Goal: Task Accomplishment & Management: Use online tool/utility

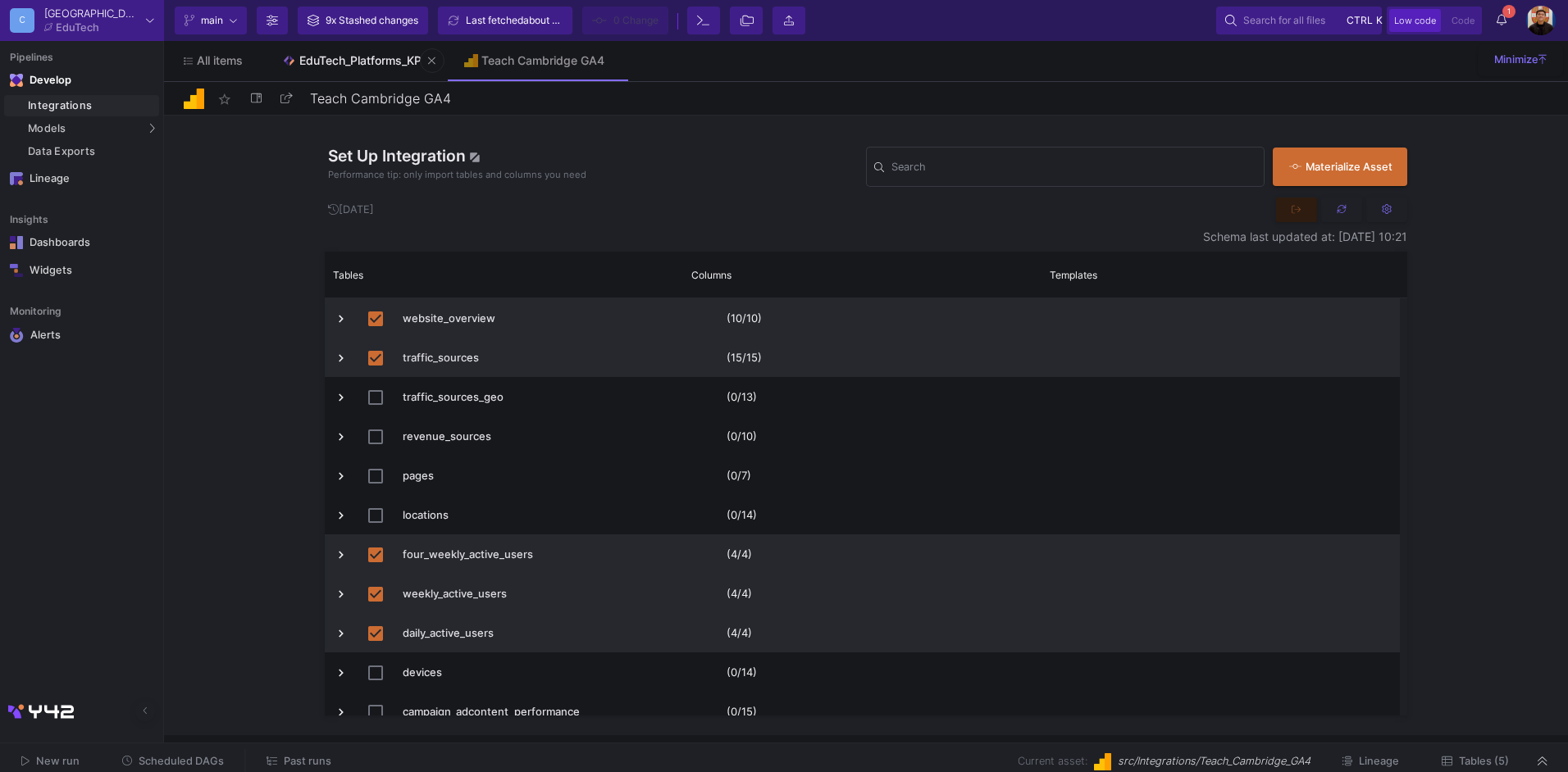
click at [362, 63] on div "EduTech_Platforms_KPI" at bounding box center [362, 61] width 125 height 13
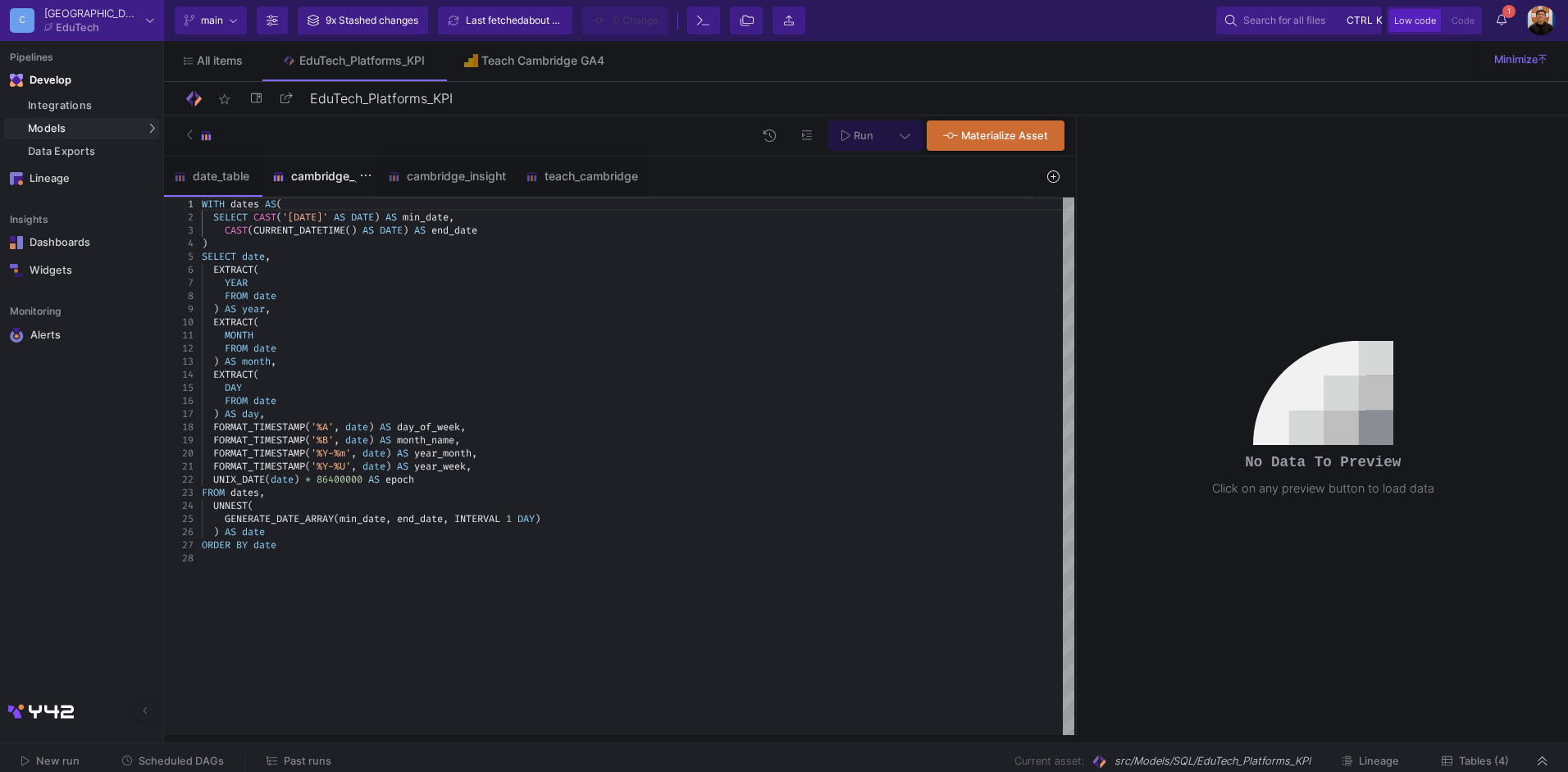
click at [326, 168] on div "cambridge_go" at bounding box center [320, 176] width 116 height 39
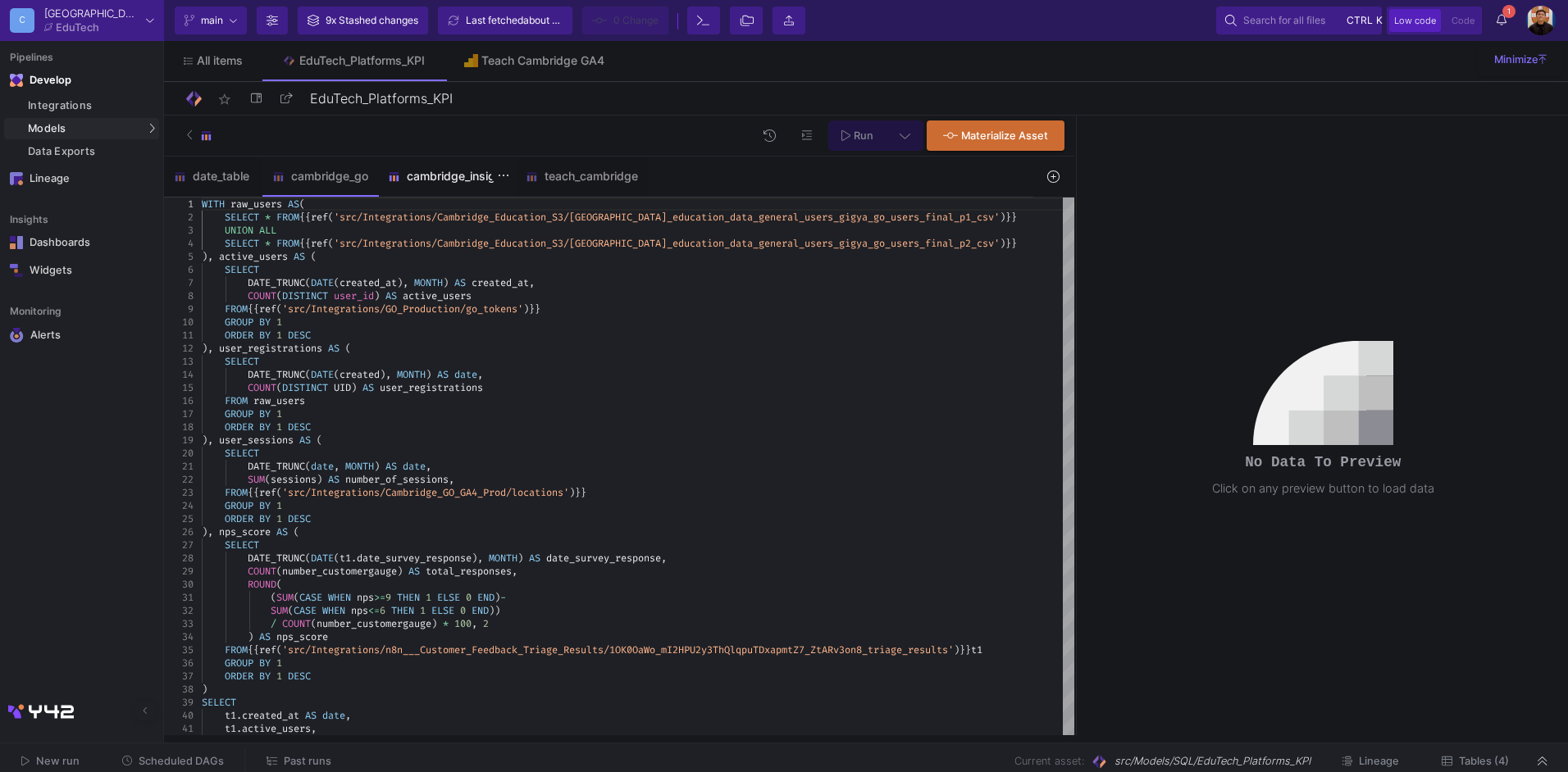
click at [430, 178] on div "cambridge_insight" at bounding box center [447, 176] width 118 height 13
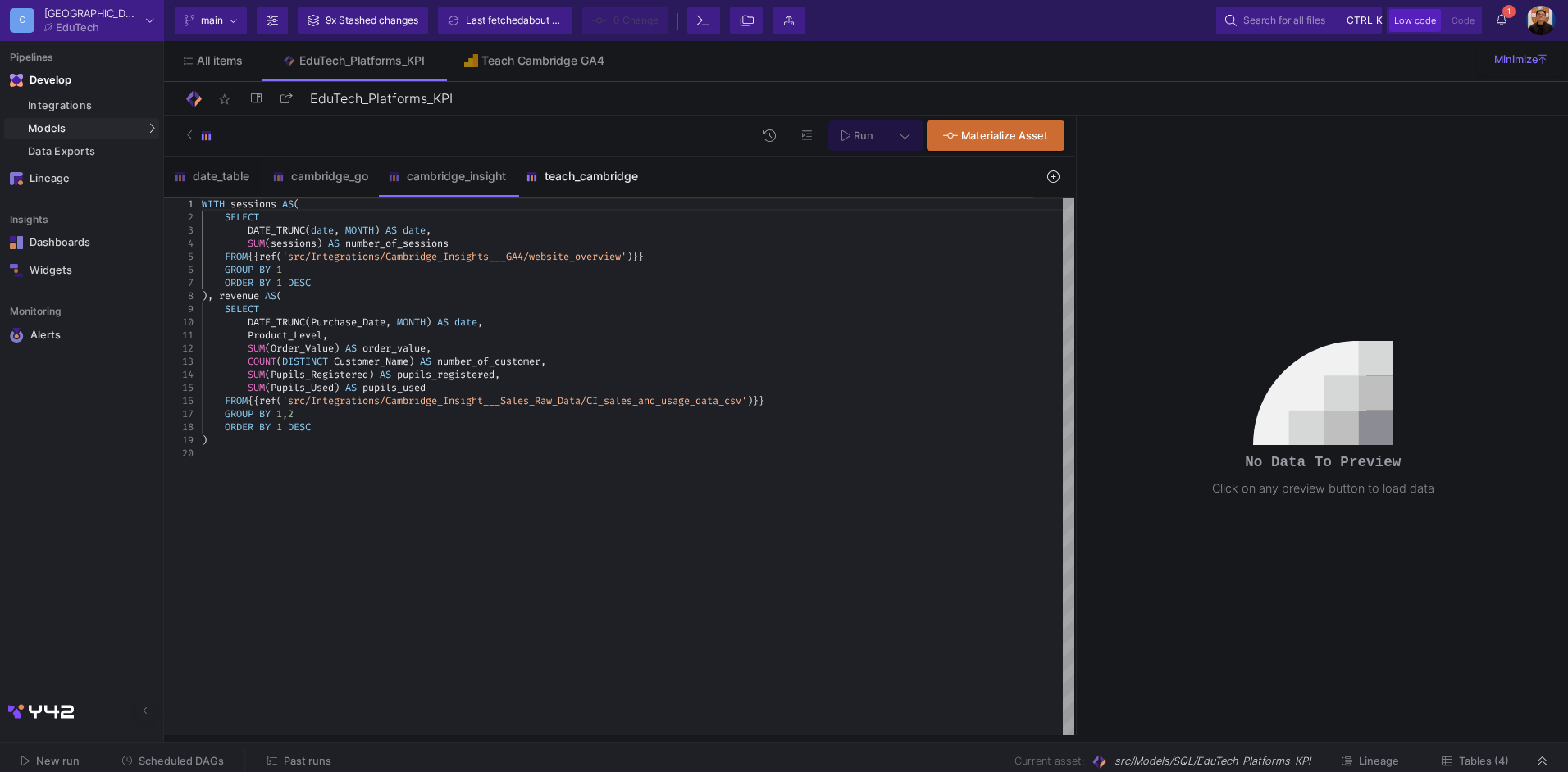
drag, startPoint x: 594, startPoint y: 172, endPoint x: 655, endPoint y: 180, distance: 61.5
click at [596, 172] on div "teach_cambridge" at bounding box center [582, 176] width 113 height 13
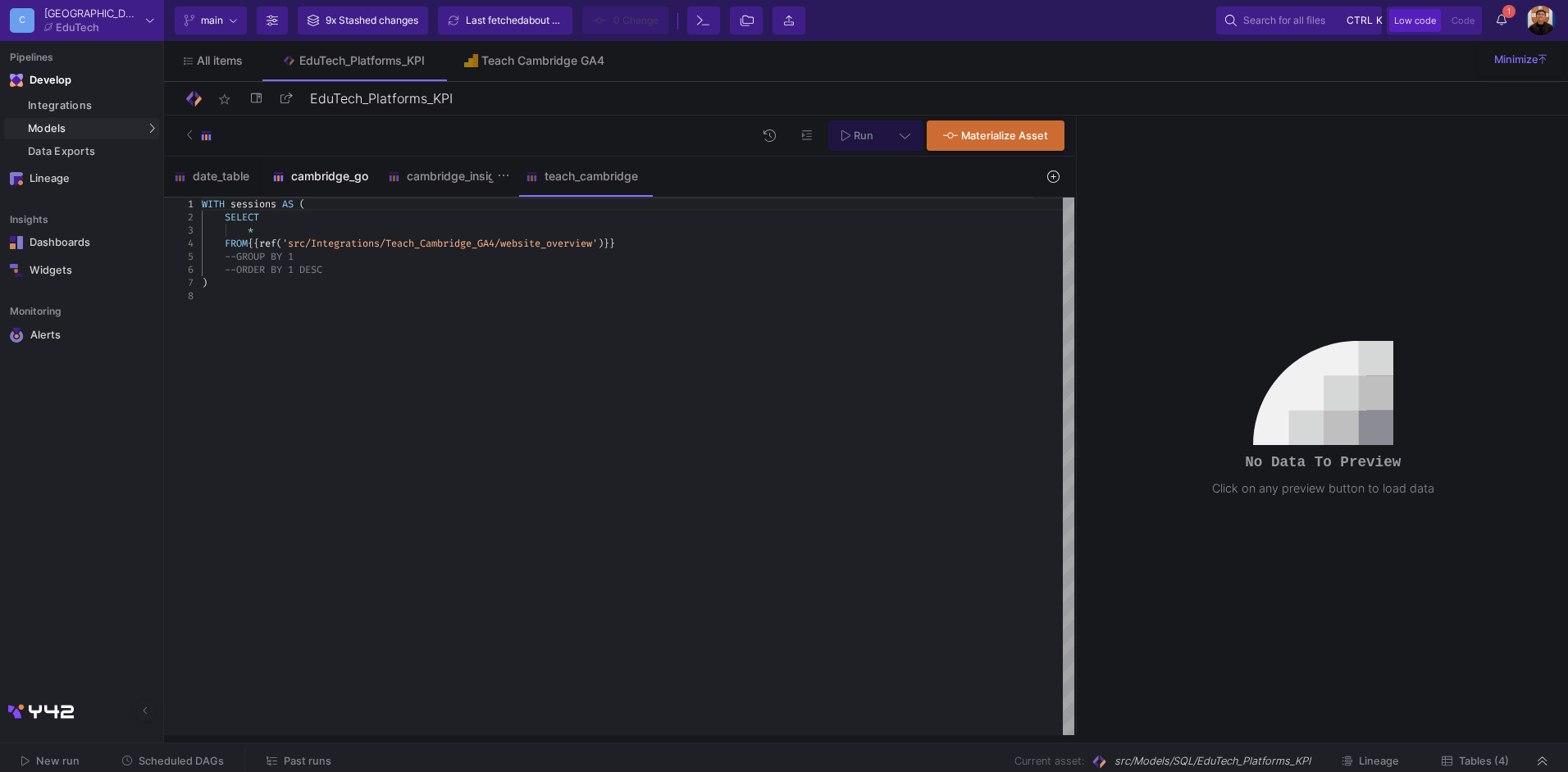
drag, startPoint x: 321, startPoint y: 177, endPoint x: 483, endPoint y: 192, distance: 162.7
click at [322, 178] on div "cambridge_go" at bounding box center [320, 176] width 96 height 13
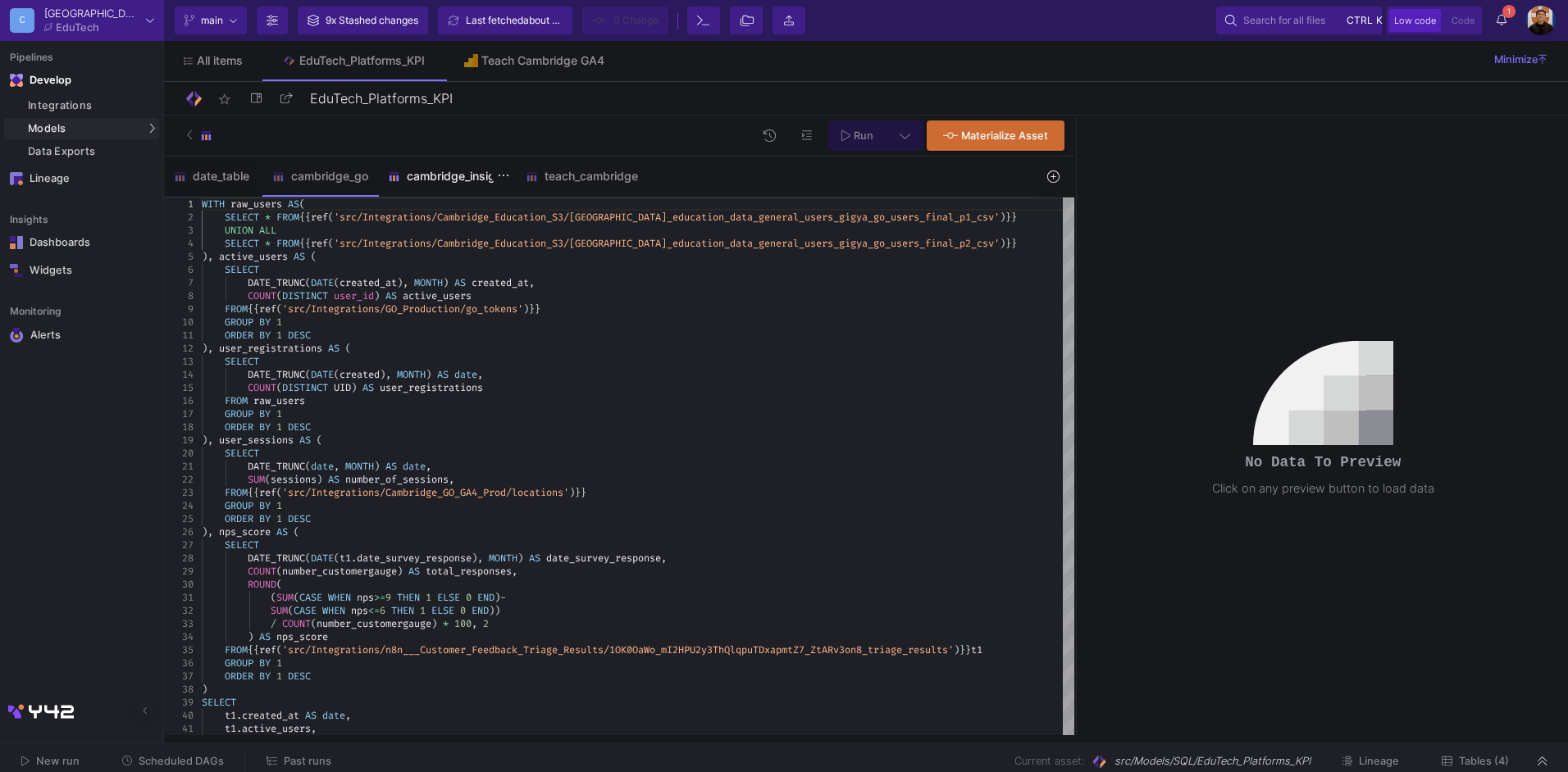
click at [450, 184] on div "cambridge_insight" at bounding box center [447, 176] width 138 height 39
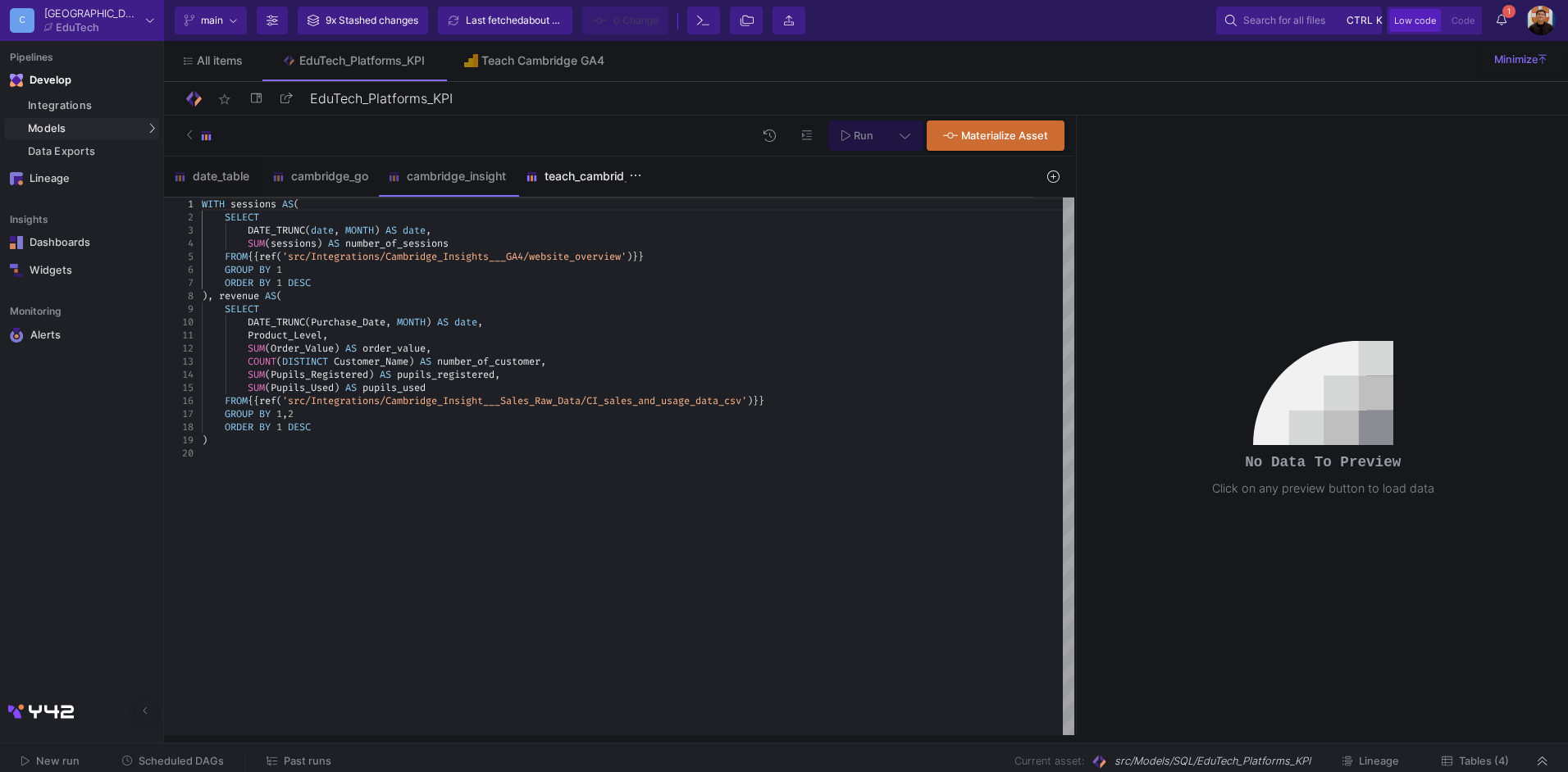
click at [588, 177] on div "teach_cambridge" at bounding box center [582, 176] width 113 height 13
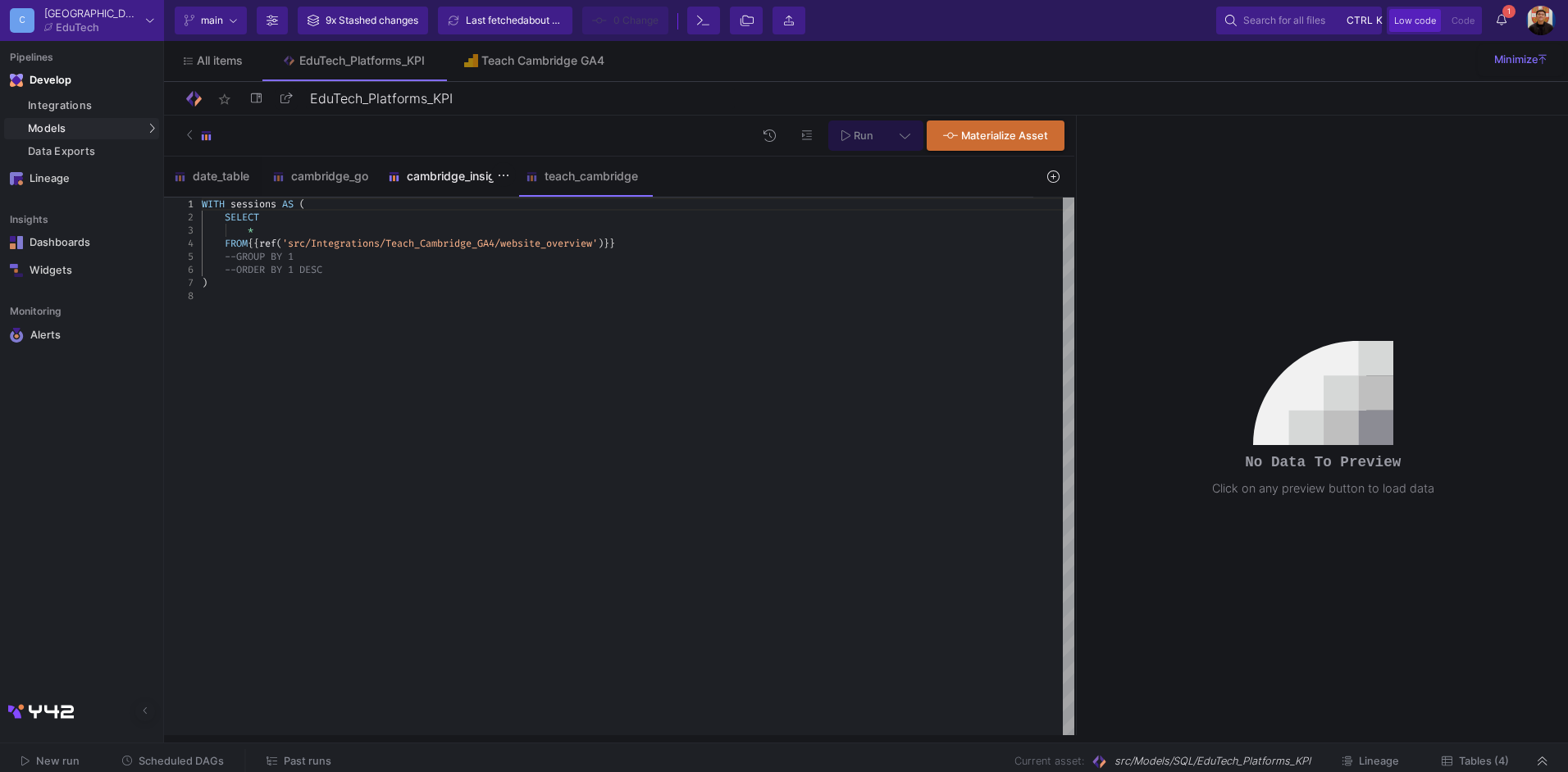
click at [472, 179] on div "cambridge_insight" at bounding box center [447, 176] width 118 height 13
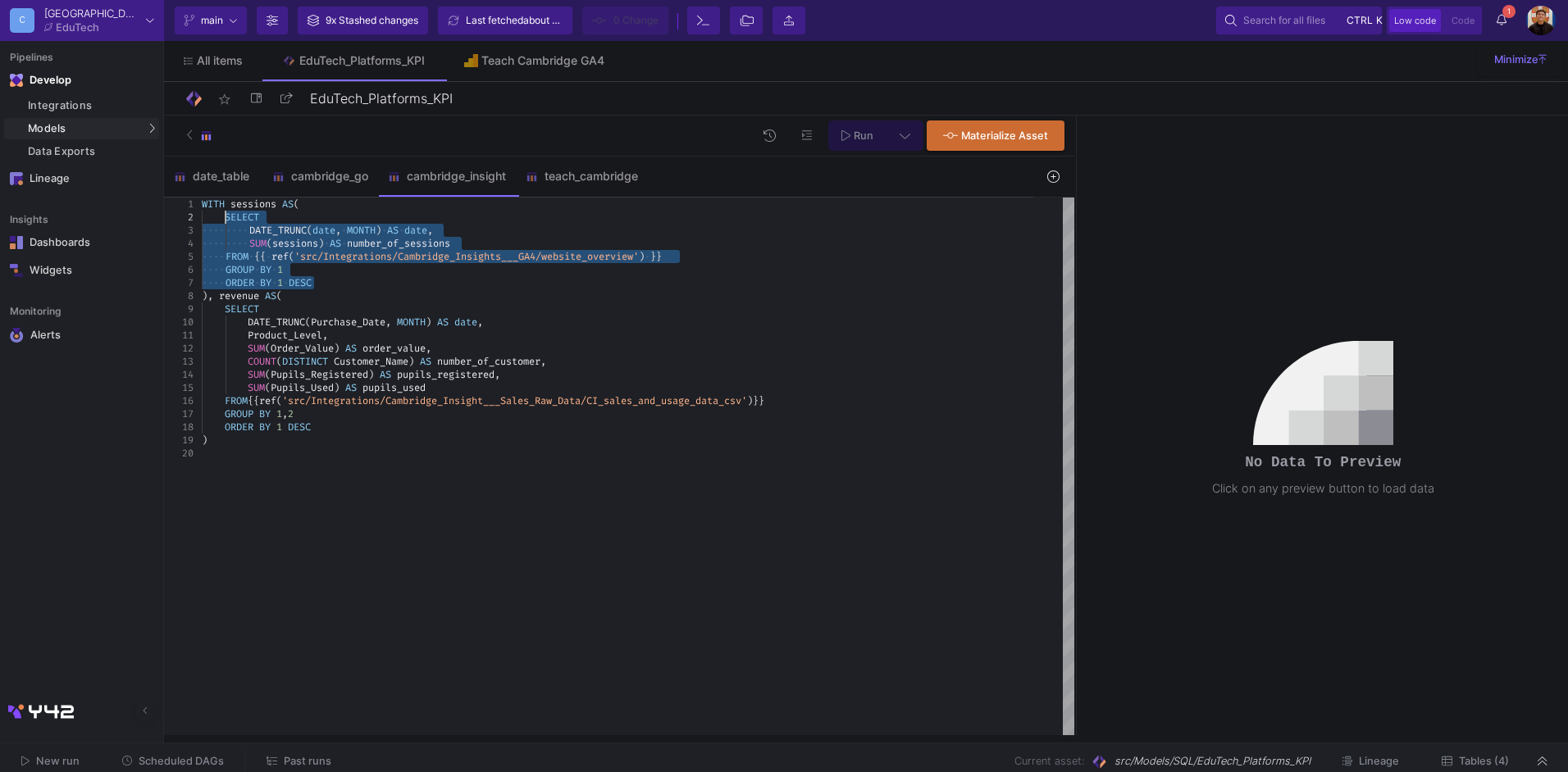
drag, startPoint x: 326, startPoint y: 280, endPoint x: 225, endPoint y: 217, distance: 119.0
click at [435, 424] on div "ORDER BY 1 DESC" at bounding box center [638, 427] width 873 height 13
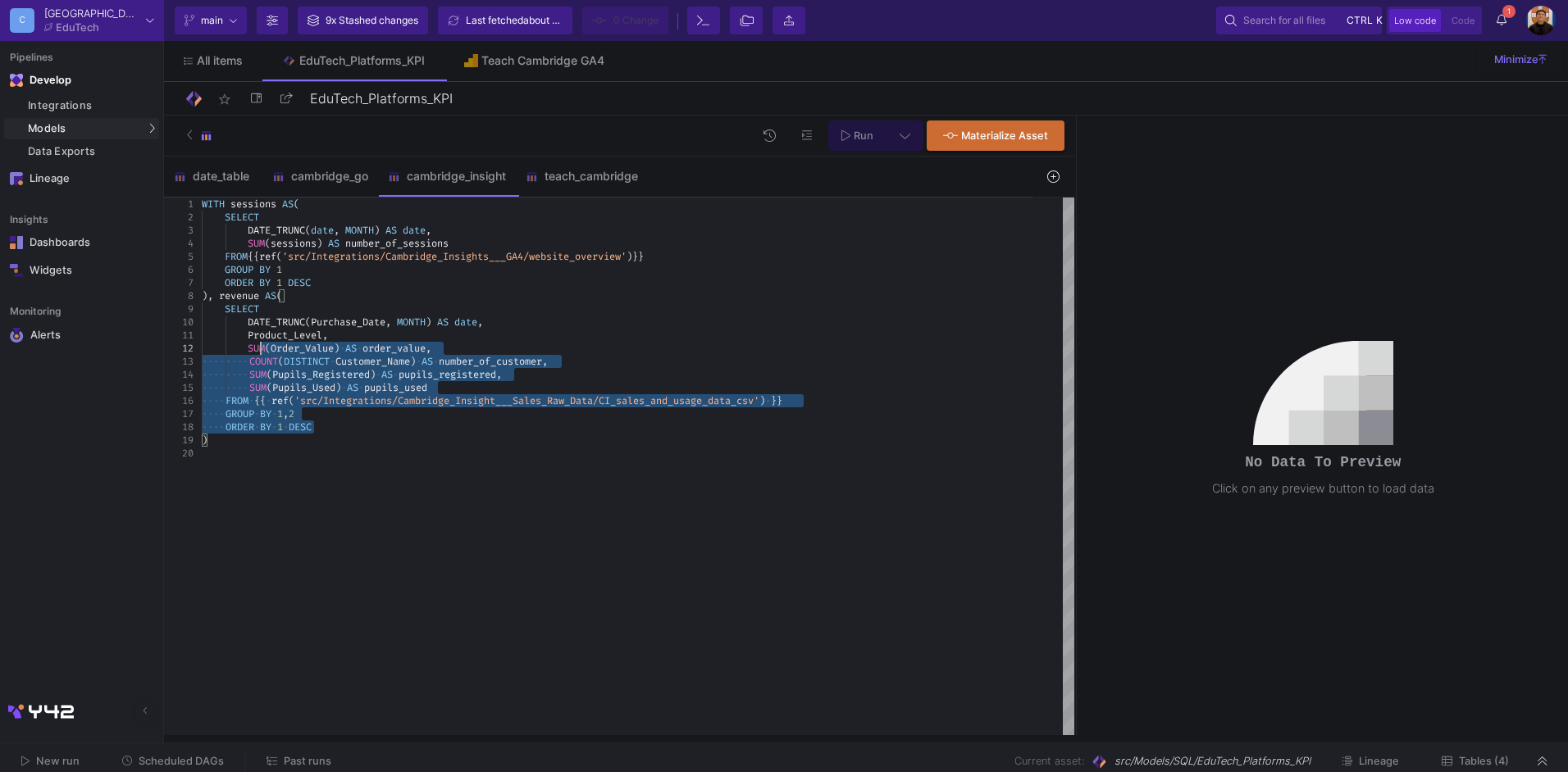
type textarea "WITH sessions AS( SELECT DATE_TRUNC(date, MONTH) AS date, SUM(sessions) AS numb…"
drag, startPoint x: 338, startPoint y: 432, endPoint x: 225, endPoint y: 311, distance: 165.6
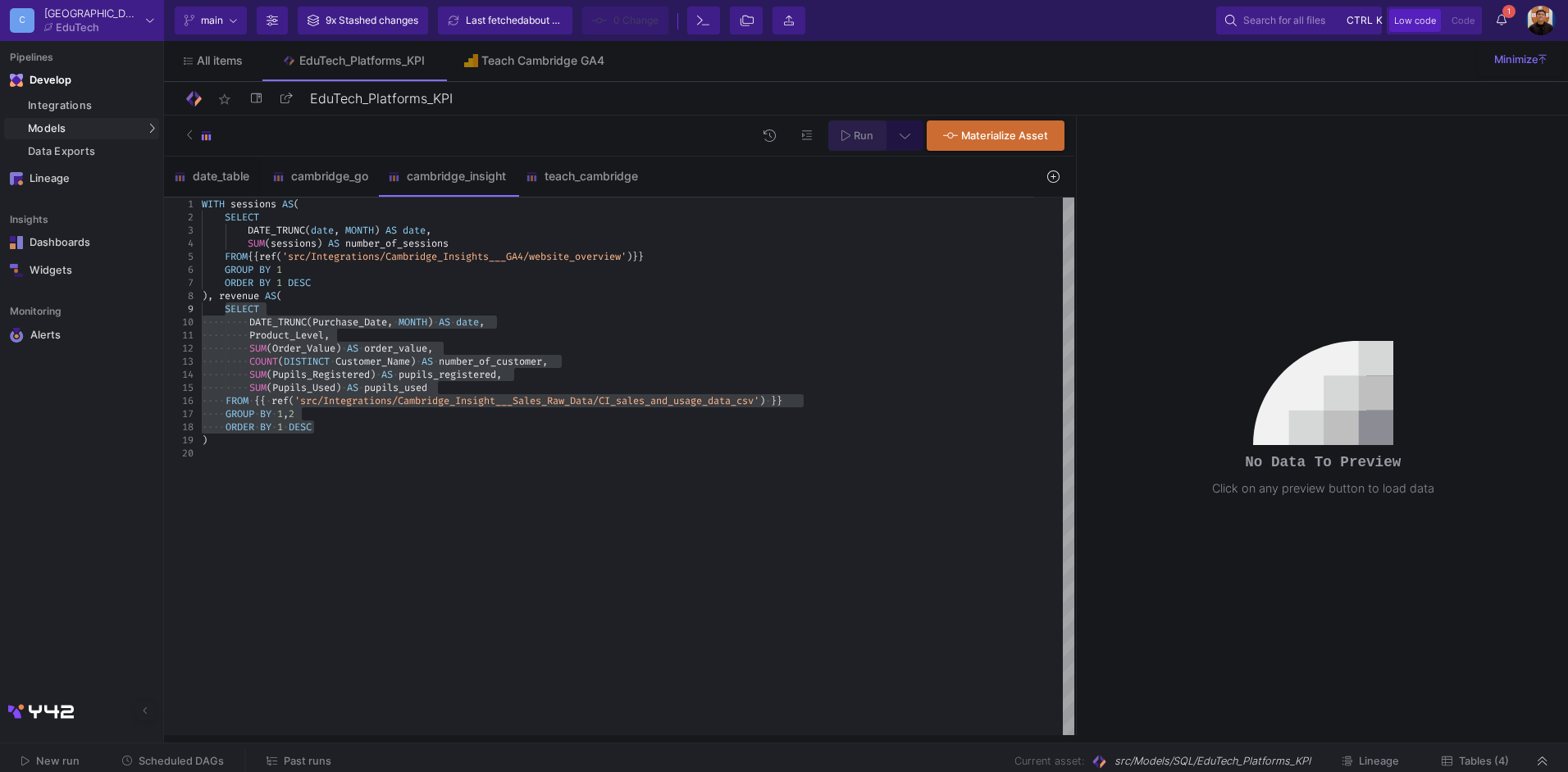
click at [865, 139] on span "Run" at bounding box center [864, 135] width 20 height 13
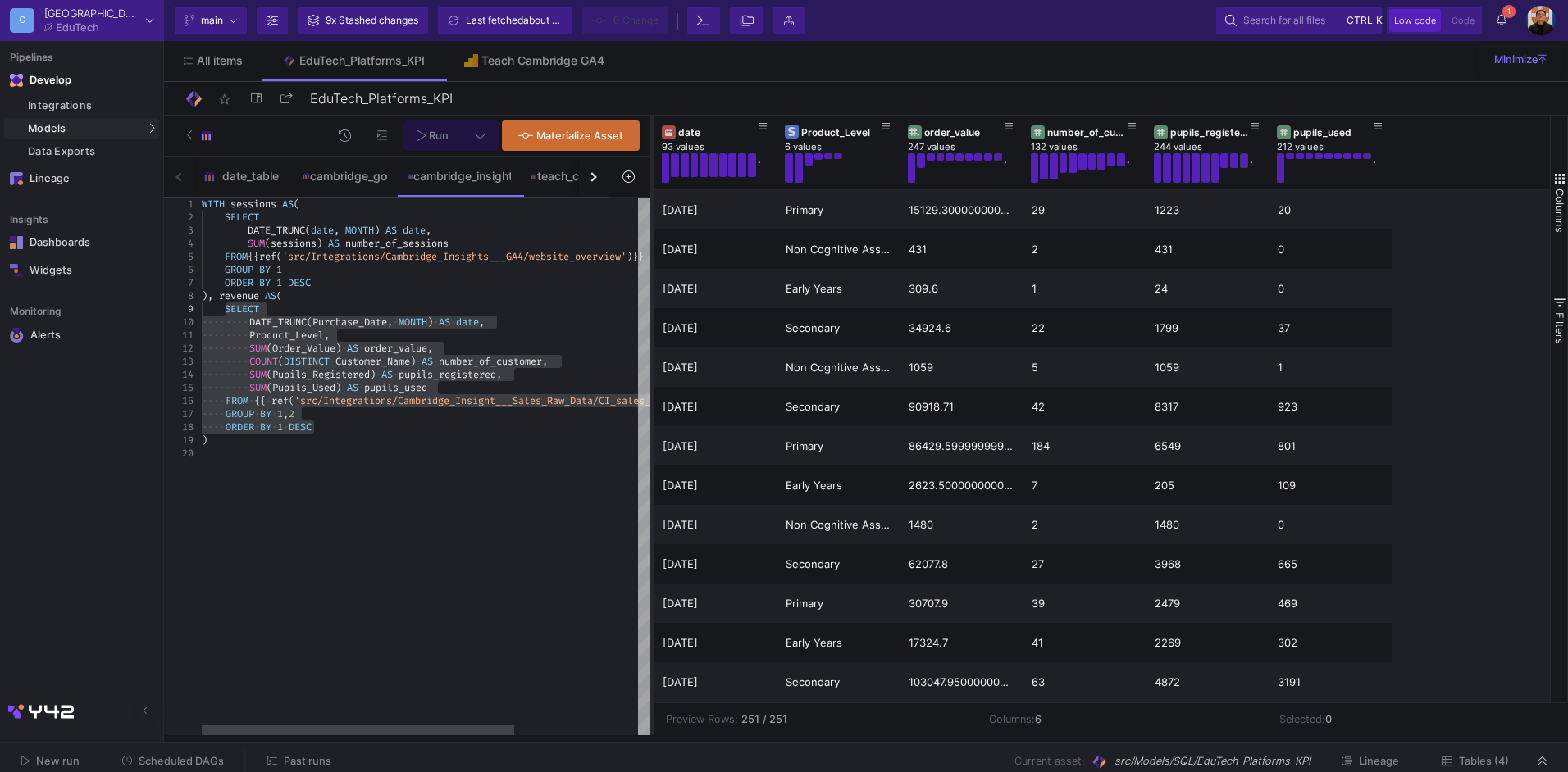
drag, startPoint x: 1075, startPoint y: 213, endPoint x: 650, endPoint y: 229, distance: 425.3
click at [650, 229] on div at bounding box center [651, 426] width 4 height 620
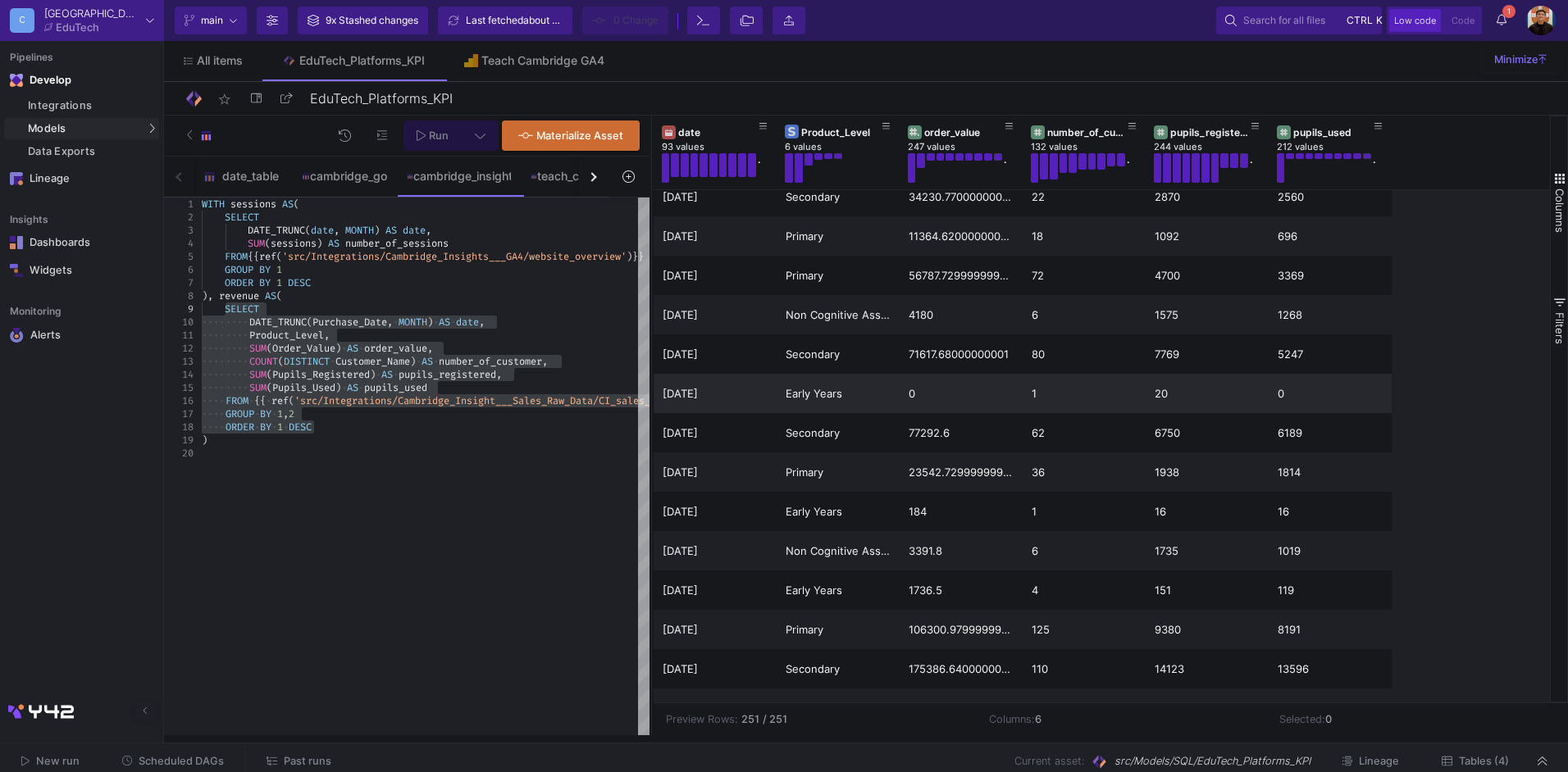
scroll to position [2855, 0]
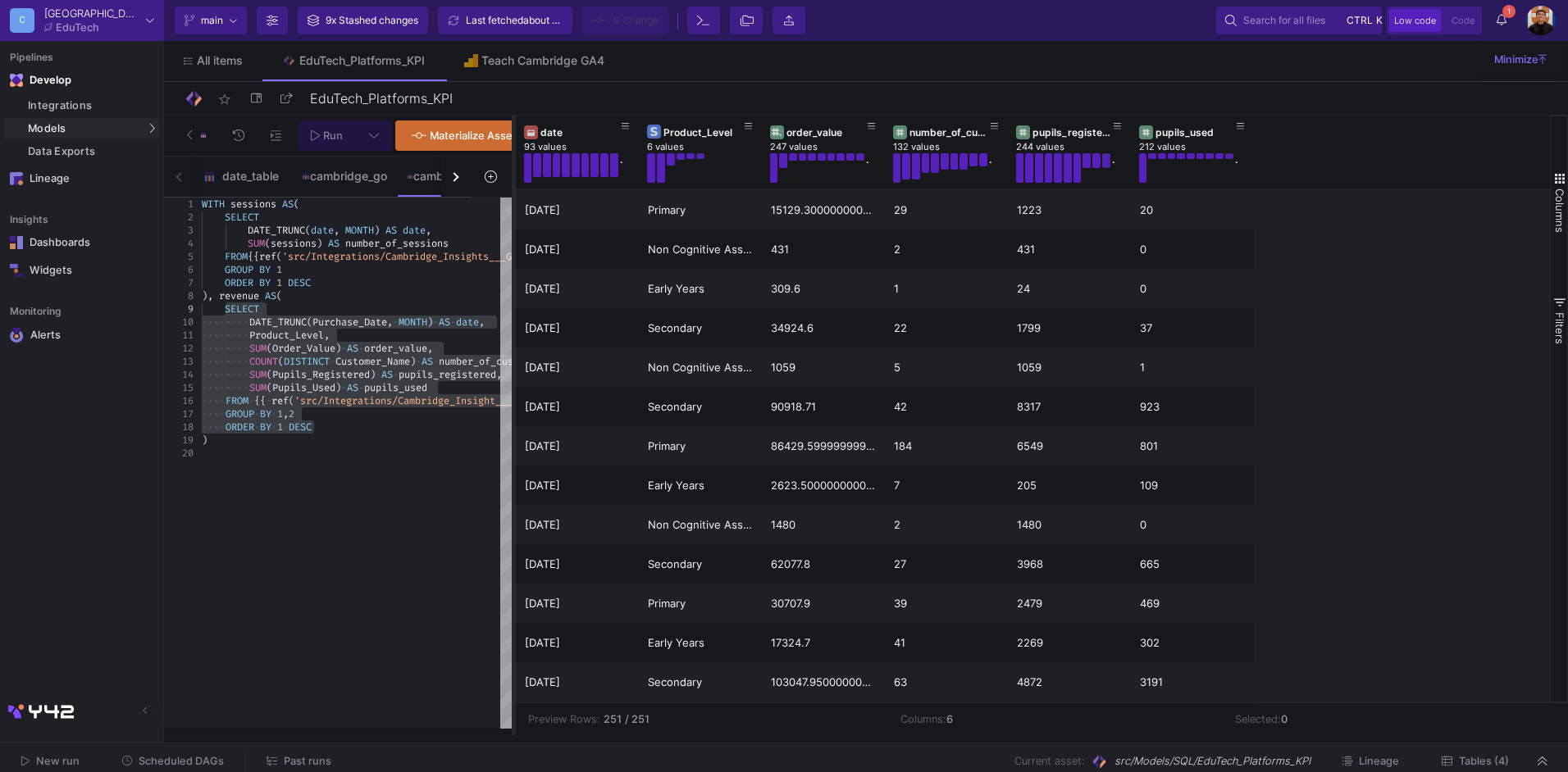
drag, startPoint x: 652, startPoint y: 376, endPoint x: 514, endPoint y: 386, distance: 138.4
click at [514, 386] on div at bounding box center [513, 426] width 4 height 620
click at [560, 133] on div "date" at bounding box center [580, 132] width 81 height 13
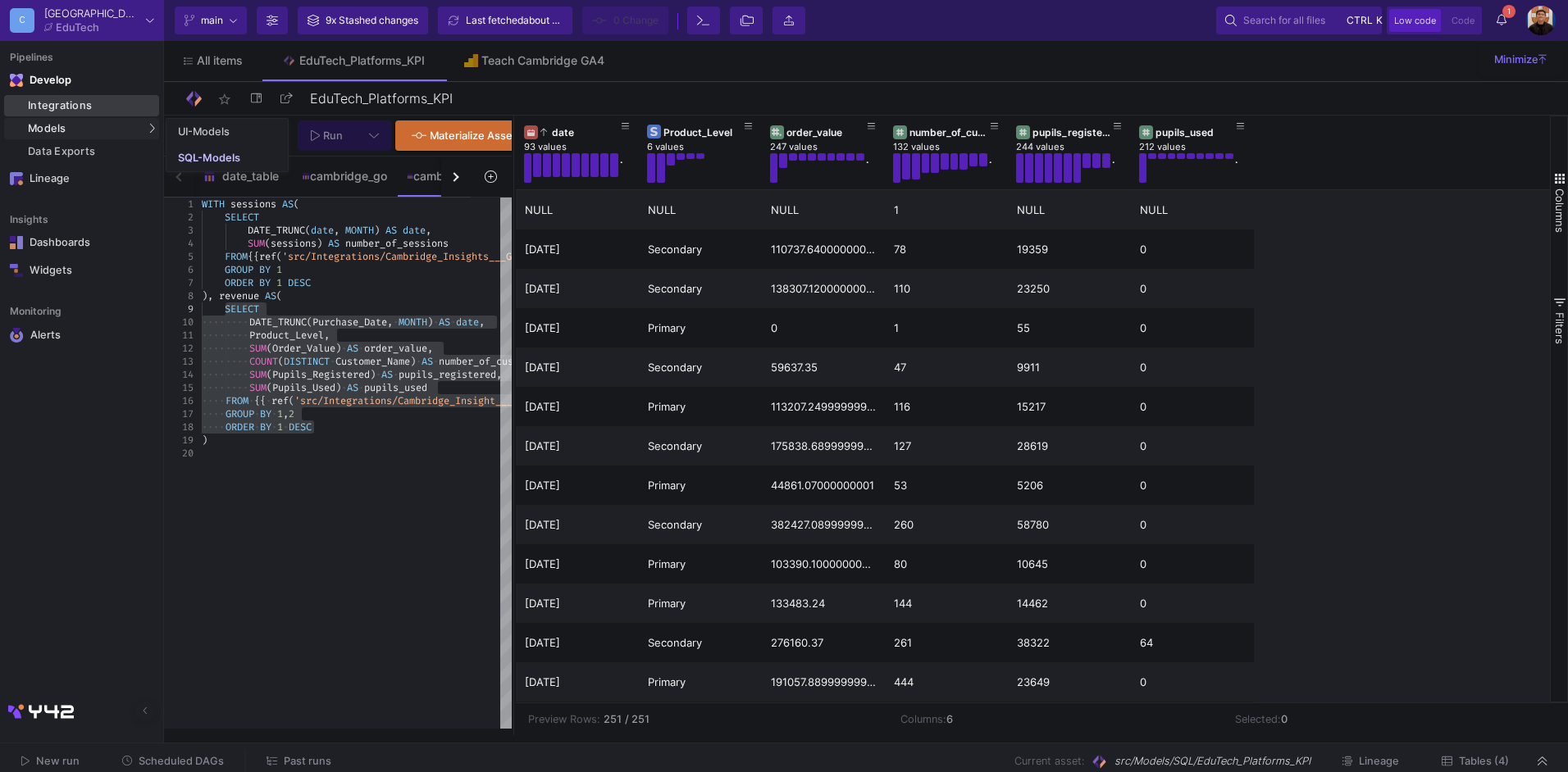
click at [76, 108] on div "Integrations" at bounding box center [91, 106] width 127 height 13
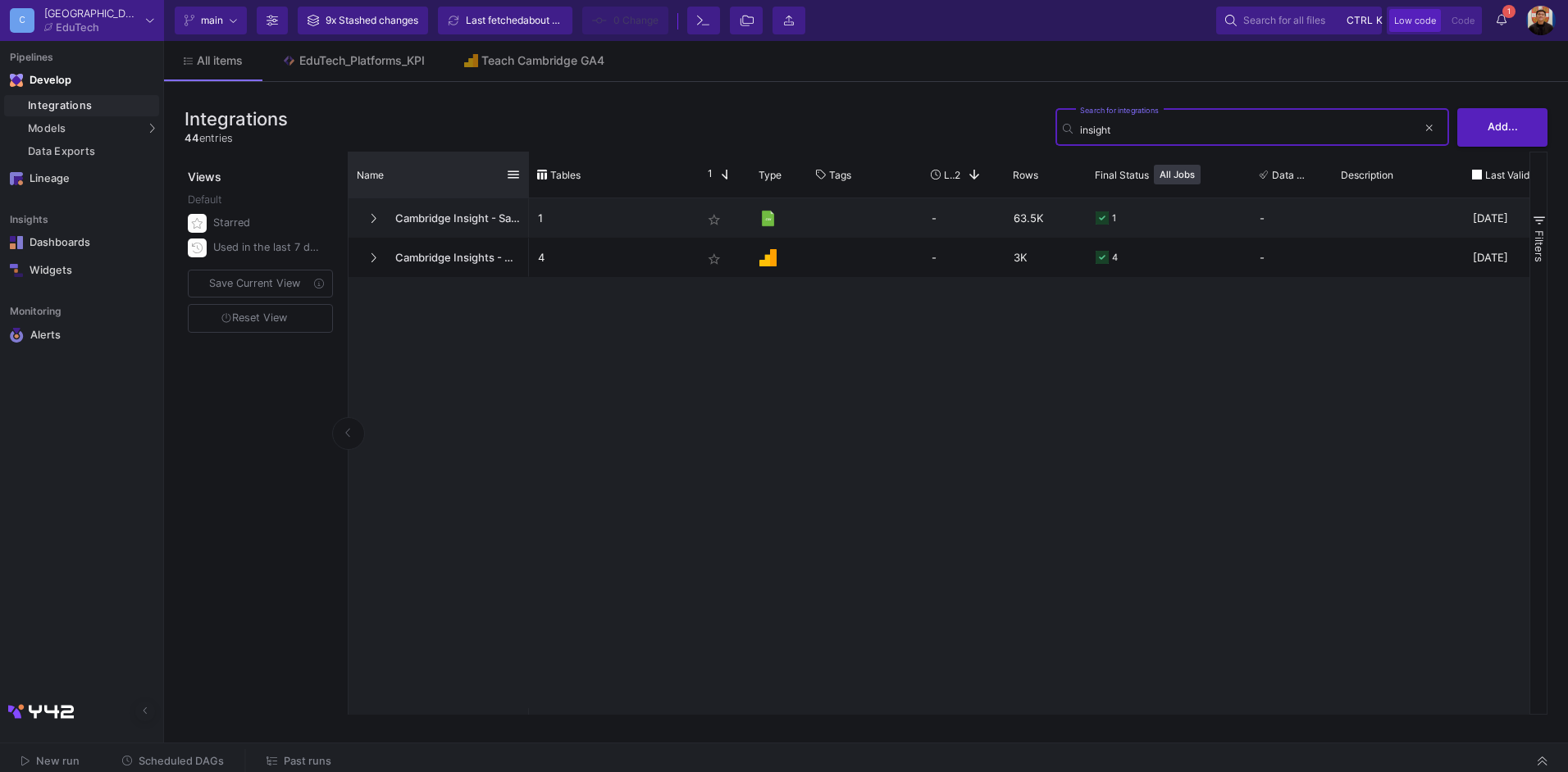
type input "insight"
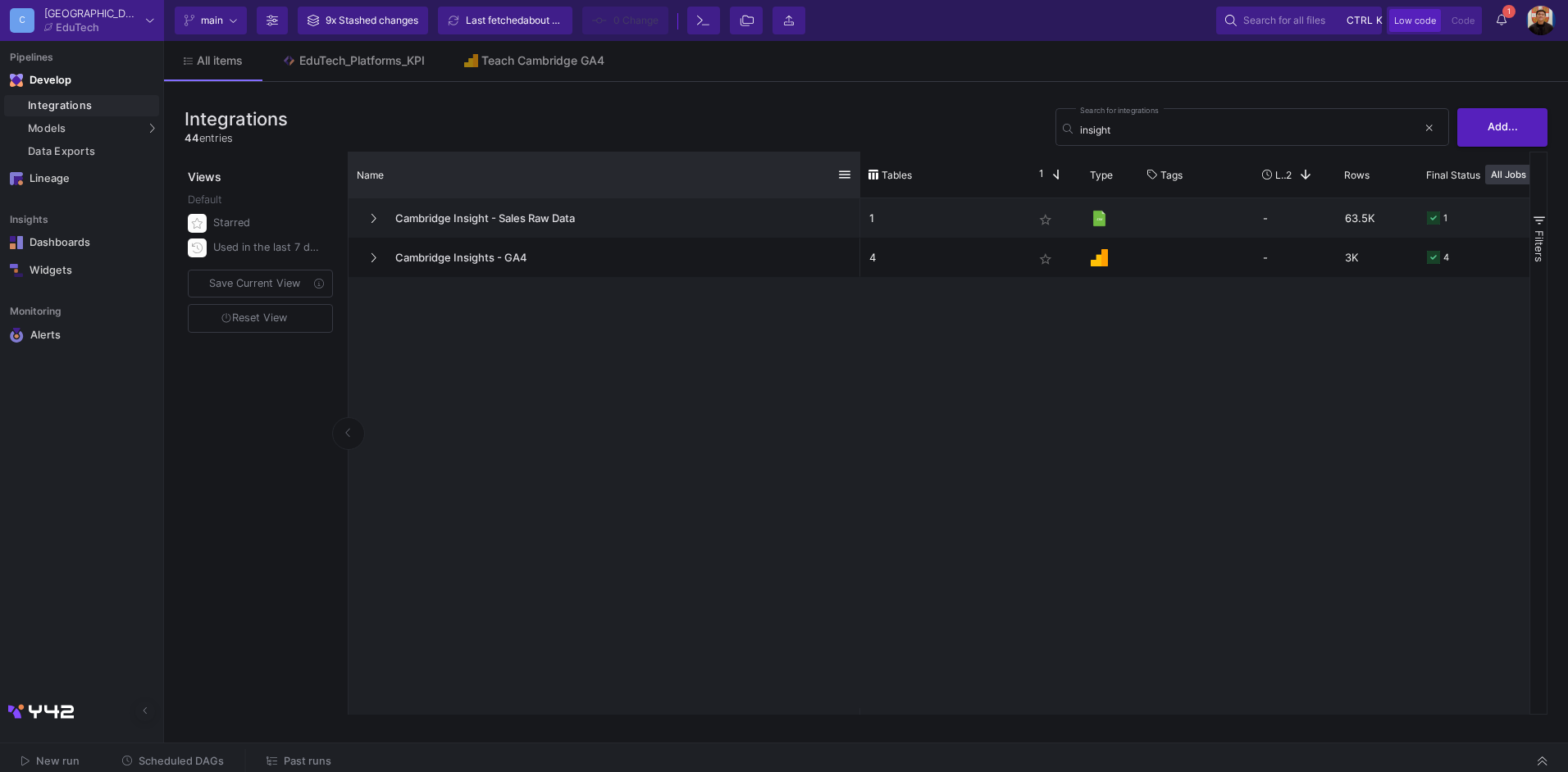
drag, startPoint x: 527, startPoint y: 169, endPoint x: 829, endPoint y: 174, distance: 302.0
click at [857, 171] on div at bounding box center [861, 174] width 7 height 46
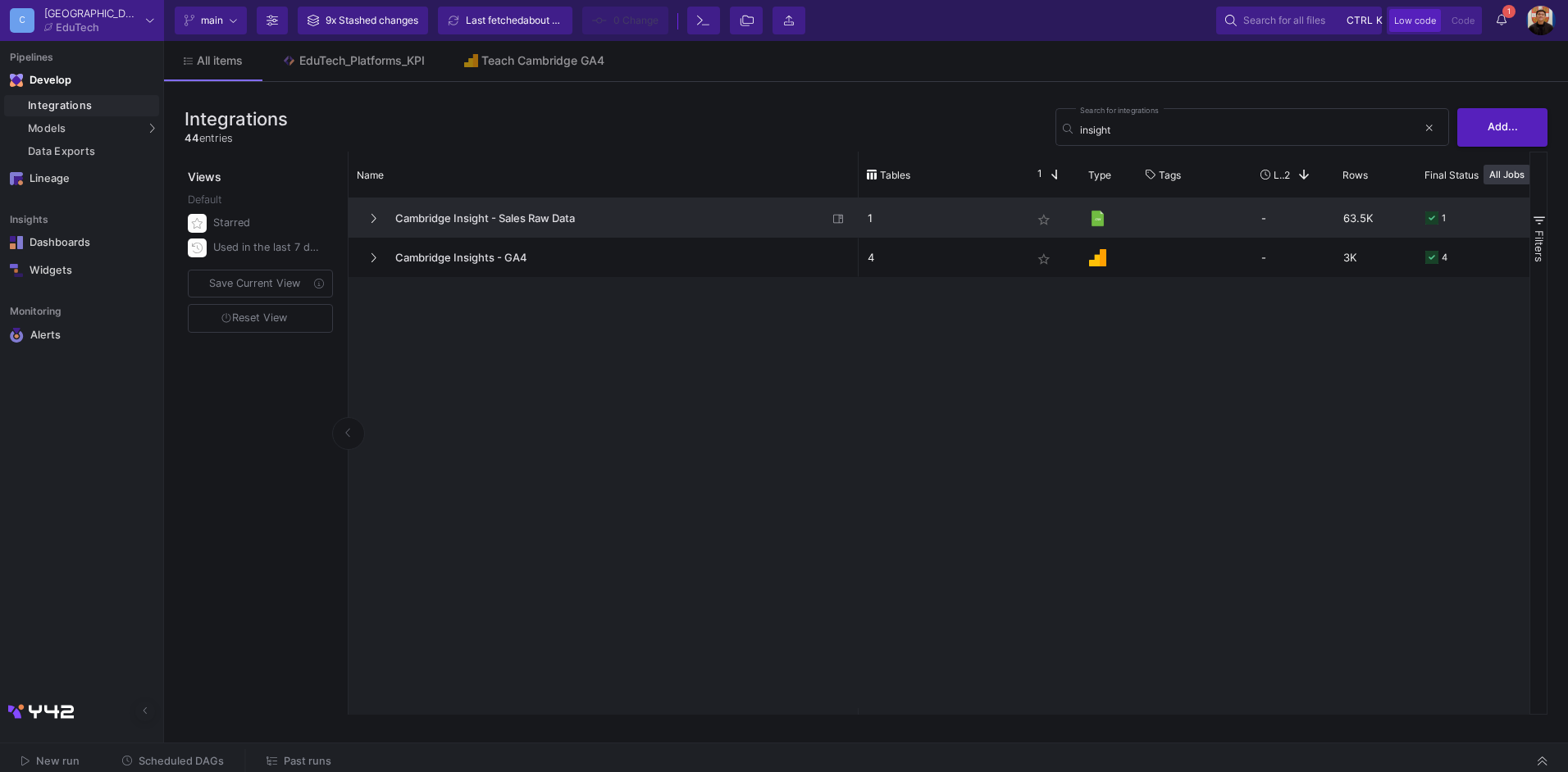
click at [468, 210] on span "Cambridge Insight - Sales Raw Data" at bounding box center [607, 219] width 443 height 38
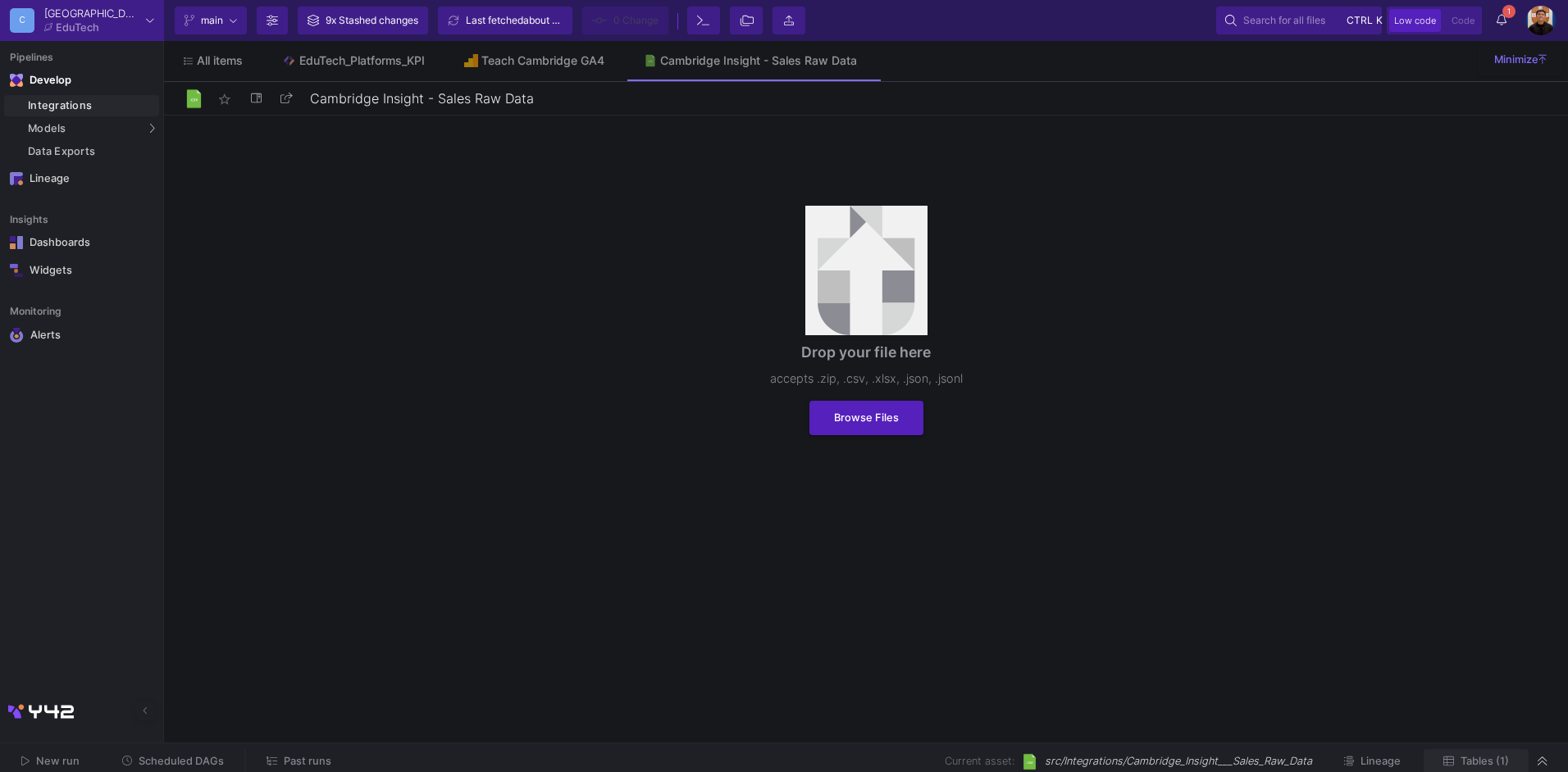
click at [1494, 759] on span "Tables (1)" at bounding box center [1485, 761] width 48 height 13
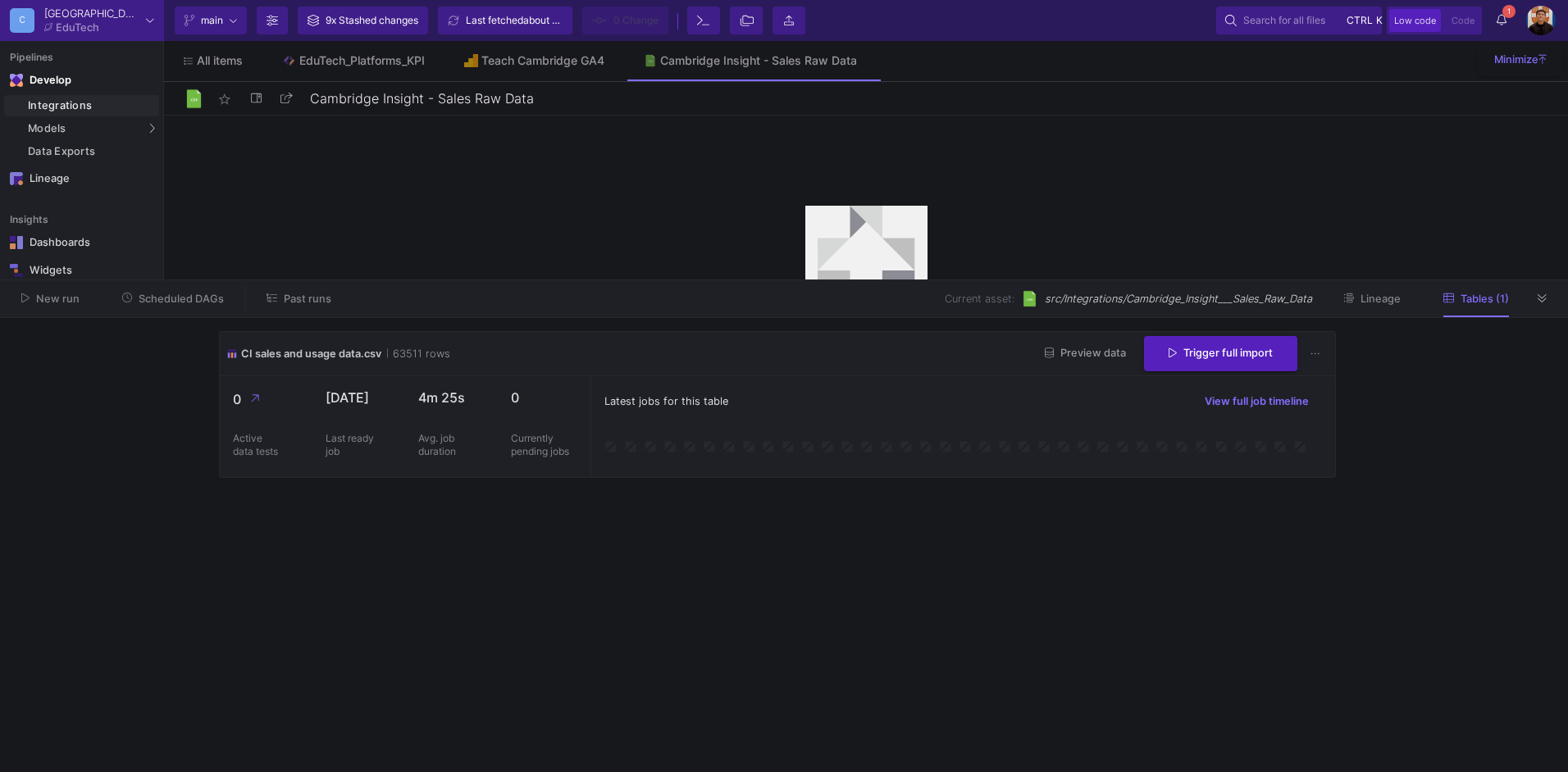
drag, startPoint x: 923, startPoint y: 399, endPoint x: 1017, endPoint y: 371, distance: 98.1
click at [927, 398] on div "Latest jobs for this table View full job timeline" at bounding box center [964, 401] width 718 height 24
click at [1082, 360] on button "Preview data" at bounding box center [1085, 354] width 108 height 25
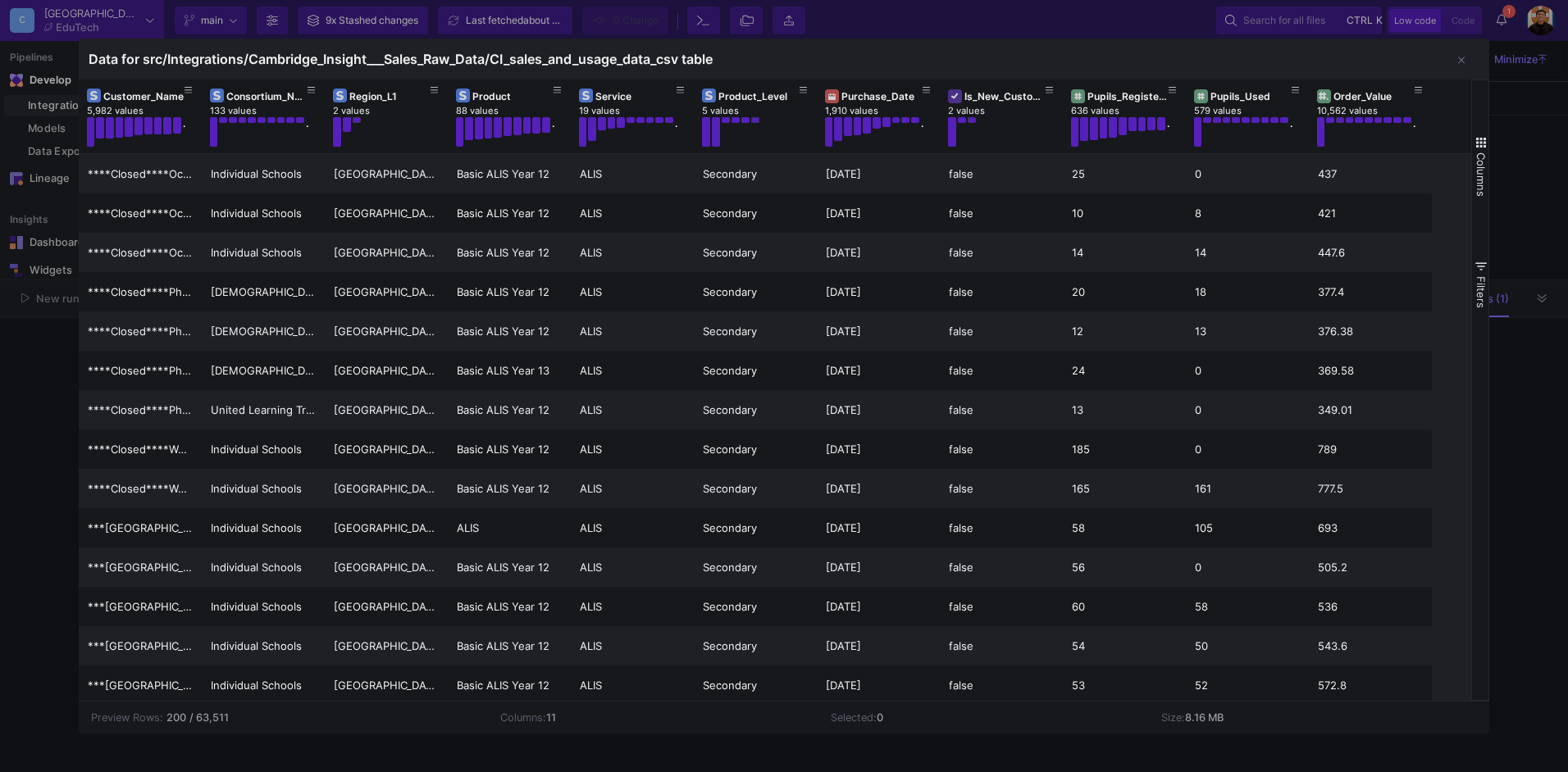
click at [1522, 136] on div at bounding box center [784, 386] width 1568 height 772
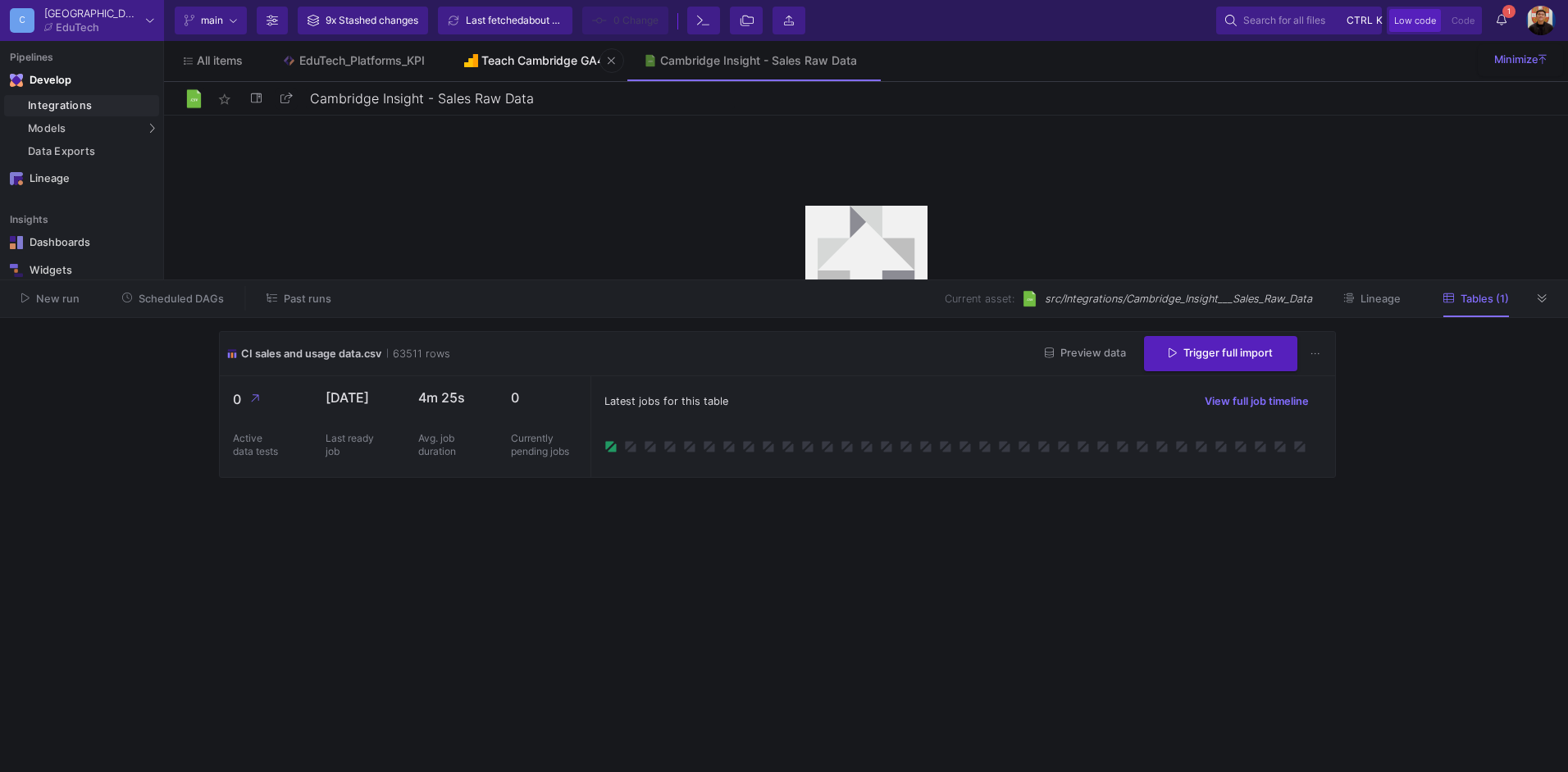
click at [549, 58] on div "Teach Cambridge GA4" at bounding box center [543, 61] width 123 height 13
type input "Teach Cambridge GA4"
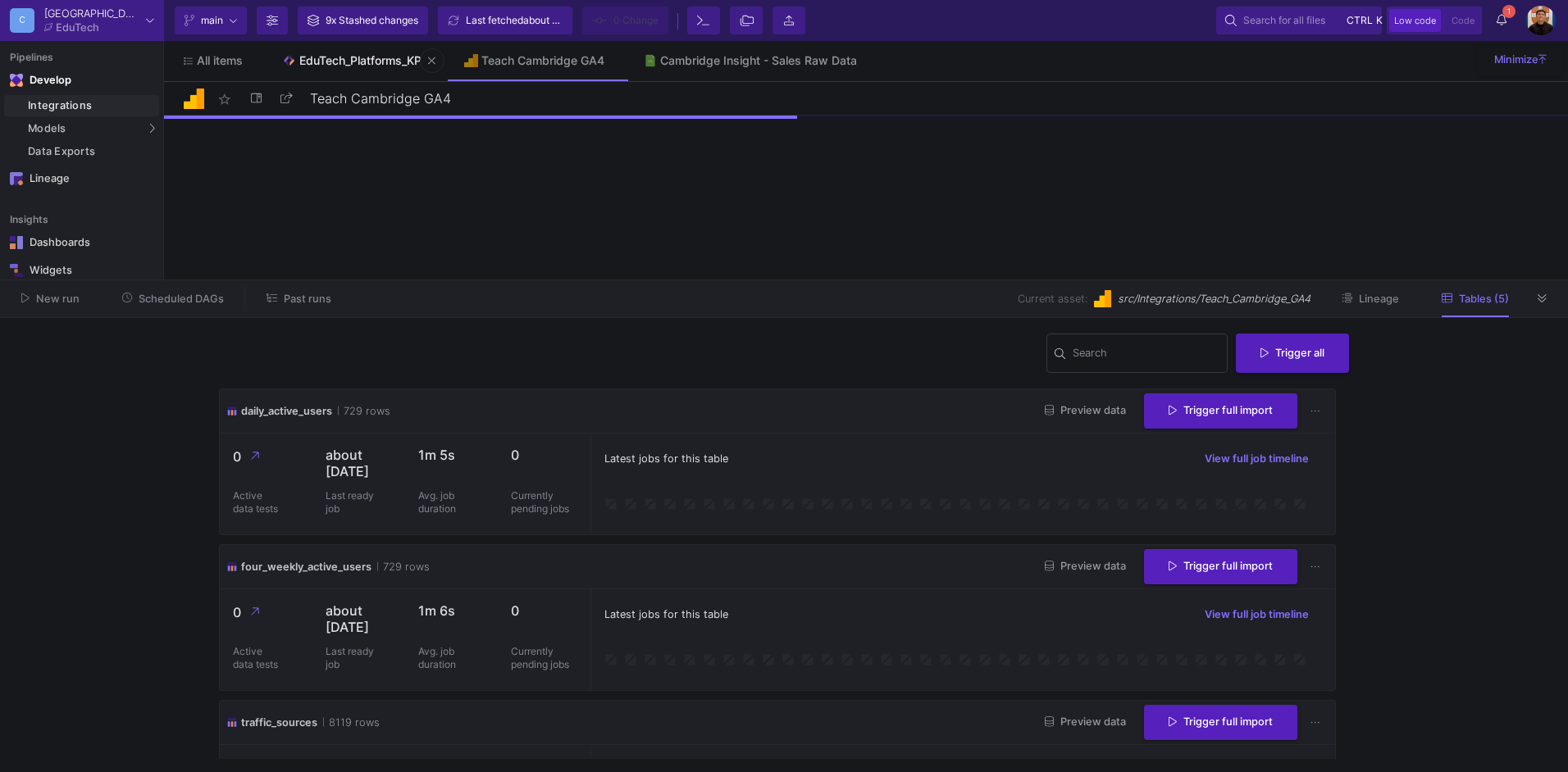
click at [346, 58] on div "EduTech_Platforms_KPI" at bounding box center [362, 61] width 125 height 13
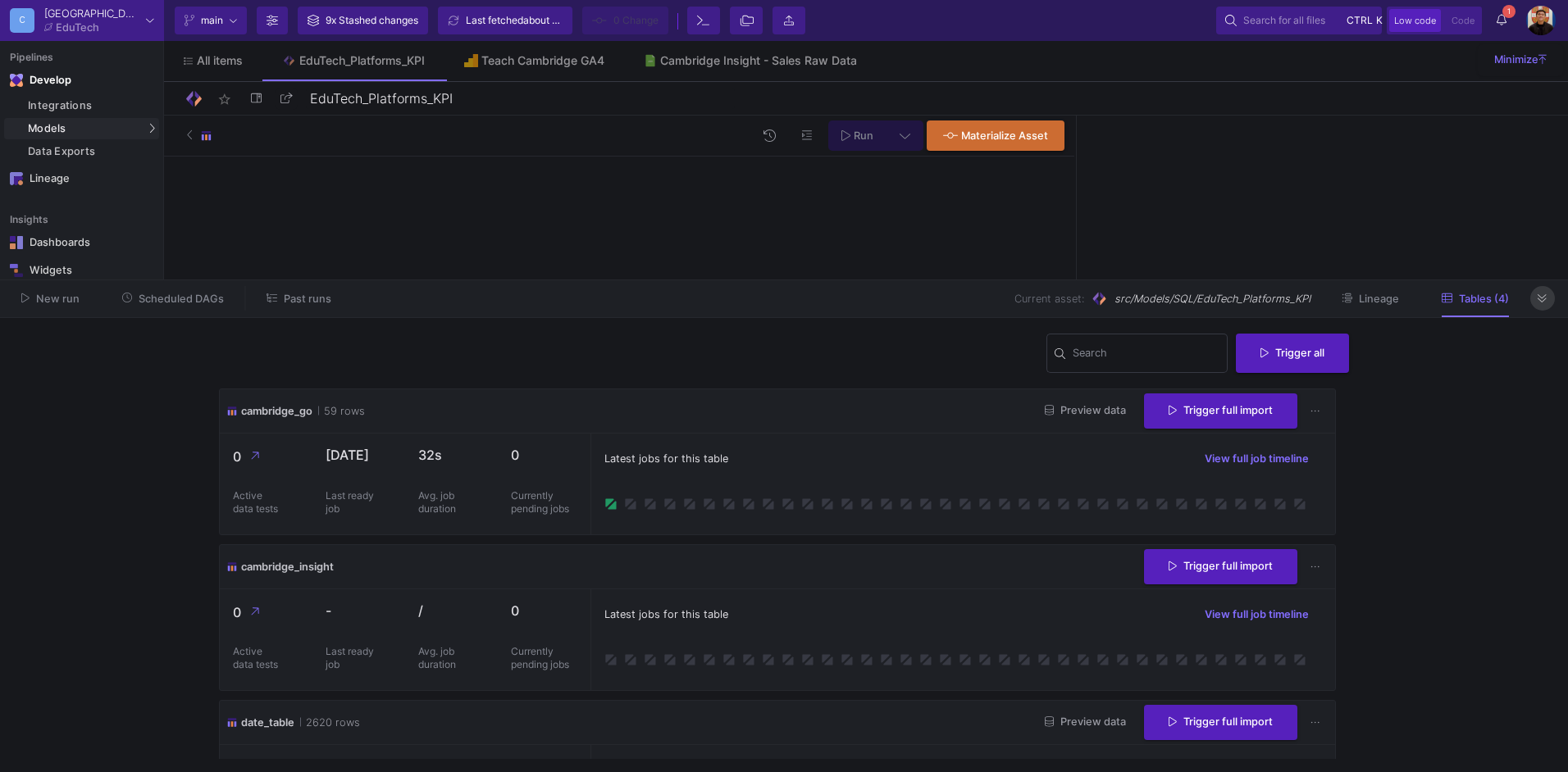
click at [1541, 300] on icon at bounding box center [1542, 299] width 9 height 11
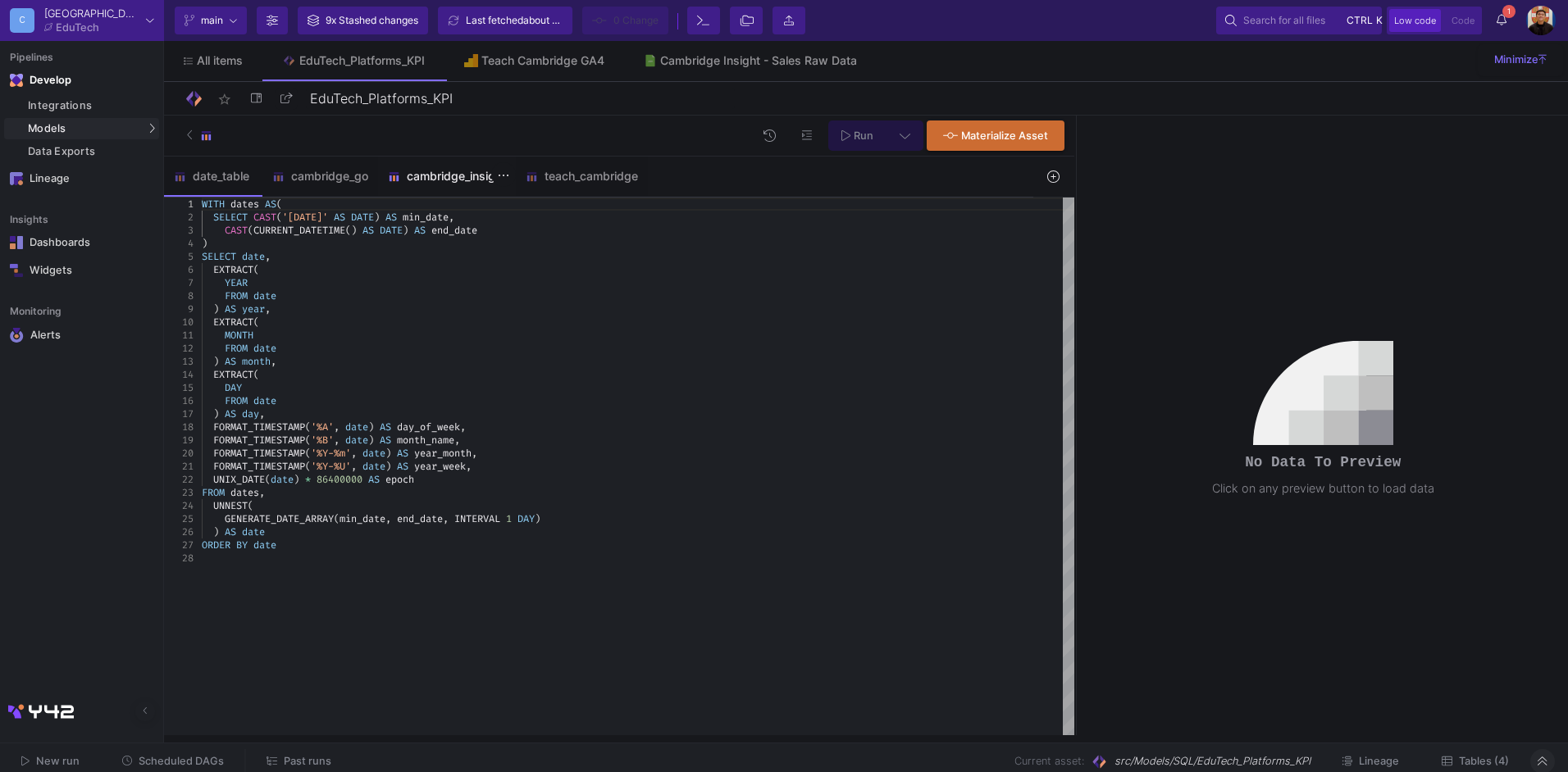
click at [450, 180] on div "cambridge_insight" at bounding box center [447, 176] width 118 height 13
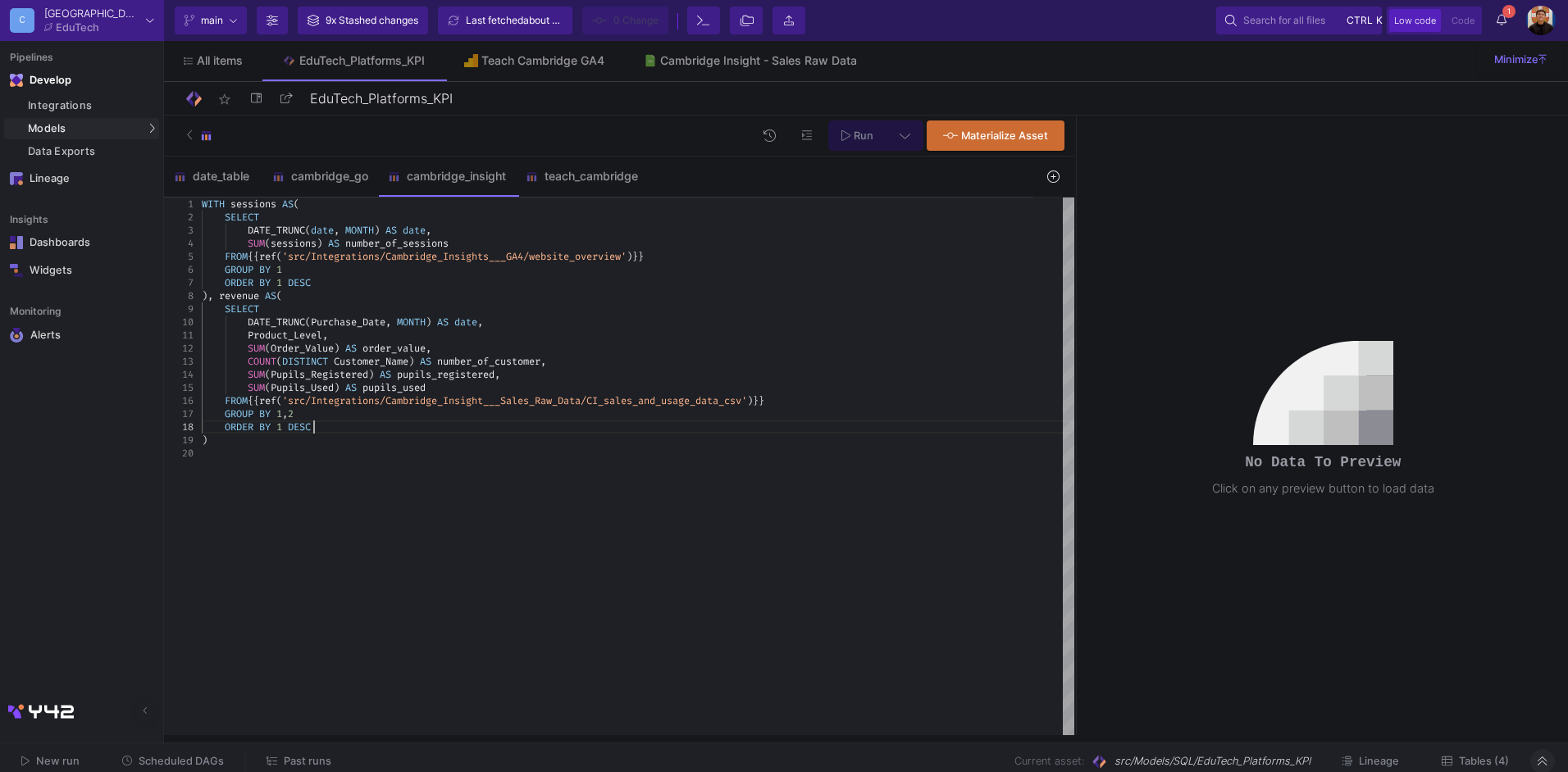
click at [387, 421] on div "ORDER BY 1 DESC" at bounding box center [638, 427] width 873 height 13
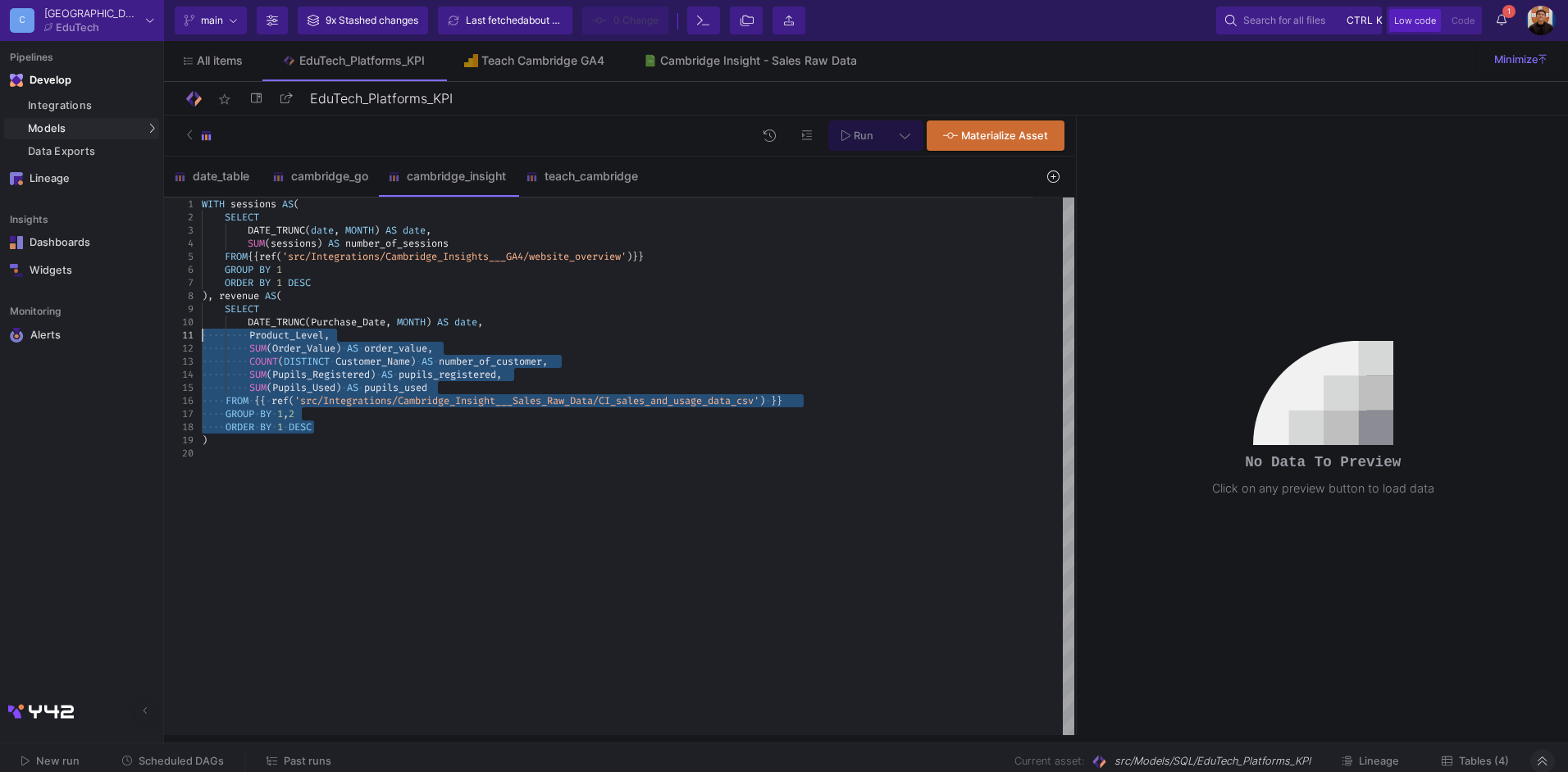
type textarea "WITH sessions AS( SELECT DATE_TRUNC(date, MONTH) AS date, SUM(sessions) AS numb…"
drag, startPoint x: 357, startPoint y: 423, endPoint x: 187, endPoint y: 304, distance: 207.5
click at [862, 139] on span "Run" at bounding box center [864, 135] width 20 height 13
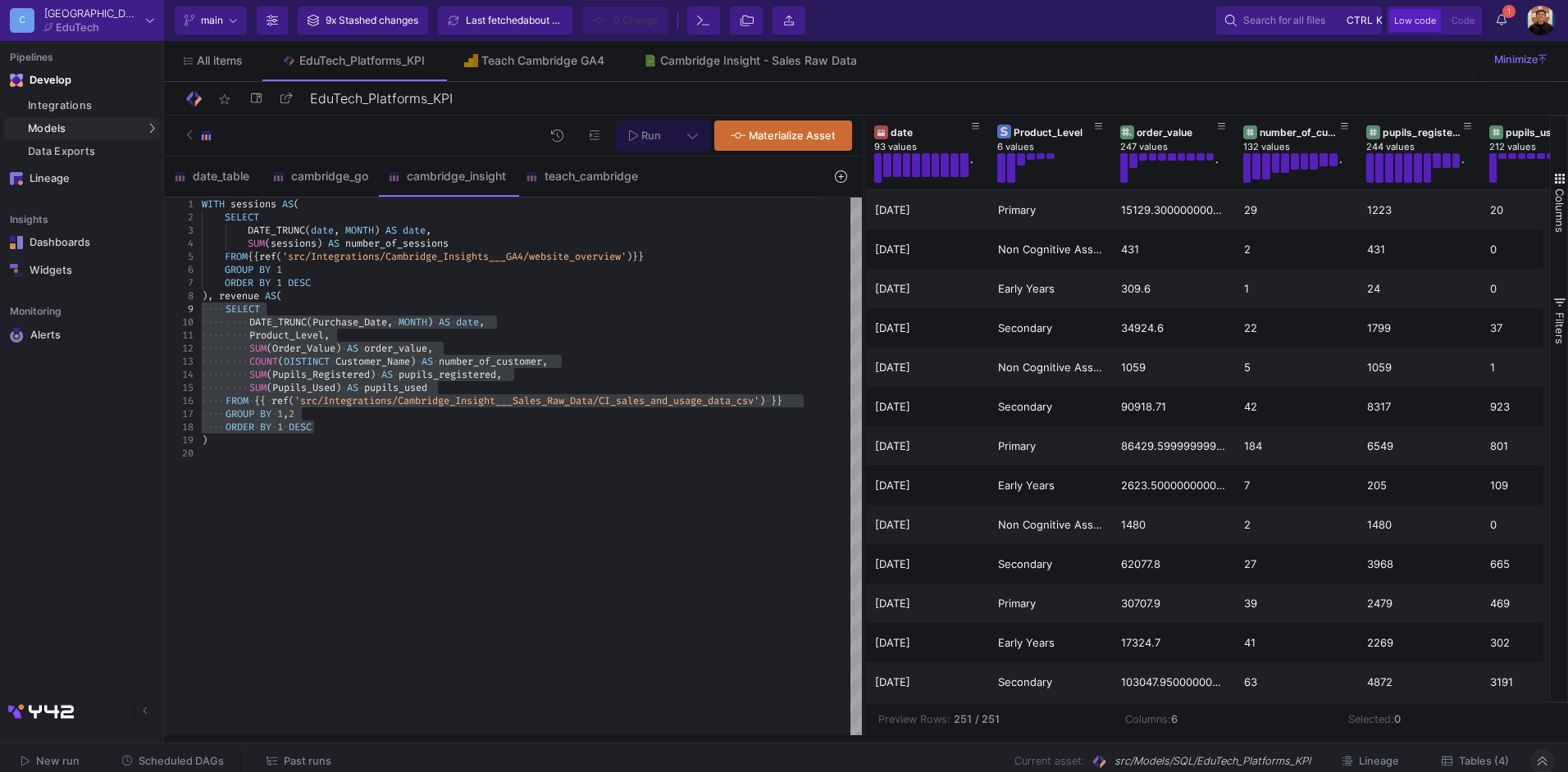
drag, startPoint x: 1074, startPoint y: 261, endPoint x: 869, endPoint y: 268, distance: 205.1
click at [862, 268] on div at bounding box center [864, 426] width 4 height 620
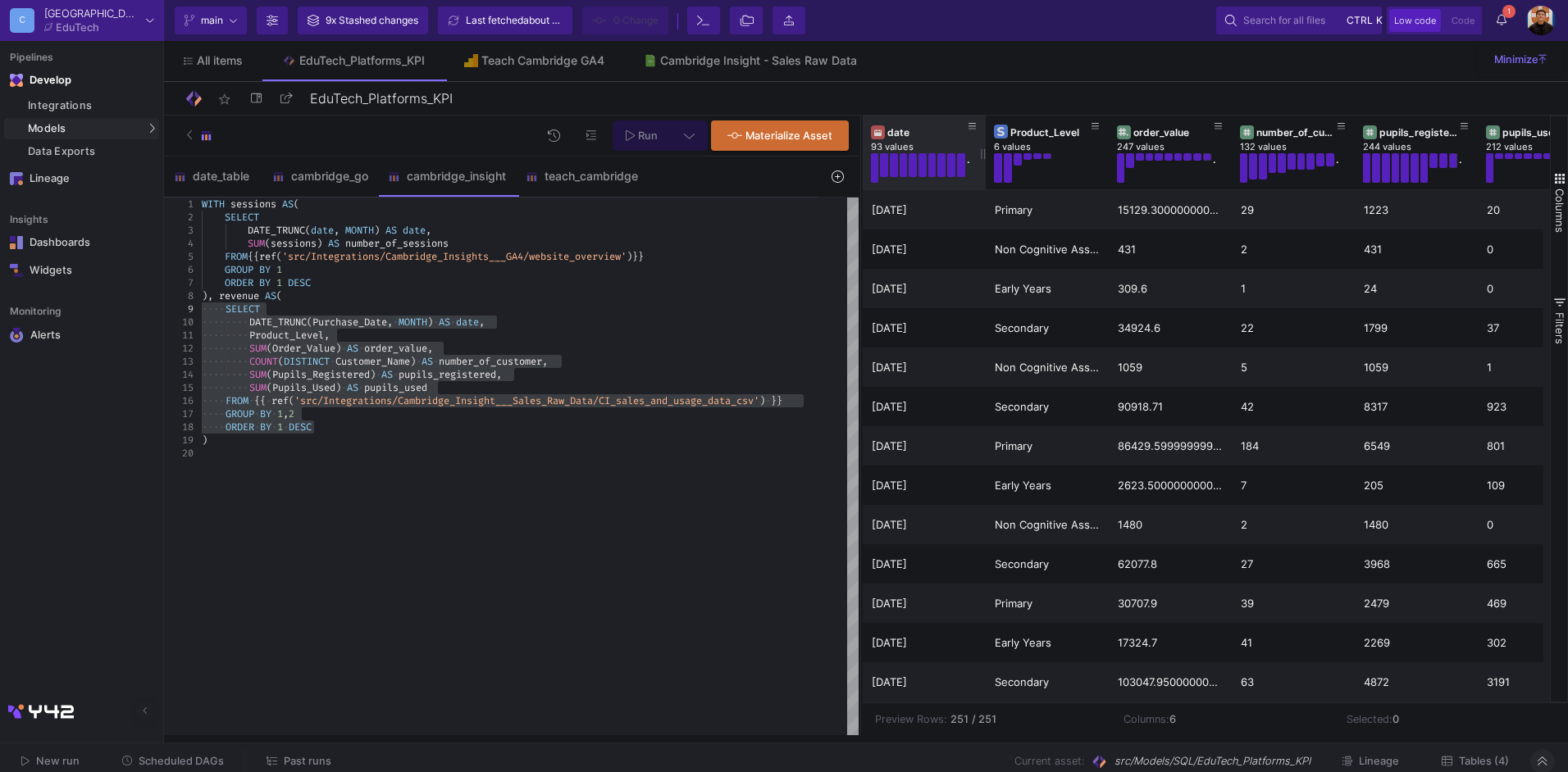
click at [937, 137] on div "date" at bounding box center [928, 132] width 81 height 13
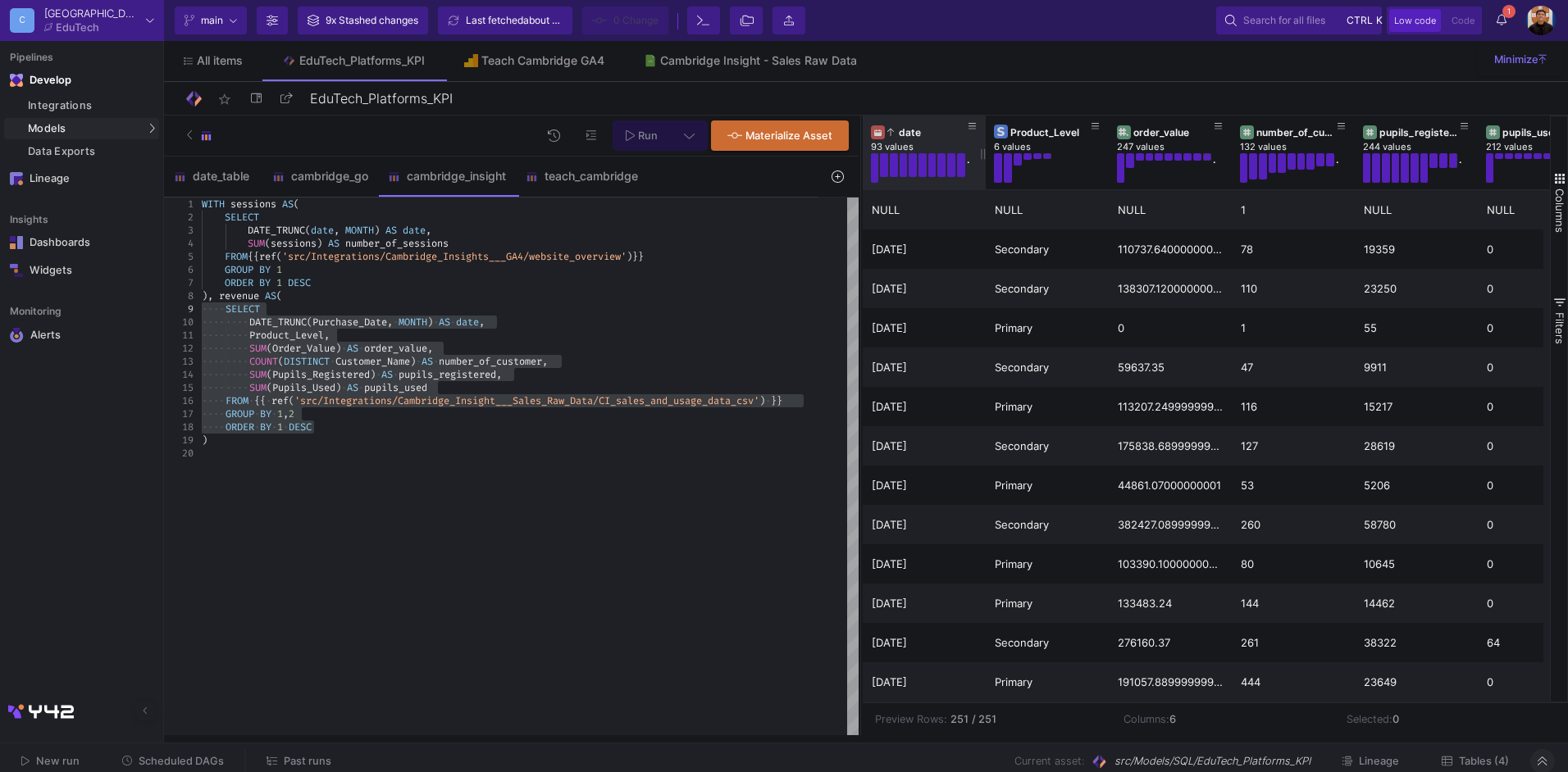
click at [937, 137] on div "date" at bounding box center [928, 132] width 81 height 13
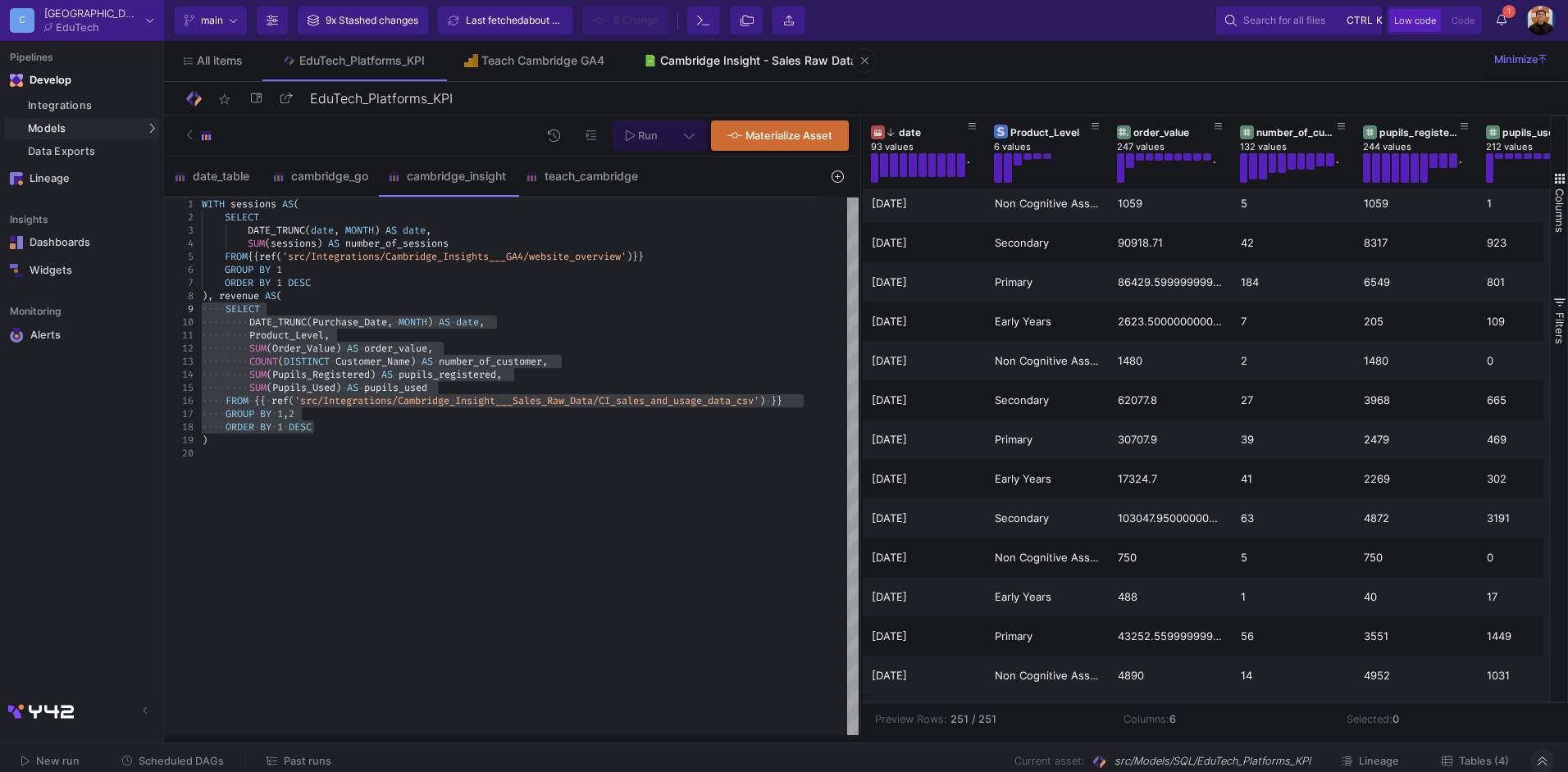
click at [771, 62] on div "Cambridge Insight - Sales Raw Data" at bounding box center [759, 61] width 197 height 13
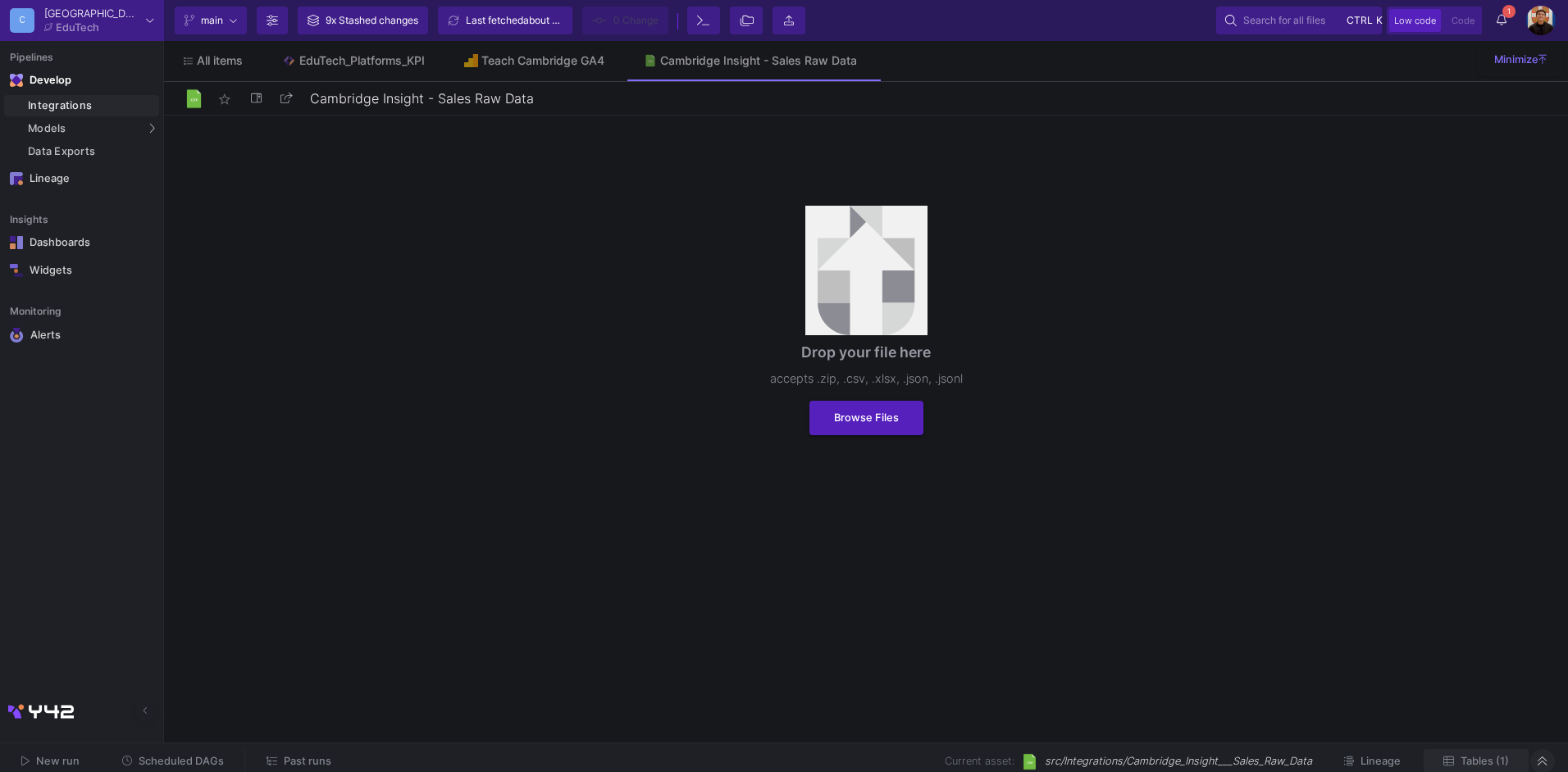
click at [1479, 767] on span "Tables (1)" at bounding box center [1485, 761] width 48 height 13
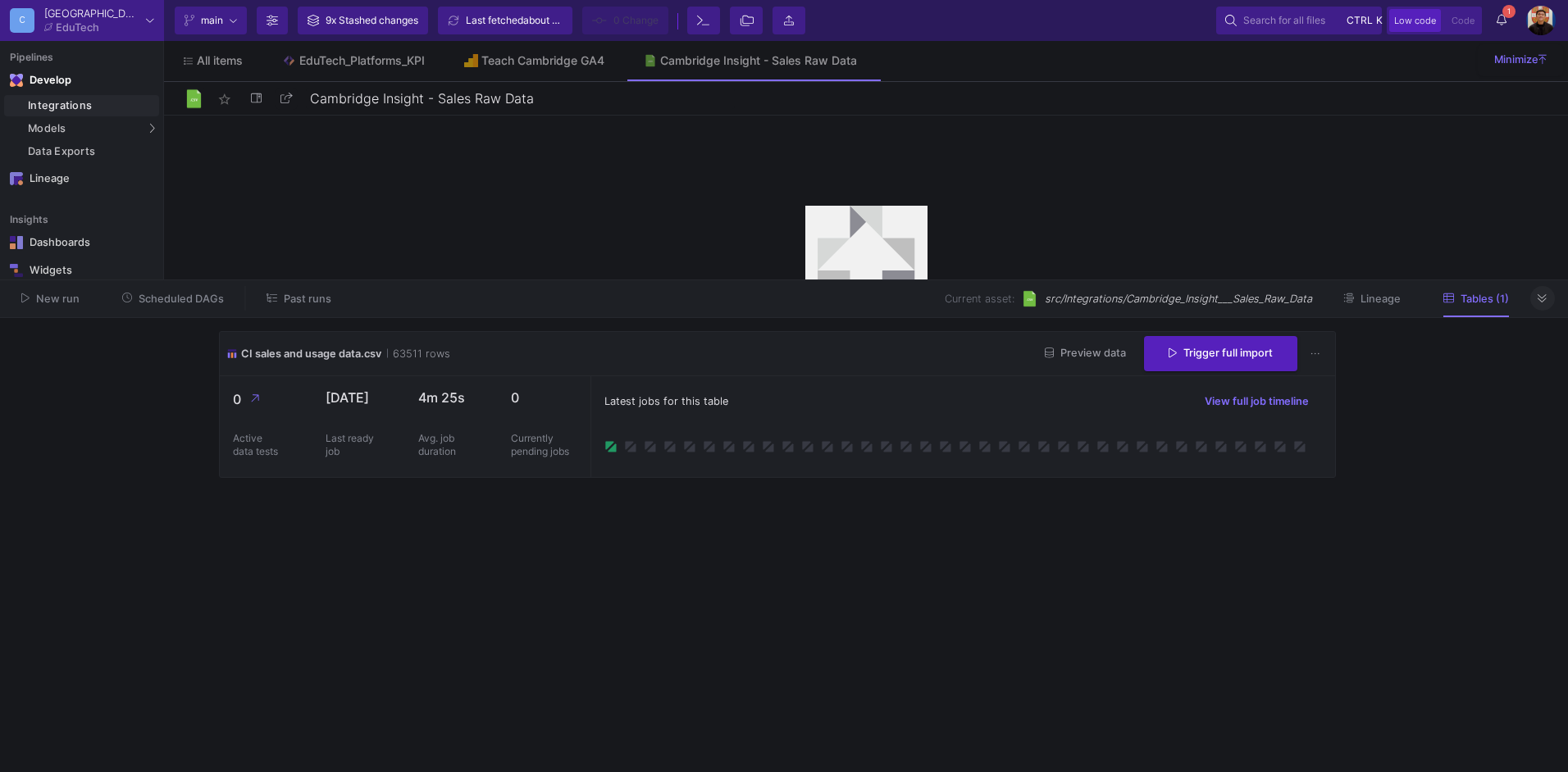
click at [1103, 356] on span "Preview data" at bounding box center [1085, 353] width 81 height 13
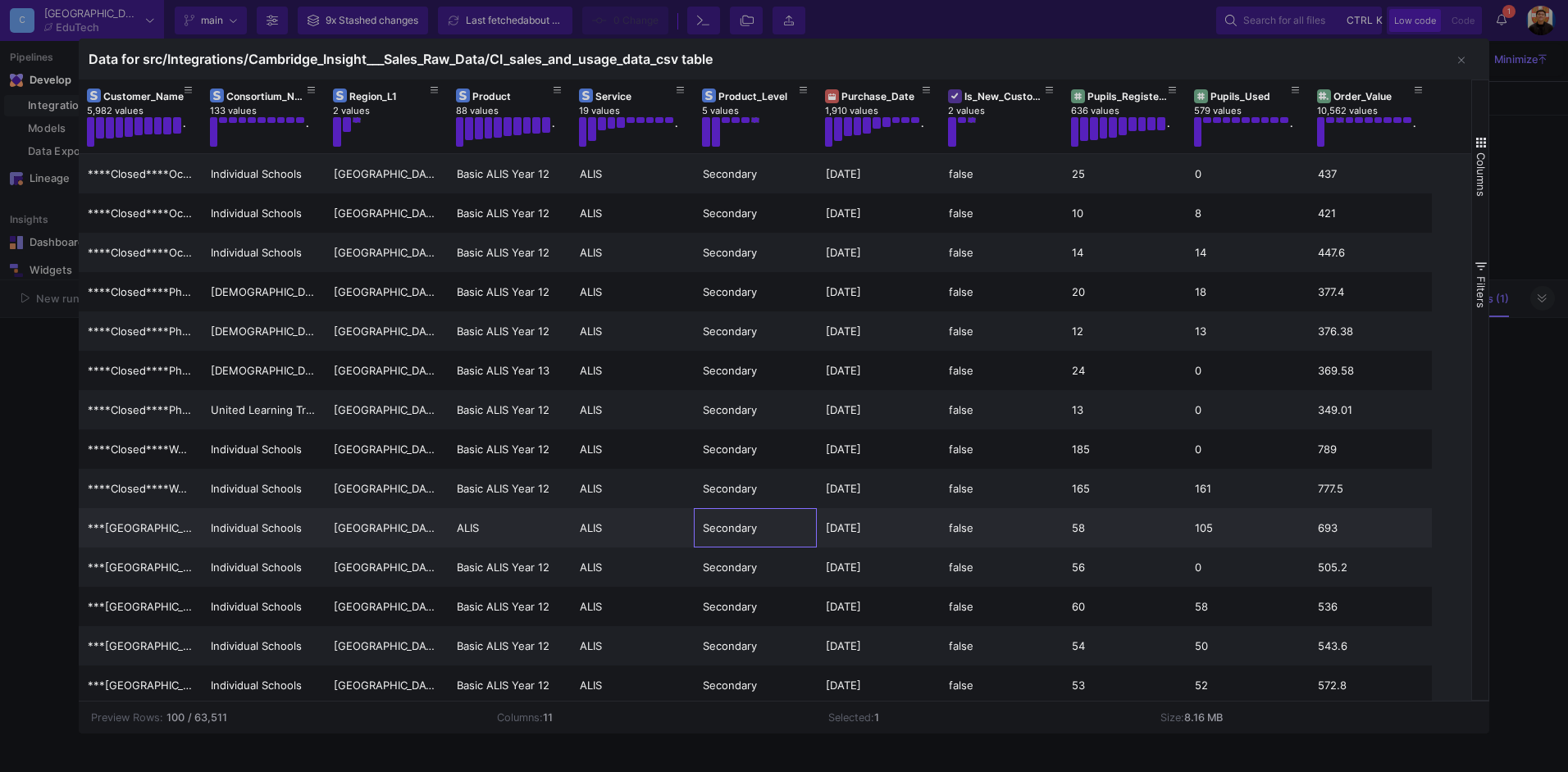
drag, startPoint x: 799, startPoint y: 545, endPoint x: 1106, endPoint y: 529, distance: 307.4
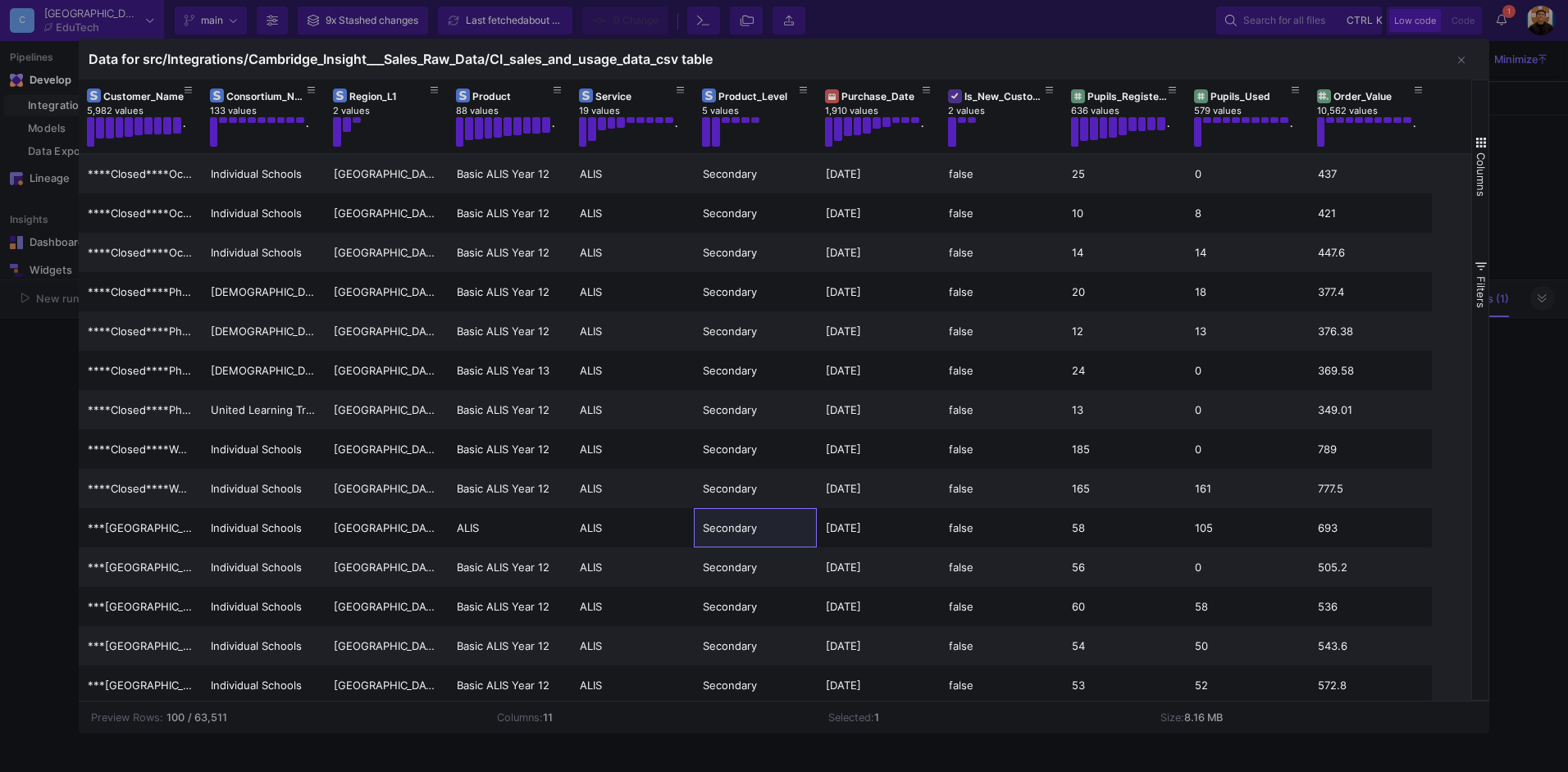
click at [57, 419] on div at bounding box center [784, 386] width 1568 height 772
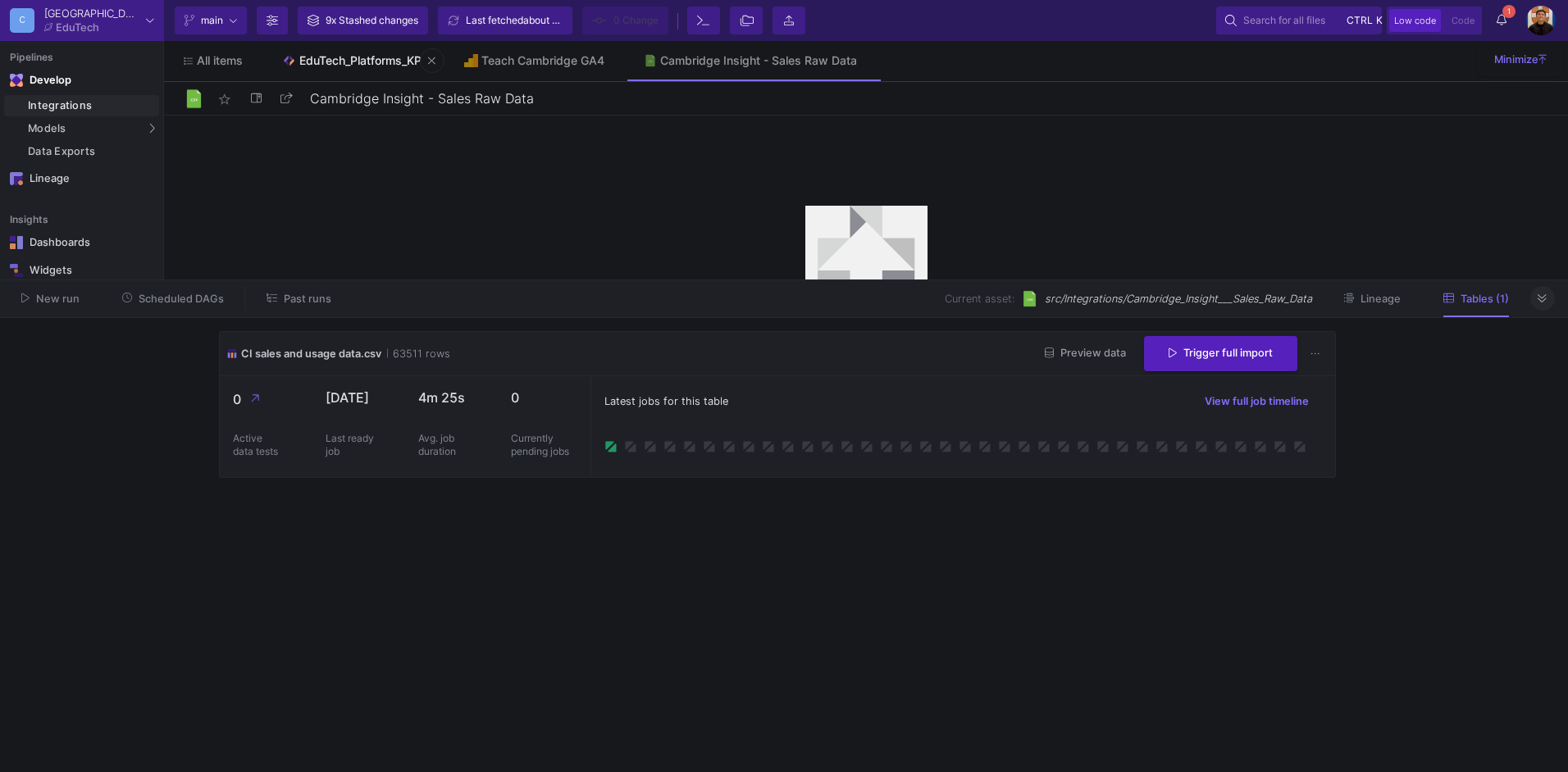
click at [316, 55] on div "EduTech_Platforms_KPI" at bounding box center [362, 61] width 125 height 13
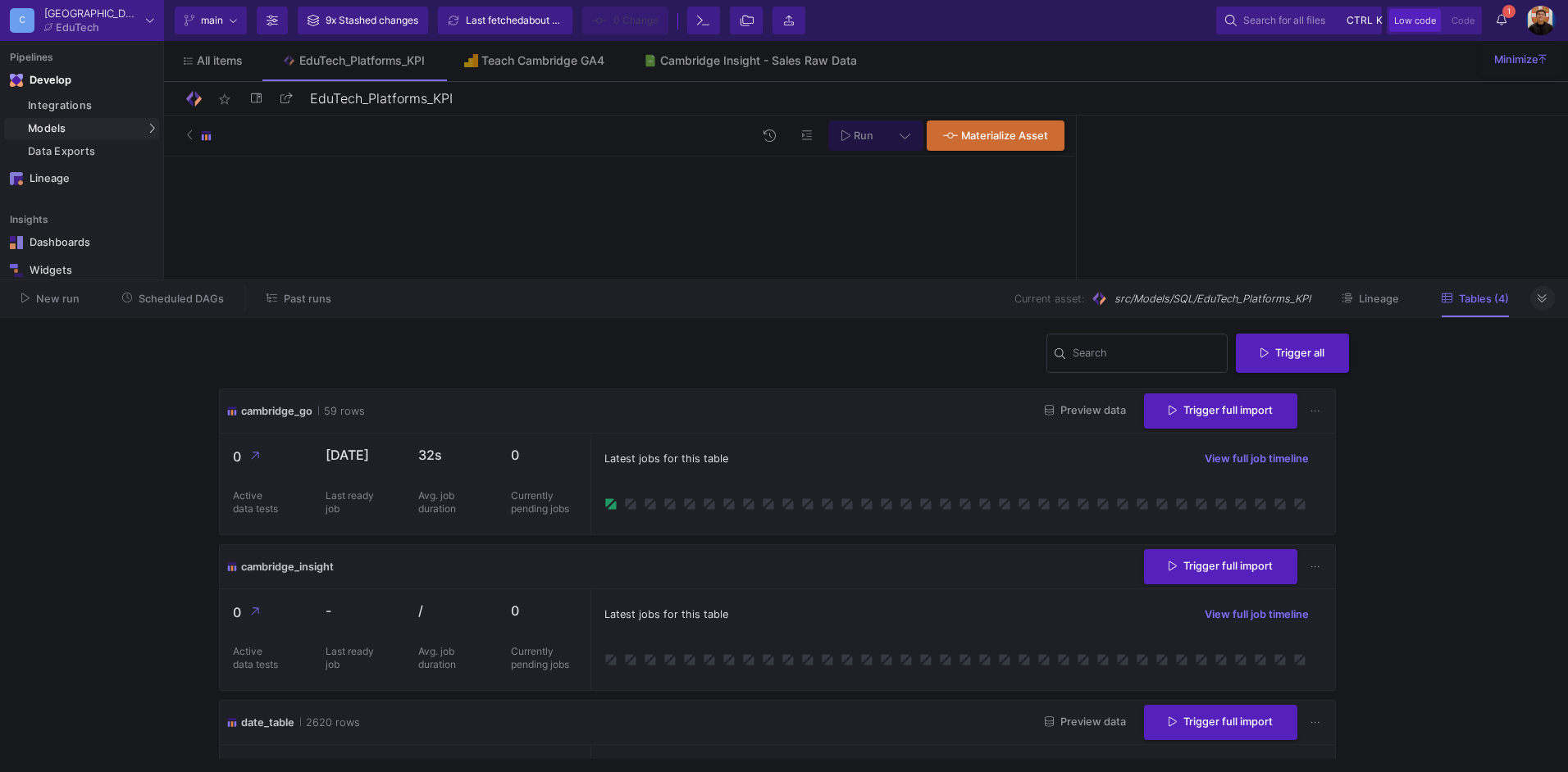
click at [1540, 305] on button at bounding box center [1542, 298] width 24 height 24
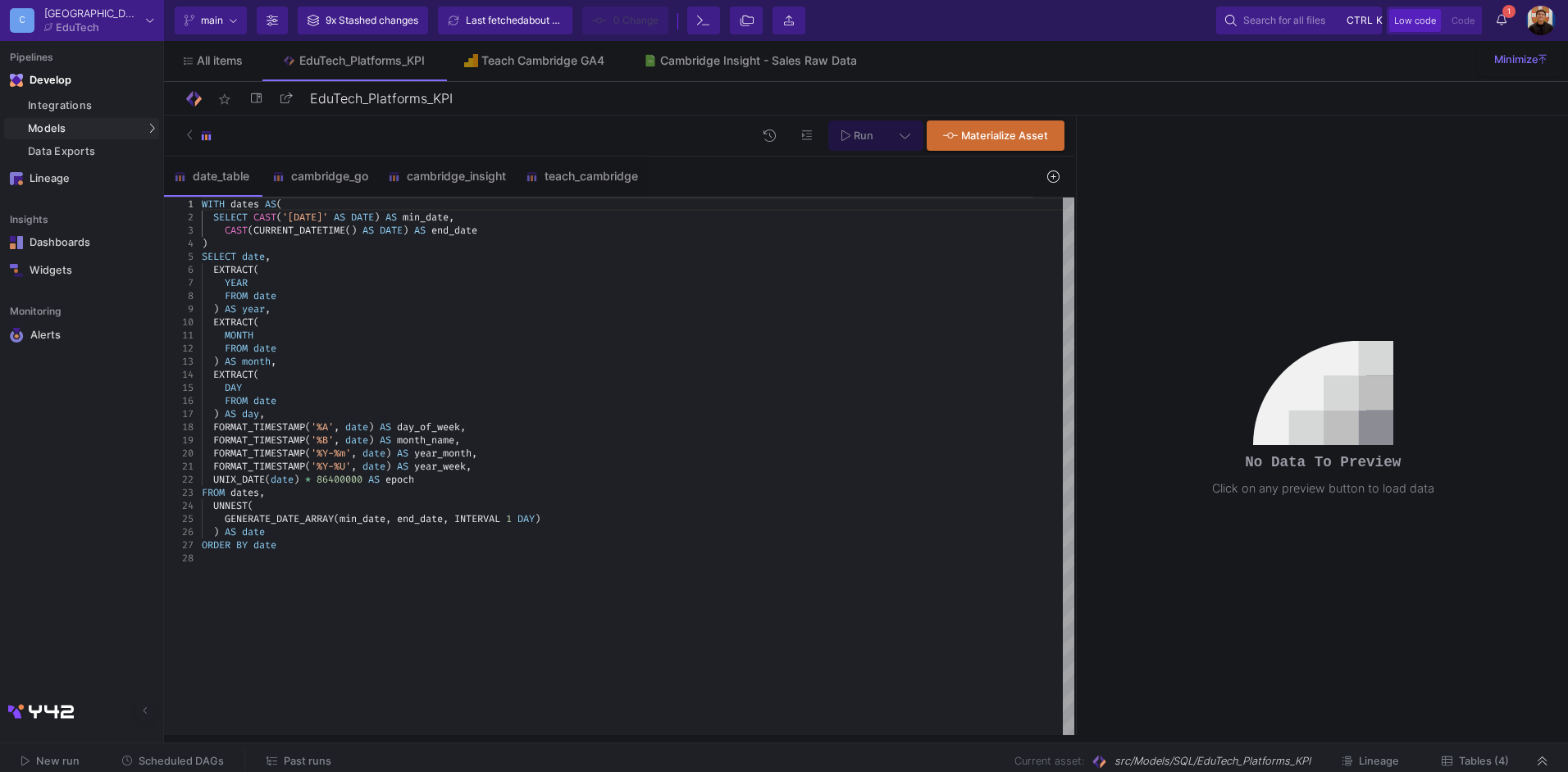
type textarea "MONTH FROM date ) AS month, EXTRACT( DAY FROM date ) AS day, FORMAT_TIMESTAMP('…"
click at [251, 436] on span "FORMAT_TIMESTAMP" at bounding box center [259, 441] width 92 height 13
click at [326, 167] on div "cambridge_go" at bounding box center [320, 176] width 116 height 39
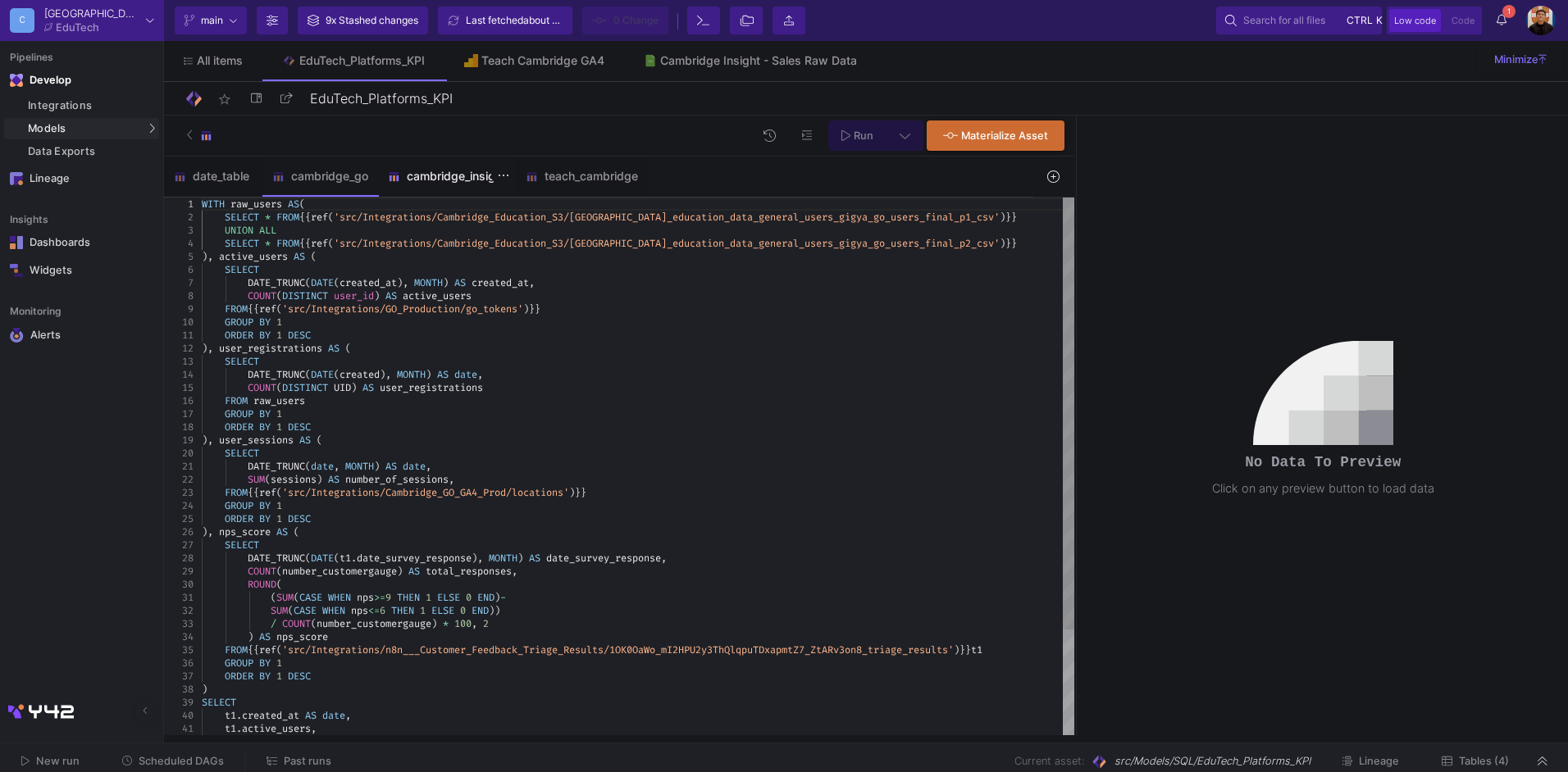
click at [467, 184] on div "cambridge_insight" at bounding box center [447, 176] width 138 height 39
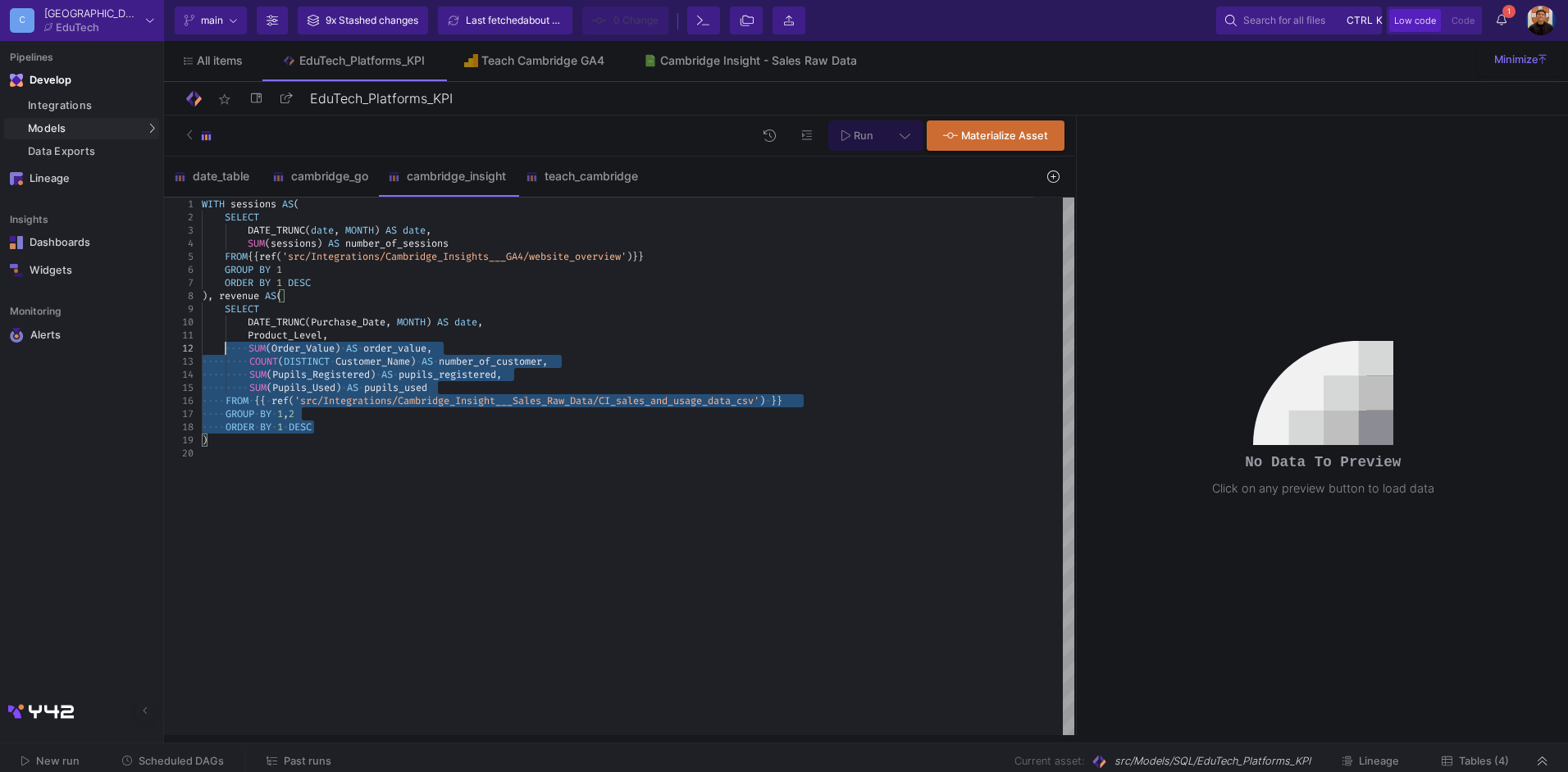
type textarea "WITH sessions AS( SELECT DATE_TRUNC(date, MONTH) AS date, SUM(sessions) AS numb…"
drag, startPoint x: 357, startPoint y: 431, endPoint x: 228, endPoint y: 305, distance: 180.3
click at [876, 137] on button "Run" at bounding box center [857, 135] width 58 height 30
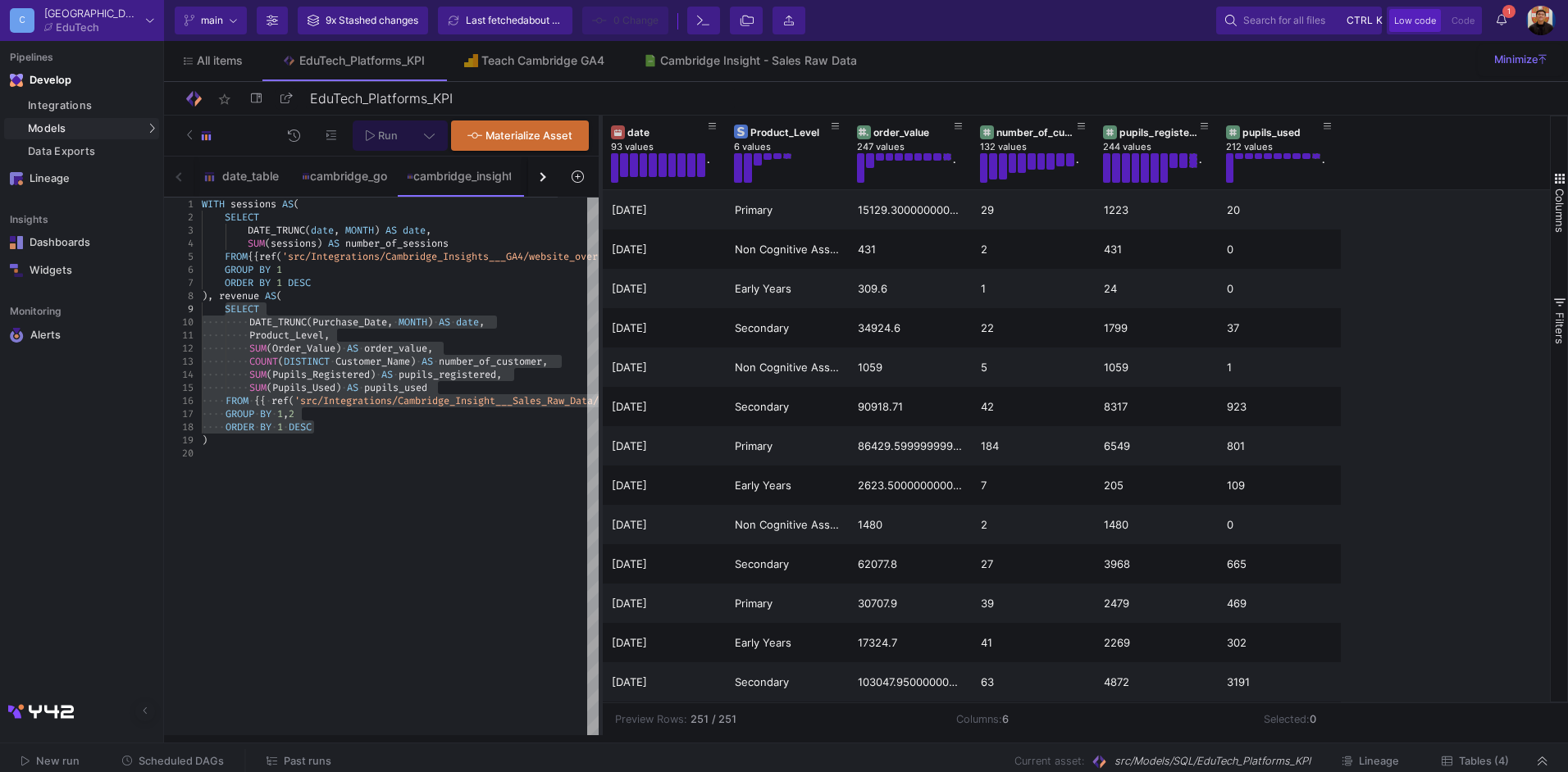
drag, startPoint x: 1077, startPoint y: 256, endPoint x: 601, endPoint y: 237, distance: 476.4
click at [601, 237] on div at bounding box center [600, 426] width 4 height 620
click at [668, 129] on div "date" at bounding box center [668, 132] width 81 height 13
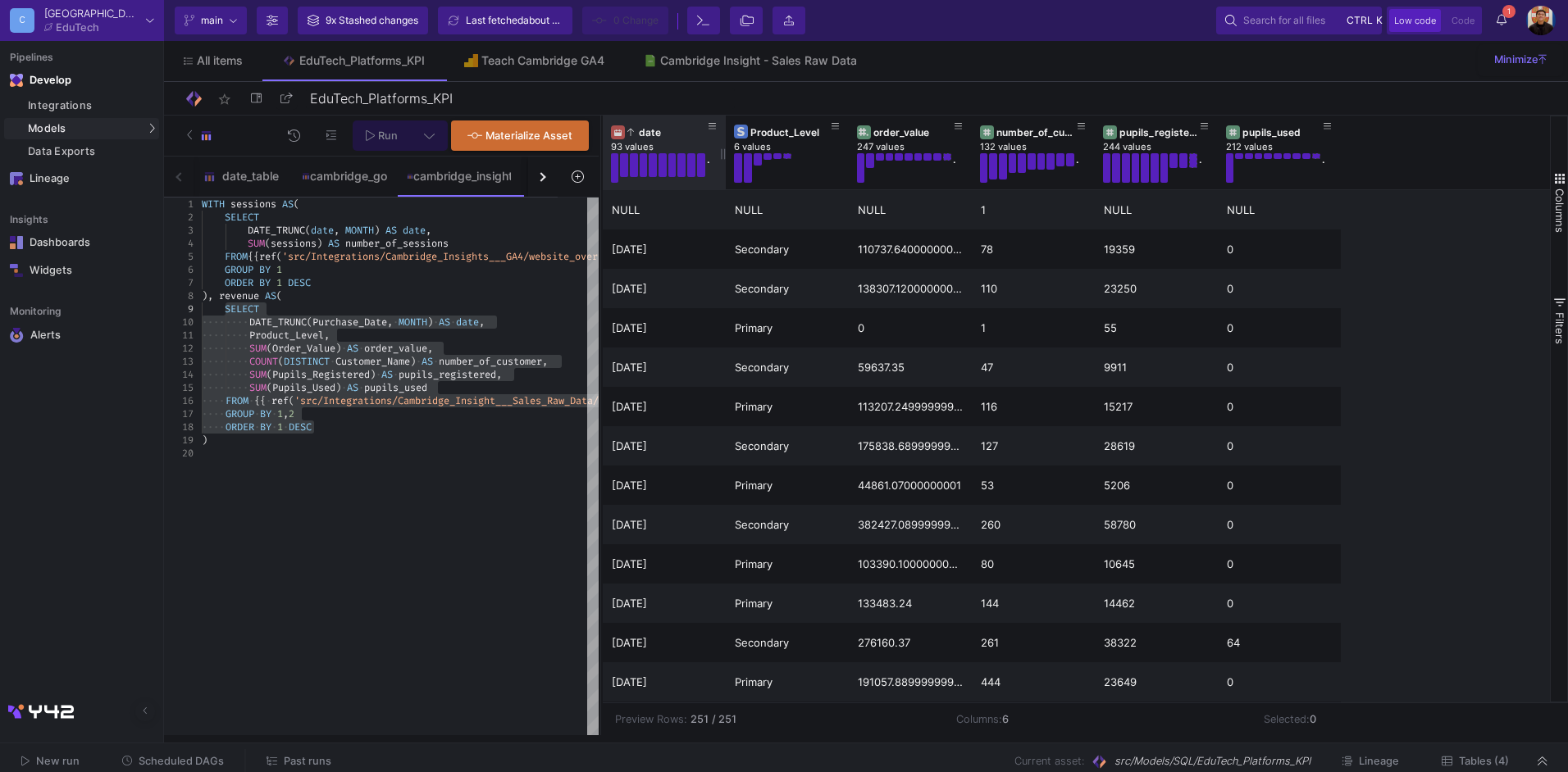
click at [661, 133] on div "date" at bounding box center [668, 132] width 81 height 13
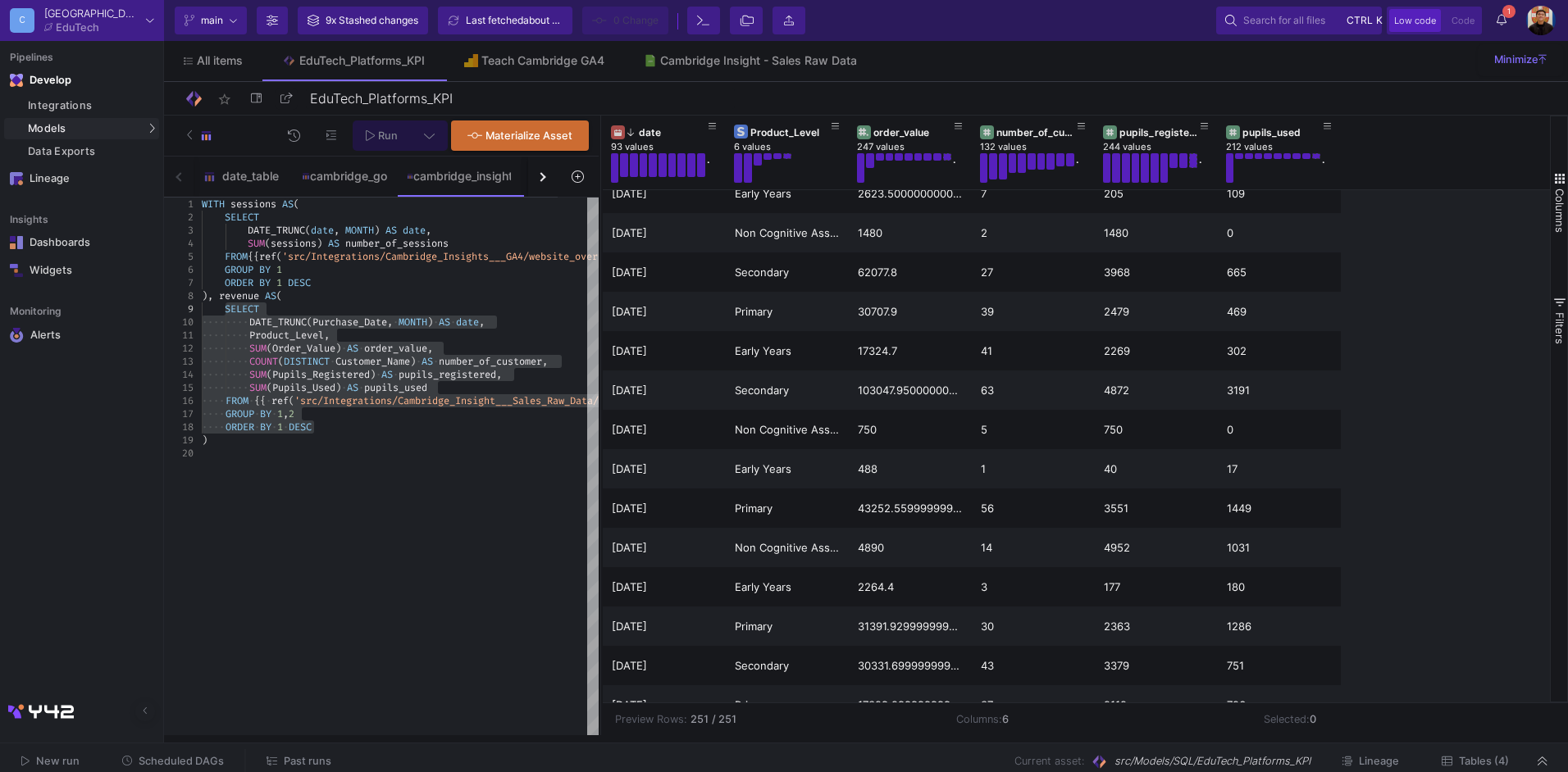
scroll to position [328, 0]
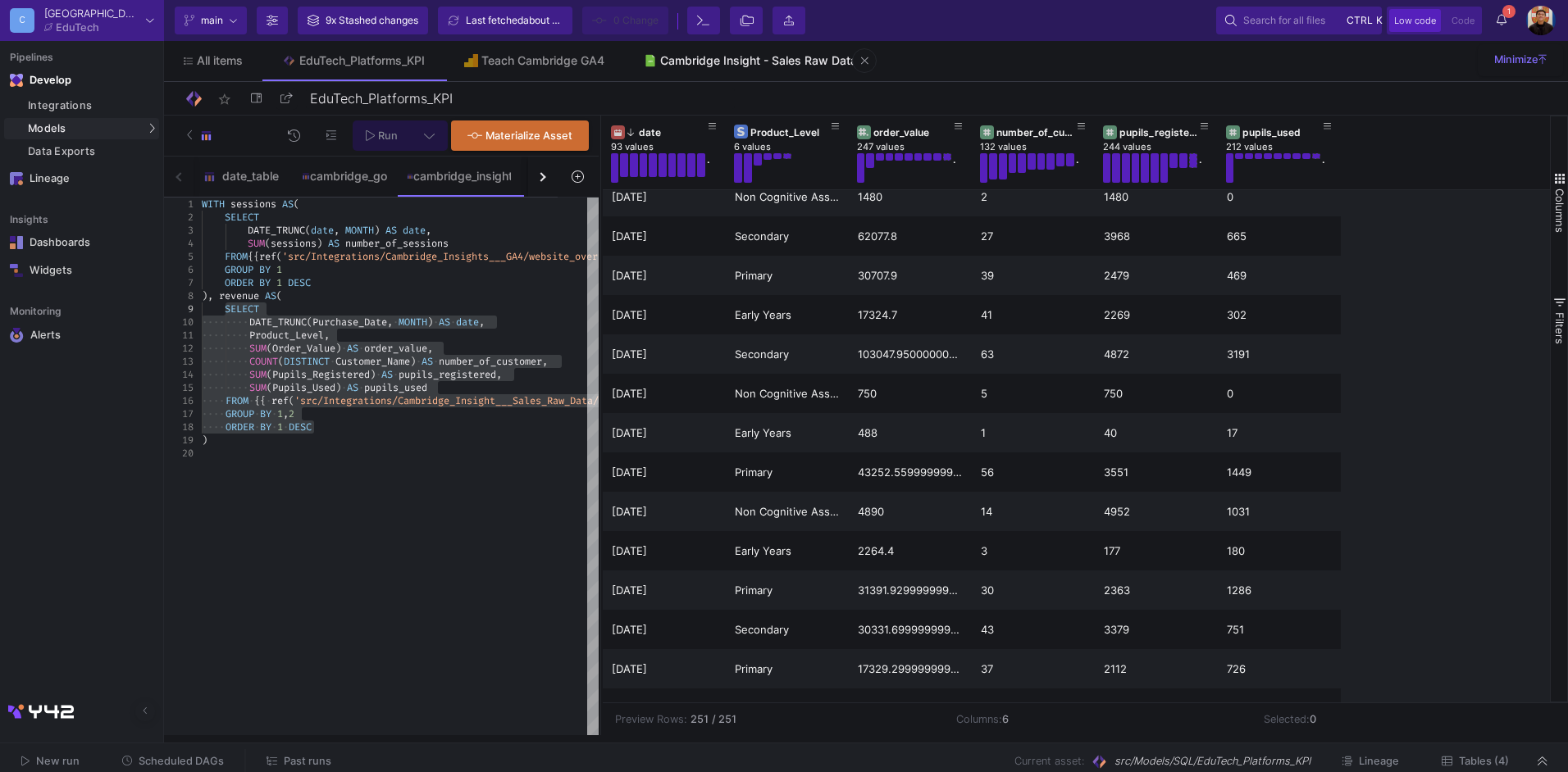
click at [732, 78] on link "Cambridge Insight - Sales Raw Data" at bounding box center [751, 60] width 254 height 39
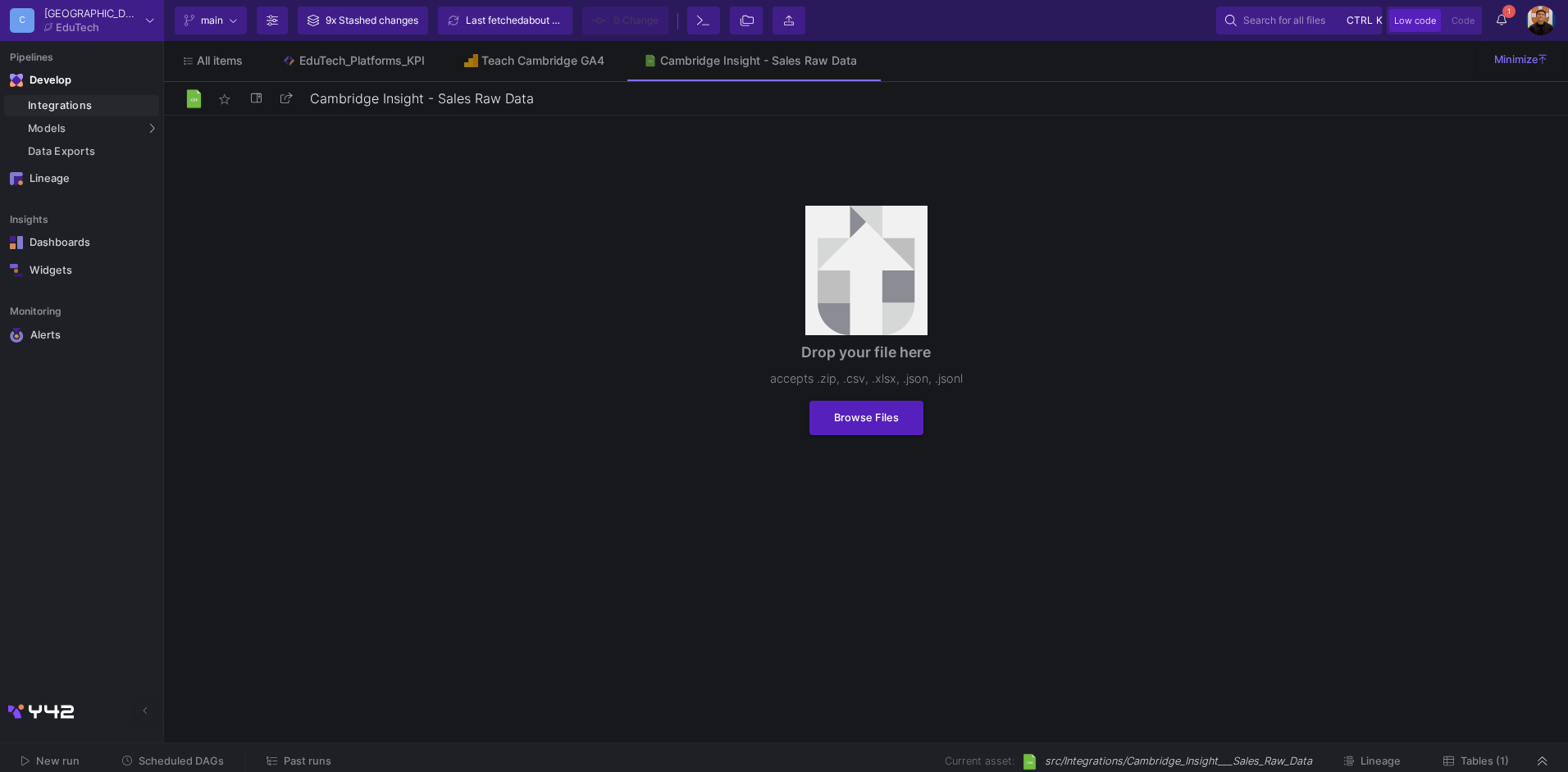
click at [1462, 772] on html "C Cambridge EduTech Current branch main Branch Options 9x Stashed changes Last …" at bounding box center [784, 386] width 1568 height 772
click at [1464, 762] on span "Tables (1)" at bounding box center [1485, 761] width 48 height 13
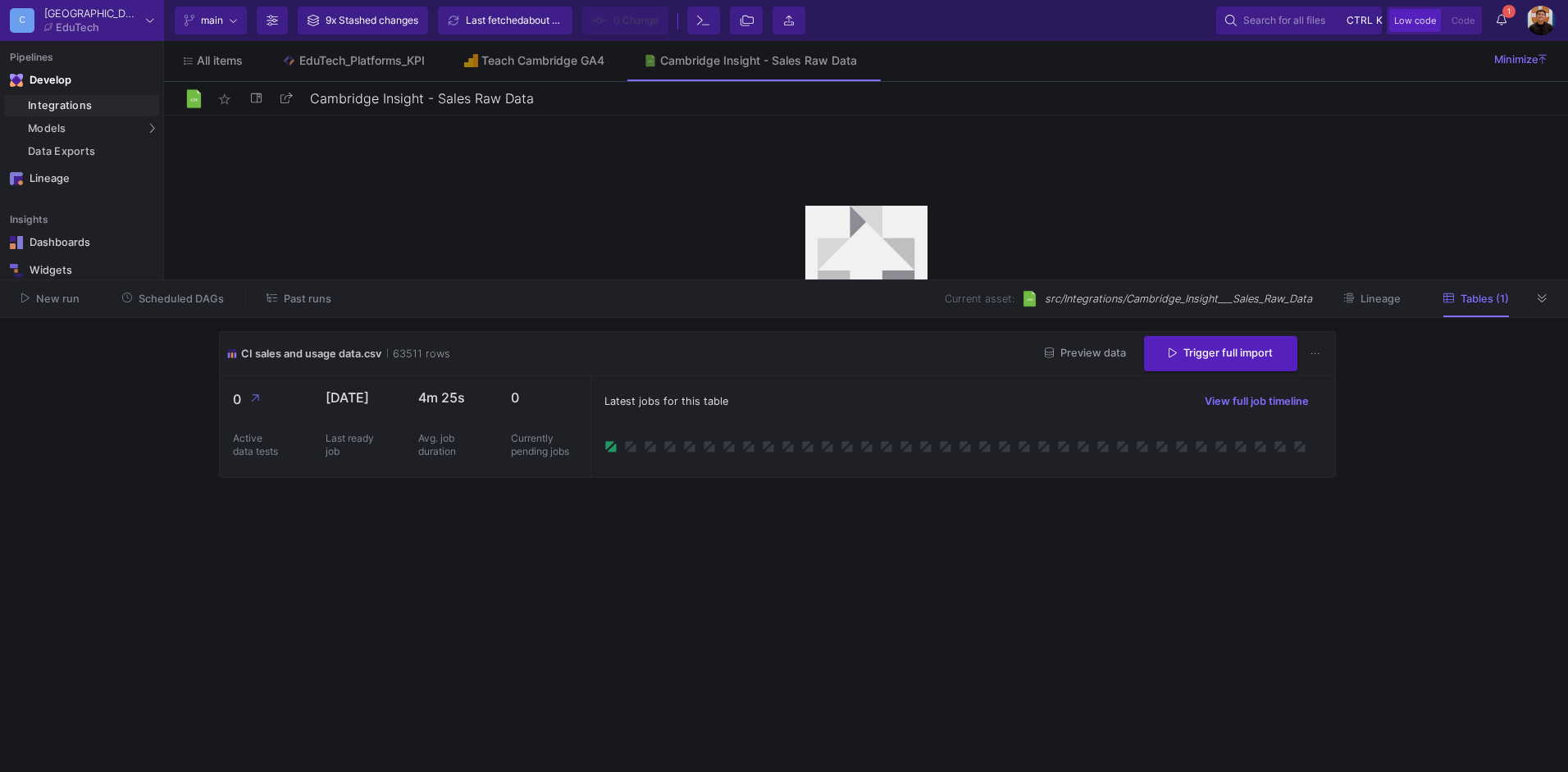
click at [1062, 344] on button "Preview data" at bounding box center [1085, 354] width 108 height 25
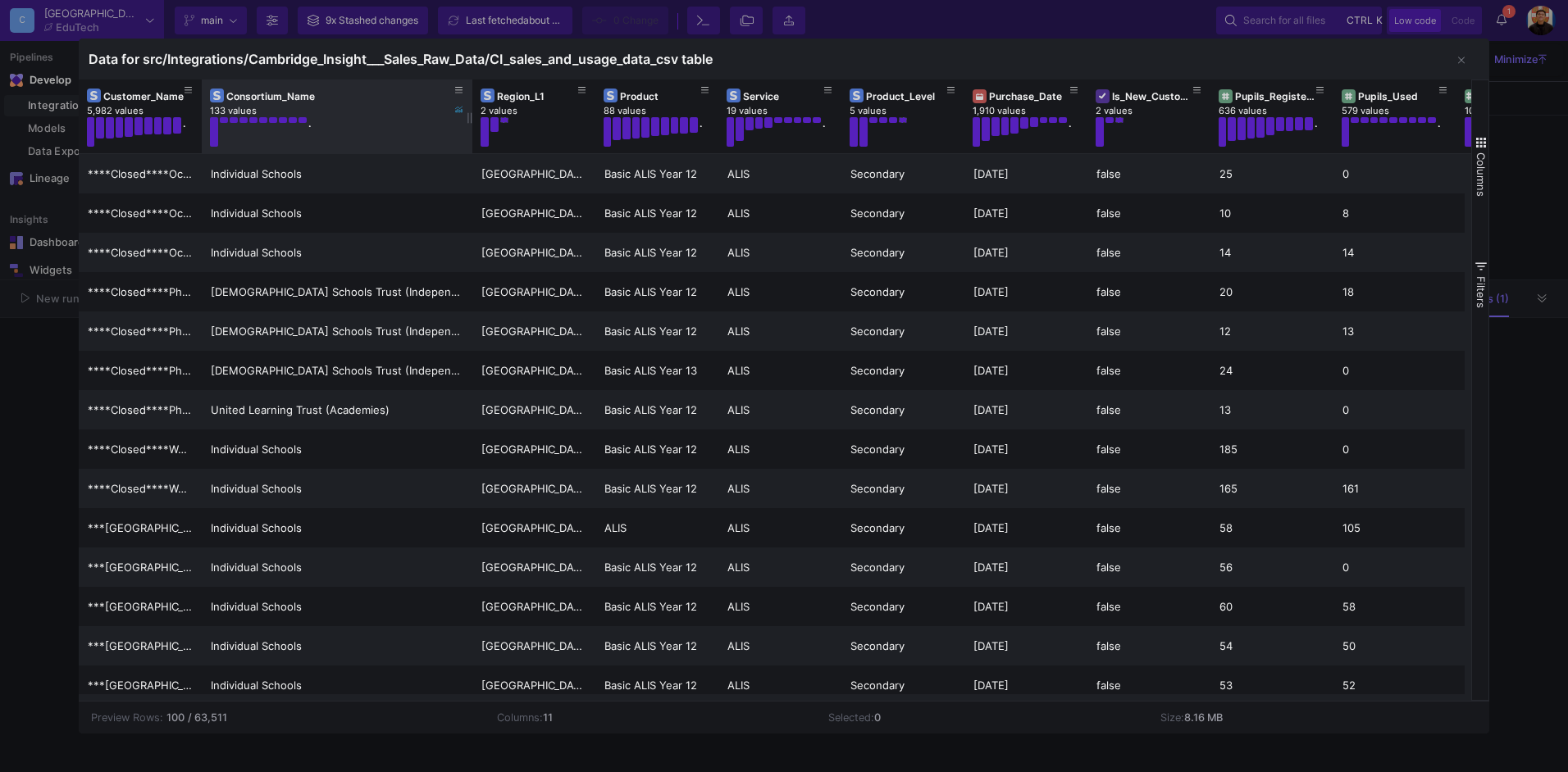
drag, startPoint x: 321, startPoint y: 118, endPoint x: 257, endPoint y: 123, distance: 64.2
click at [469, 119] on div at bounding box center [473, 116] width 7 height 73
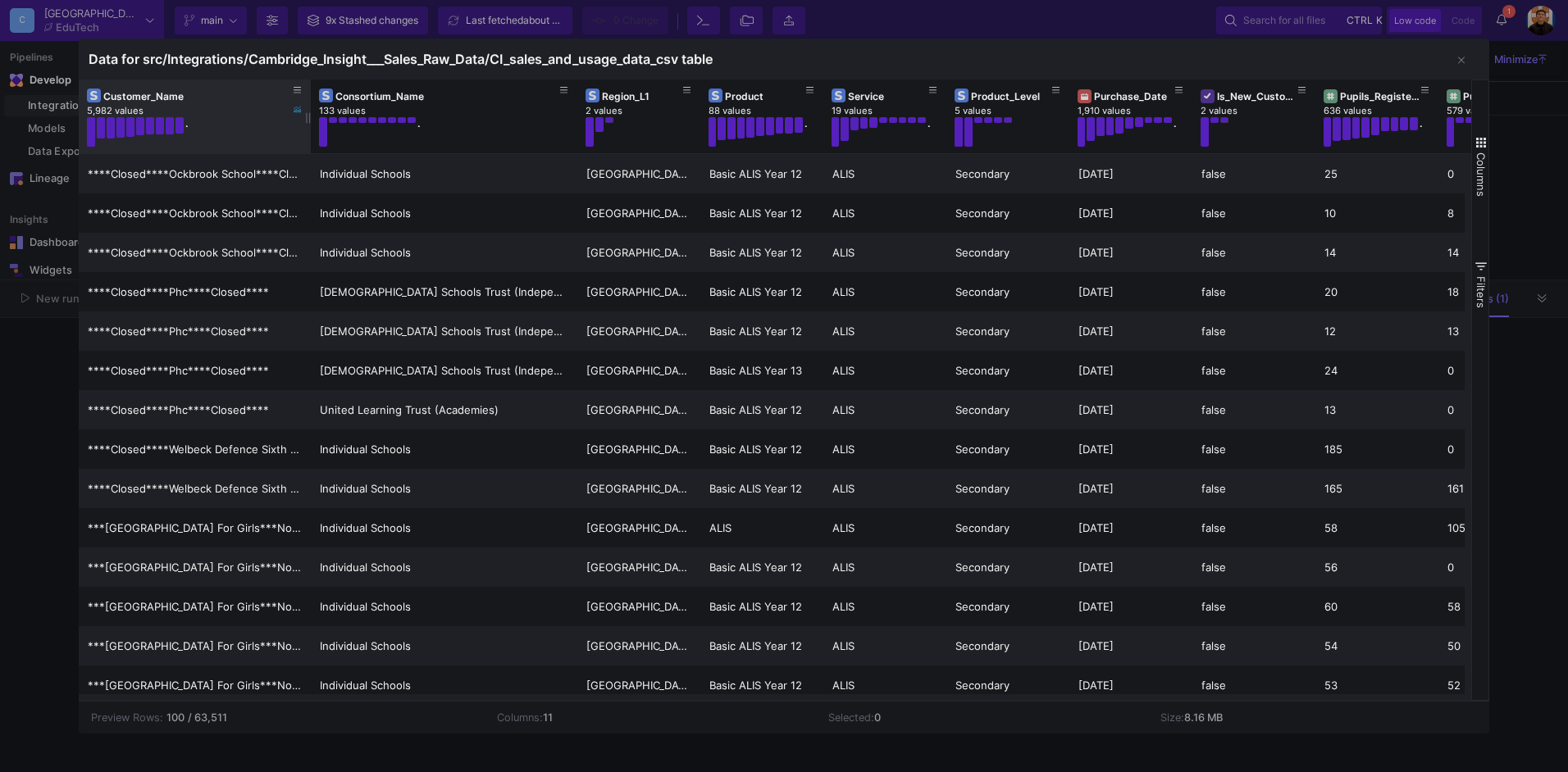
drag, startPoint x: 200, startPoint y: 114, endPoint x: 308, endPoint y: 118, distance: 108.1
click at [308, 118] on div at bounding box center [311, 116] width 7 height 73
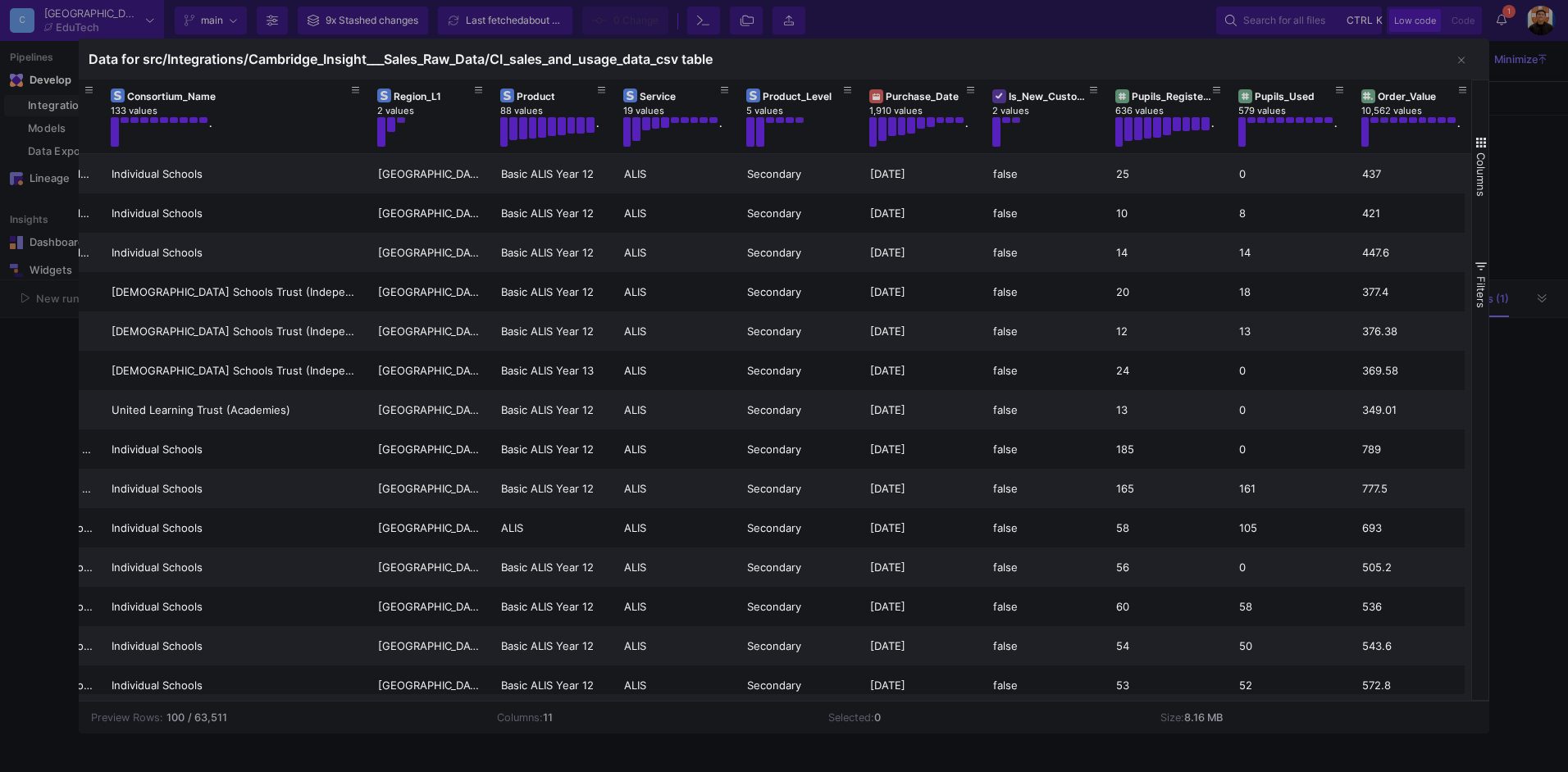
scroll to position [0, 219]
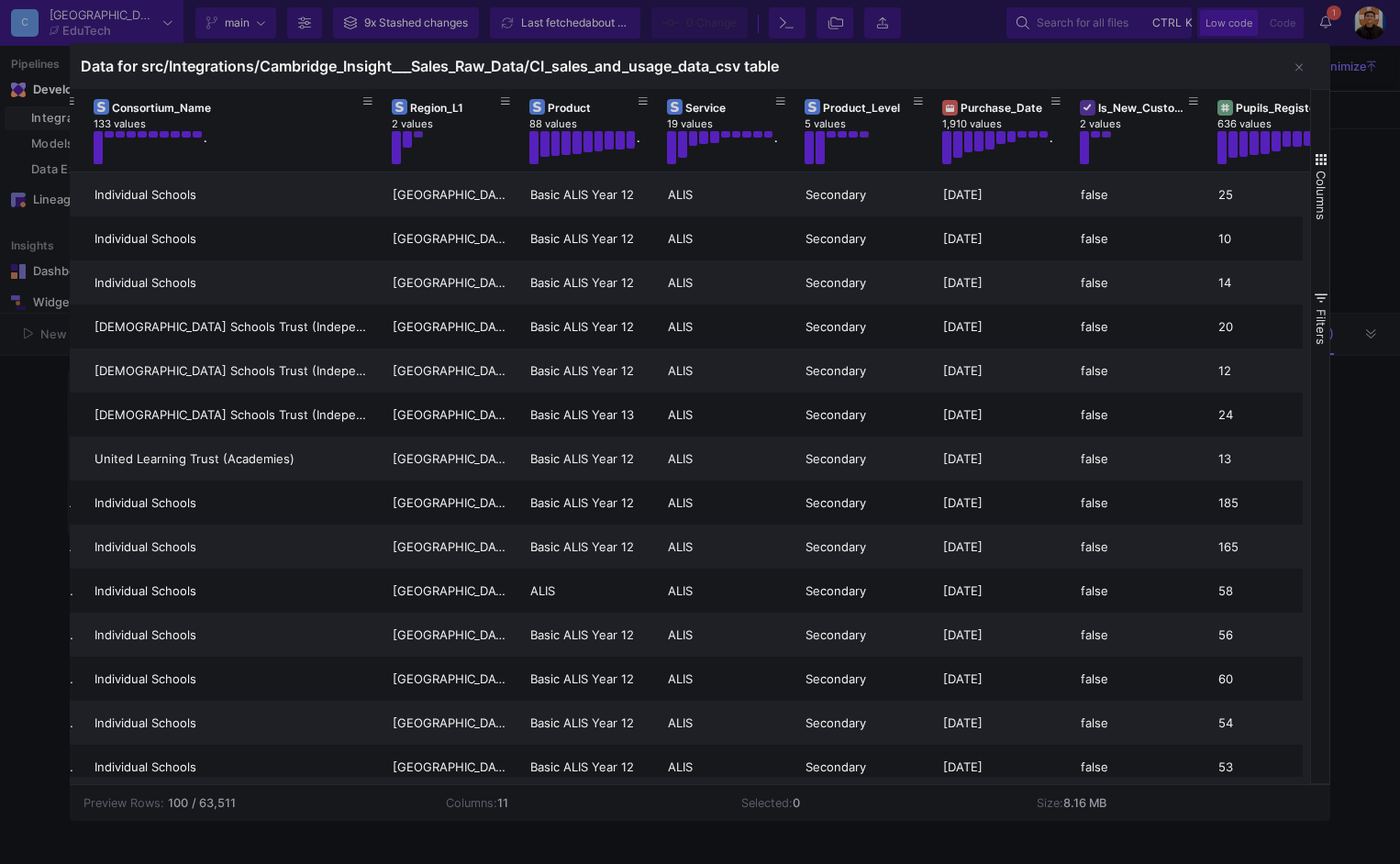
drag, startPoint x: 33, startPoint y: 491, endPoint x: 34, endPoint y: 144, distance: 347.0
click at [33, 491] on div at bounding box center [700, 432] width 1400 height 864
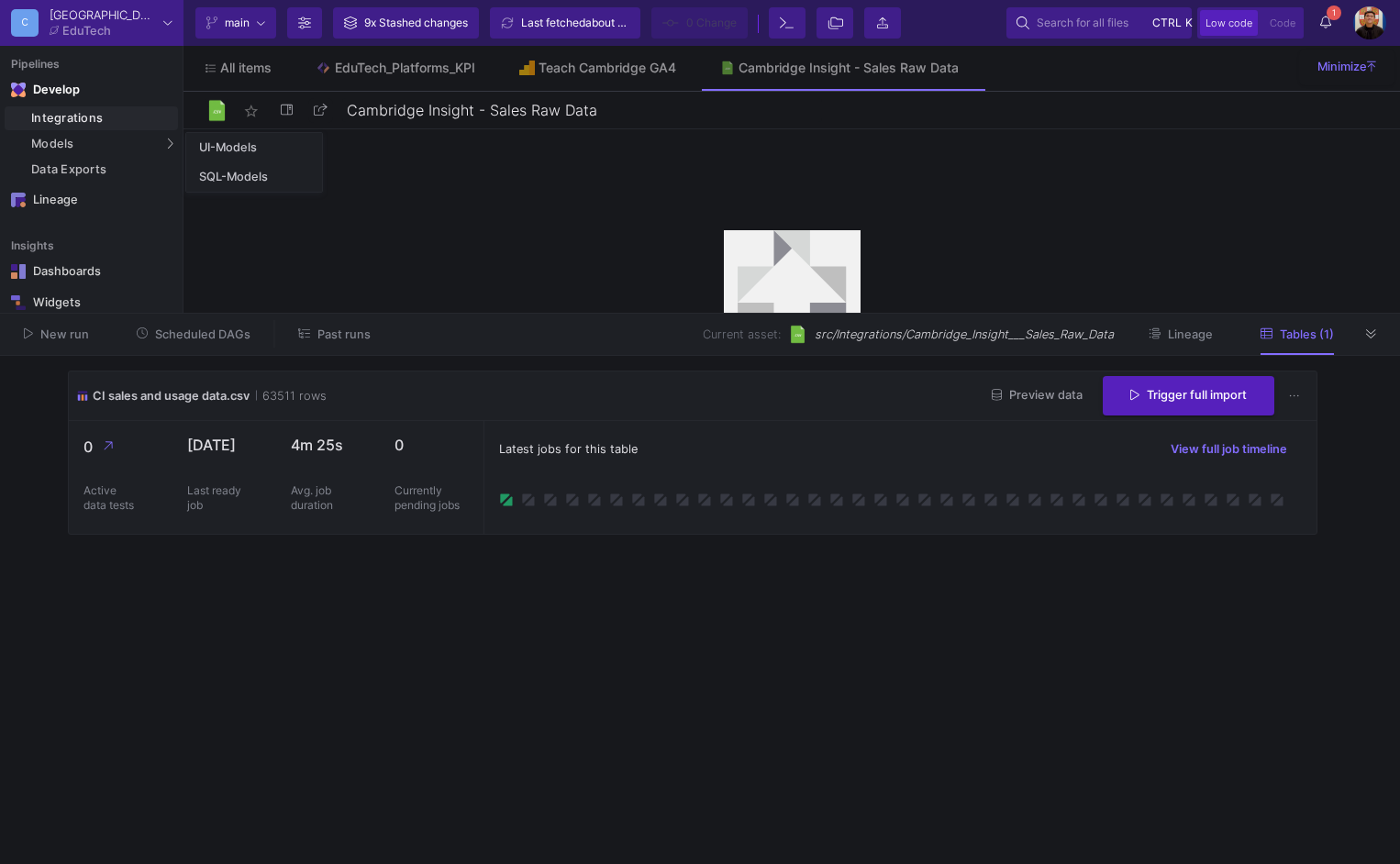
click at [69, 115] on div "Integrations" at bounding box center [102, 119] width 142 height 15
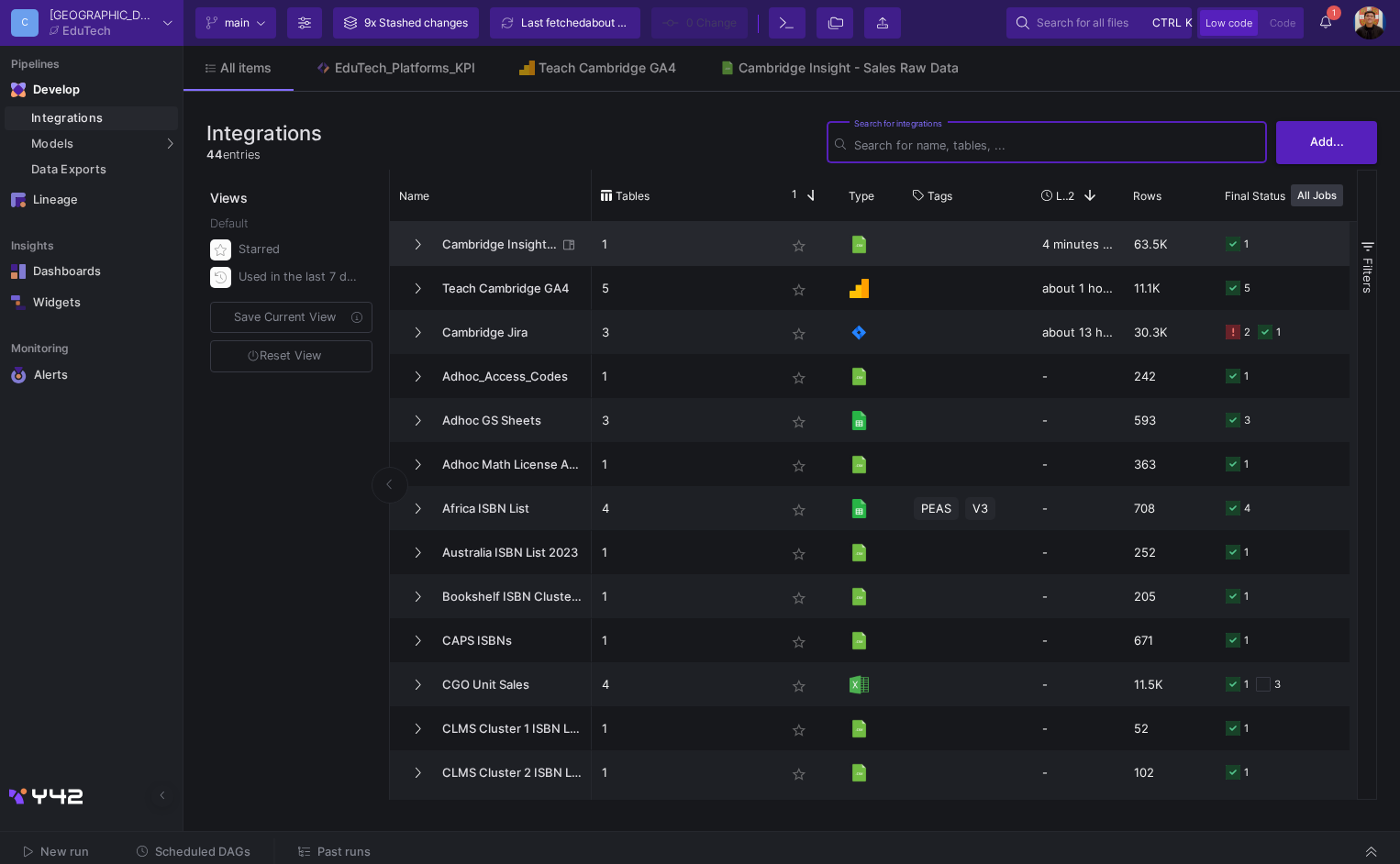
click at [509, 242] on span "Cambridge Insight - Sales Raw Data" at bounding box center [494, 245] width 126 height 43
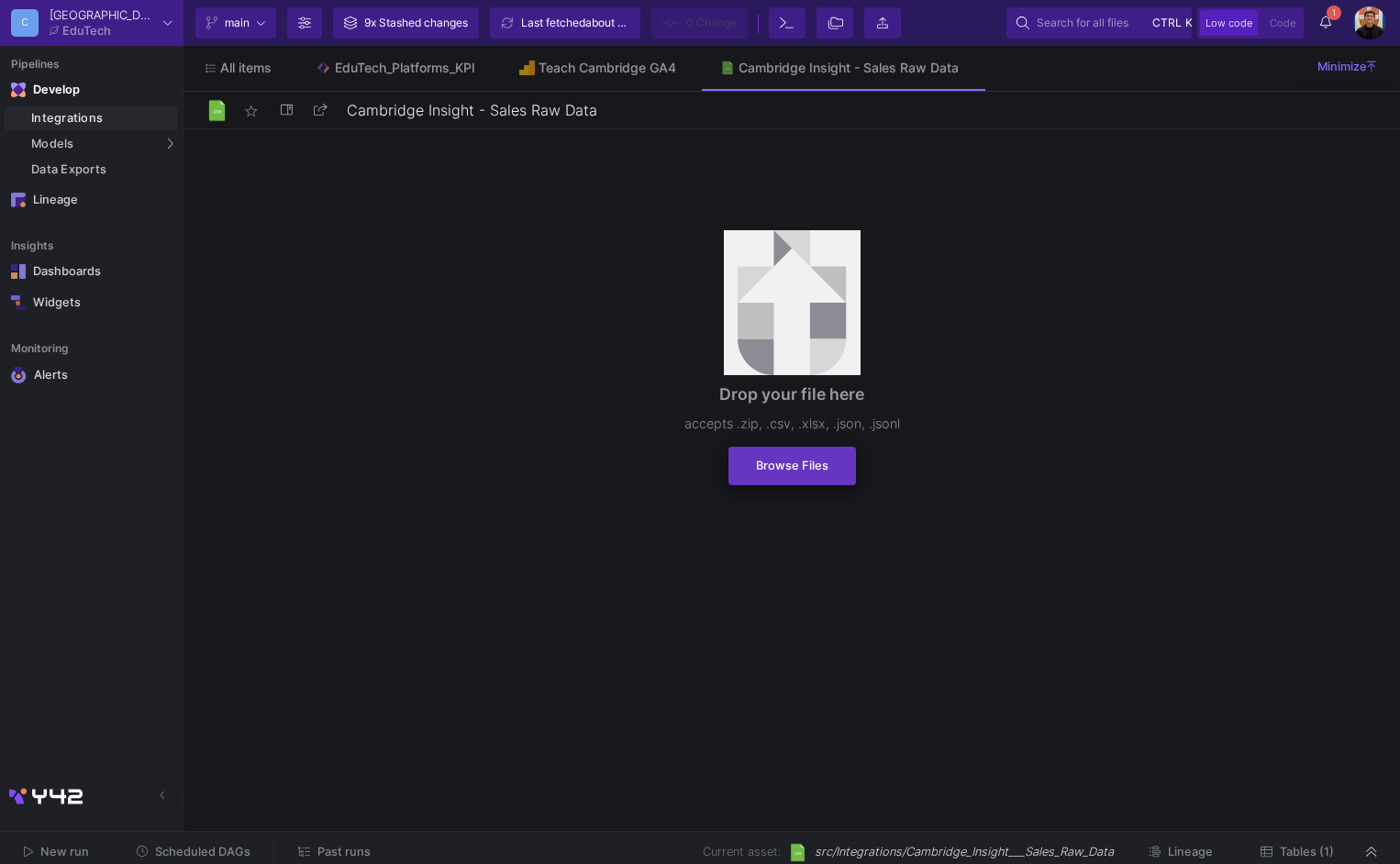
click at [804, 463] on span "Browse Files" at bounding box center [793, 465] width 73 height 14
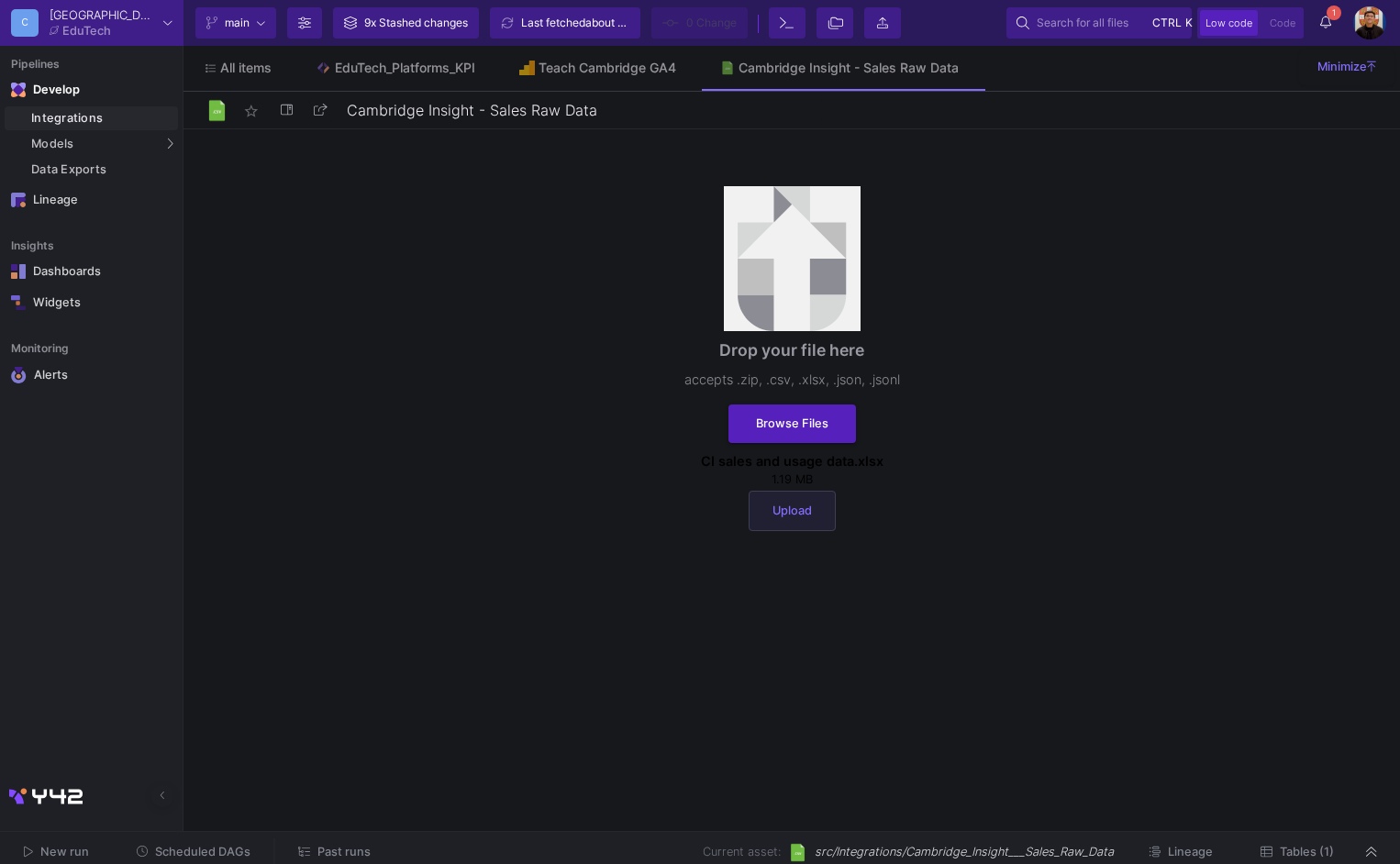
click at [827, 521] on button "Upload" at bounding box center [792, 511] width 87 height 40
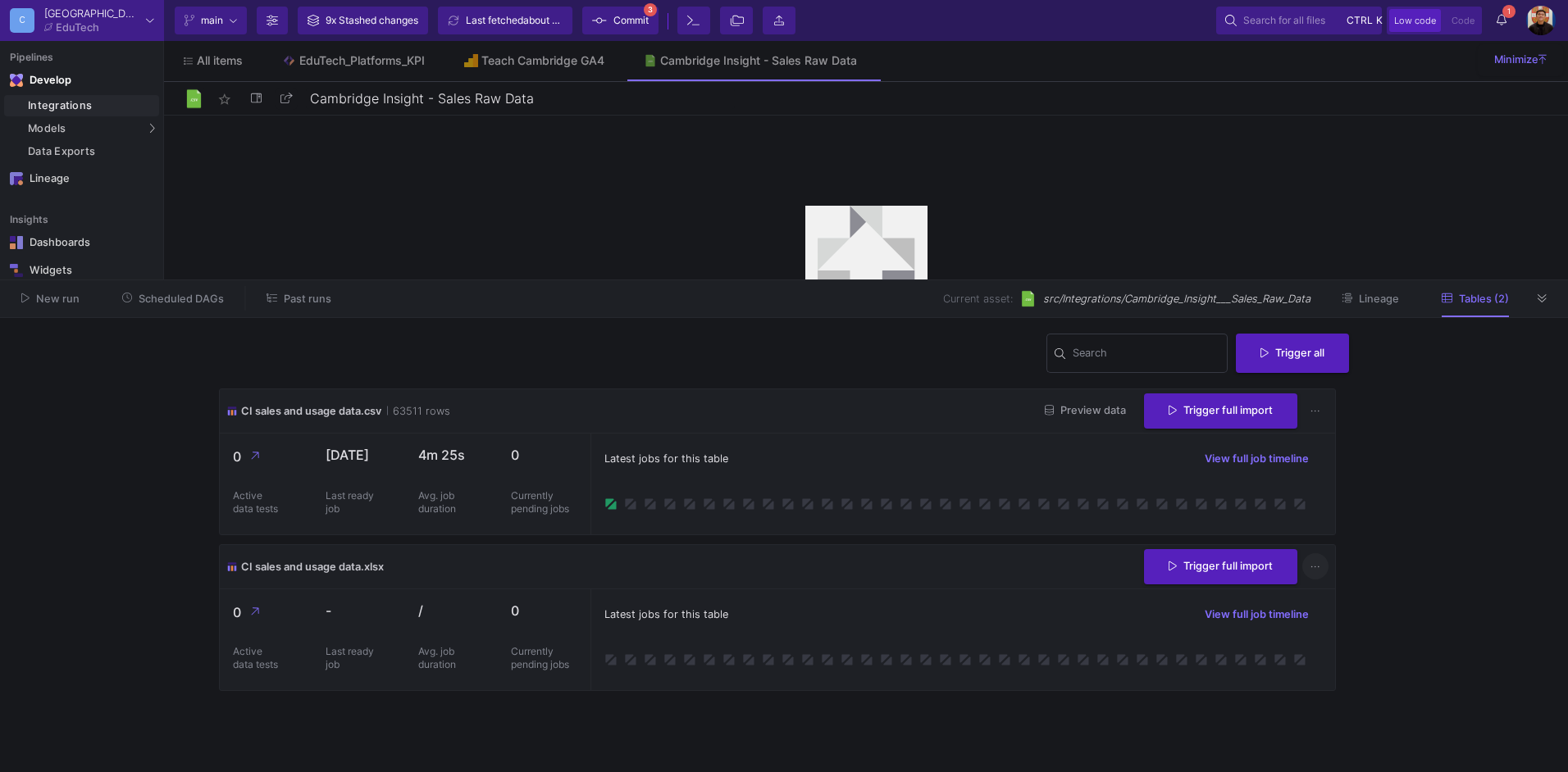
click at [1312, 567] on icon at bounding box center [1315, 567] width 9 height 11
click at [1355, 730] on button "Delete table" at bounding box center [1364, 723] width 123 height 39
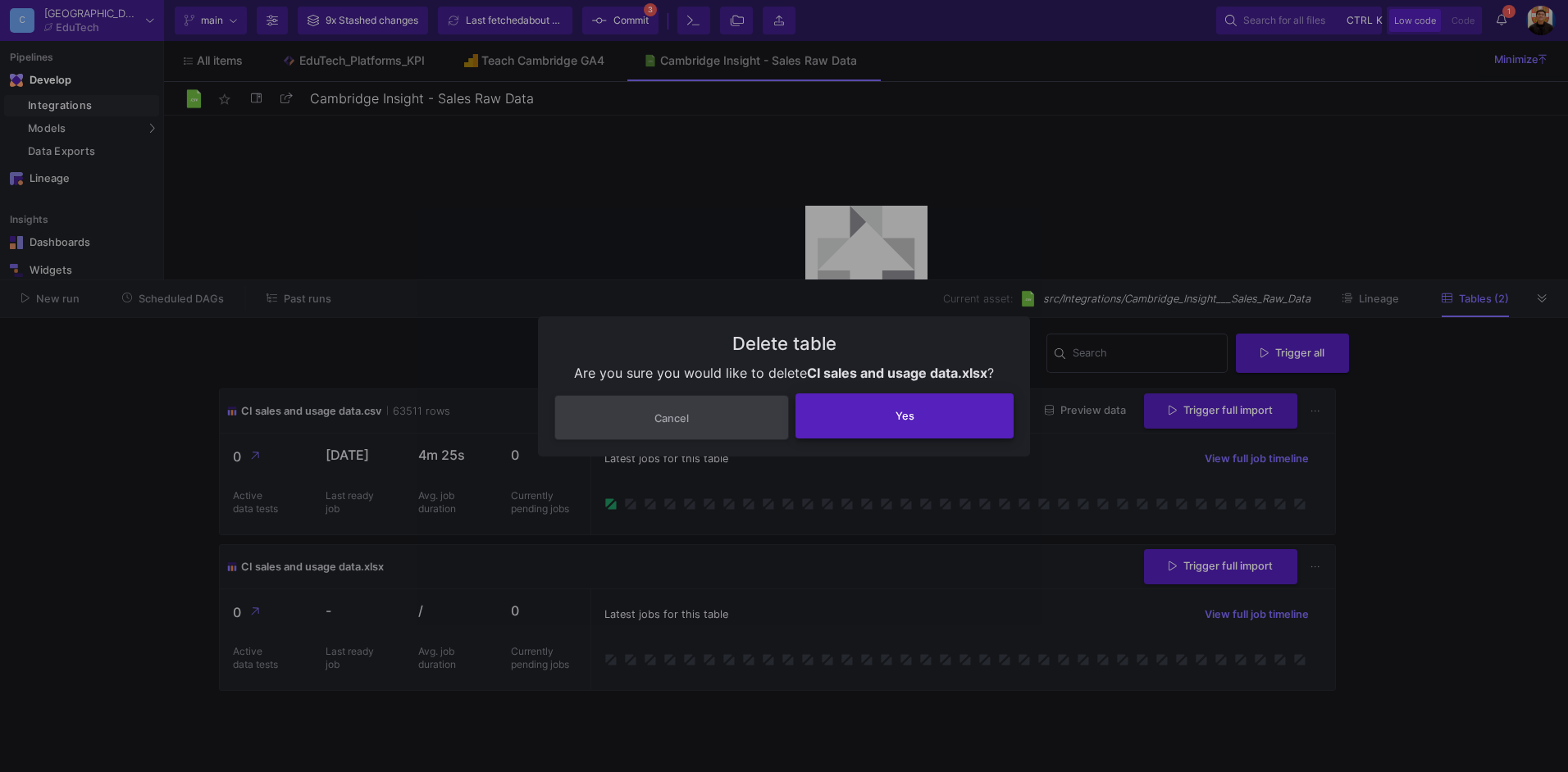
click at [903, 426] on button "Yes" at bounding box center [904, 416] width 218 height 45
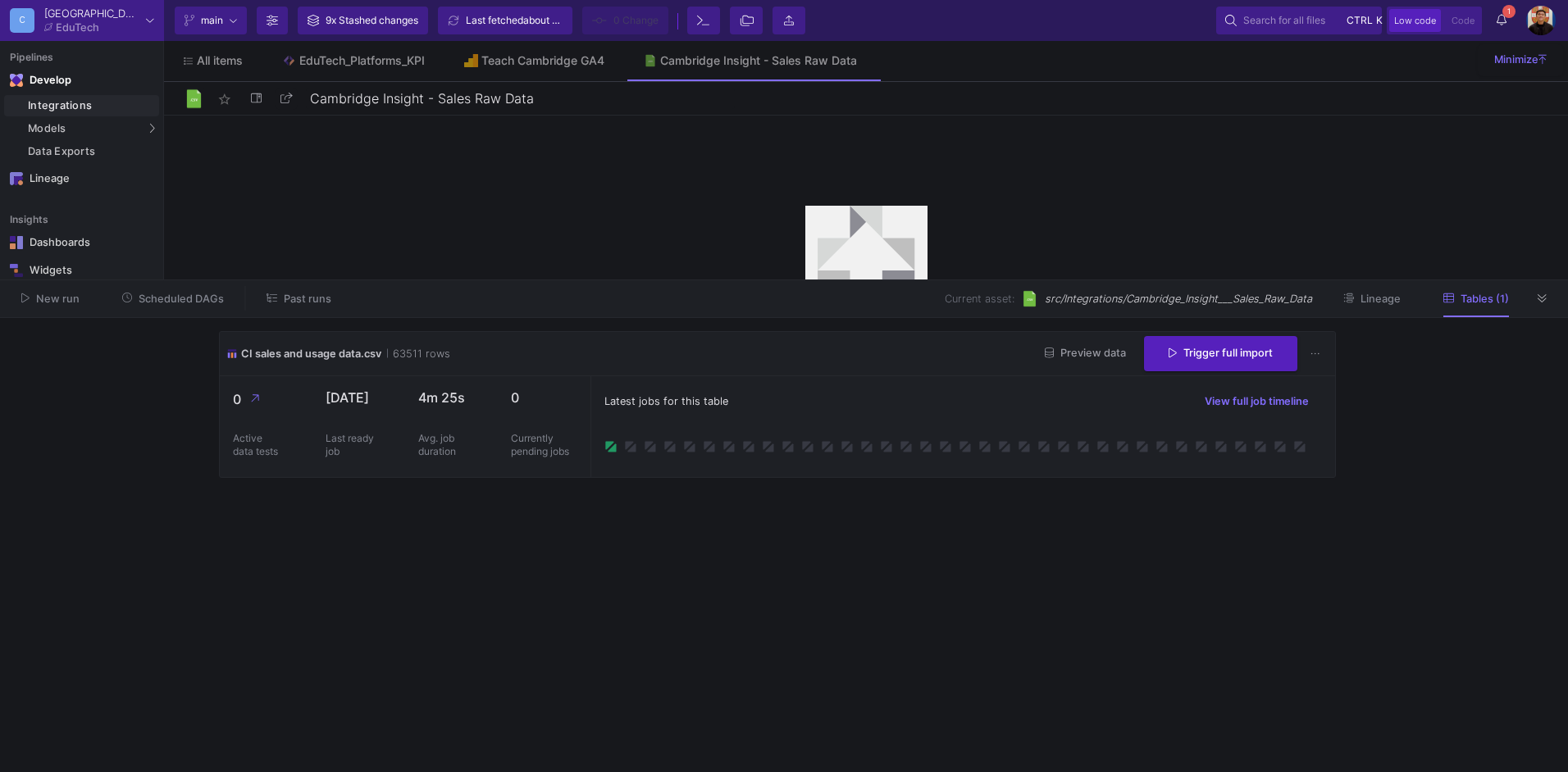
drag, startPoint x: 1404, startPoint y: 513, endPoint x: 1414, endPoint y: 473, distance: 41.2
click at [1404, 513] on y42-wrapper "CI sales and usage data.csv 63511 rows Preview data Trigger full import 0 Activ…" at bounding box center [784, 545] width 1568 height 454
click at [1526, 299] on button "Tables (1)" at bounding box center [1477, 299] width 105 height 25
click at [1545, 302] on icon at bounding box center [1542, 299] width 9 height 11
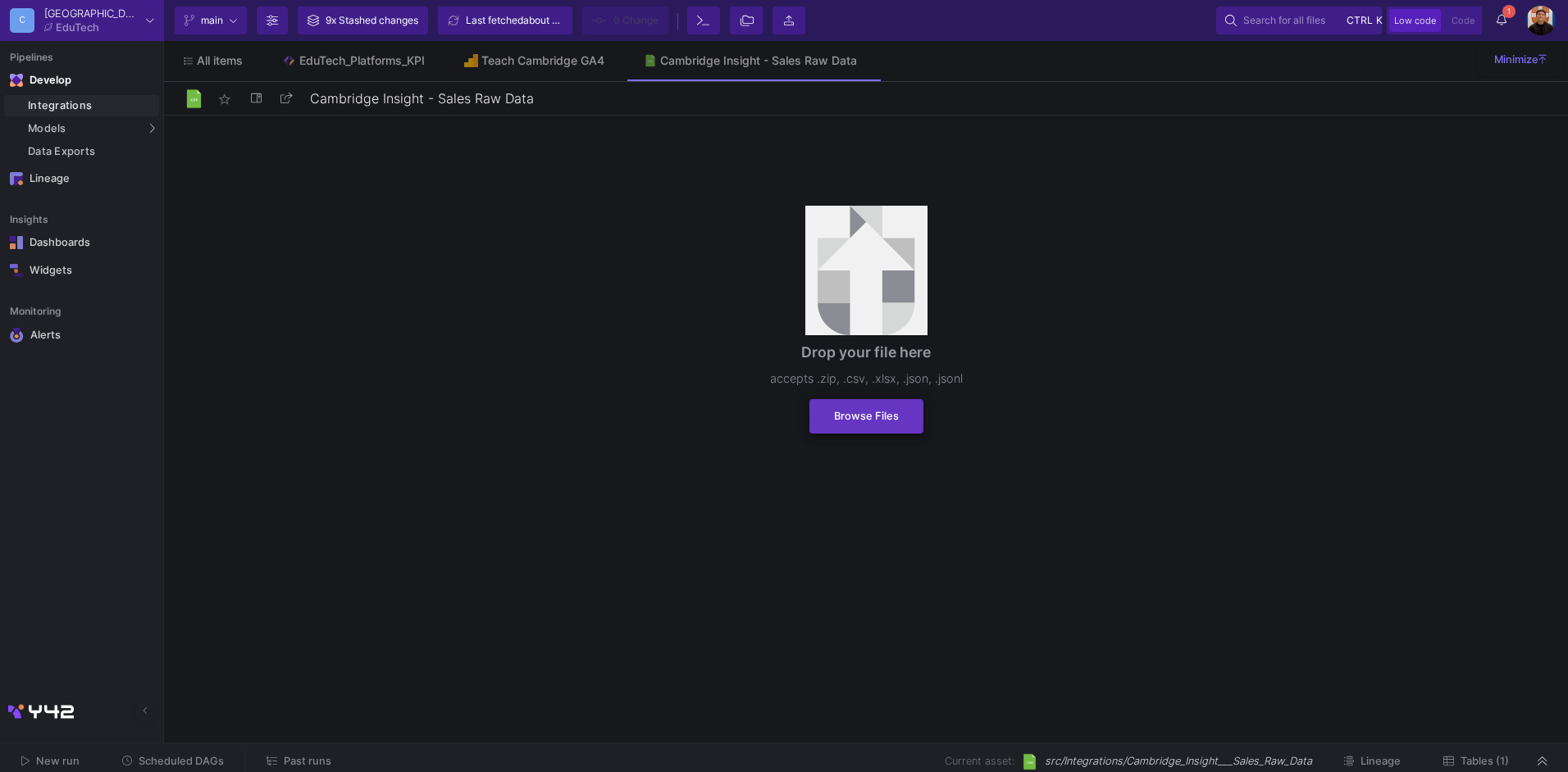
click at [903, 416] on button "Browse Files" at bounding box center [867, 416] width 114 height 34
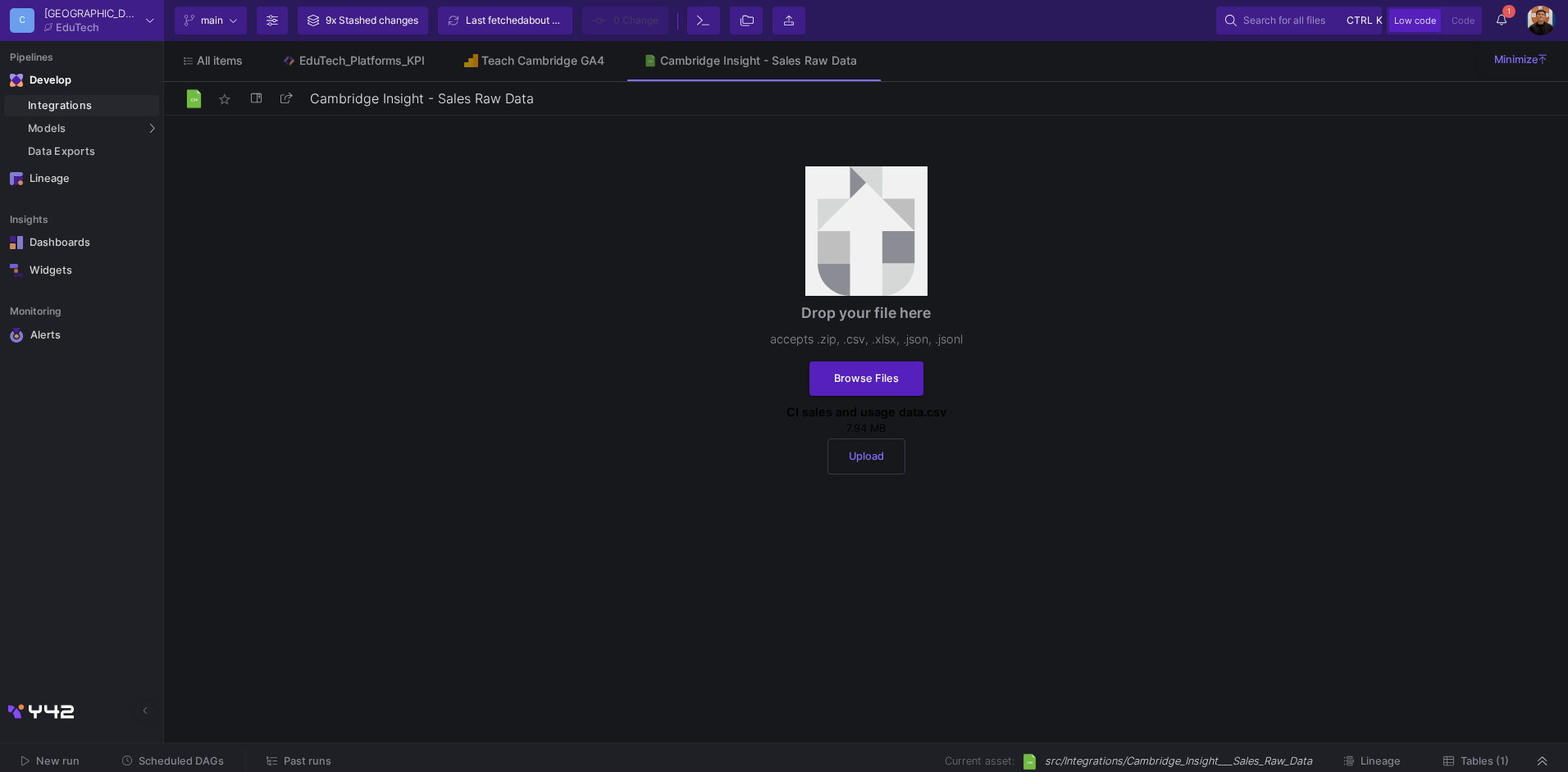
click at [894, 468] on button "Upload" at bounding box center [866, 457] width 78 height 36
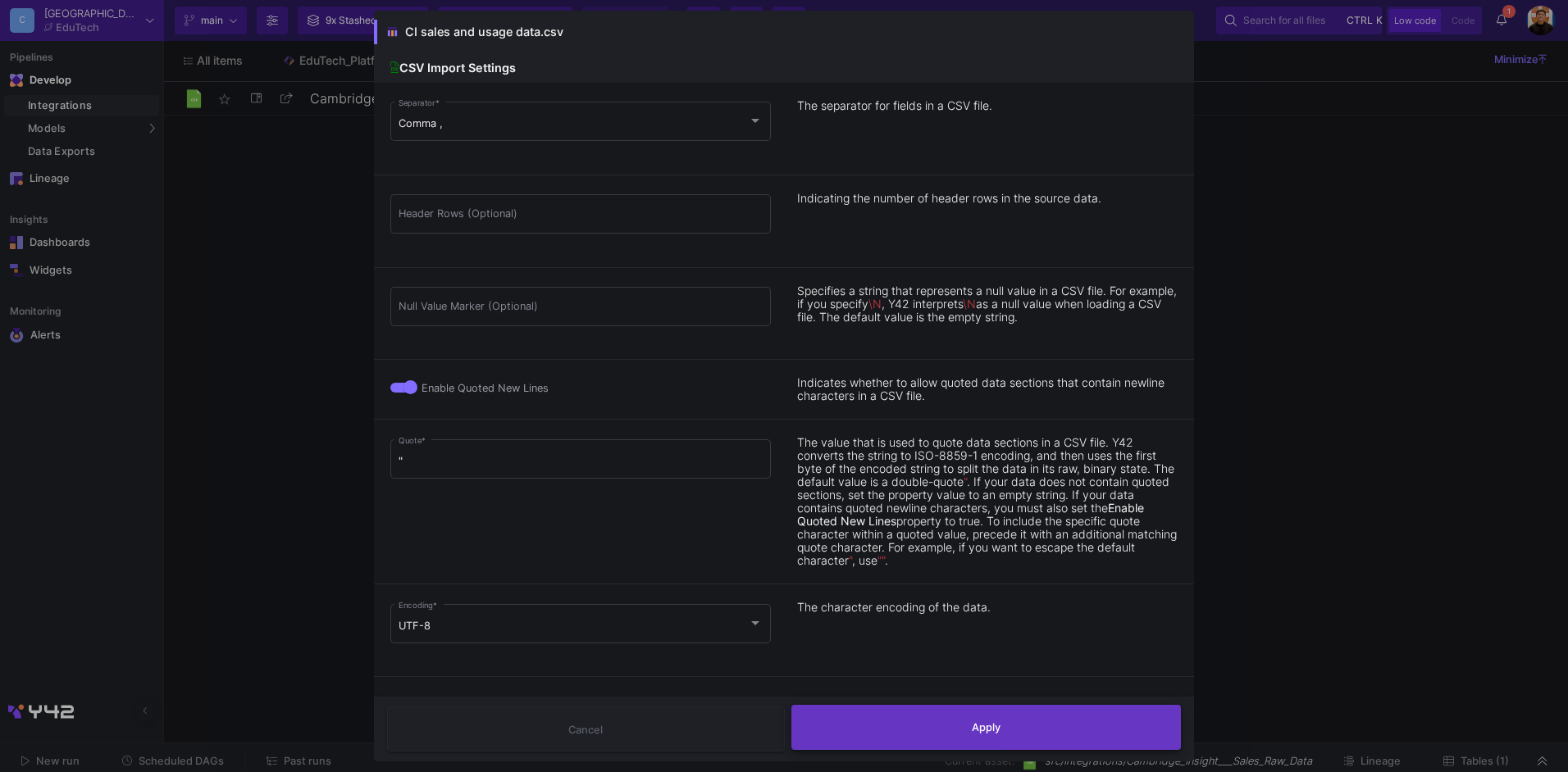
click at [1035, 724] on button "Apply" at bounding box center [987, 728] width 391 height 45
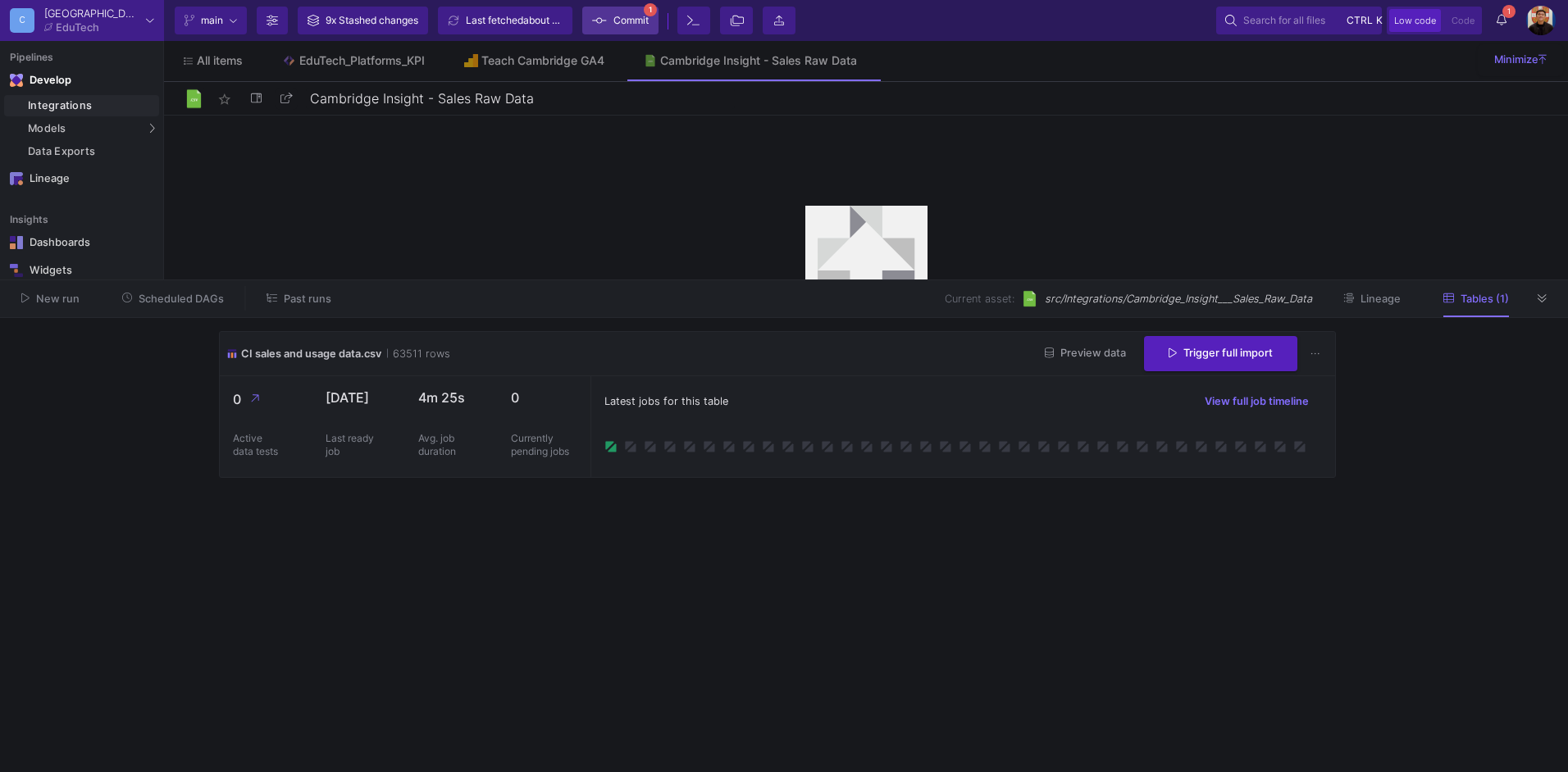
click at [638, 18] on span "Commit" at bounding box center [631, 20] width 35 height 24
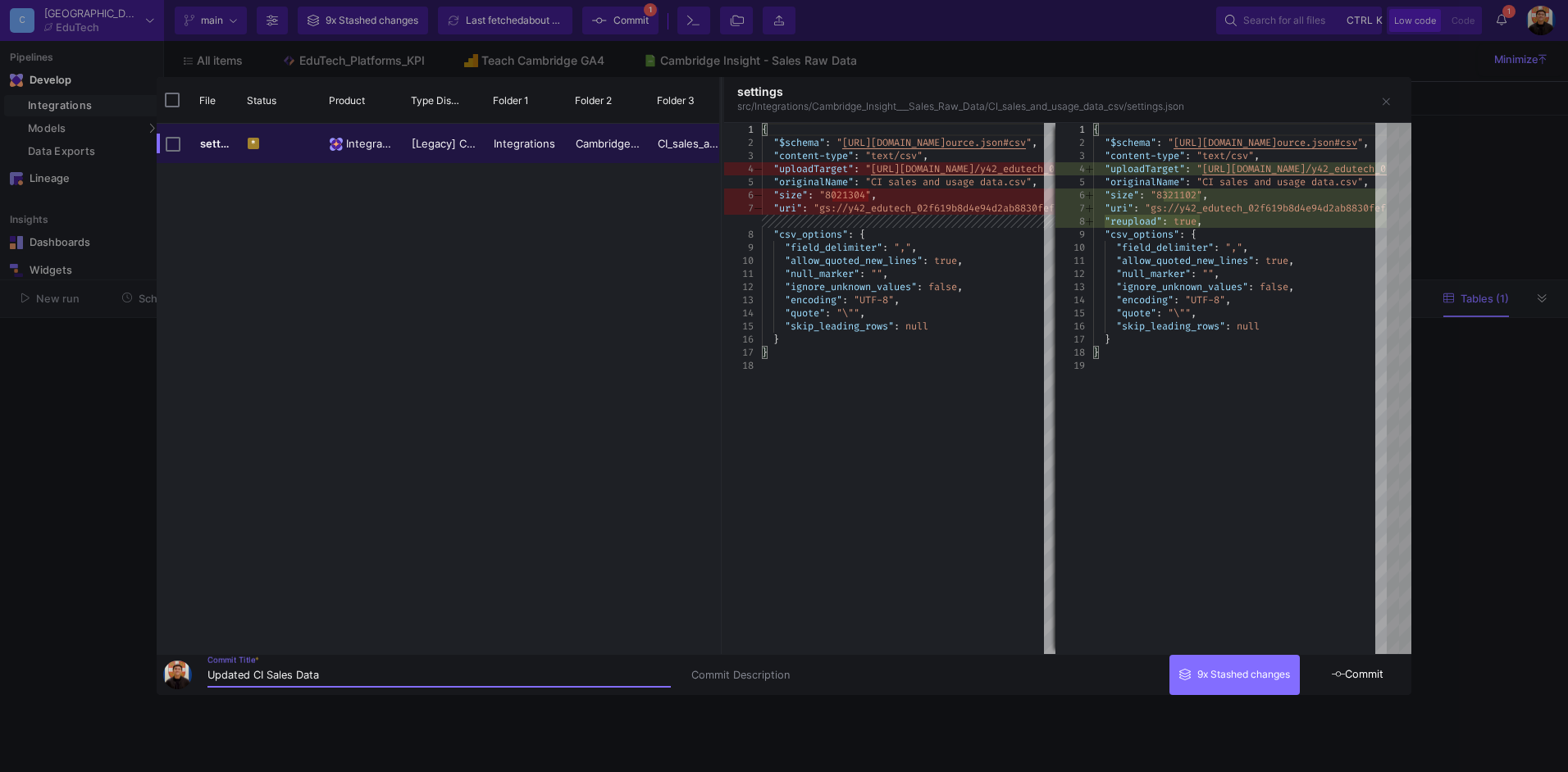
type input "Updated CI Sales Data"
click at [1334, 672] on icon at bounding box center [1339, 674] width 13 height 11
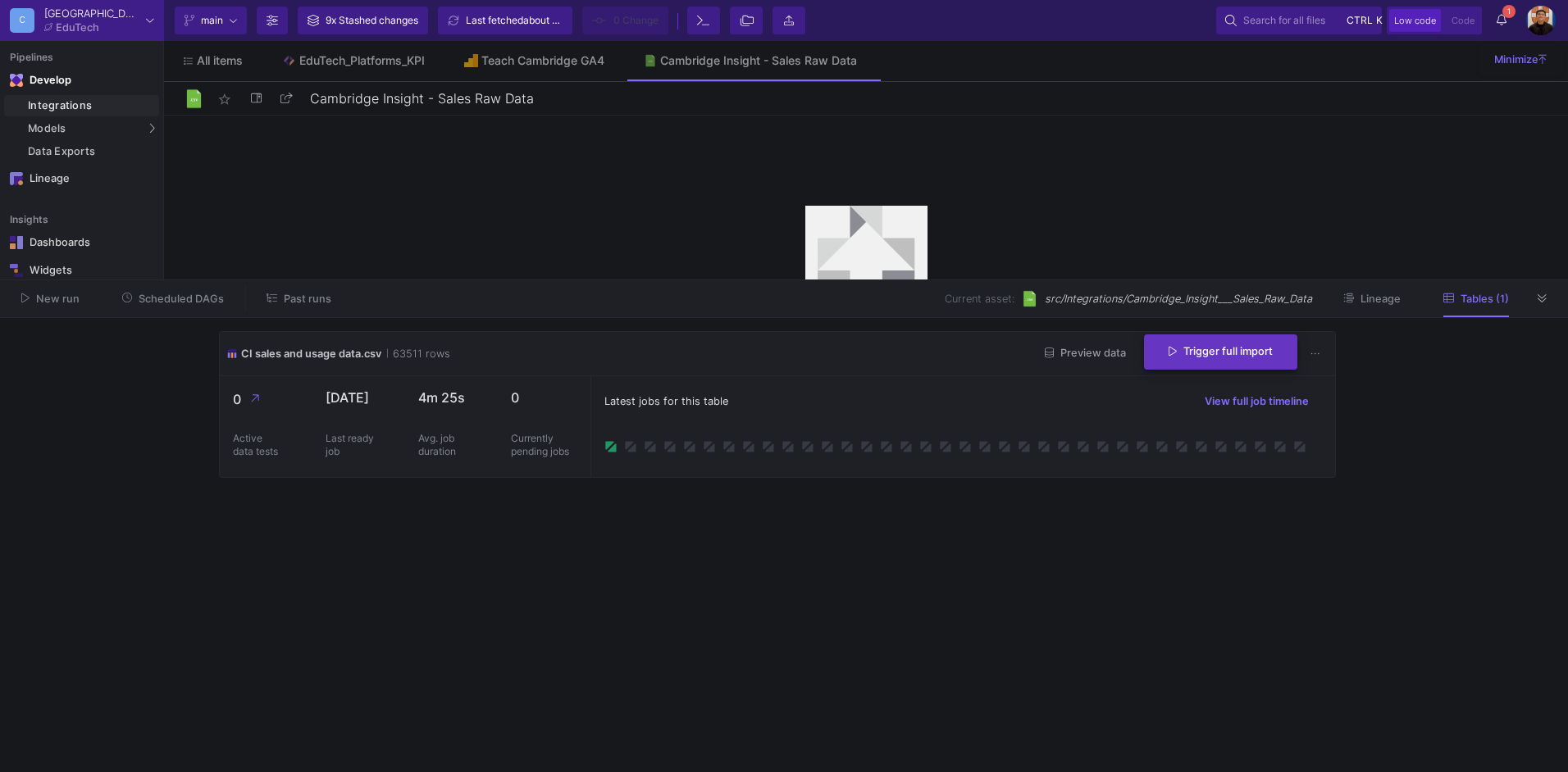
click at [1266, 353] on span "Trigger full import" at bounding box center [1221, 351] width 104 height 13
click at [1508, 13] on span "1" at bounding box center [1510, 12] width 13 height 13
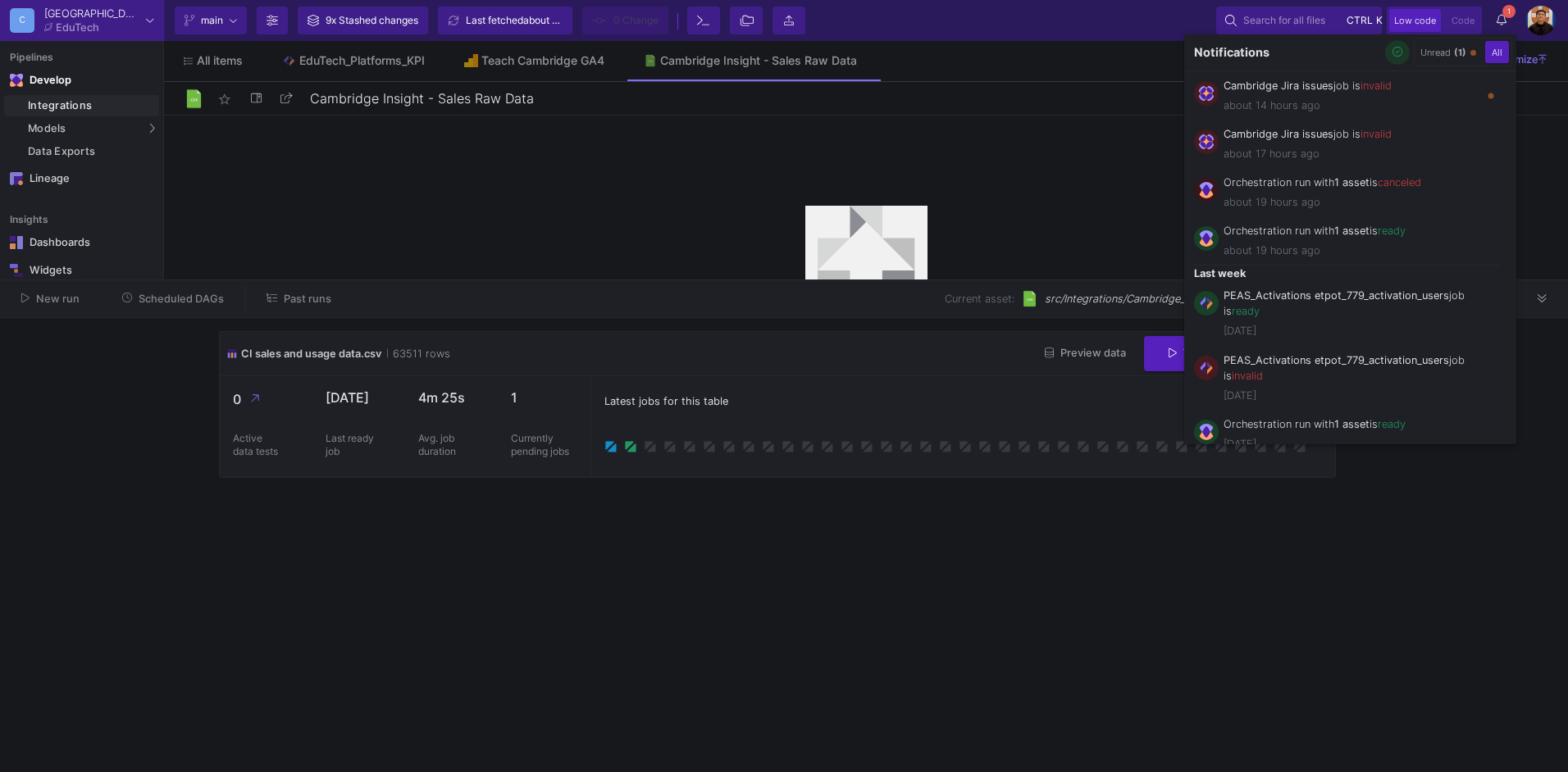
click at [1404, 48] on button "button" at bounding box center [1397, 52] width 24 height 24
click at [922, 578] on div at bounding box center [784, 386] width 1568 height 772
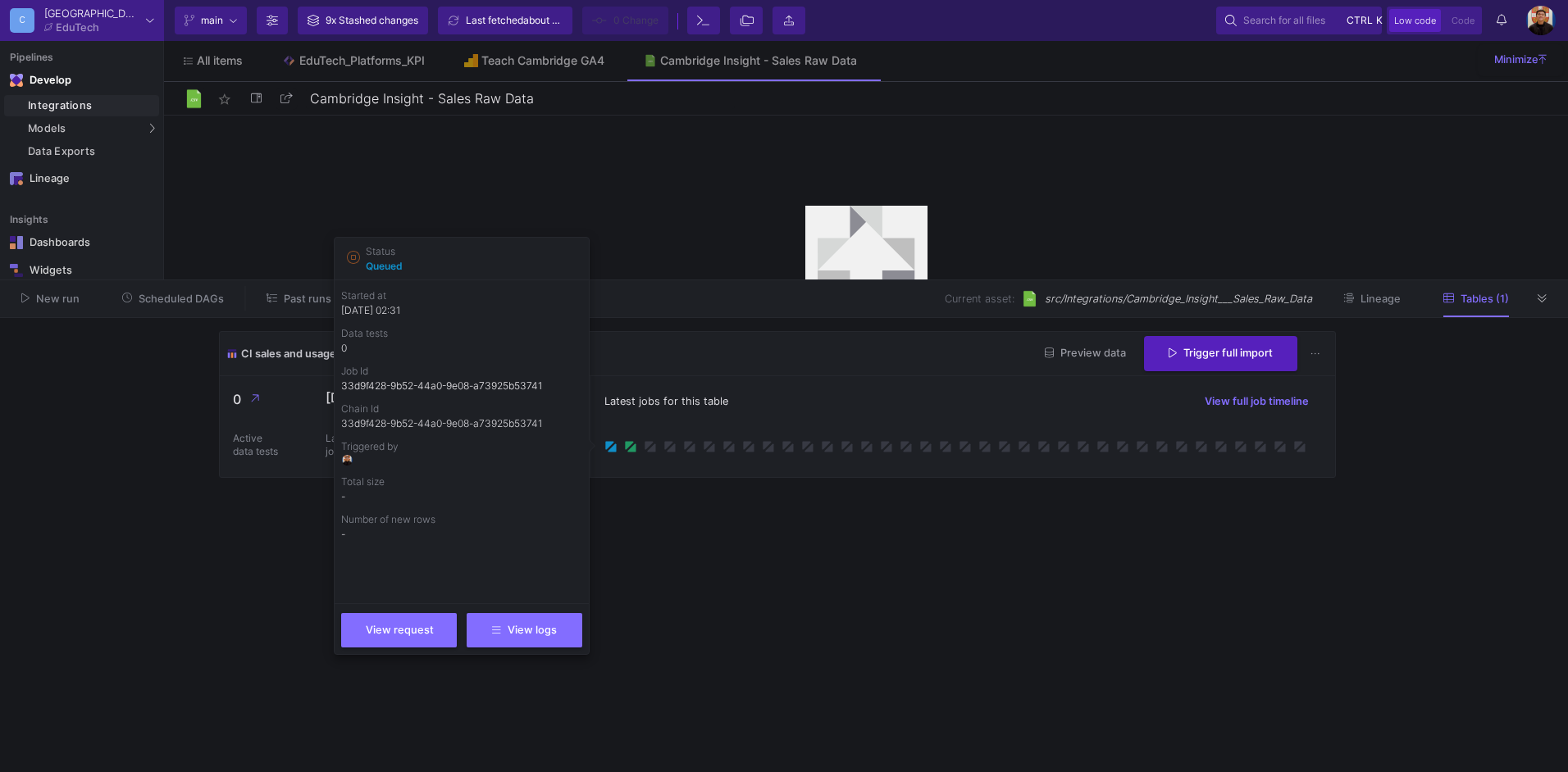
click at [827, 578] on cdk-virtual-scroll-viewport "CI sales and usage data.csv 63511 rows Preview data Trigger full import 0 Activ…" at bounding box center [784, 545] width 1130 height 428
click at [691, 373] on div "CI sales and usage data.csv 63511 rows Preview data Trigger full import" at bounding box center [777, 354] width 1115 height 44
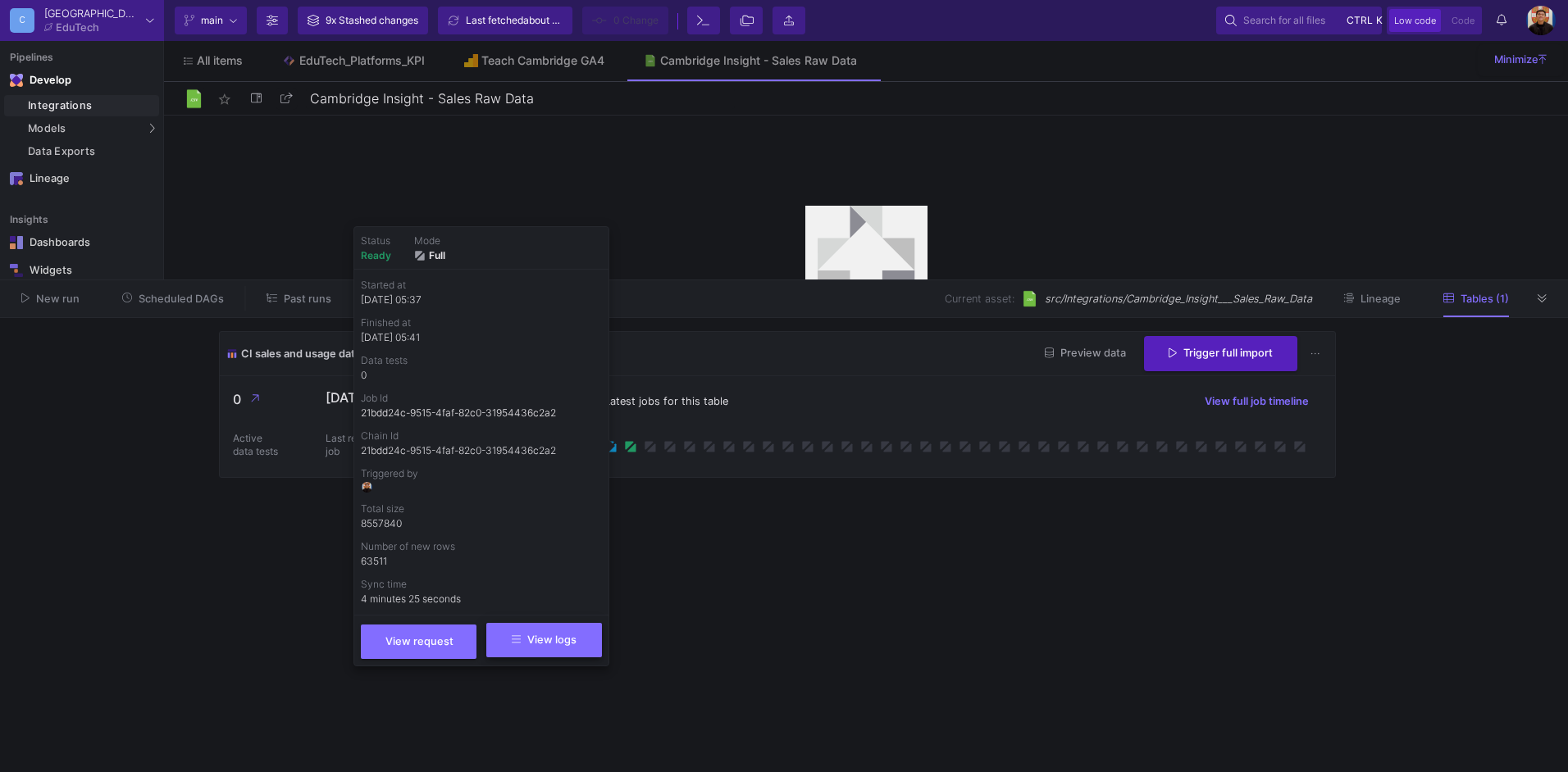
click at [564, 628] on button "View logs" at bounding box center [544, 640] width 116 height 34
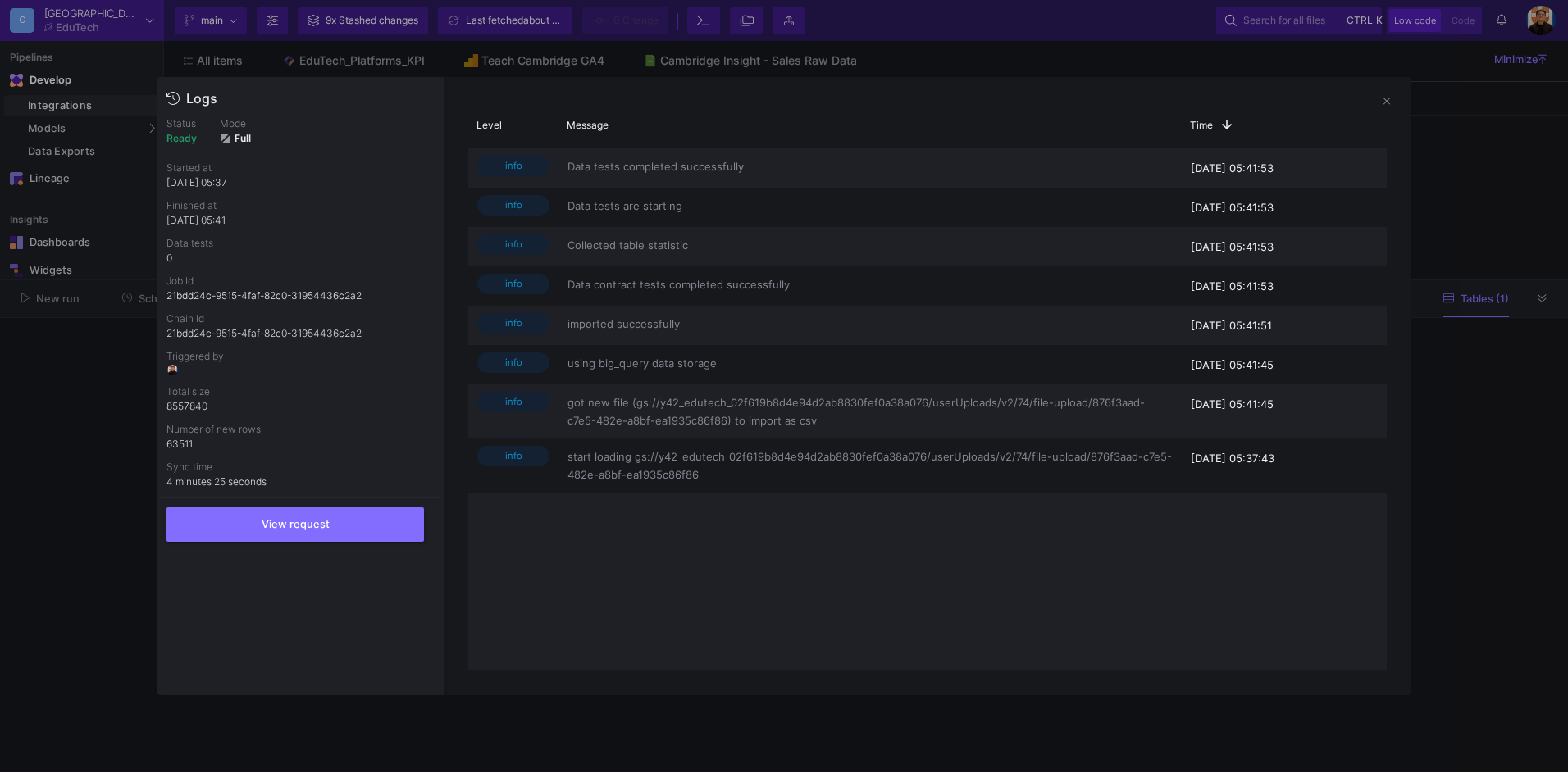
click at [94, 497] on div at bounding box center [784, 386] width 1568 height 772
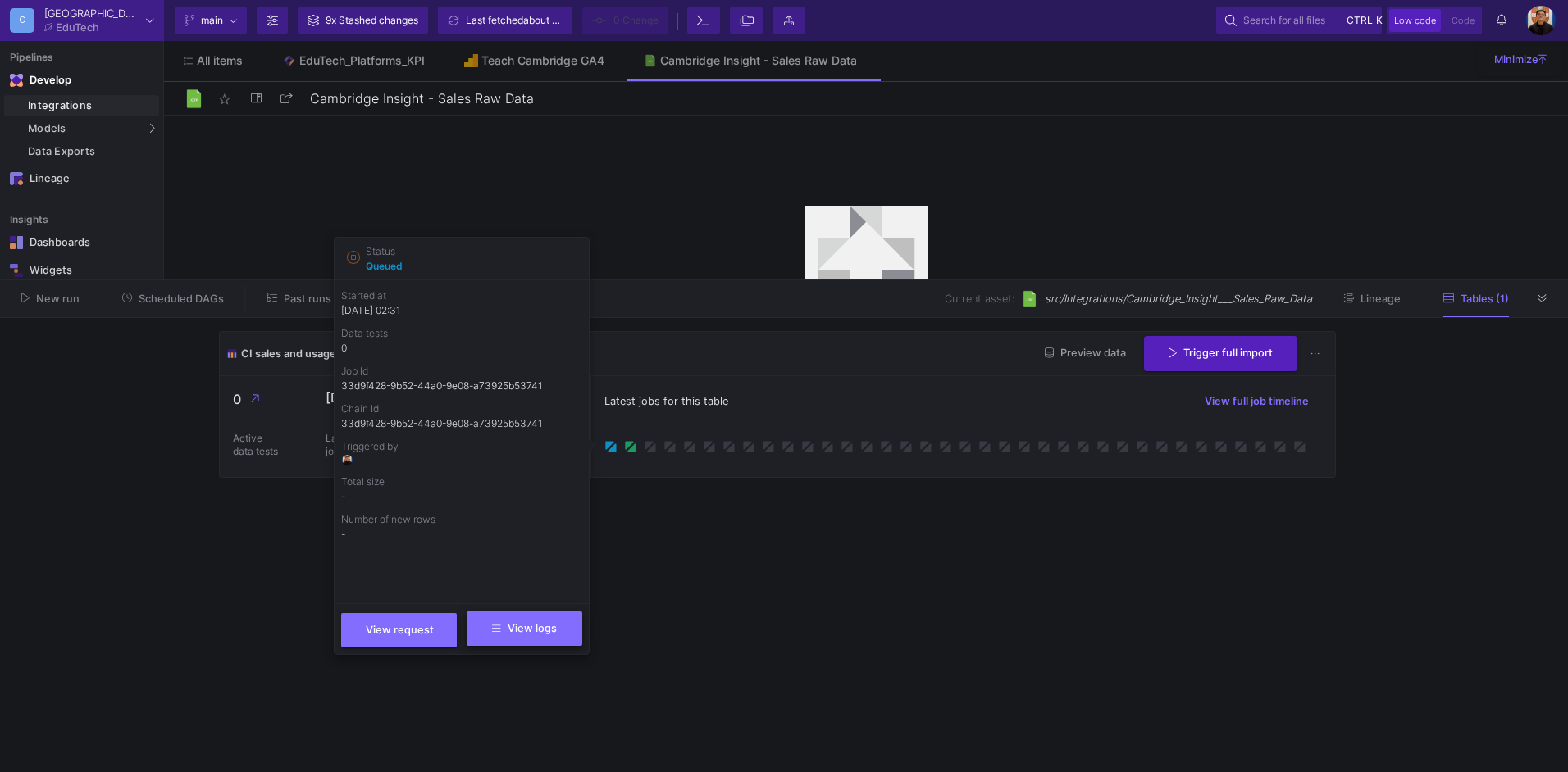
click at [529, 620] on button "View logs" at bounding box center [524, 628] width 116 height 34
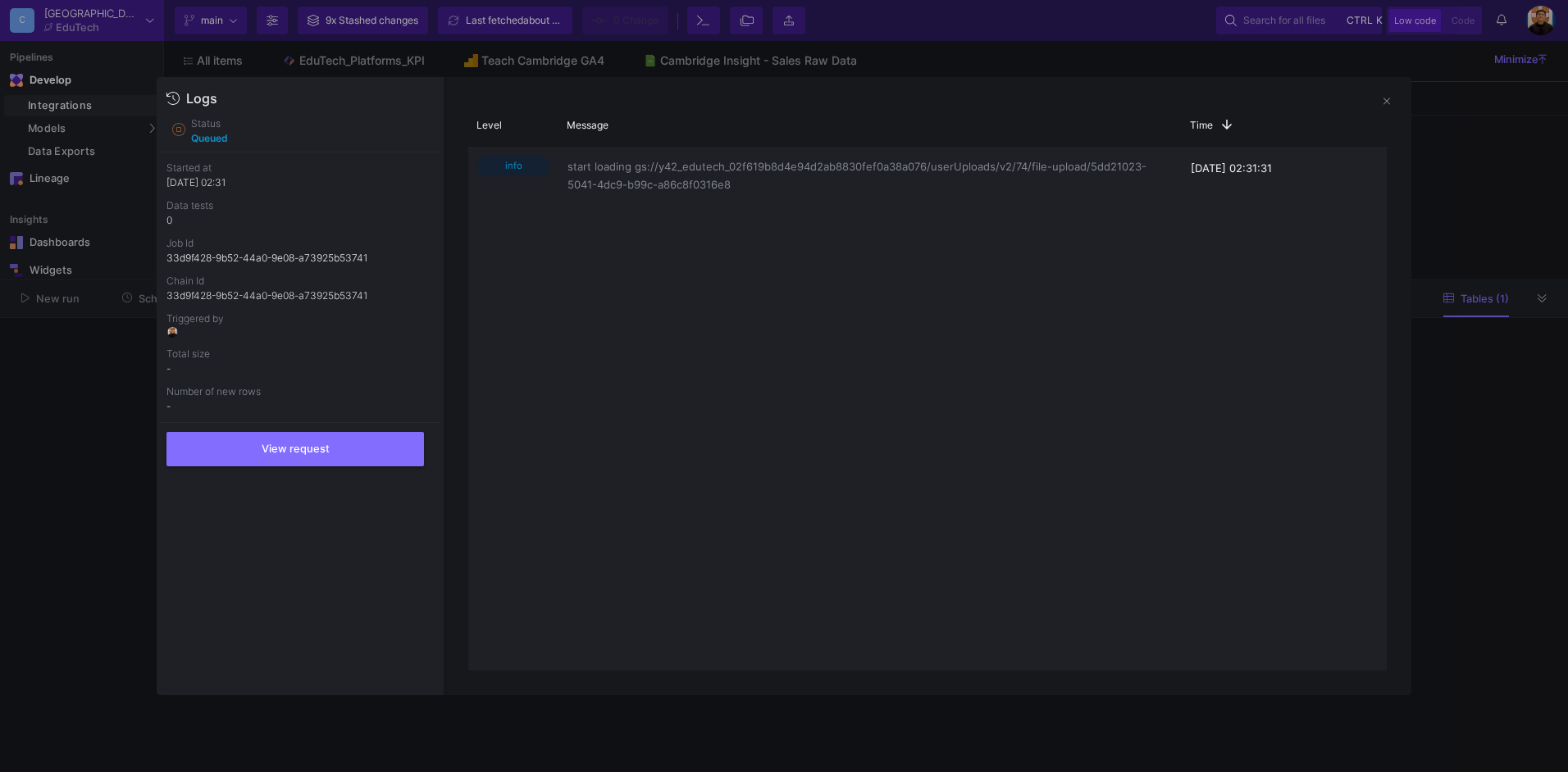
click at [1484, 399] on div at bounding box center [784, 386] width 1568 height 772
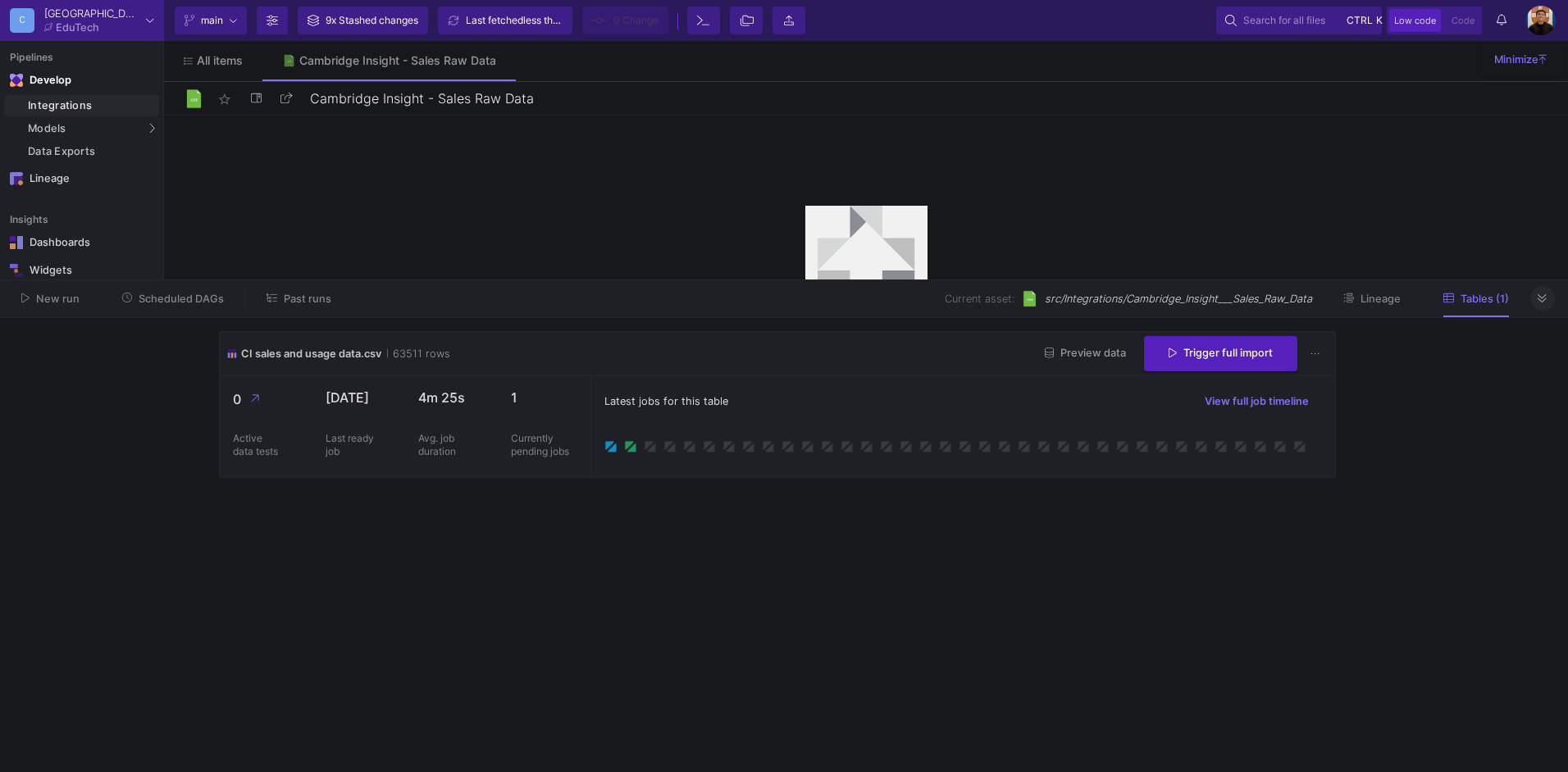
click at [1541, 300] on icon at bounding box center [1542, 299] width 9 height 11
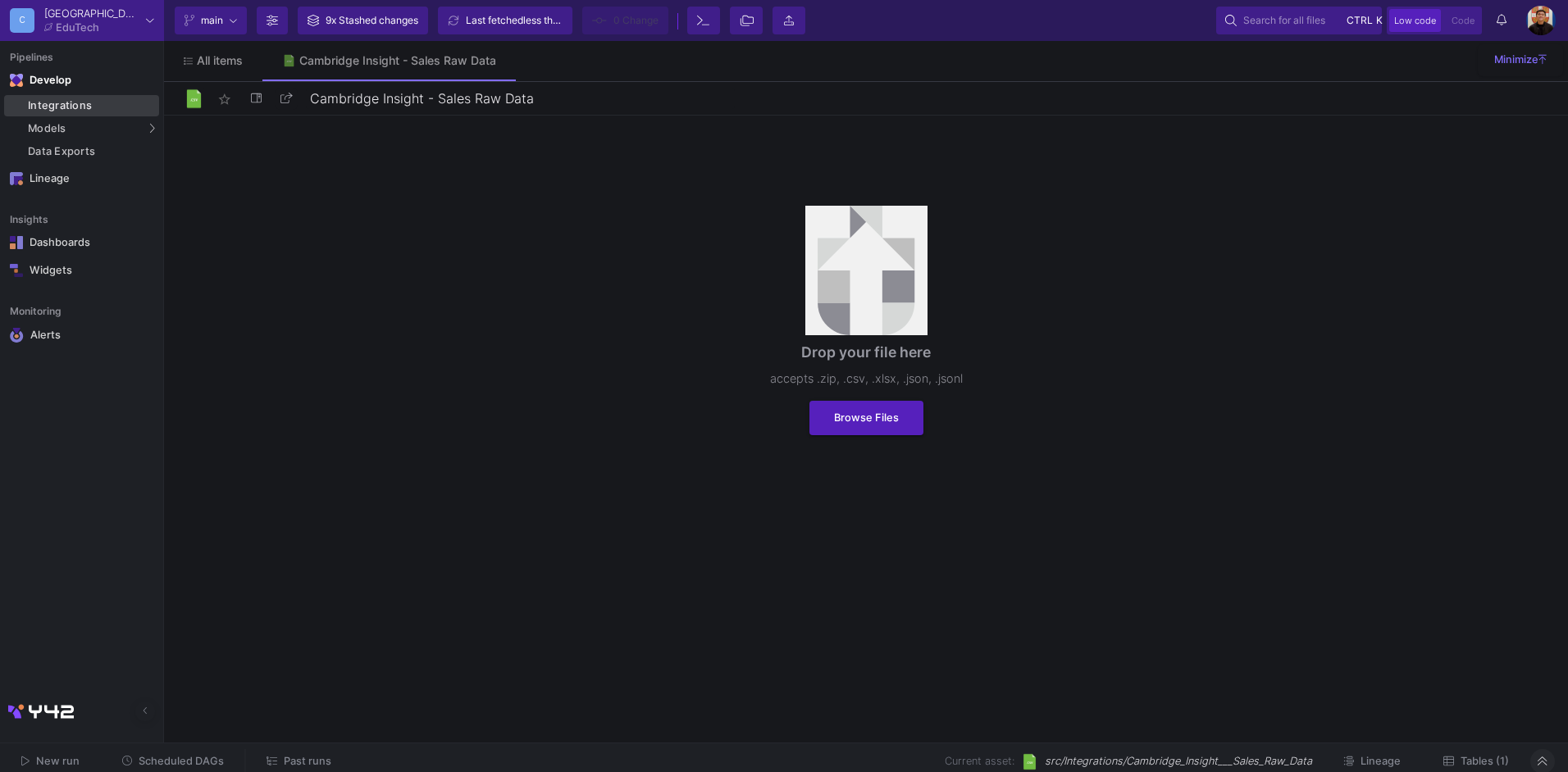
click at [98, 105] on div "Integrations" at bounding box center [91, 106] width 127 height 13
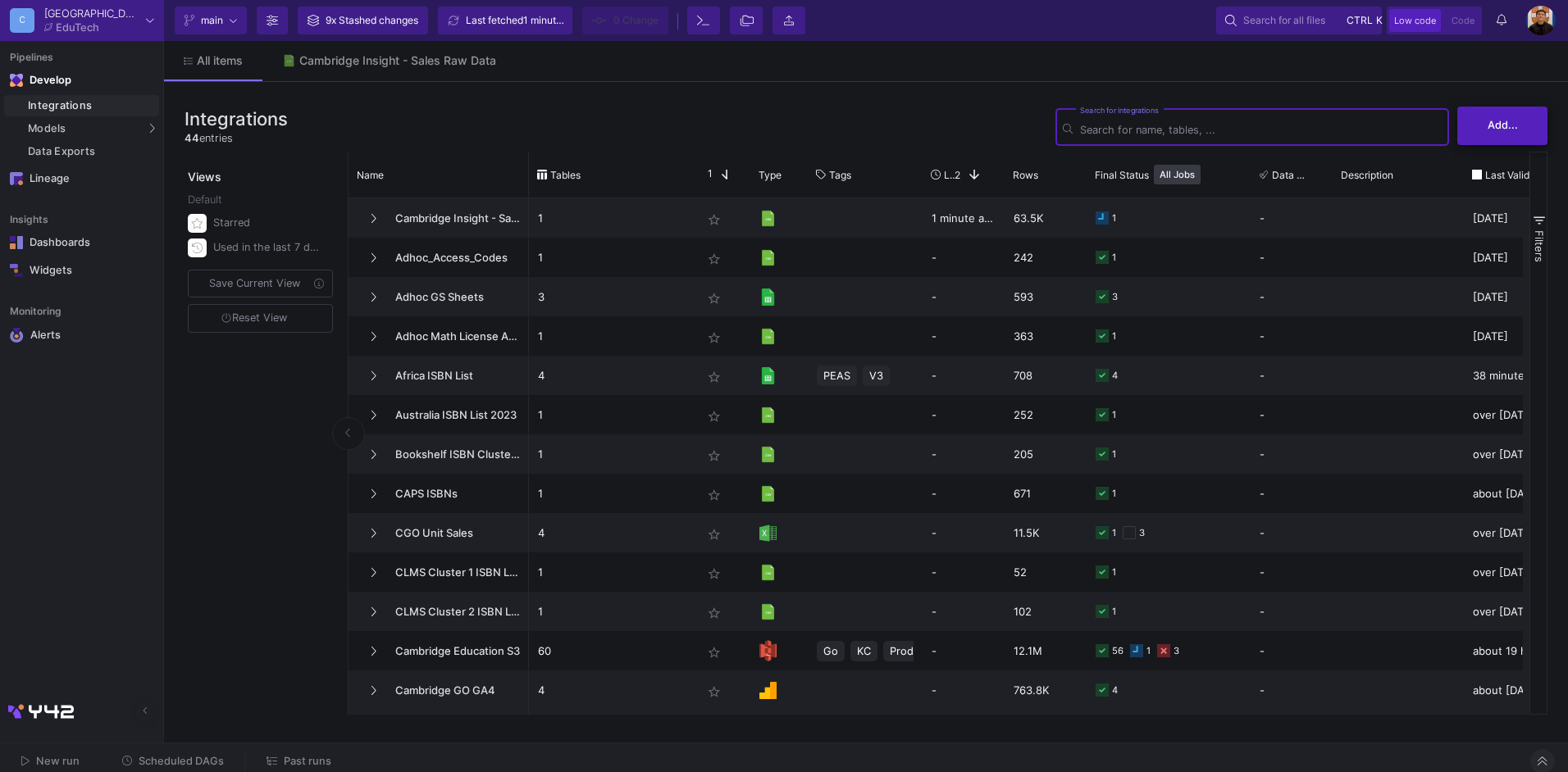
click at [1538, 141] on button "Add..." at bounding box center [1503, 126] width 90 height 38
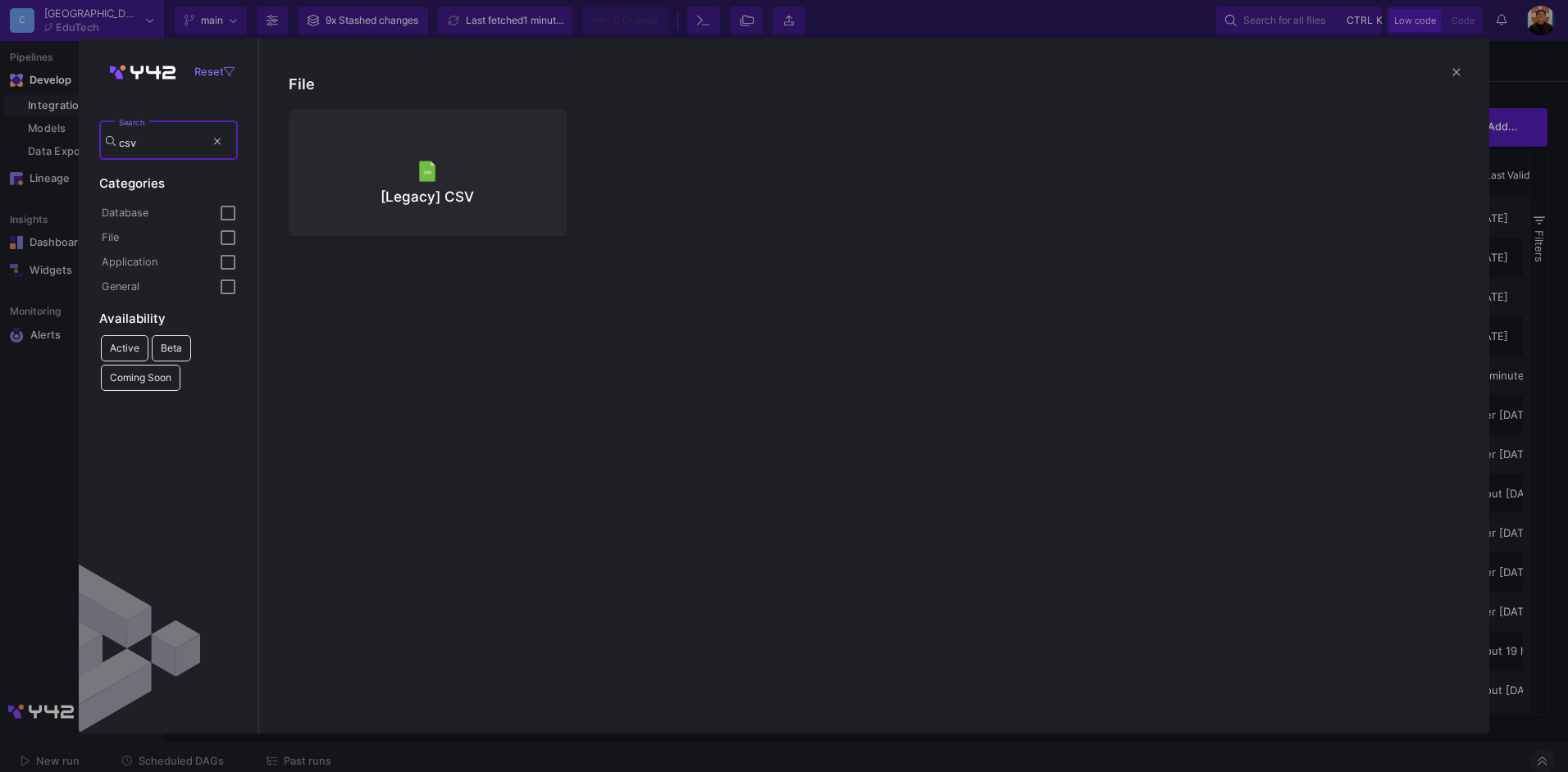
type input "csv"
click at [455, 163] on div at bounding box center [428, 170] width 252 height 24
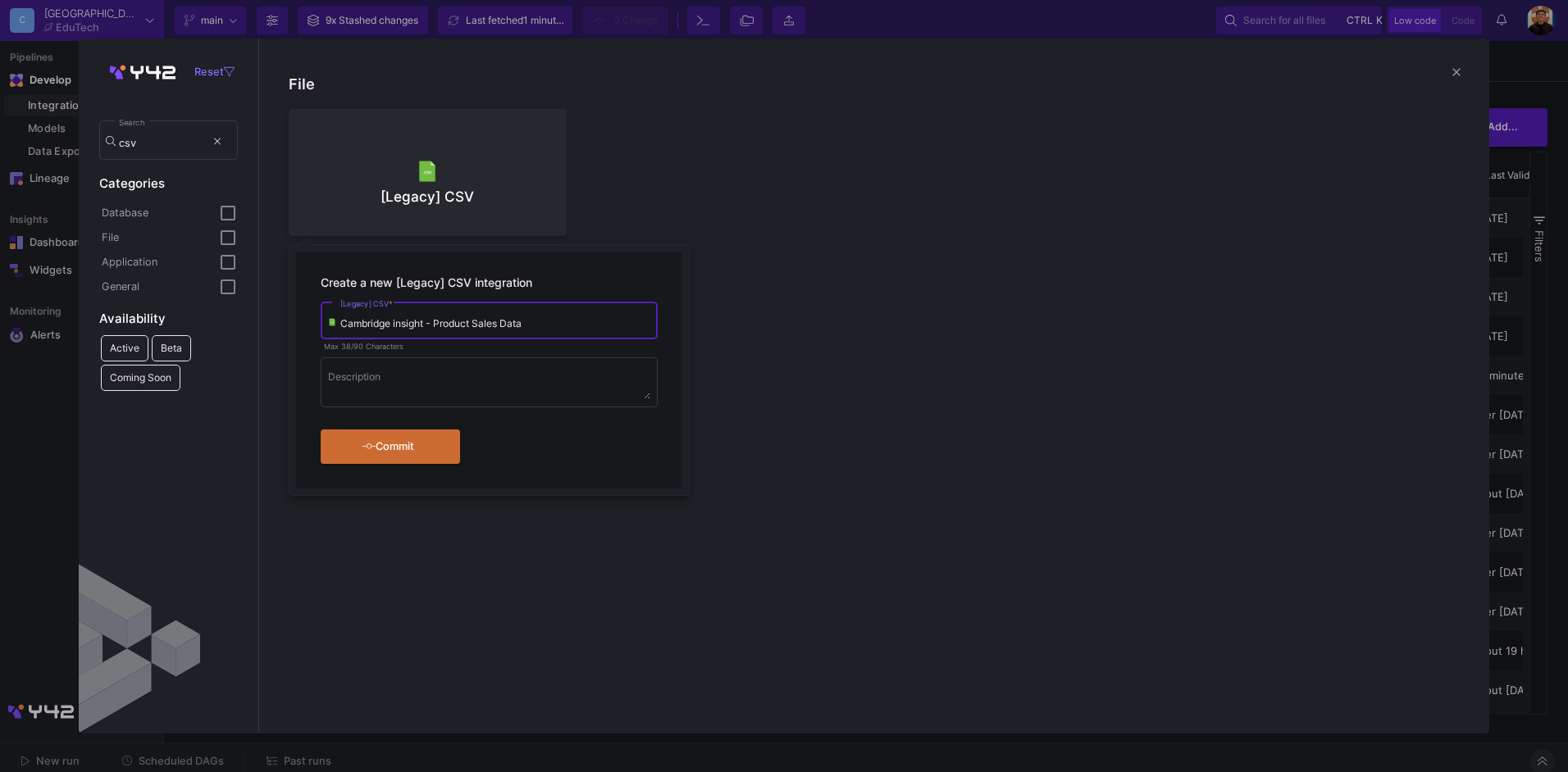
type input "Cambridge insight - Product Sales Data"
click at [401, 465] on div "Create a new [Legacy] CSV integration Cambridge insight - Product Sales Data [L…" at bounding box center [489, 371] width 387 height 237
click at [432, 436] on div "Commit" at bounding box center [388, 445] width 94 height 29
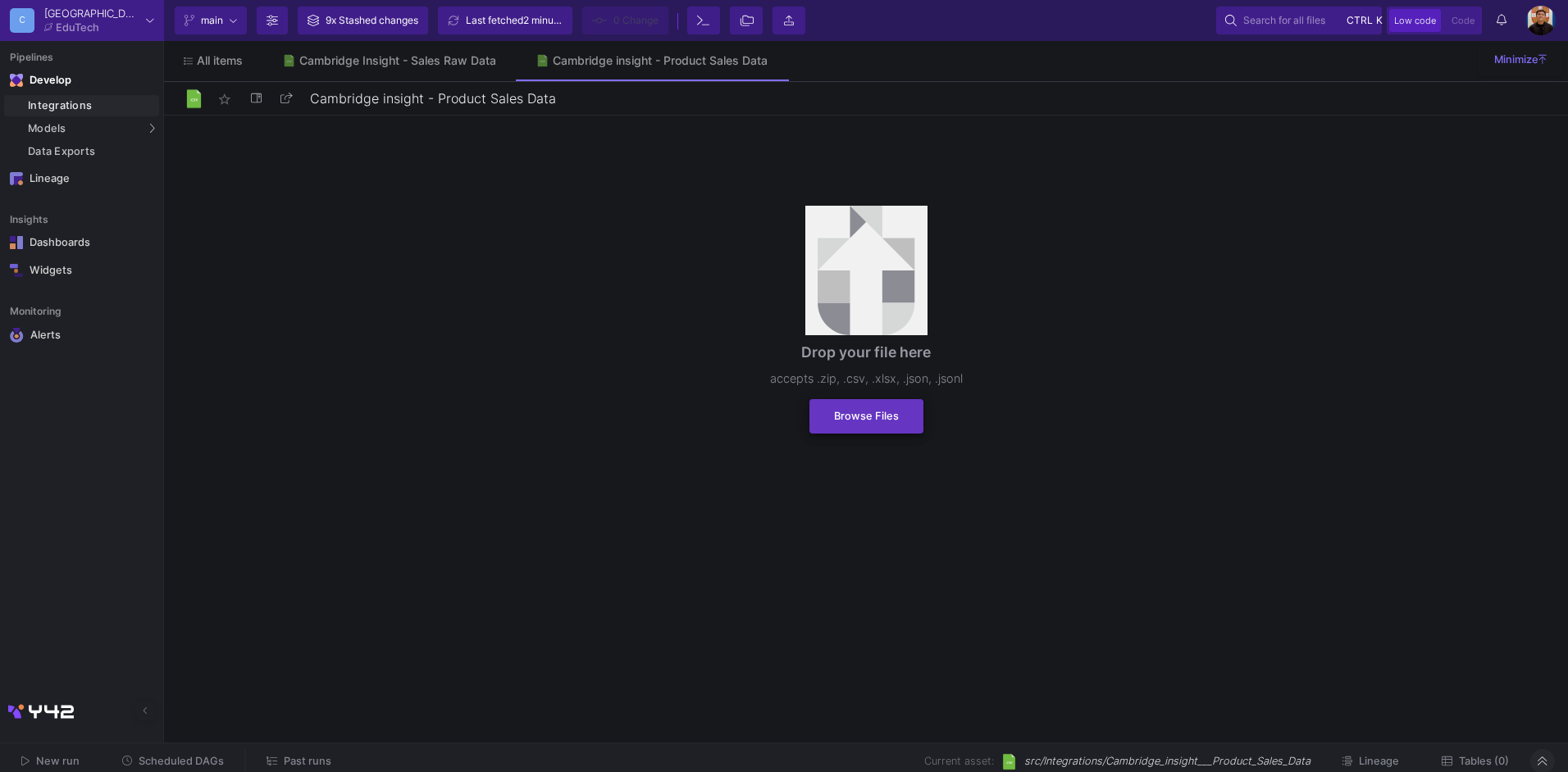
click at [903, 428] on button "Browse Files" at bounding box center [867, 416] width 114 height 34
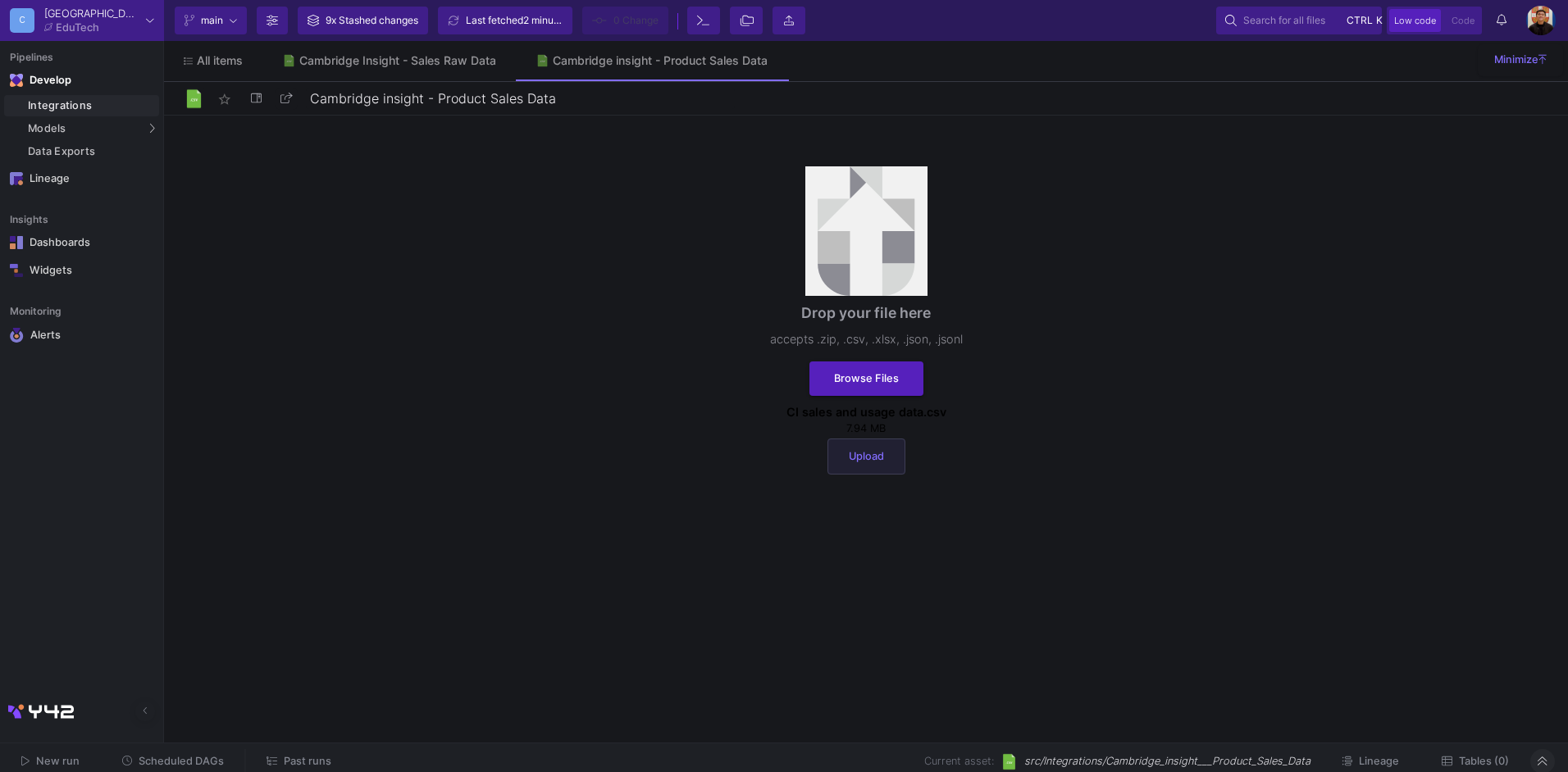
click at [876, 457] on span "Upload" at bounding box center [867, 456] width 35 height 13
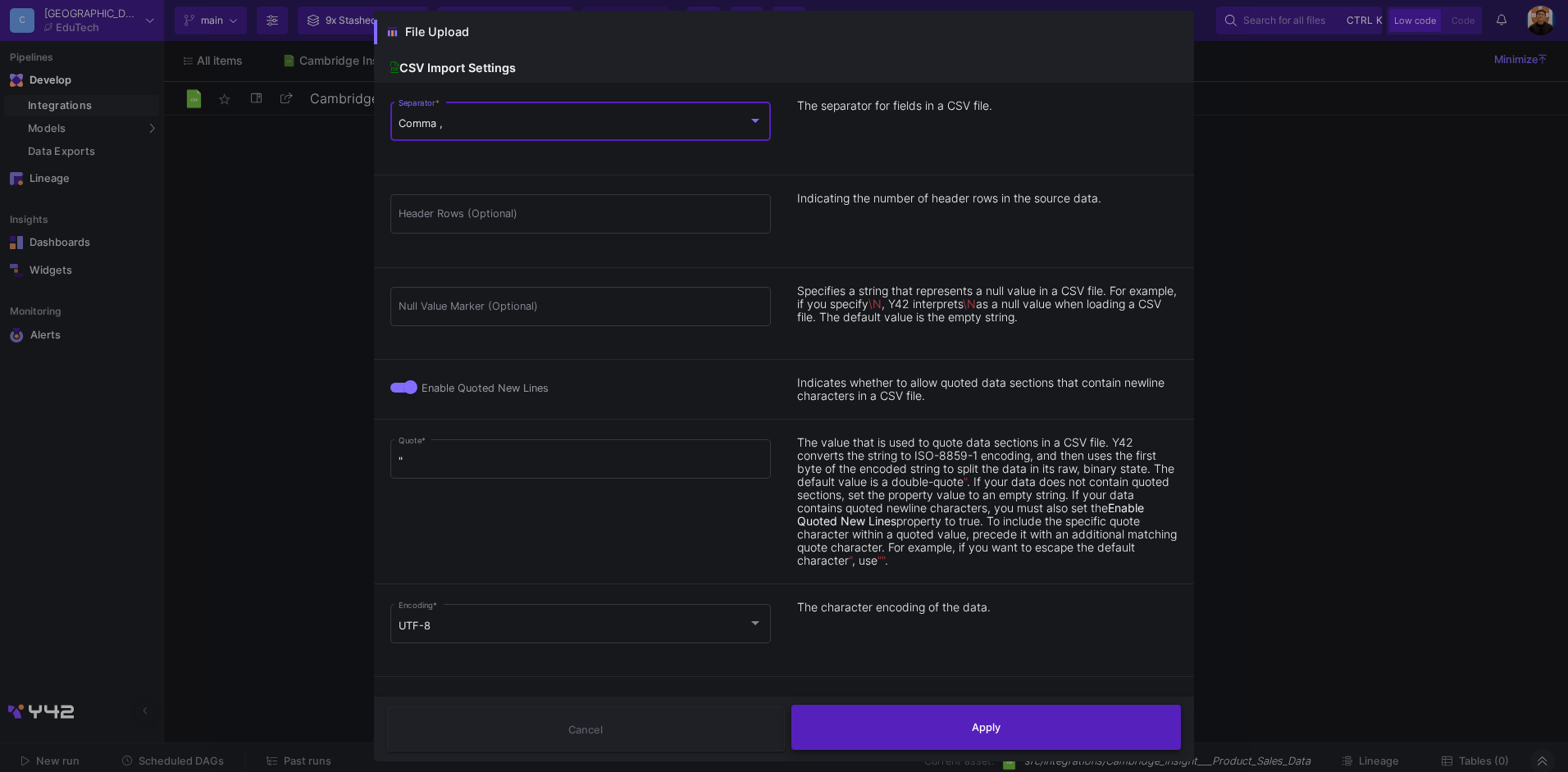
click at [989, 734] on button "Apply" at bounding box center [987, 728] width 391 height 45
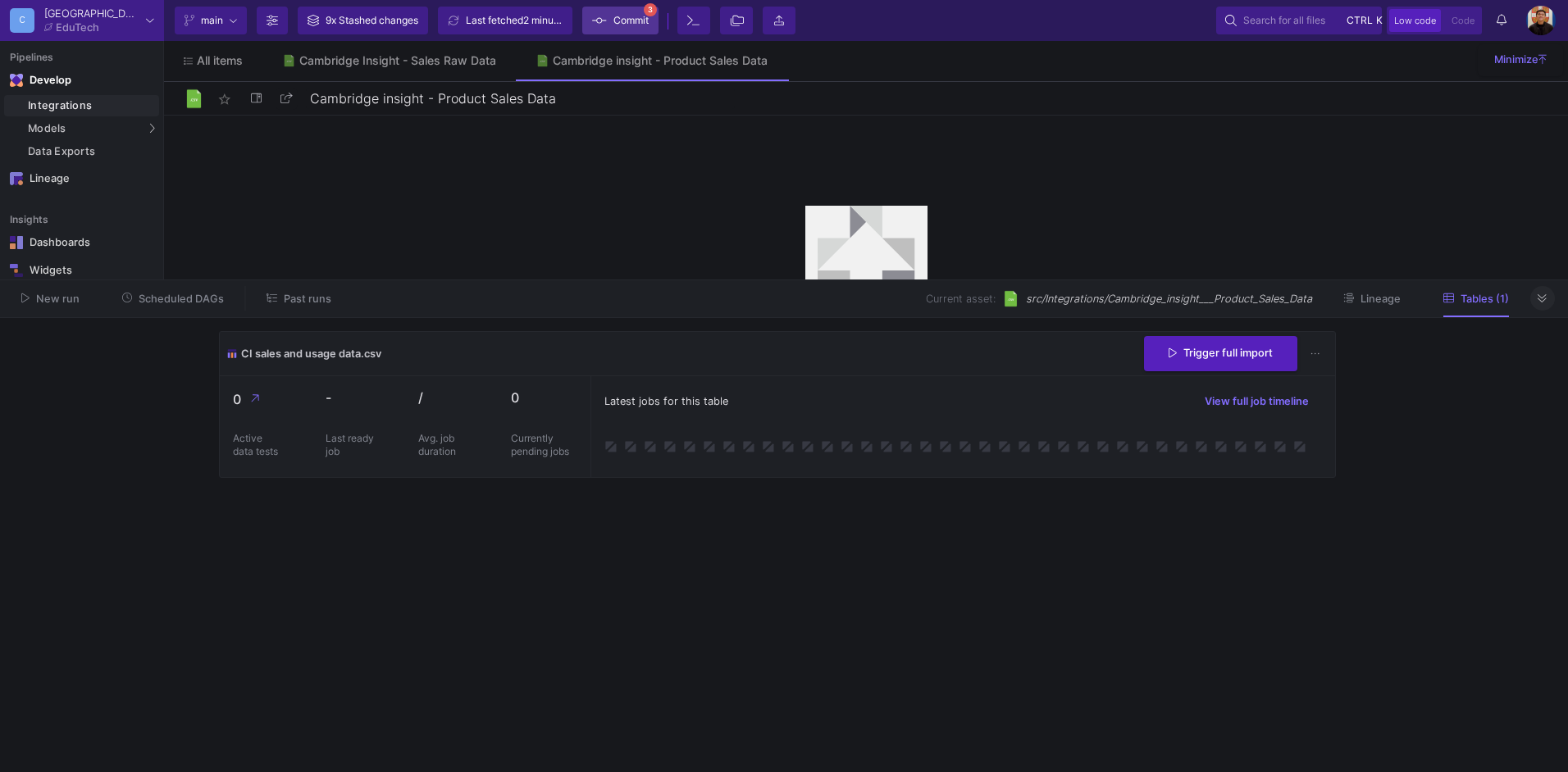
click at [632, 29] on span "Commit" at bounding box center [631, 20] width 35 height 24
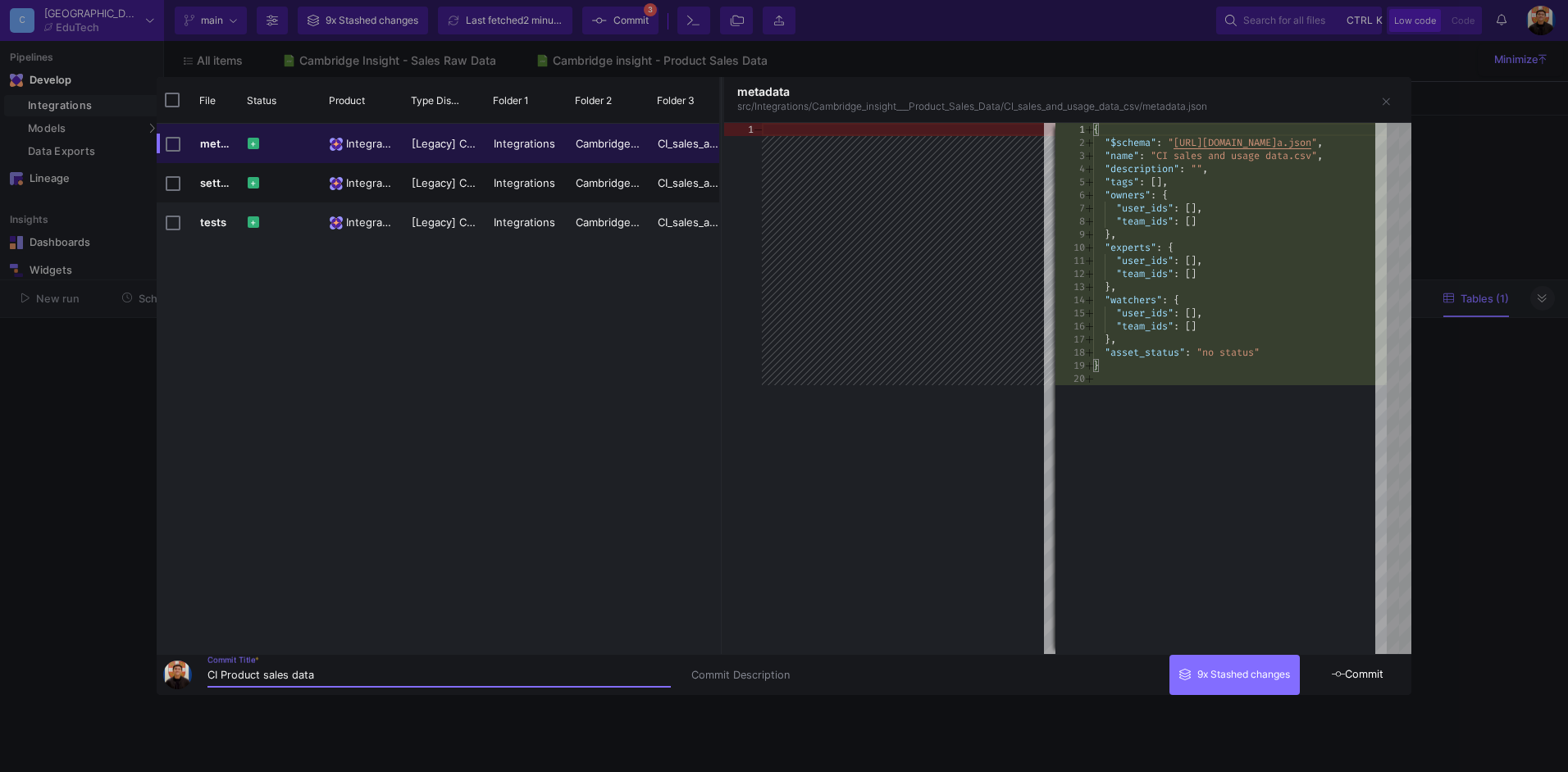
type input "CI Product sales data"
click at [1361, 674] on span "Commit" at bounding box center [1358, 674] width 52 height 13
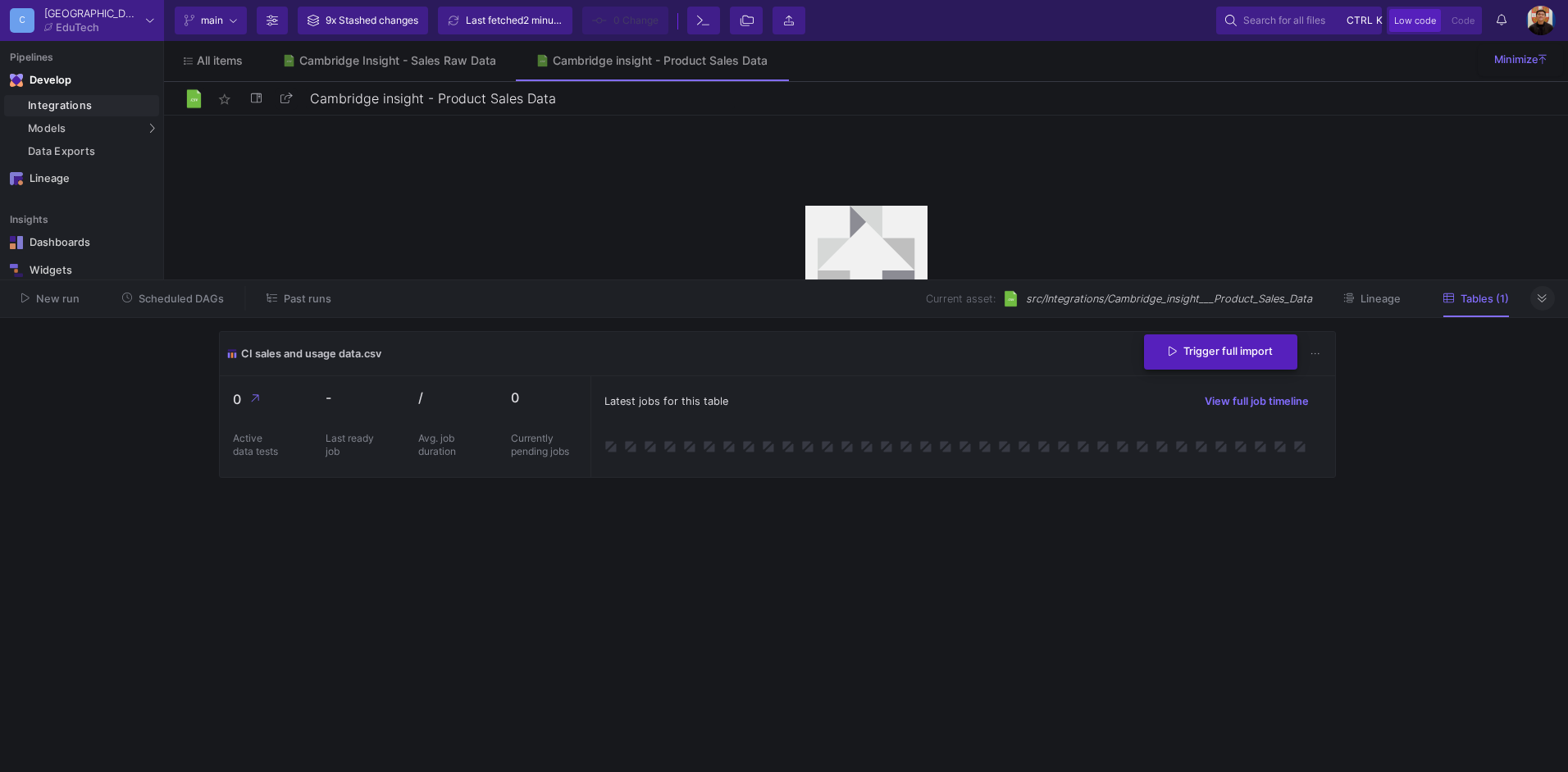
click at [1225, 371] on div "Trigger full import" at bounding box center [1222, 354] width 154 height 35
click at [1219, 366] on button "Trigger full import" at bounding box center [1222, 352] width 154 height 35
click at [1510, 28] on button "1 1 Notifications" at bounding box center [1501, 20] width 29 height 28
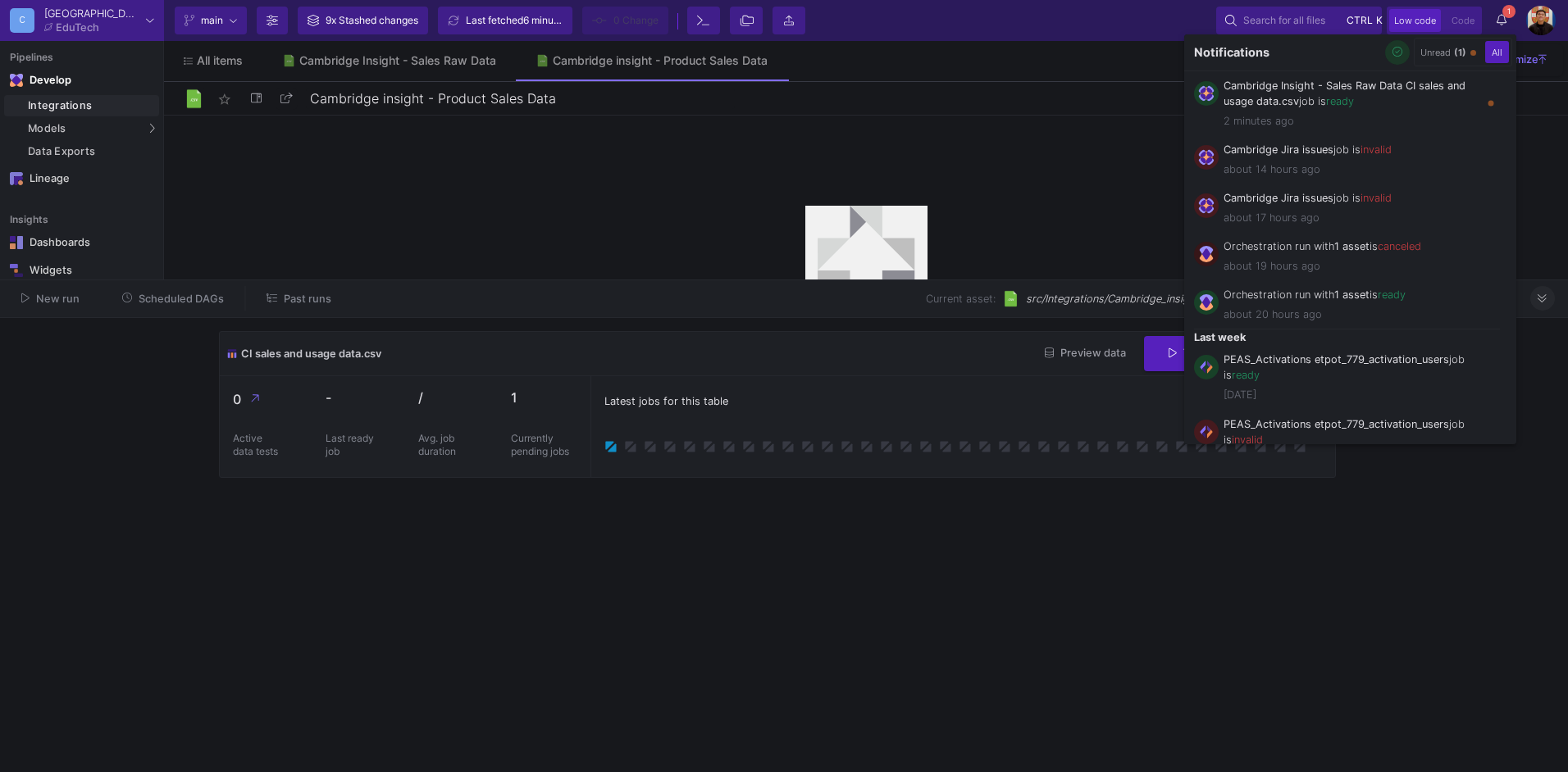
click at [1393, 46] on span "button" at bounding box center [1398, 52] width 11 height 13
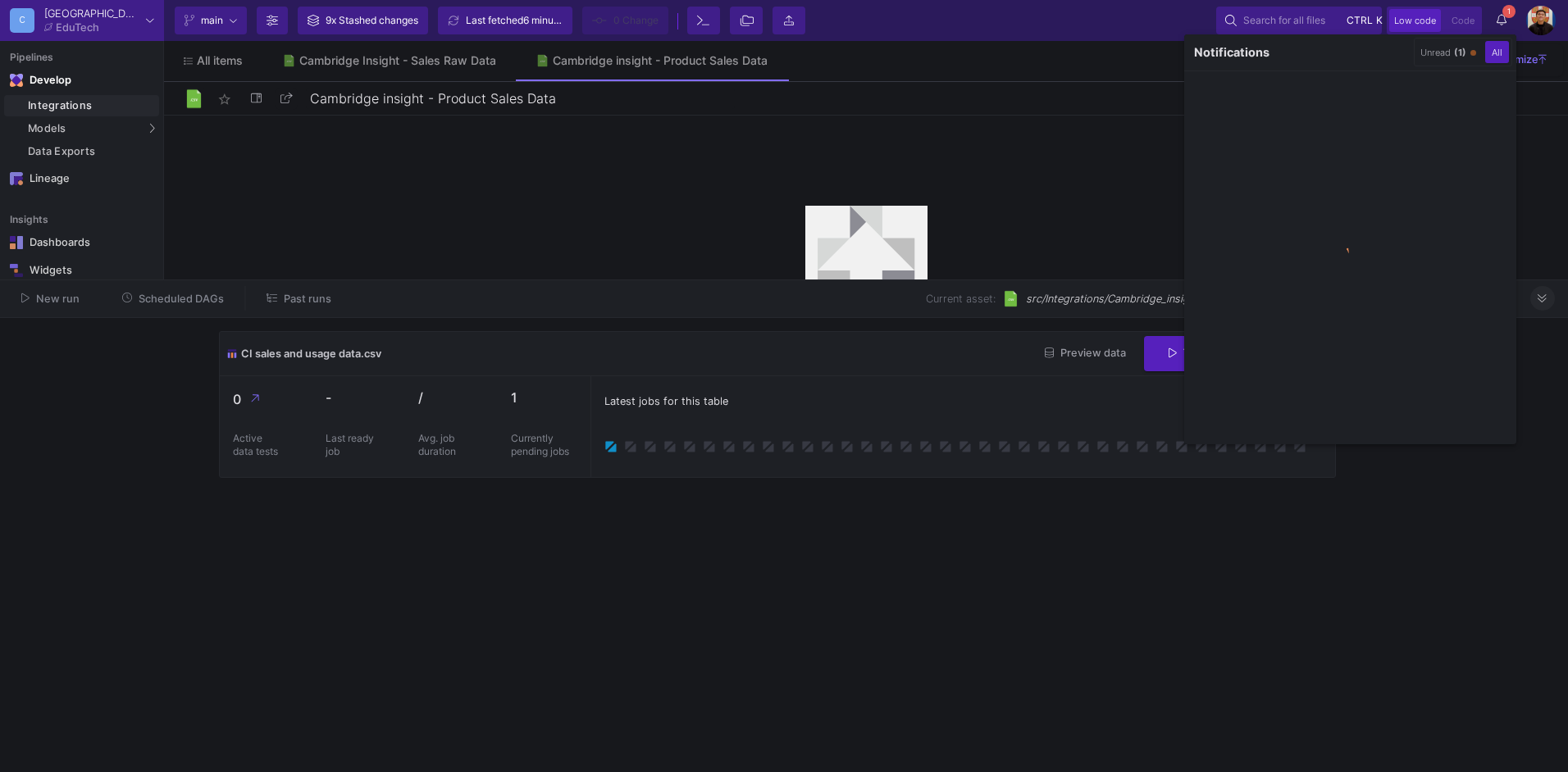
click at [387, 63] on div at bounding box center [784, 386] width 1568 height 772
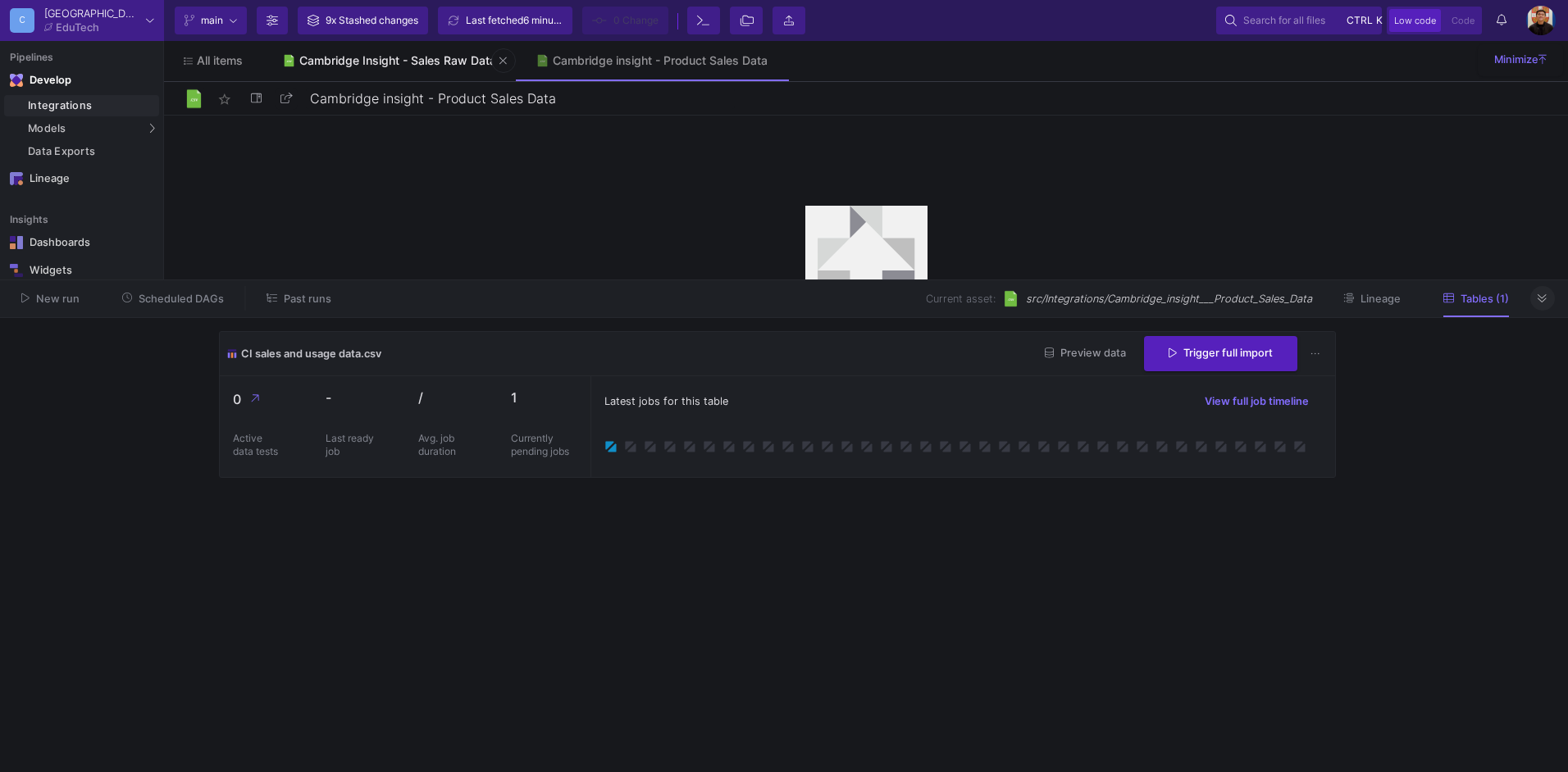
click at [397, 63] on div "Cambridge Insight - Sales Raw Data" at bounding box center [398, 61] width 197 height 13
type input "Cambridge Insight - Sales Raw Data"
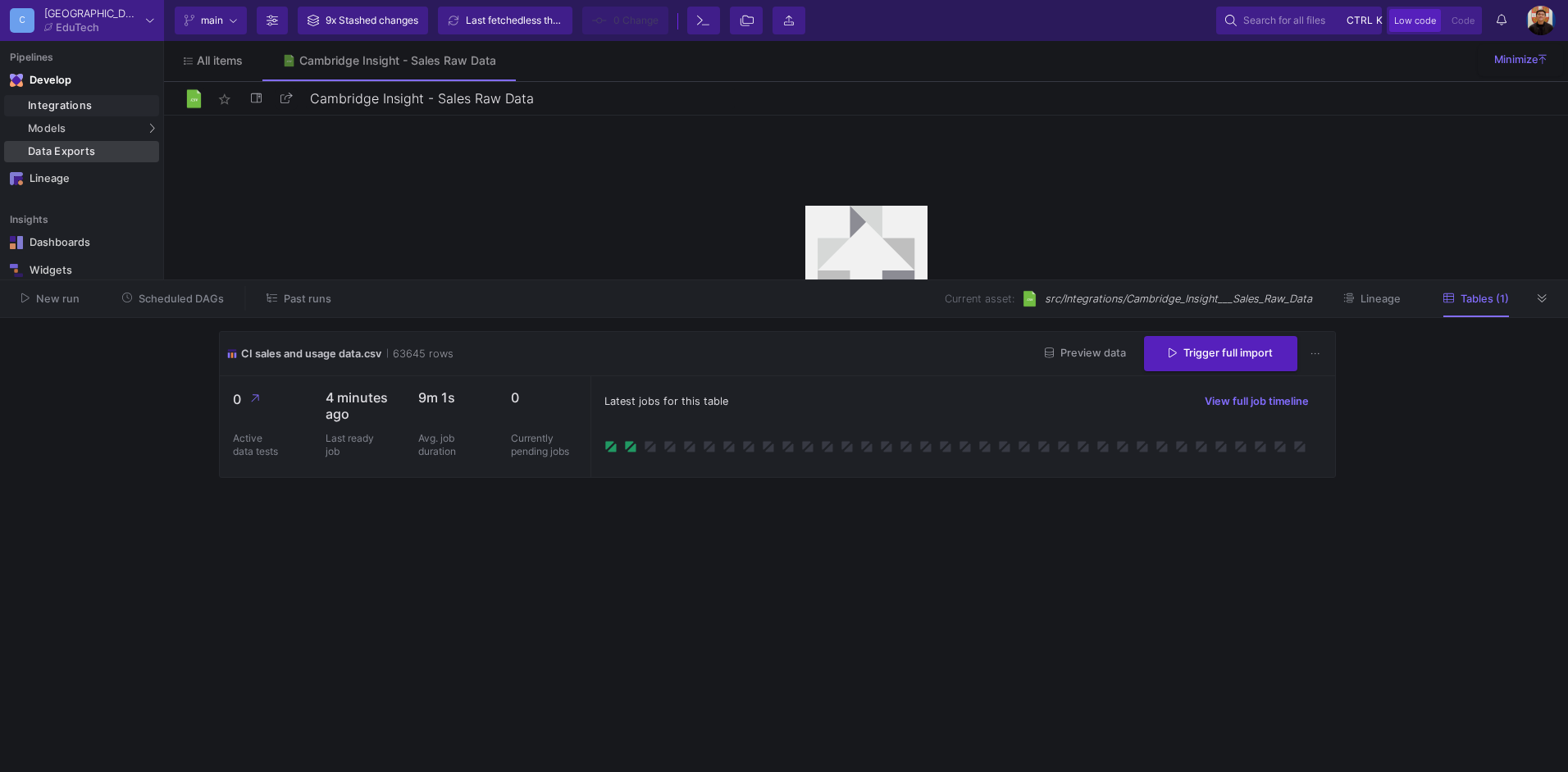
click at [98, 154] on div "Data Exports" at bounding box center [91, 152] width 127 height 13
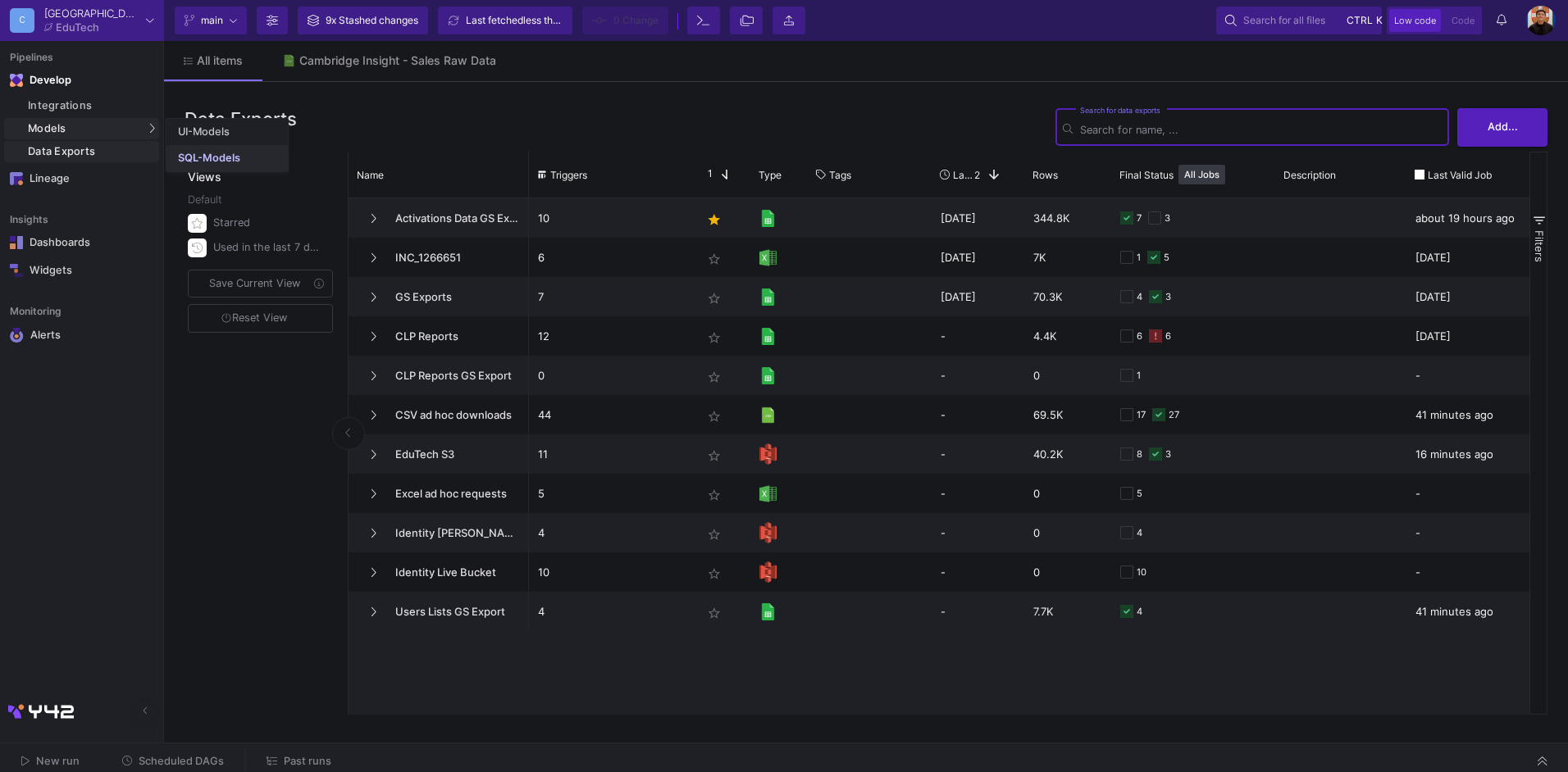
click at [220, 164] on link "SQL-Models" at bounding box center [226, 158] width 121 height 26
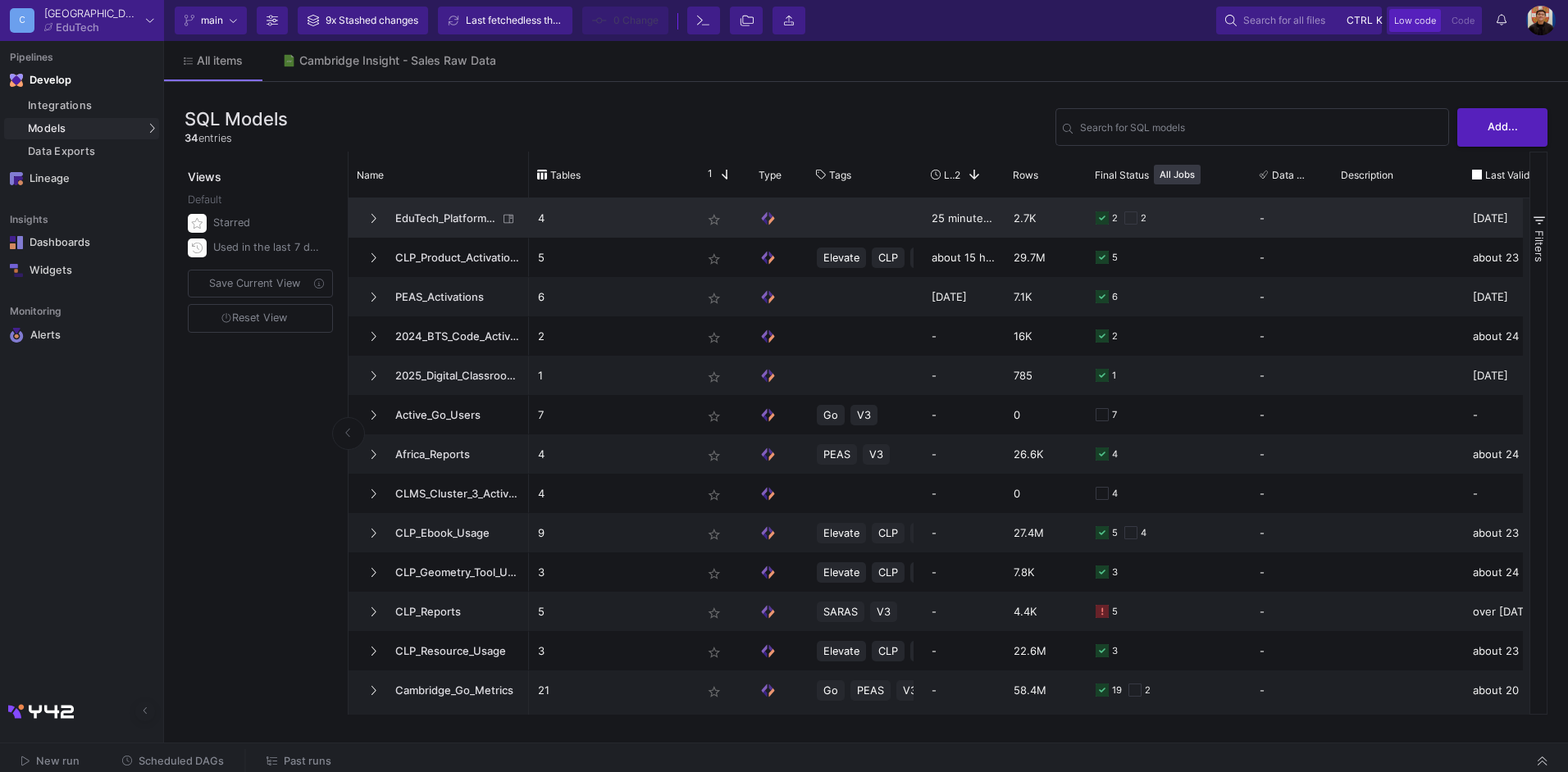
click at [429, 222] on span "EduTech_Platforms_KPI" at bounding box center [442, 219] width 113 height 38
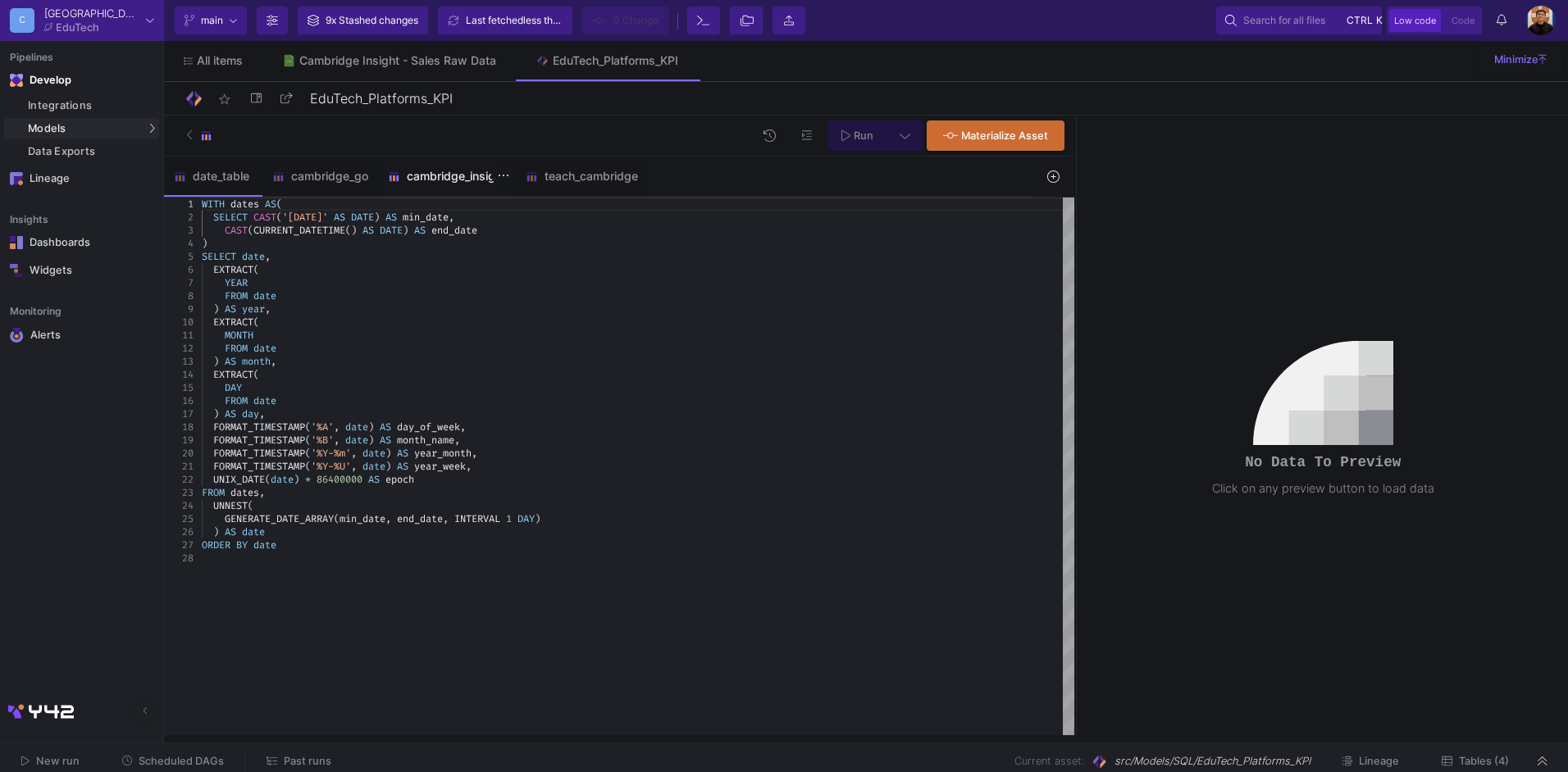
click at [444, 174] on div "cambridge_insight" at bounding box center [447, 176] width 118 height 13
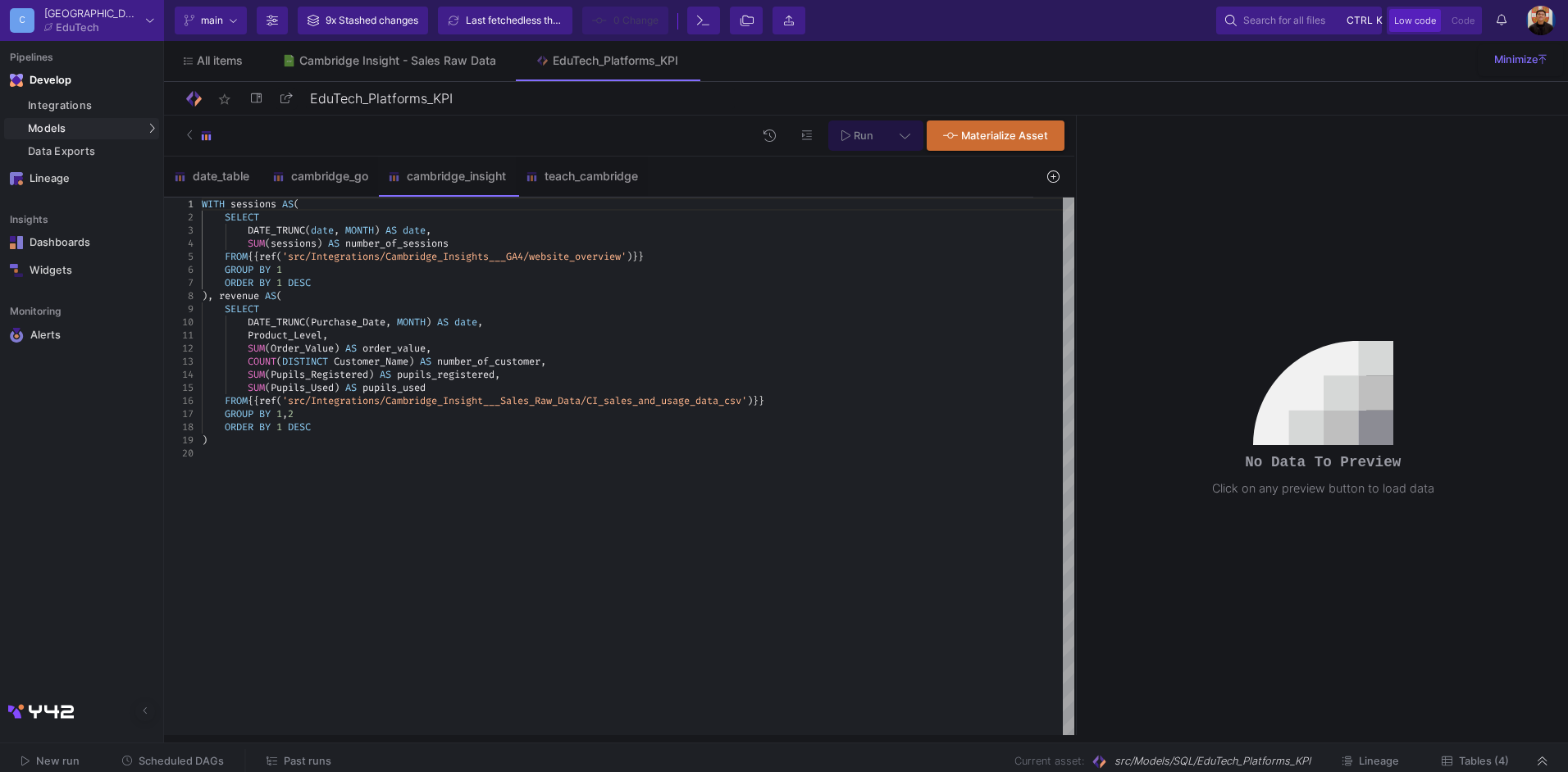
click at [343, 335] on div "Product_Level ," at bounding box center [638, 336] width 873 height 13
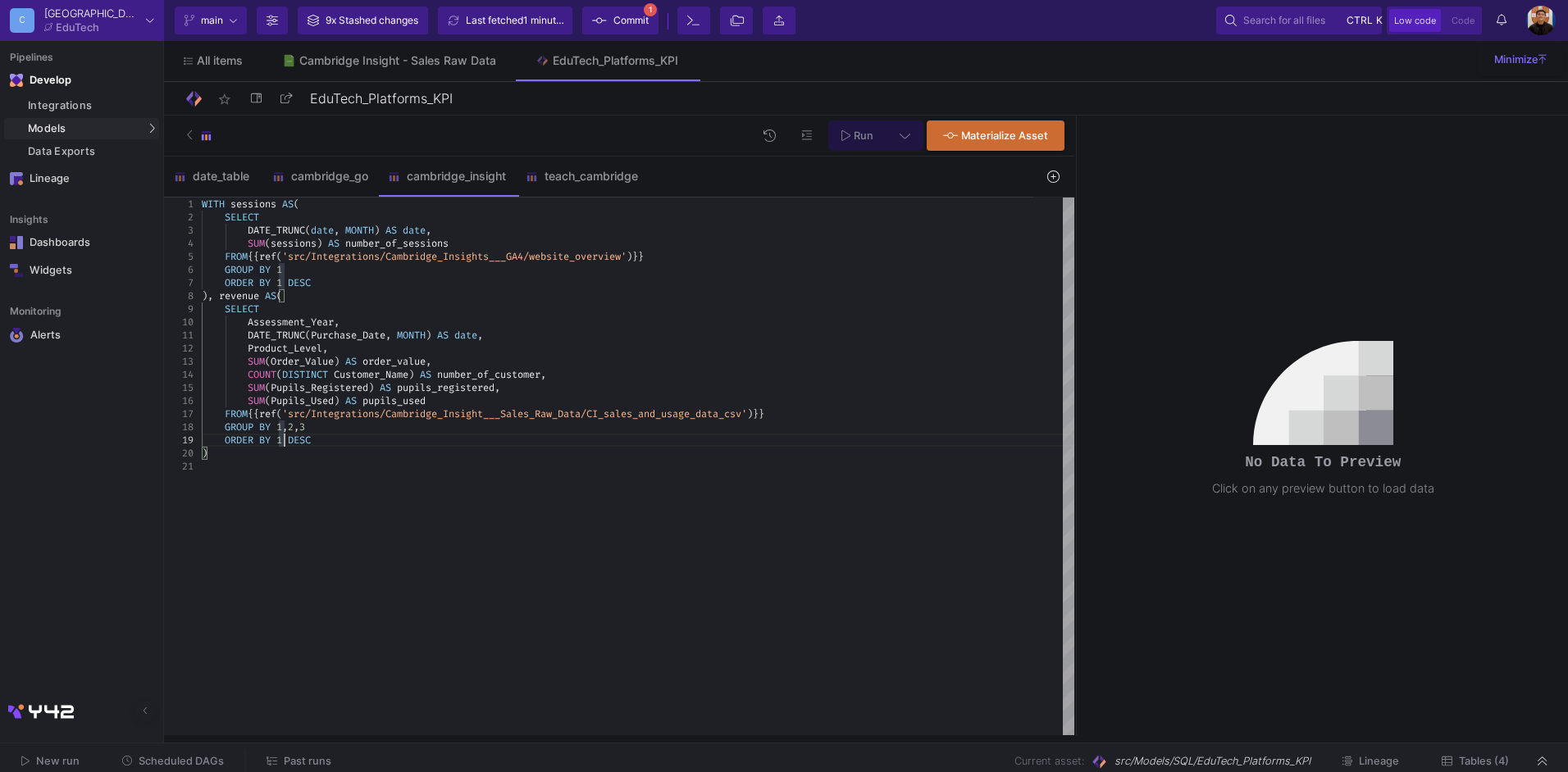
scroll to position [105, 82]
type textarea "DATE_TRUNC(Purchase_Date, MONTH) AS date, Product_Level, SUM(Order_Value) AS or…"
click at [904, 134] on icon at bounding box center [905, 135] width 11 height 12
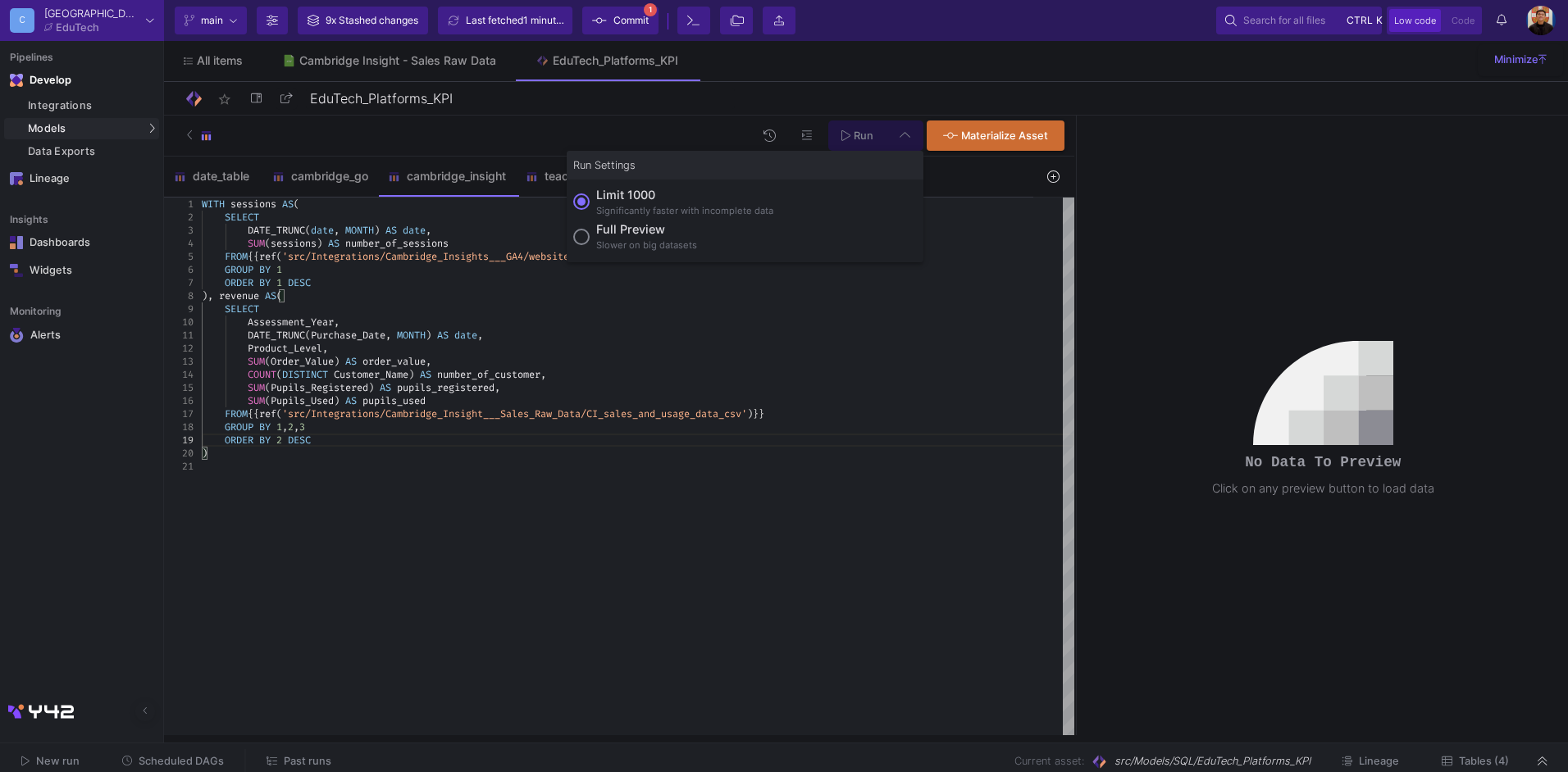
click at [642, 239] on div "Slower on big datasets" at bounding box center [646, 245] width 101 height 14
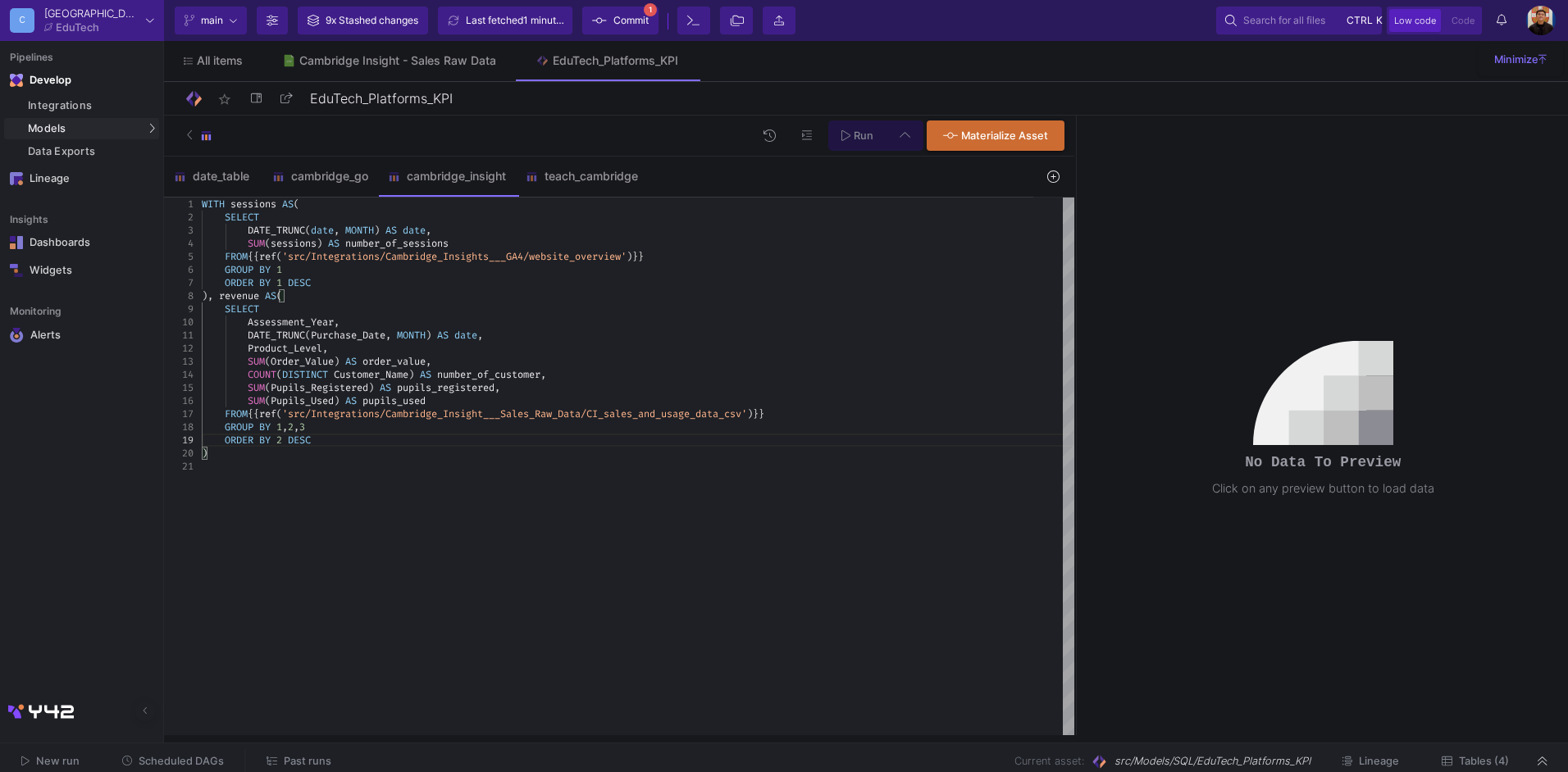
click at [589, 239] on input "Full preview Slower on big datasets" at bounding box center [582, 237] width 17 height 17
radio input "true"
click at [854, 131] on span "Run" at bounding box center [857, 134] width 32 height 13
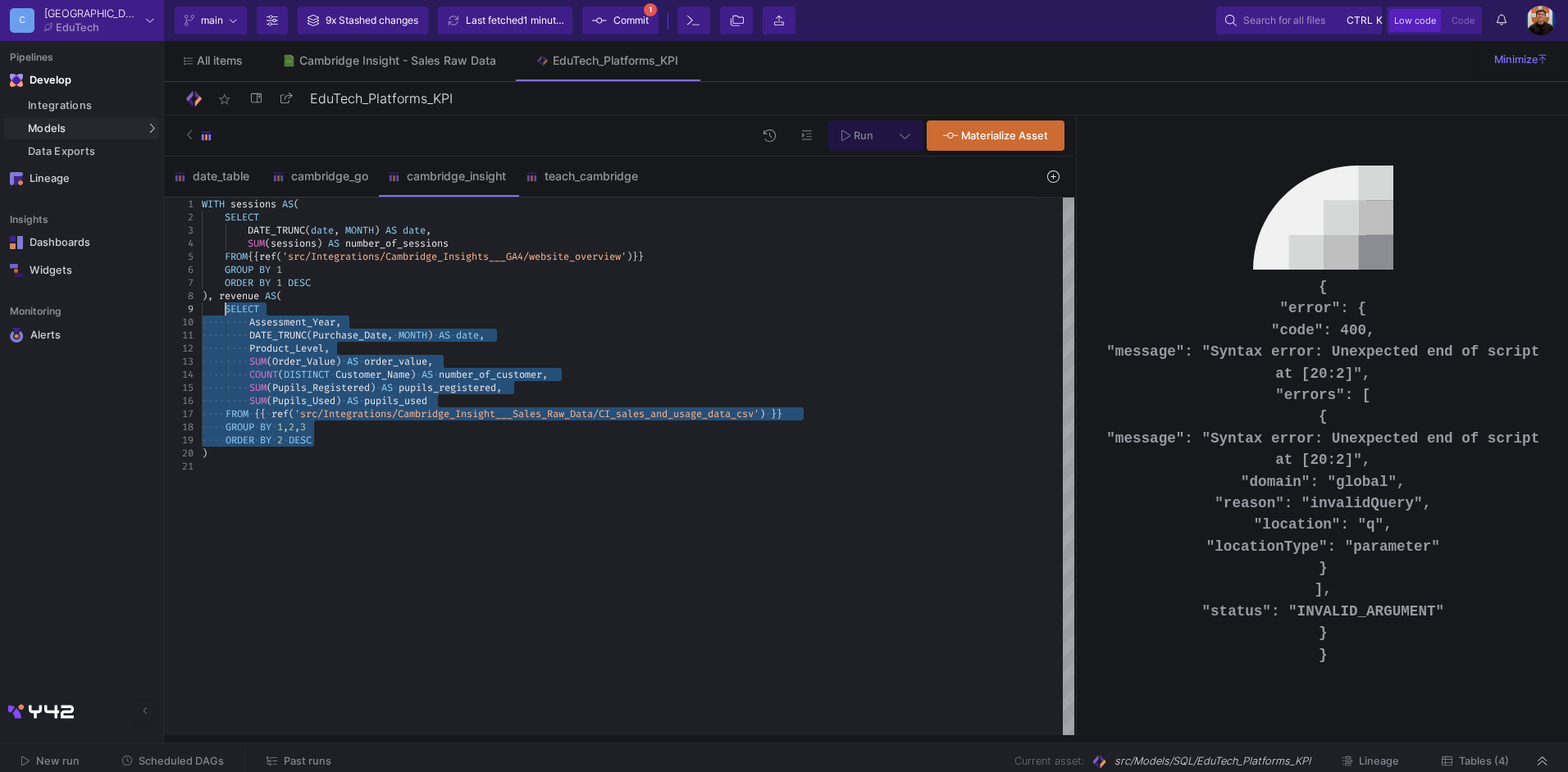
drag, startPoint x: 387, startPoint y: 441, endPoint x: 226, endPoint y: 314, distance: 205.1
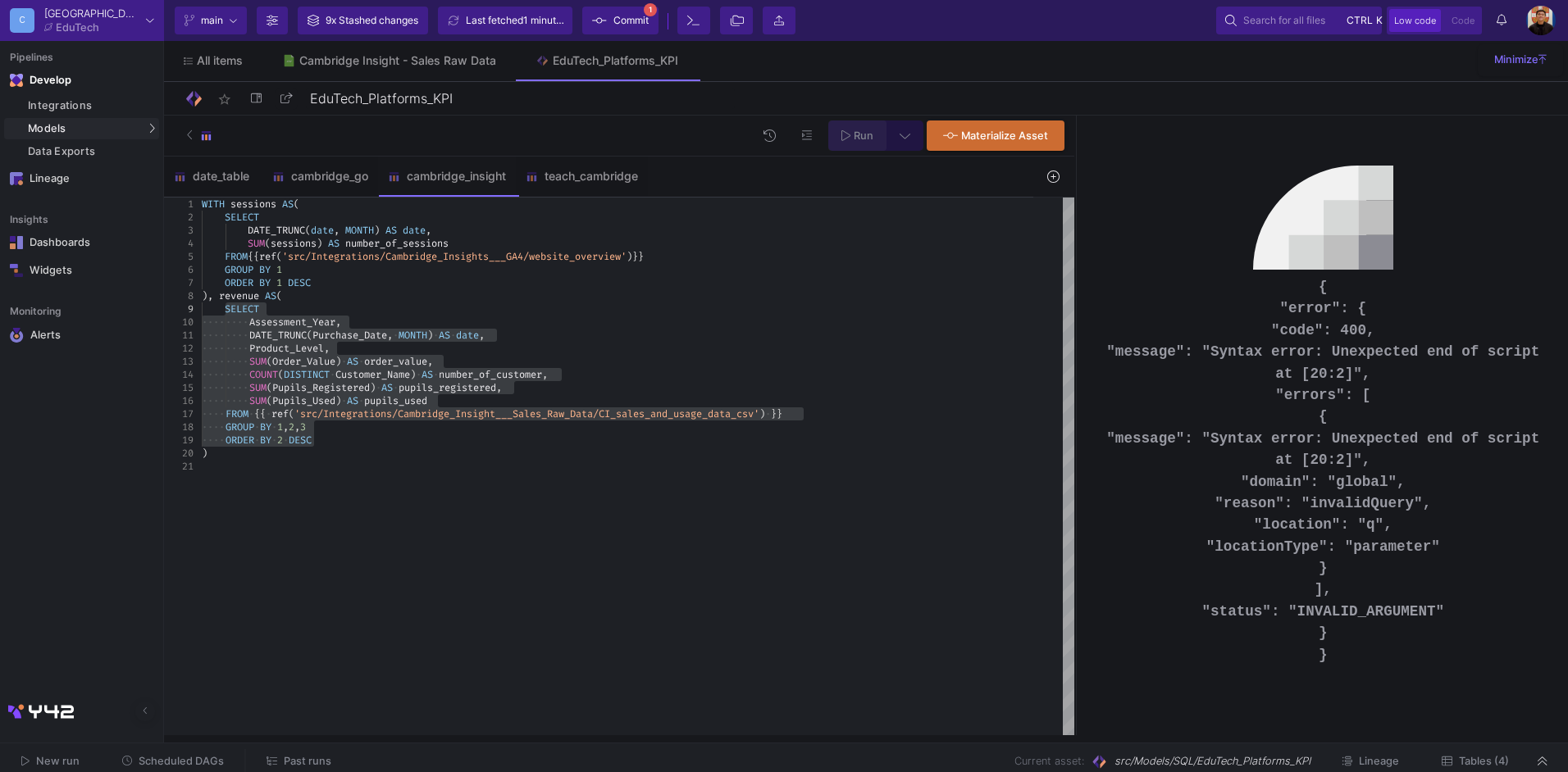
click at [835, 125] on button "Run" at bounding box center [857, 135] width 58 height 30
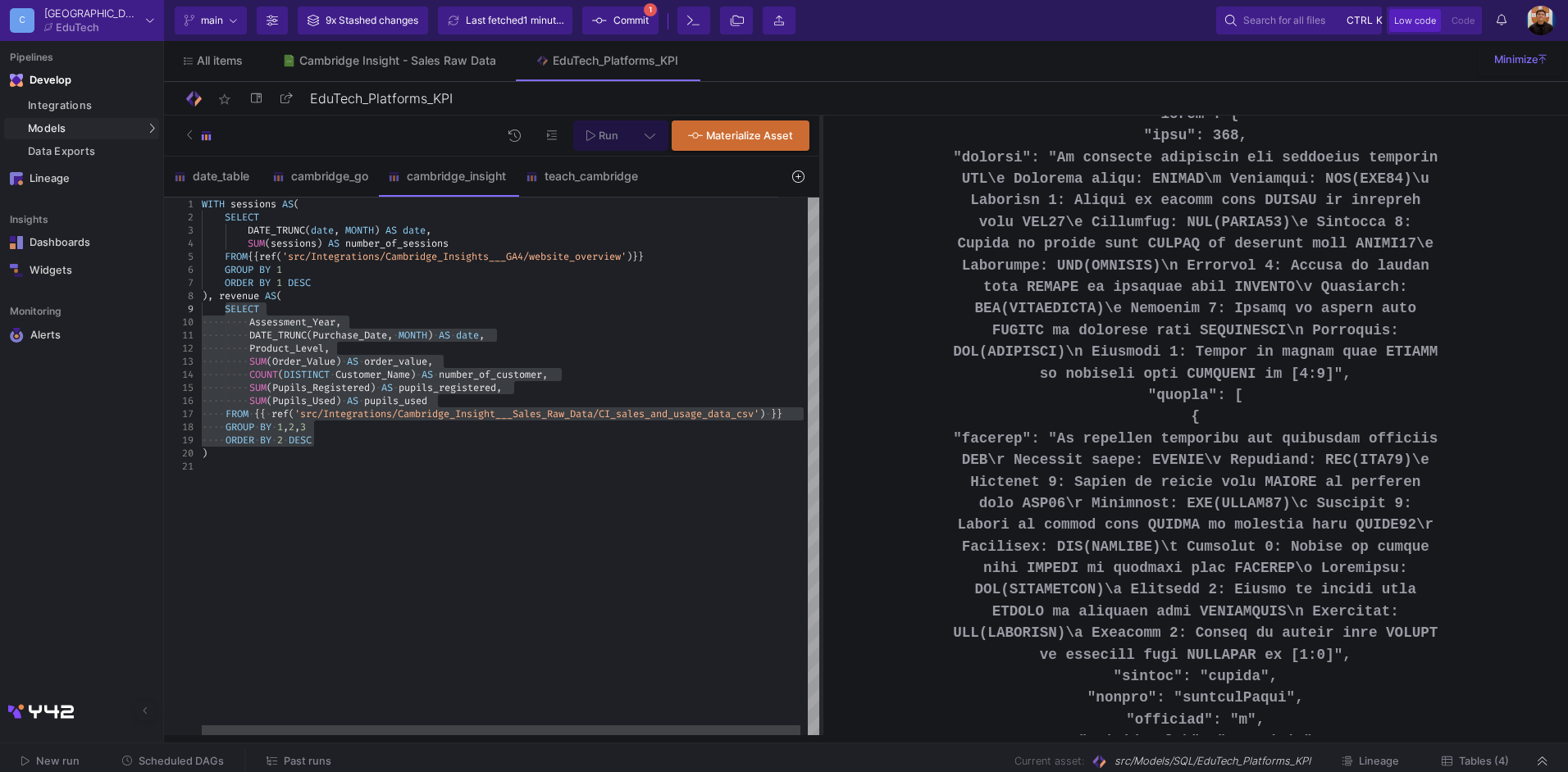
drag, startPoint x: 1075, startPoint y: 213, endPoint x: 820, endPoint y: 219, distance: 255.1
click at [820, 219] on div at bounding box center [821, 426] width 4 height 620
type textarea "DATE_TRUNC(Purchase_Date, MONTH) AS date, Product_Level, SUM(Order_Value) AS or…"
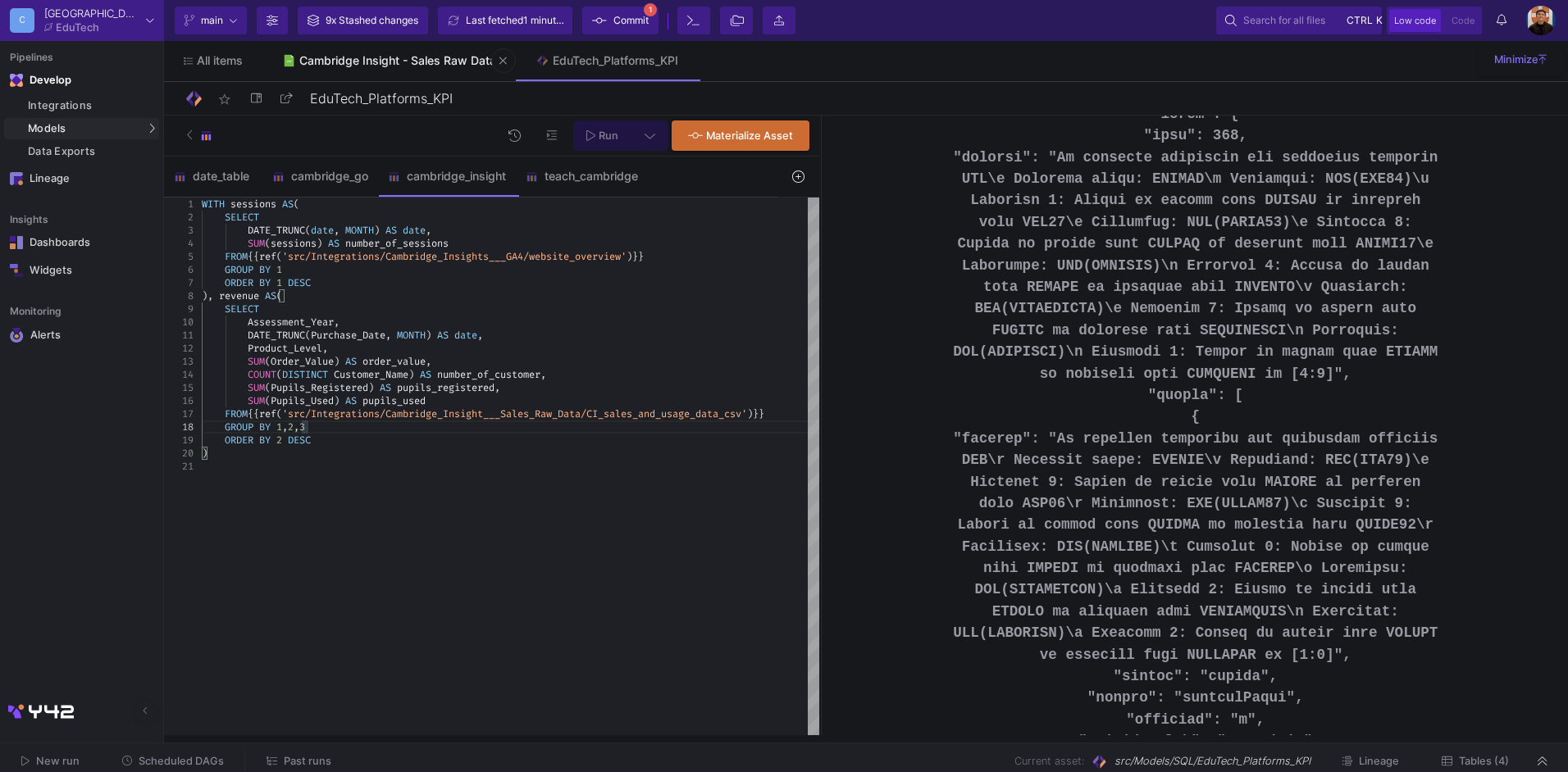
click at [354, 58] on div "Cambridge Insight - Sales Raw Data" at bounding box center [398, 61] width 197 height 13
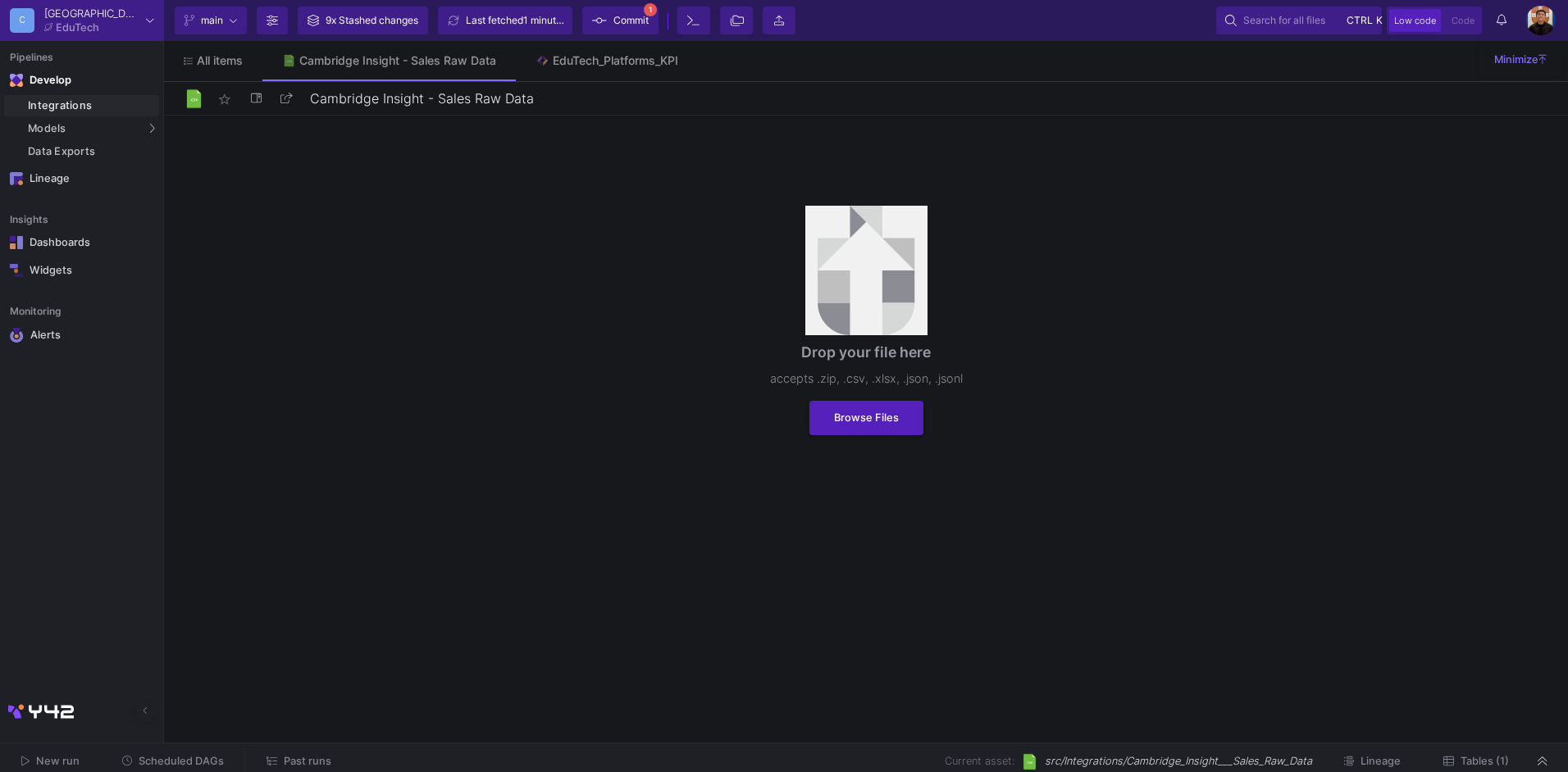
click at [1490, 754] on button "Tables (1)" at bounding box center [1477, 762] width 105 height 25
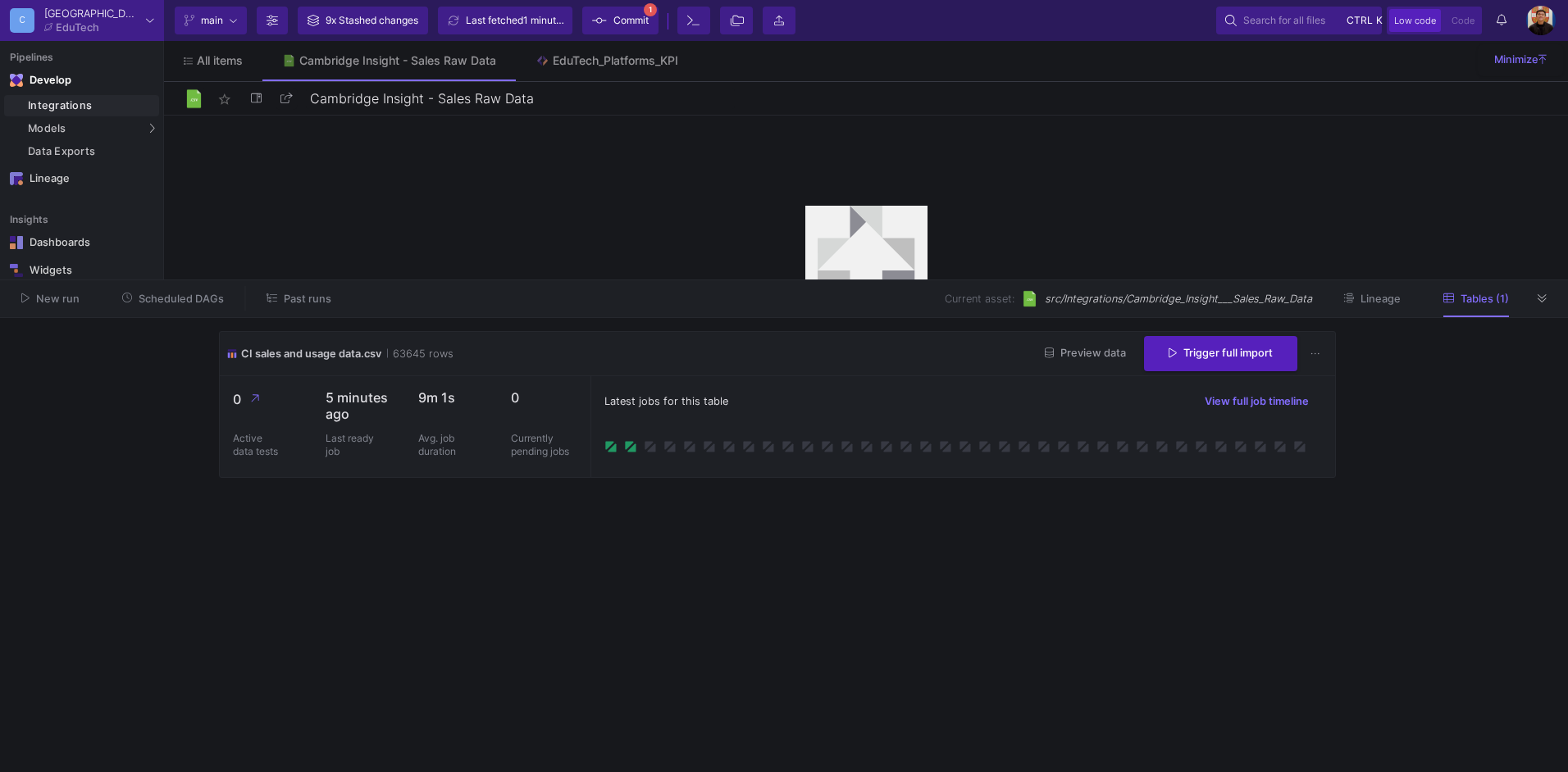
click at [1070, 354] on span "Preview data" at bounding box center [1085, 353] width 81 height 13
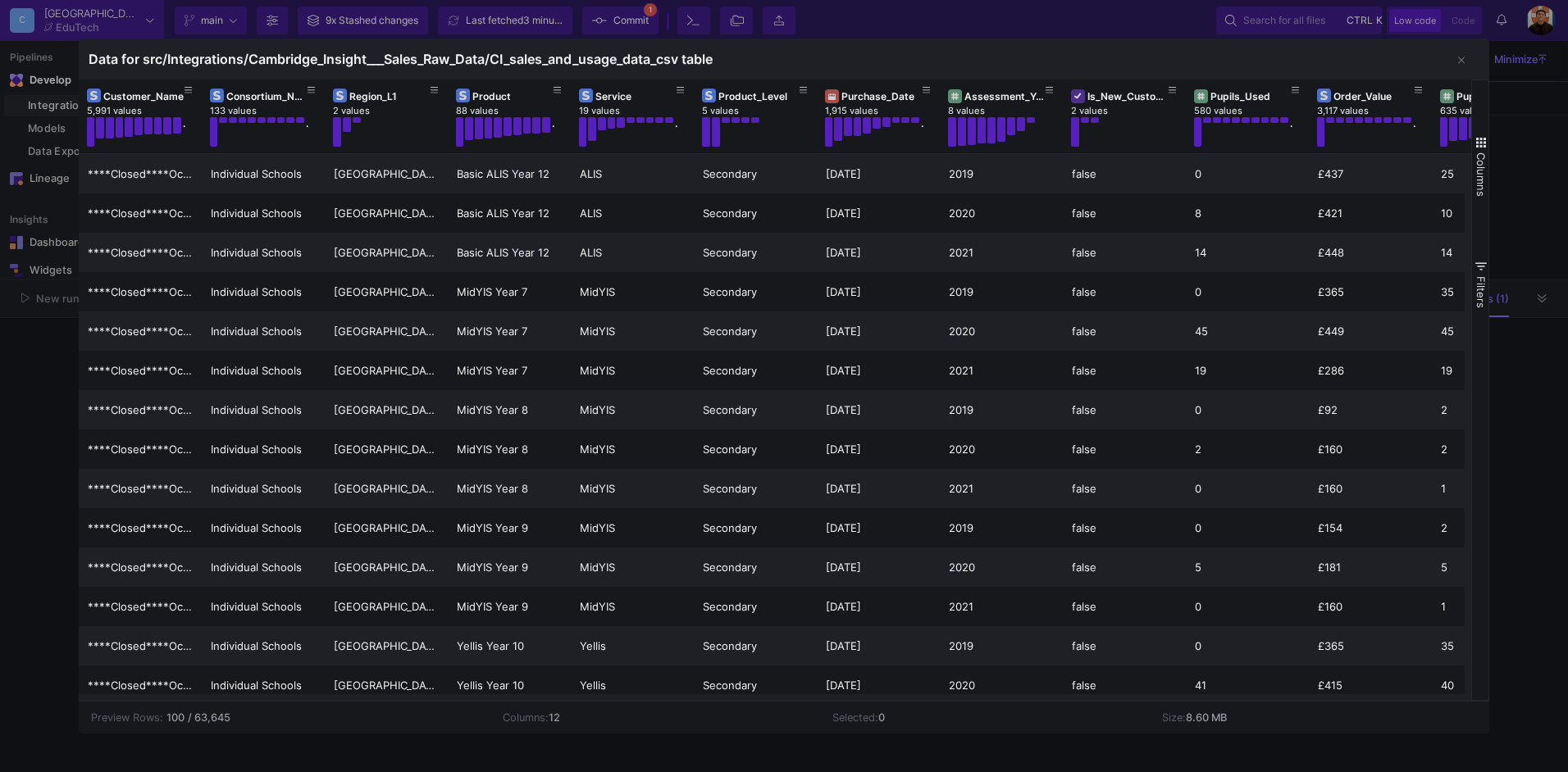
click at [1514, 219] on div at bounding box center [784, 386] width 1568 height 772
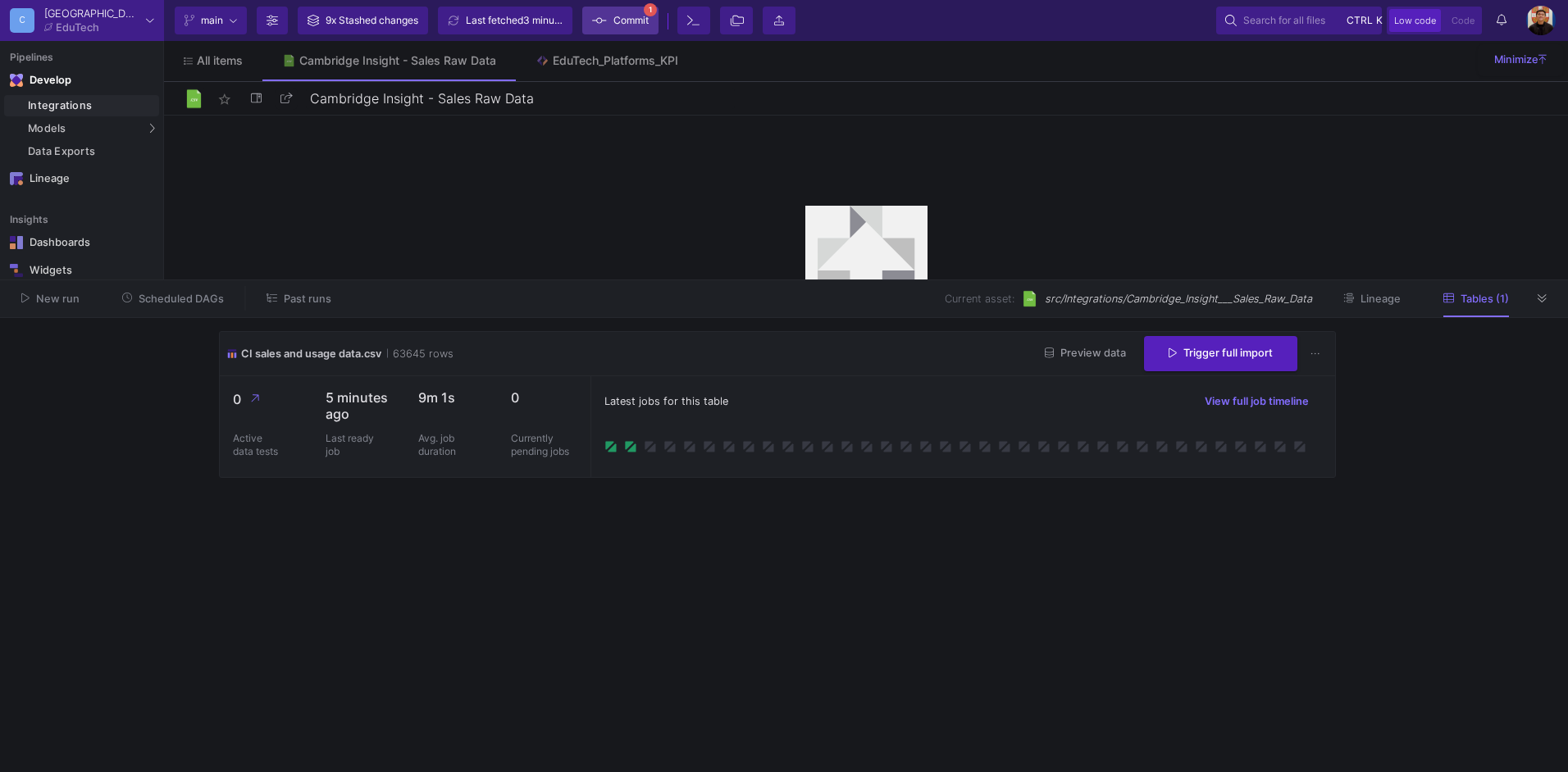
click at [656, 19] on button "Commit 1" at bounding box center [620, 20] width 76 height 28
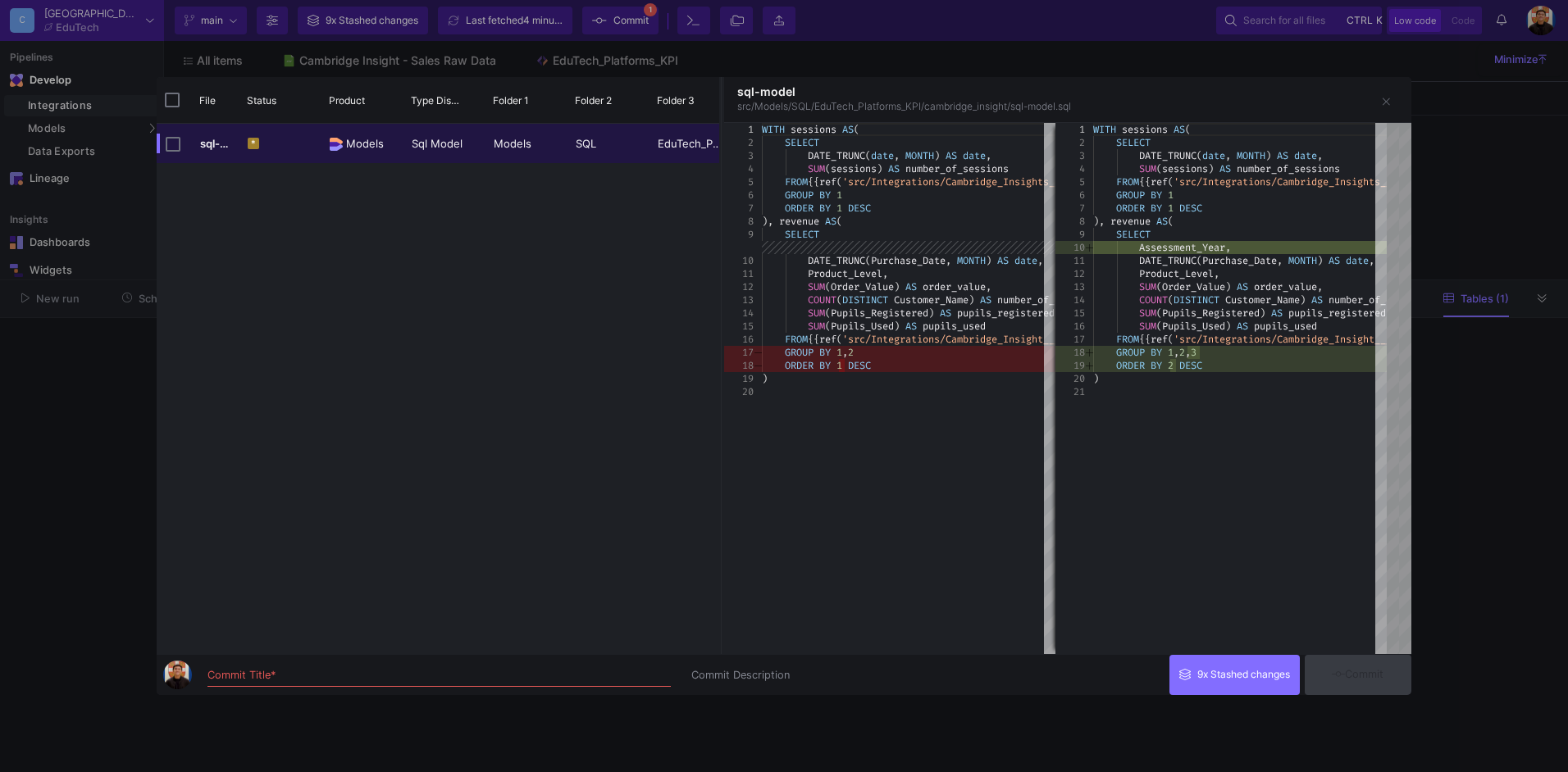
click at [1474, 356] on div at bounding box center [784, 386] width 1568 height 772
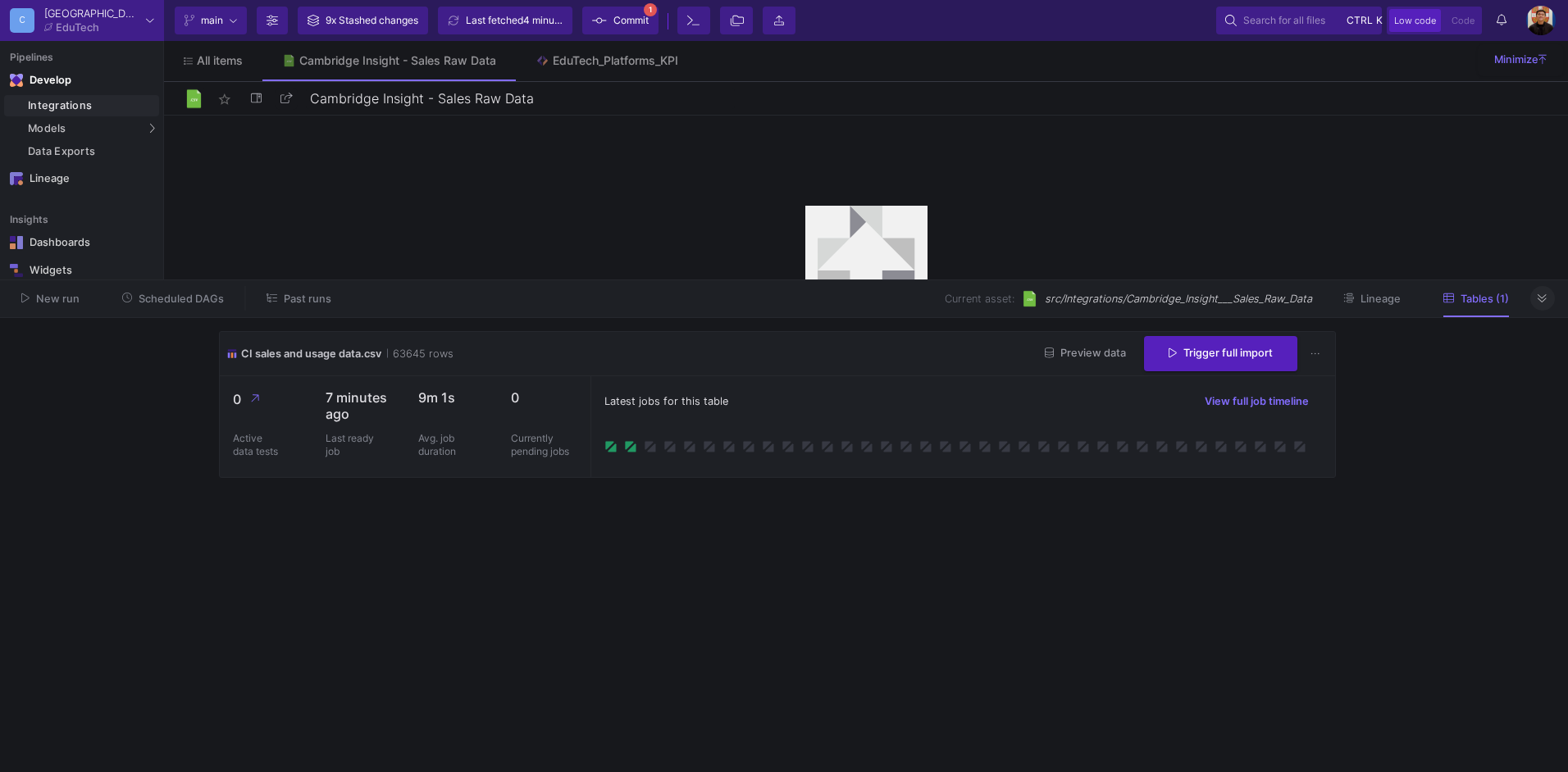
click at [1540, 299] on icon at bounding box center [1542, 299] width 9 height 11
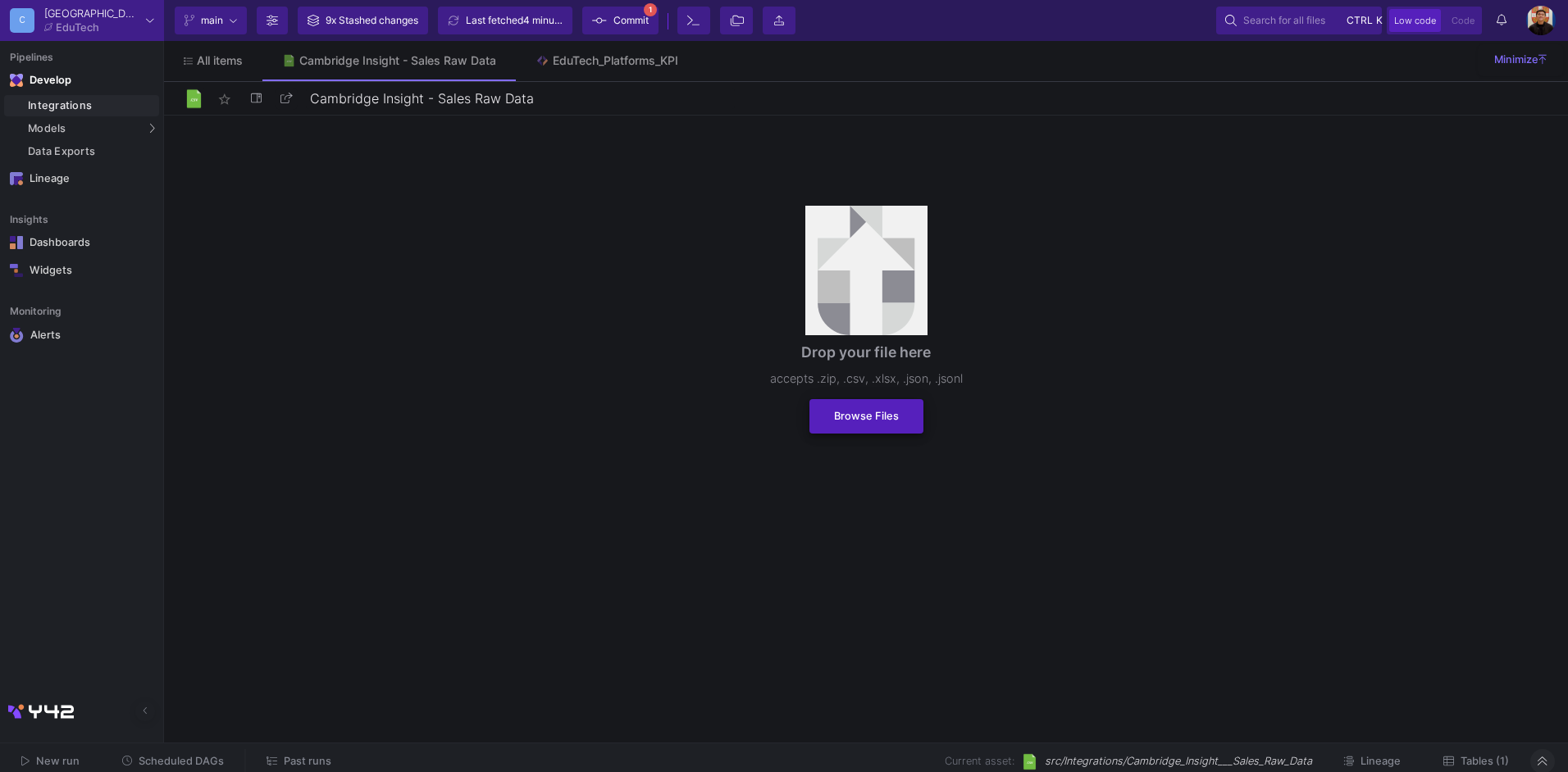
click at [860, 412] on span "Browse Files" at bounding box center [867, 416] width 65 height 13
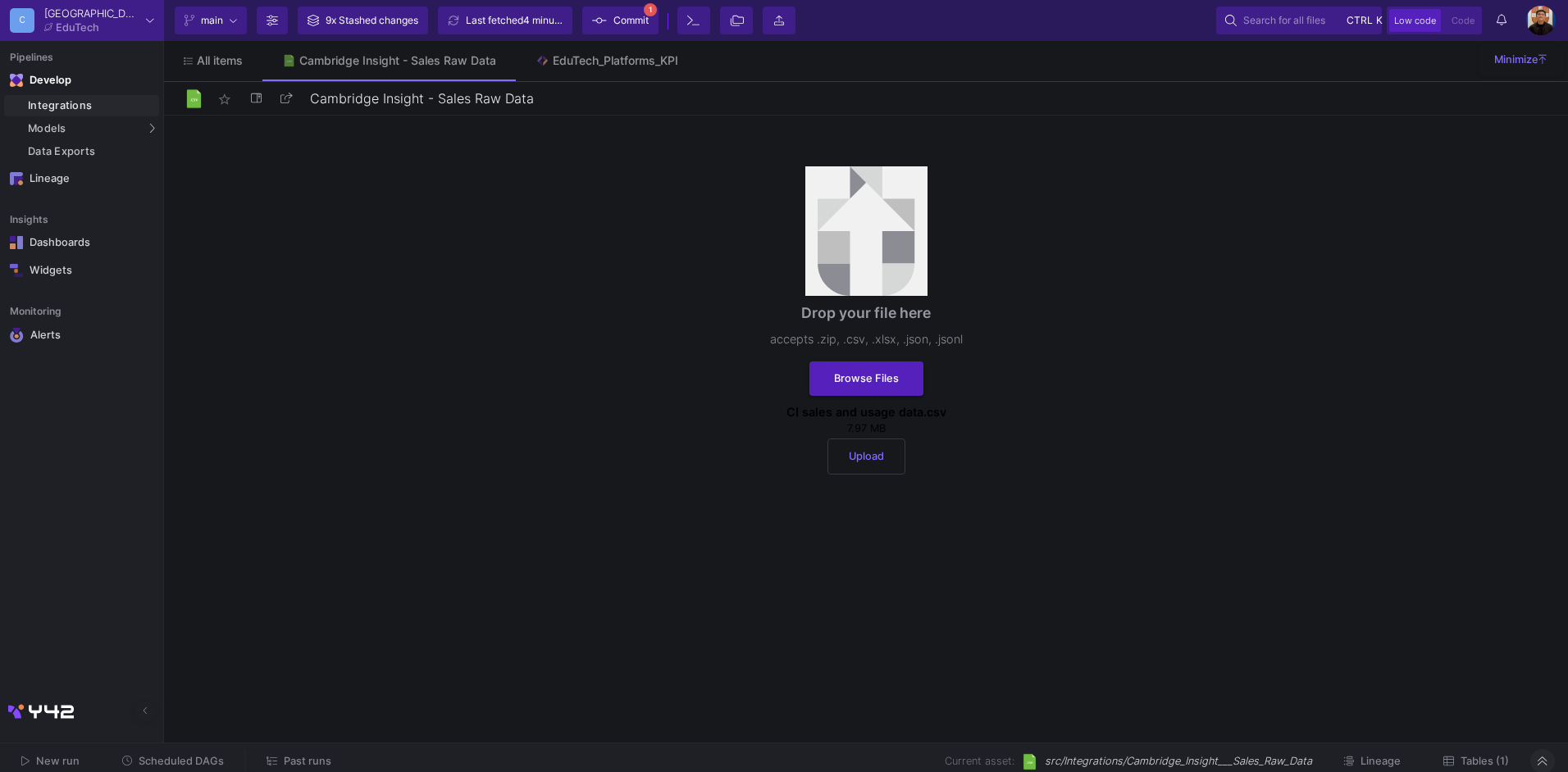
click at [874, 453] on span "Upload" at bounding box center [867, 456] width 35 height 13
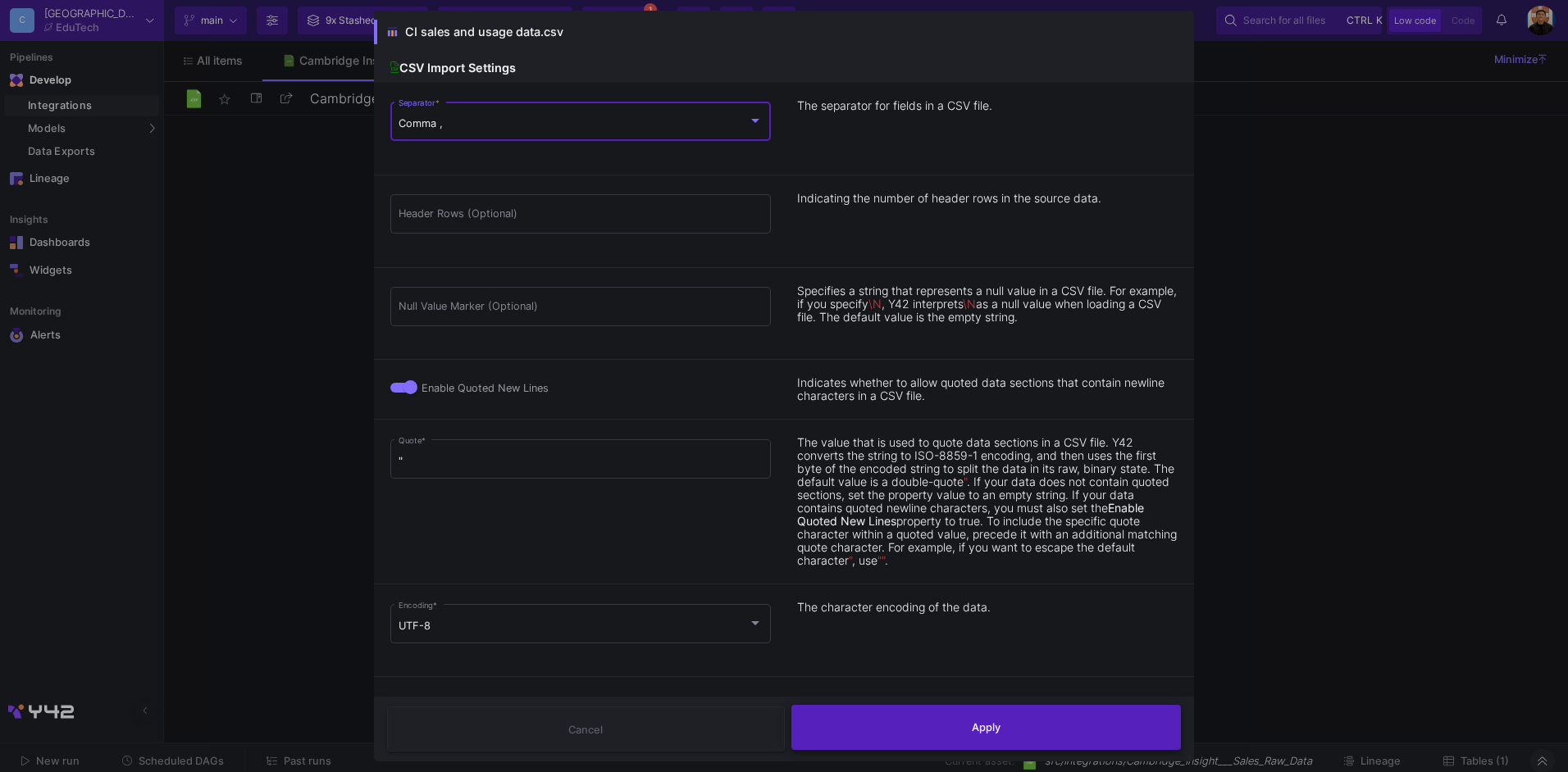
click at [932, 734] on button "Apply" at bounding box center [987, 728] width 391 height 45
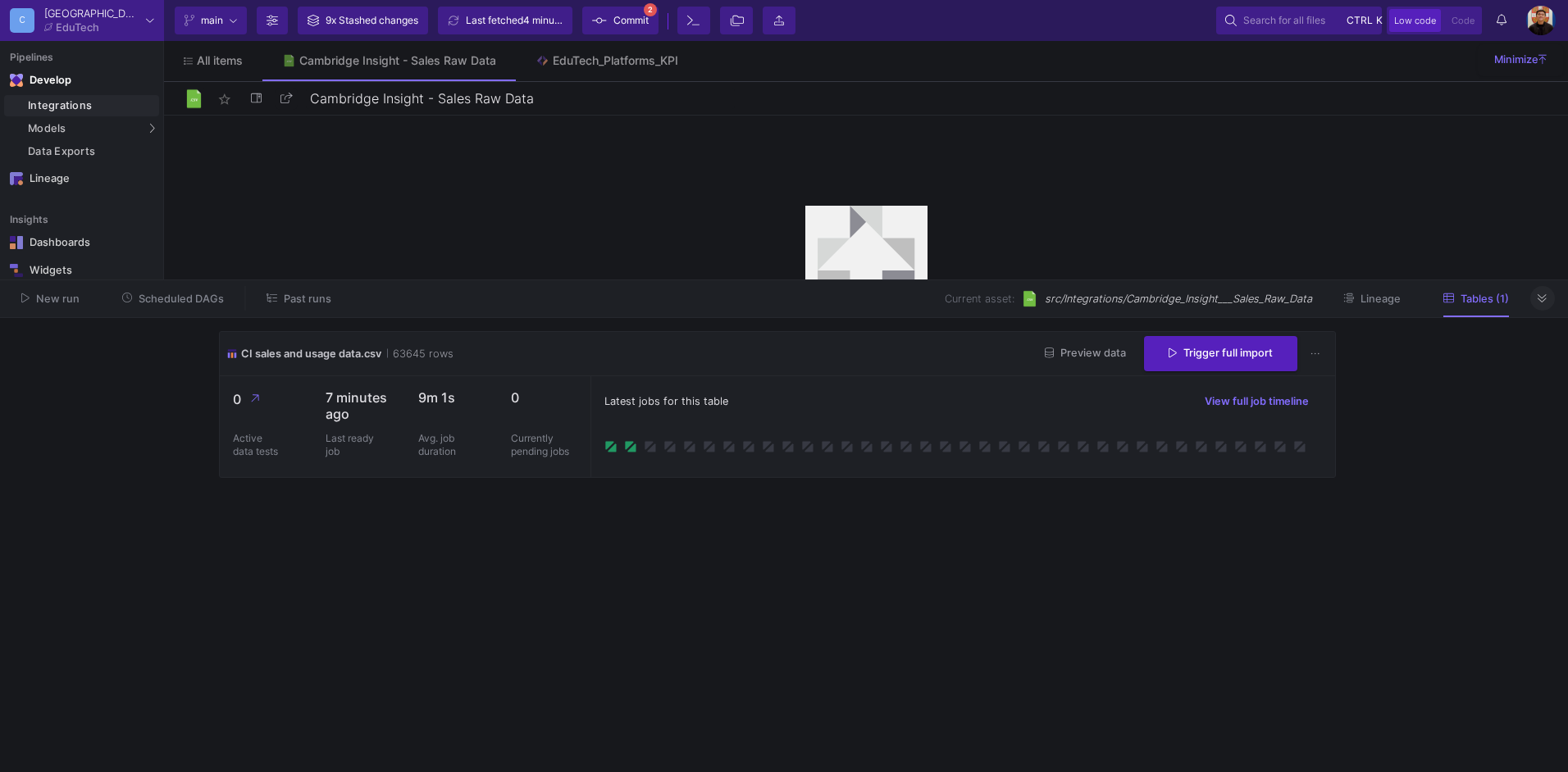
click at [630, 22] on span "Commit" at bounding box center [631, 20] width 35 height 24
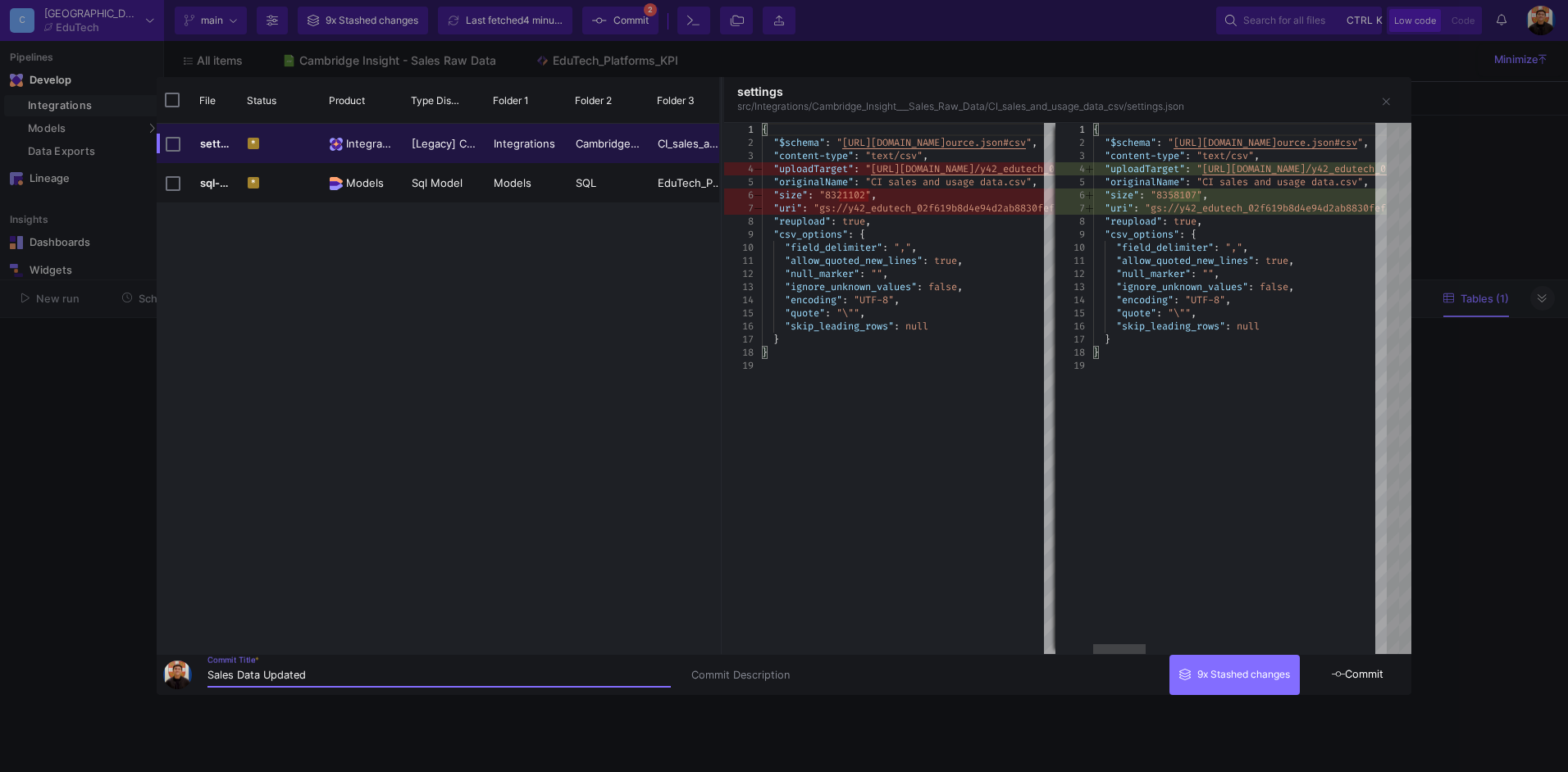
type input "Sales Data Updated"
click at [1380, 673] on span "Commit" at bounding box center [1358, 674] width 52 height 13
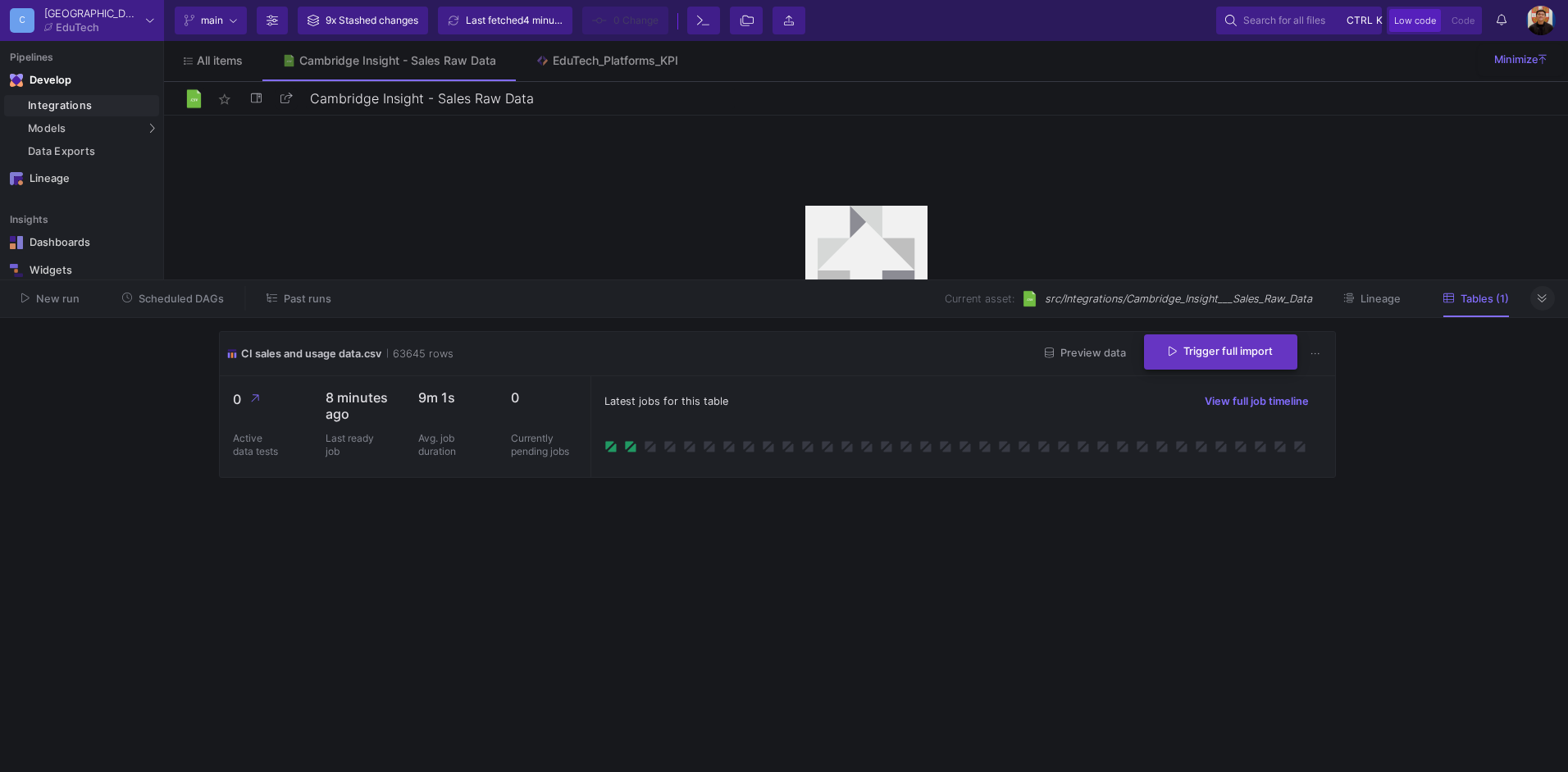
click at [1221, 349] on span "Trigger full import" at bounding box center [1221, 351] width 104 height 13
click at [597, 64] on div "EduTech_Platforms_KPI" at bounding box center [615, 61] width 125 height 13
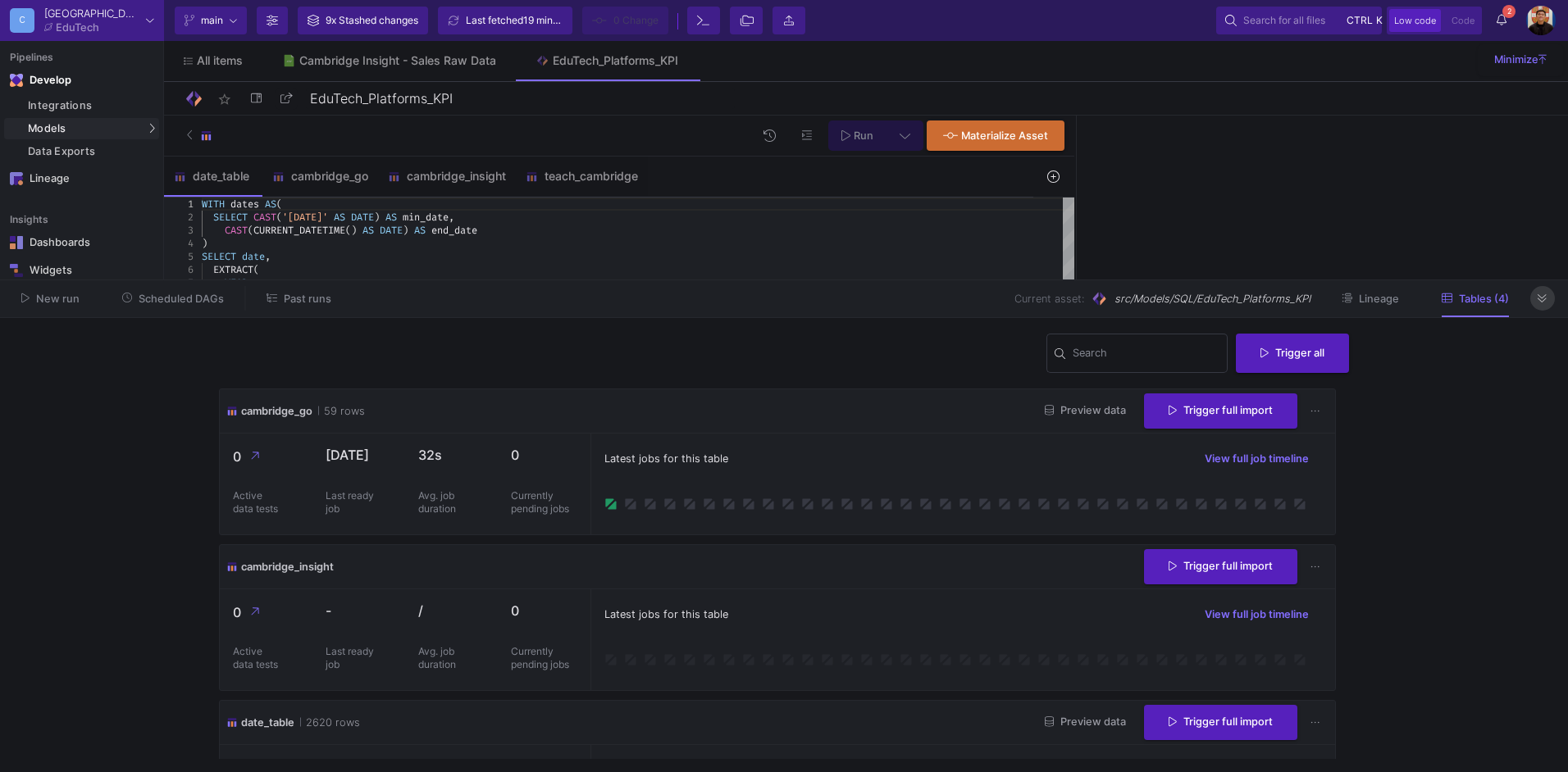
click at [1540, 294] on icon at bounding box center [1542, 299] width 9 height 11
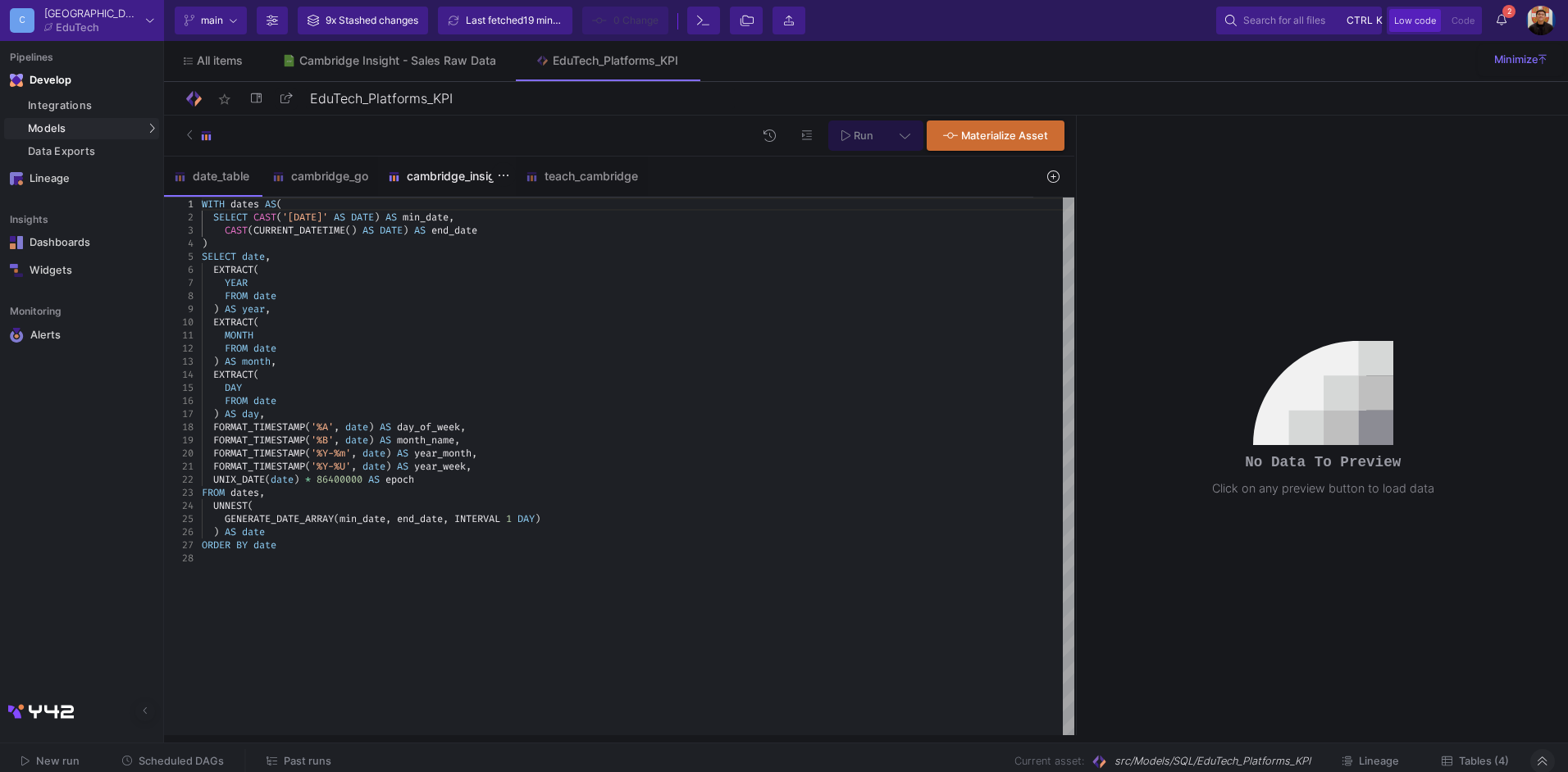
click at [441, 175] on div "cambridge_insight" at bounding box center [447, 176] width 118 height 13
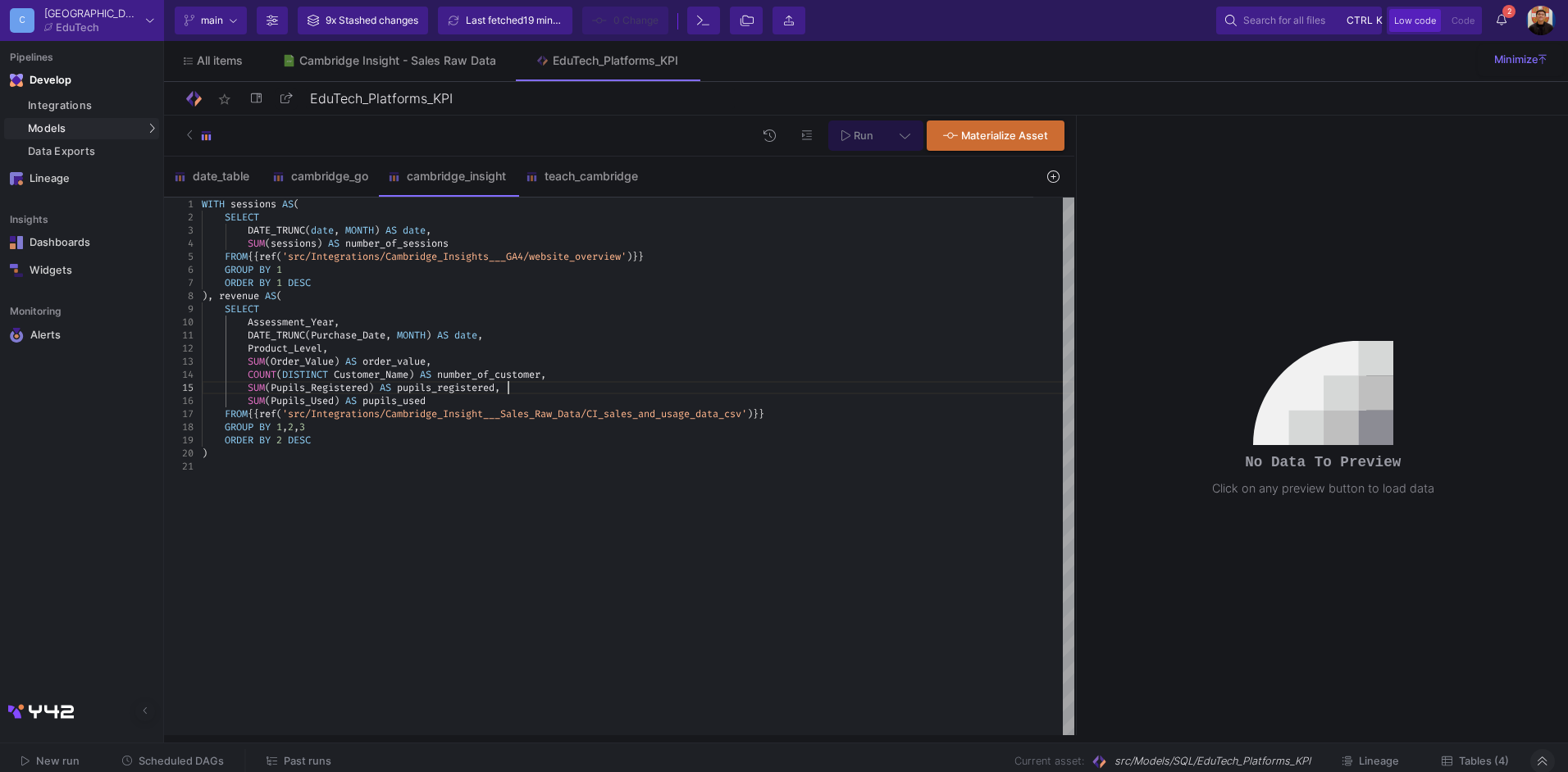
click at [767, 394] on div "SUM ( Pupils_Registered ) AS pupils_registered ," at bounding box center [638, 388] width 873 height 13
click at [893, 139] on button at bounding box center [905, 135] width 37 height 30
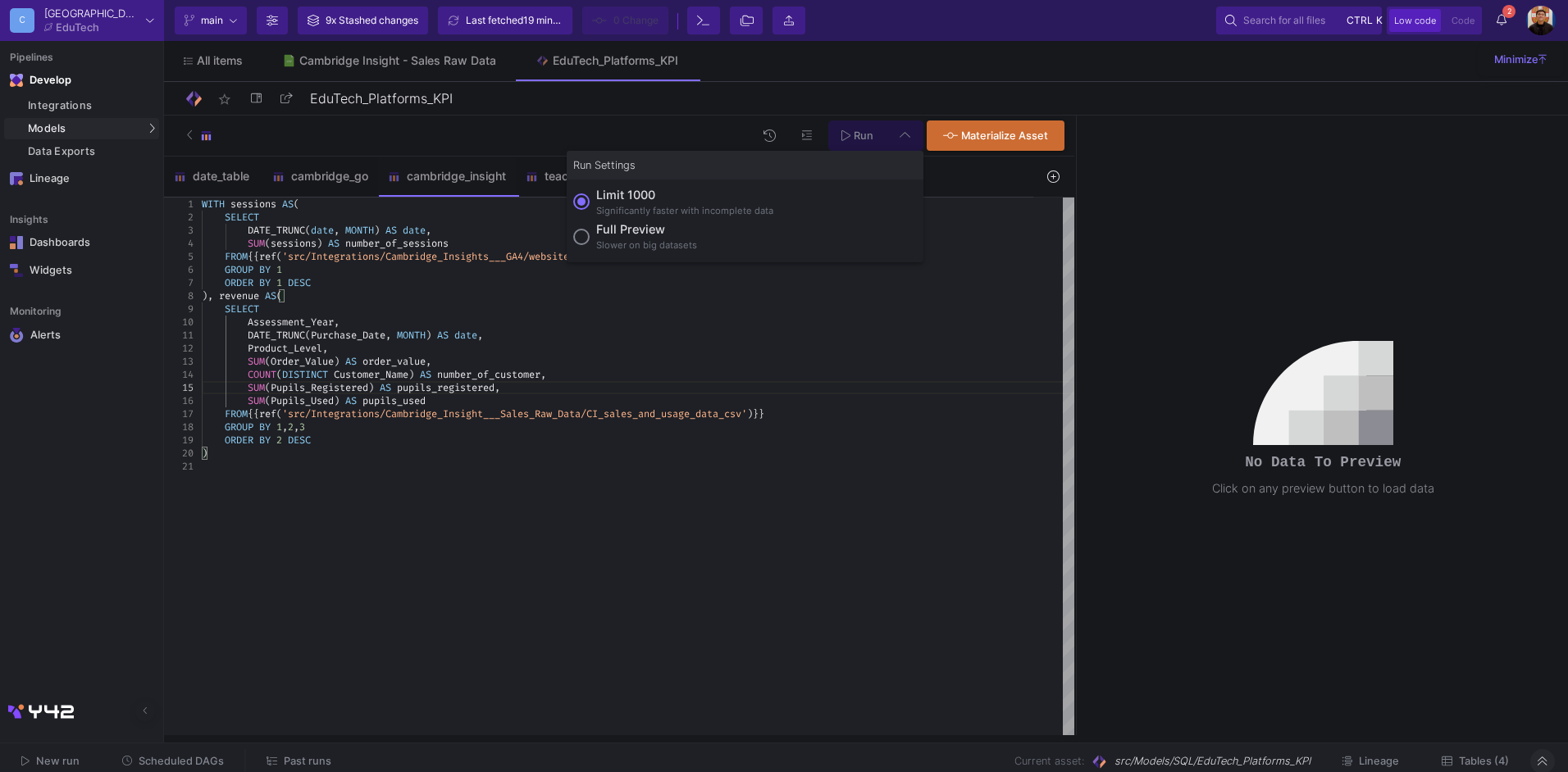
click at [365, 383] on div at bounding box center [784, 386] width 1568 height 772
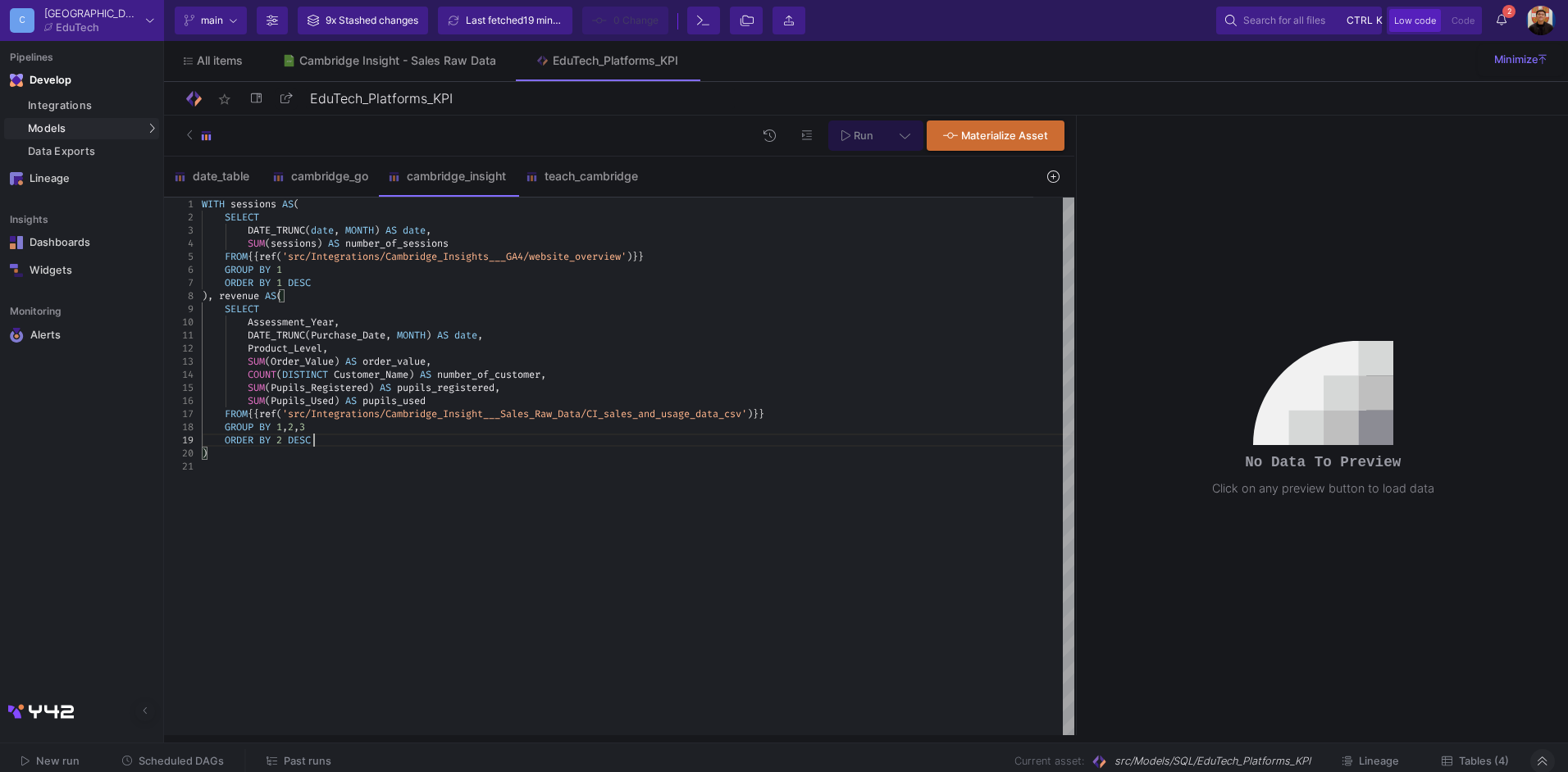
scroll to position [0, 306]
drag, startPoint x: 714, startPoint y: 441, endPoint x: 695, endPoint y: 440, distance: 19.0
click at [695, 440] on div "ORDER BY 2 DESC" at bounding box center [638, 441] width 873 height 13
drag, startPoint x: 689, startPoint y: 440, endPoint x: 536, endPoint y: 440, distance: 153.0
click at [689, 441] on div "ORDER BY 2 DESC" at bounding box center [638, 441] width 873 height 13
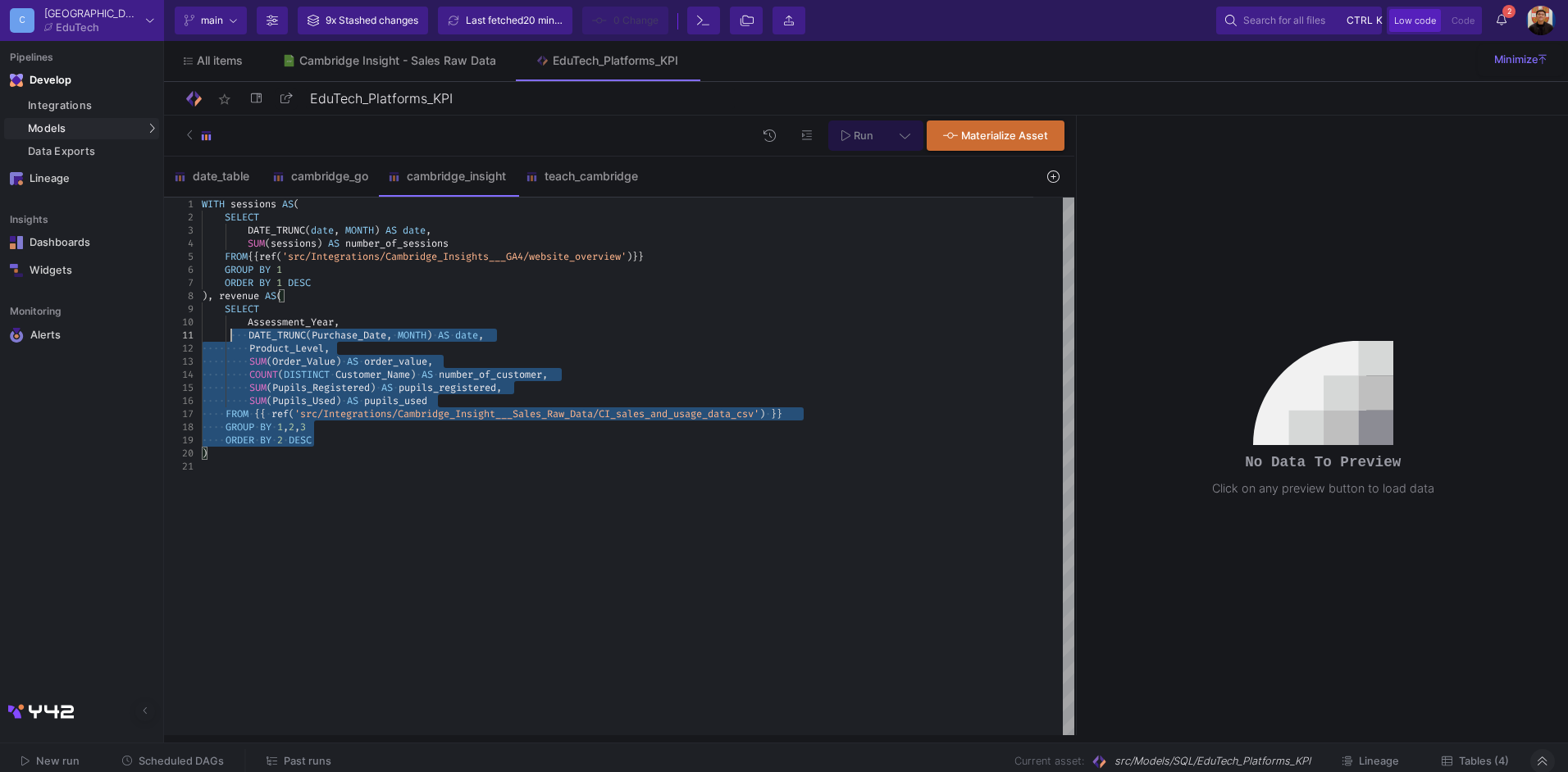
type textarea "WITH sessions AS( SELECT DATE_TRUNC(date, MONTH) AS date, SUM(sessions) AS numb…"
drag, startPoint x: 352, startPoint y: 439, endPoint x: 222, endPoint y: 314, distance: 180.3
click at [908, 137] on icon at bounding box center [905, 136] width 11 height 5
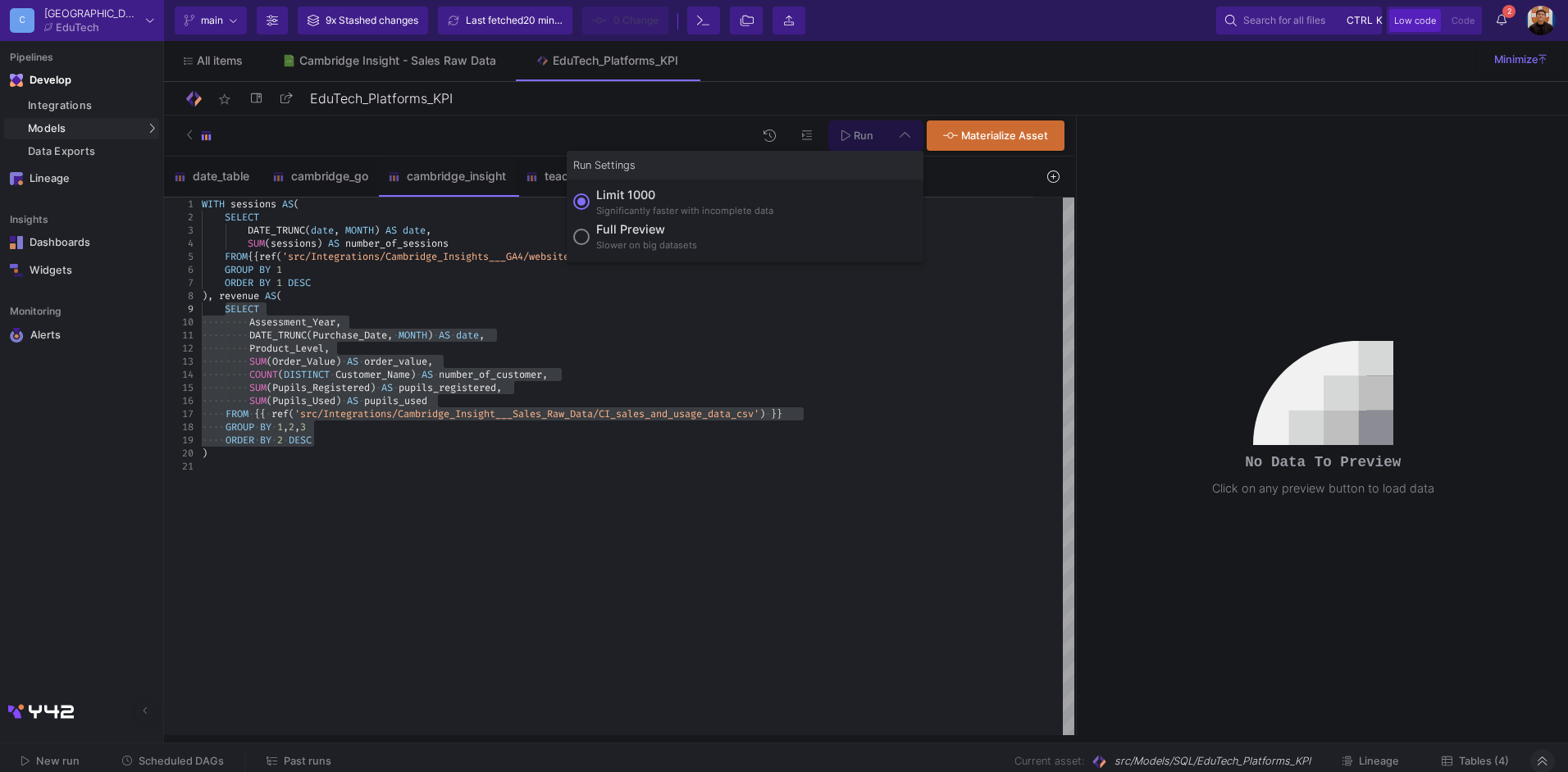
click at [603, 242] on div "Slower on big datasets" at bounding box center [646, 245] width 101 height 14
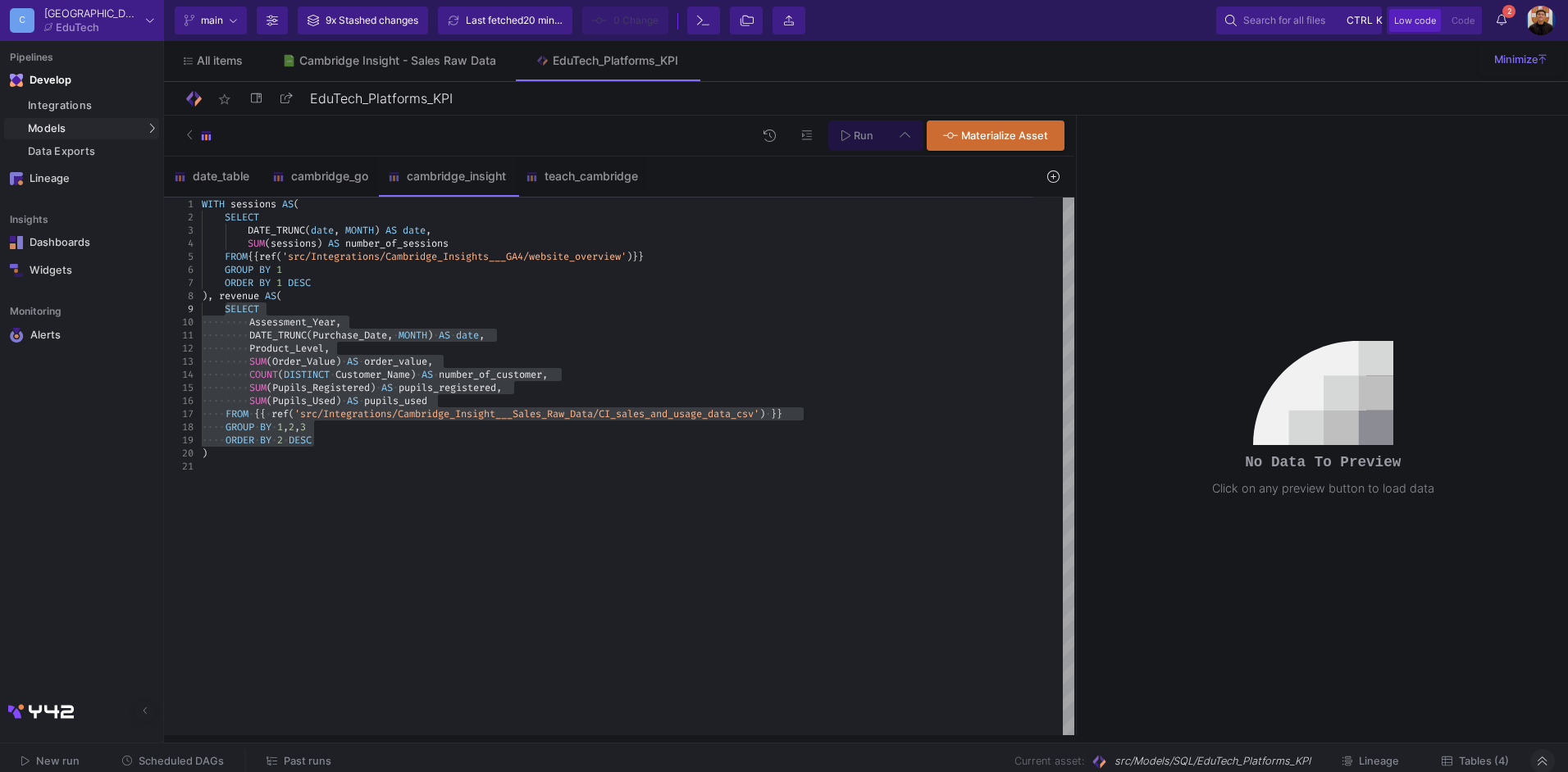
click at [589, 242] on input "Full preview Slower on big datasets" at bounding box center [582, 237] width 17 height 17
radio input "true"
click at [858, 139] on span "Run" at bounding box center [864, 135] width 20 height 13
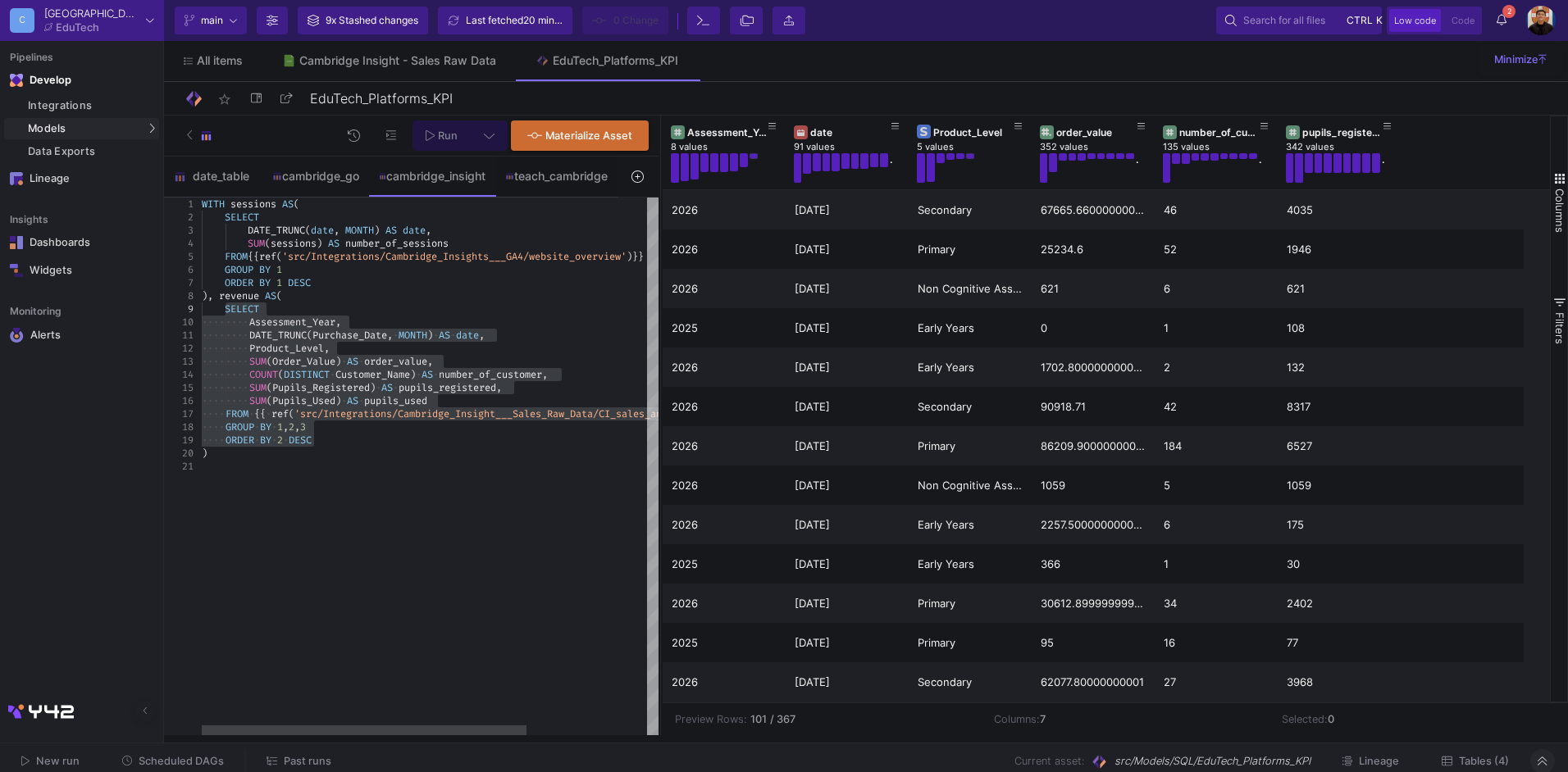
drag, startPoint x: 1076, startPoint y: 305, endPoint x: 665, endPoint y: 323, distance: 411.4
click at [660, 323] on div at bounding box center [660, 426] width 4 height 620
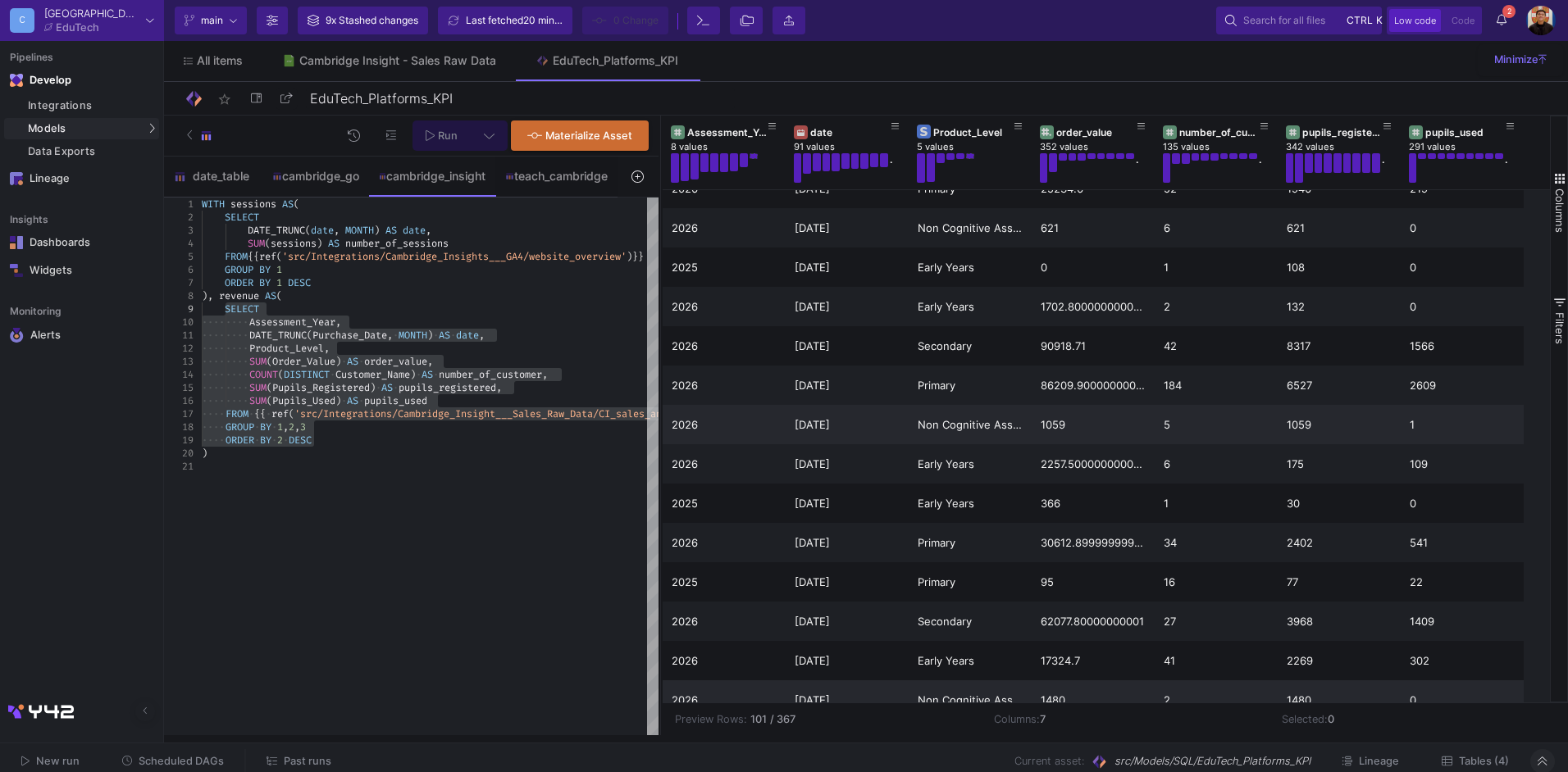
scroll to position [0, 0]
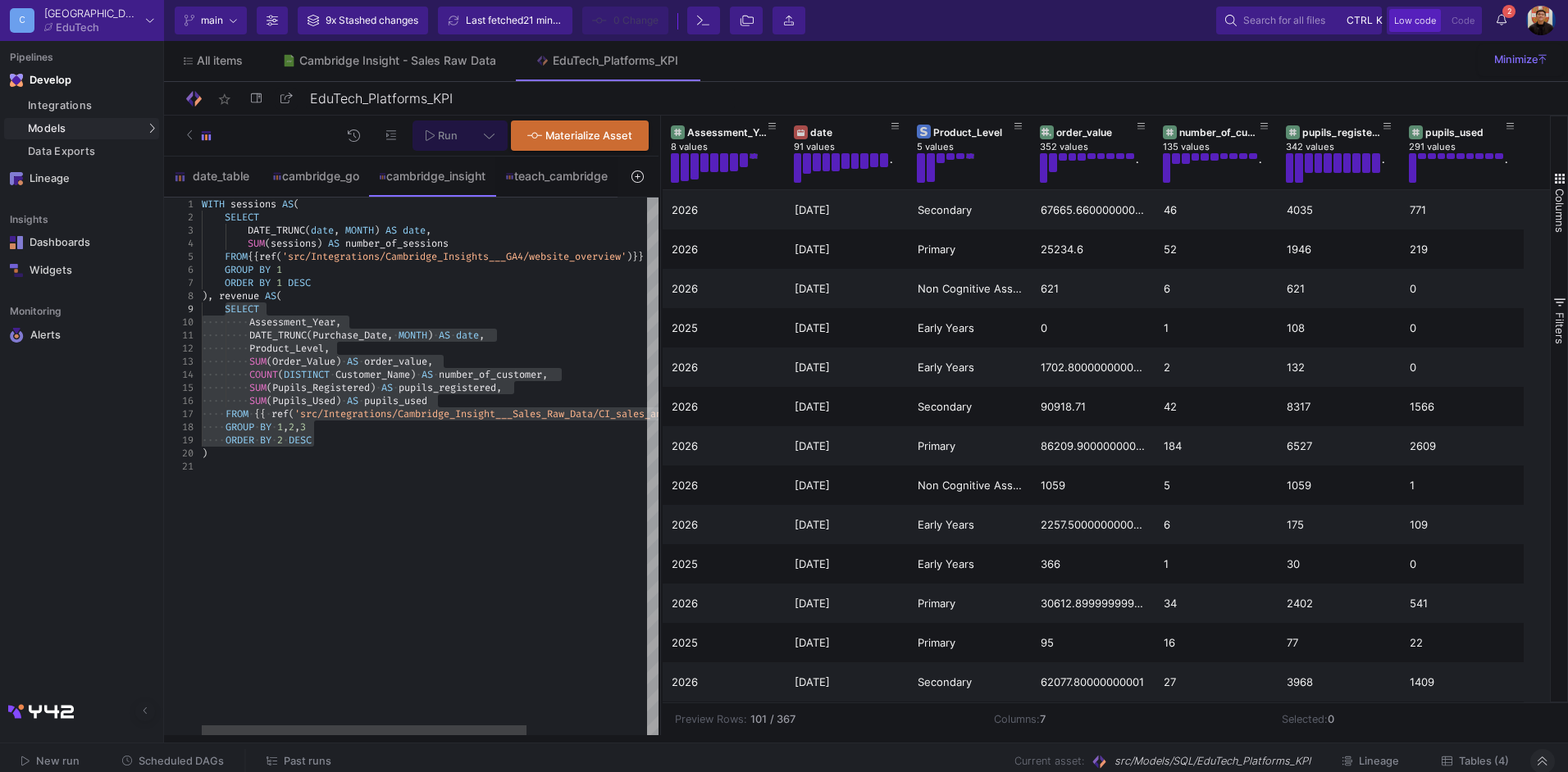
type textarea "DATE_TRUNC(Purchase_Date, MONTH) AS date, Product_Level, SUM(Order_Value) AS or…"
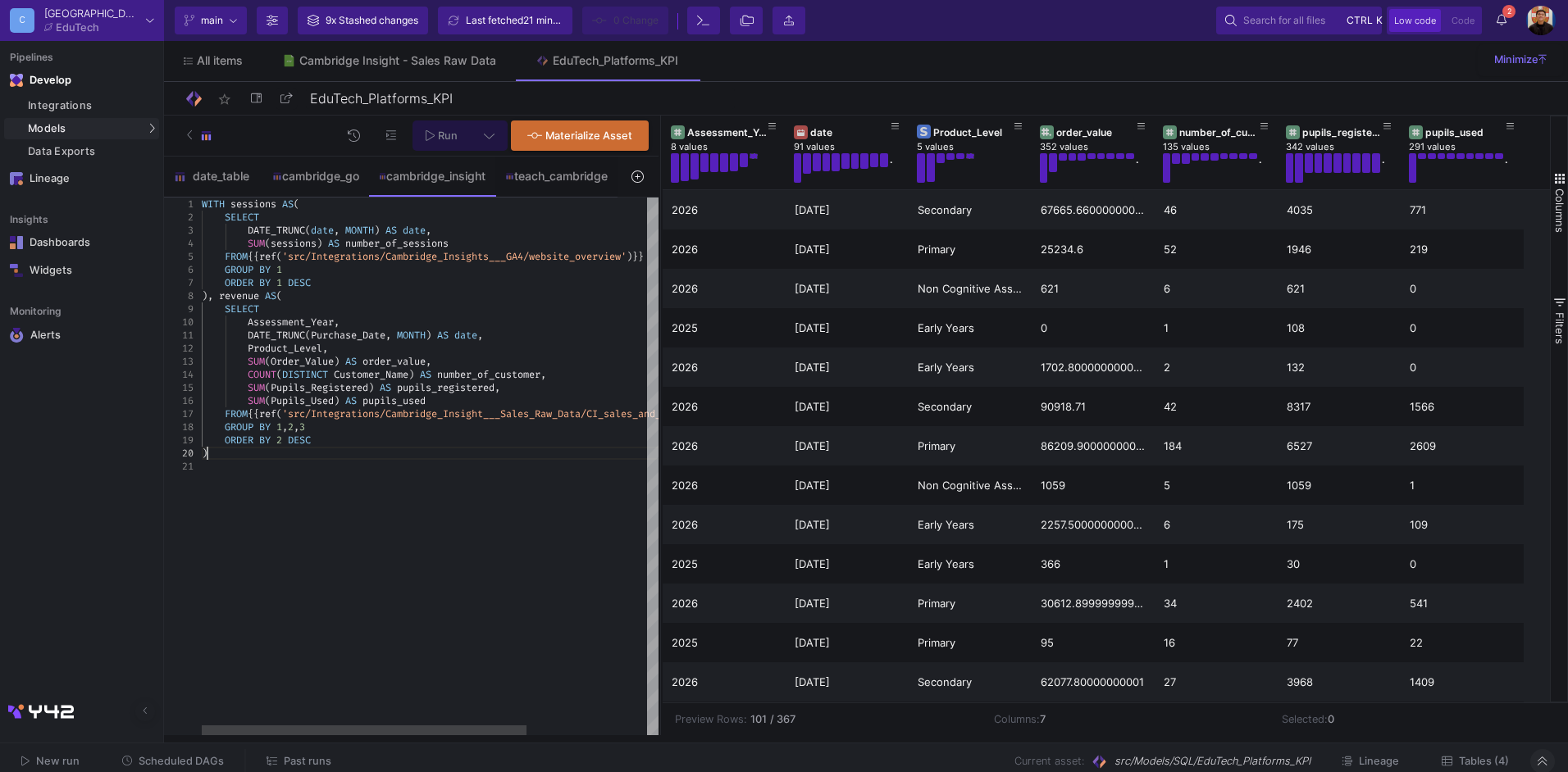
click at [546, 454] on div ")" at bounding box center [514, 453] width 625 height 13
click at [309, 192] on div "cambridge_go" at bounding box center [316, 176] width 107 height 39
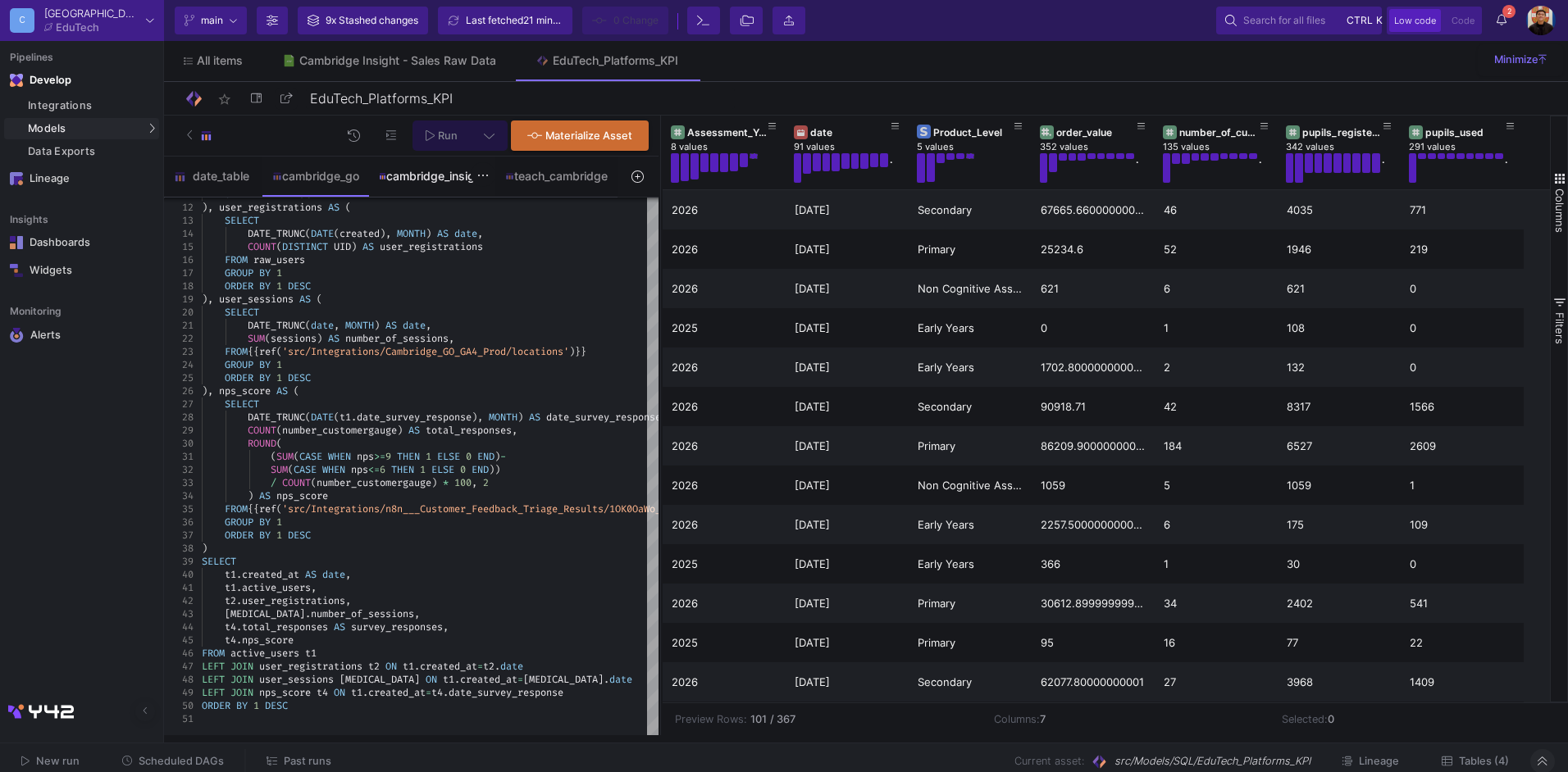
click at [423, 178] on div "cambridge_insight" at bounding box center [432, 176] width 107 height 13
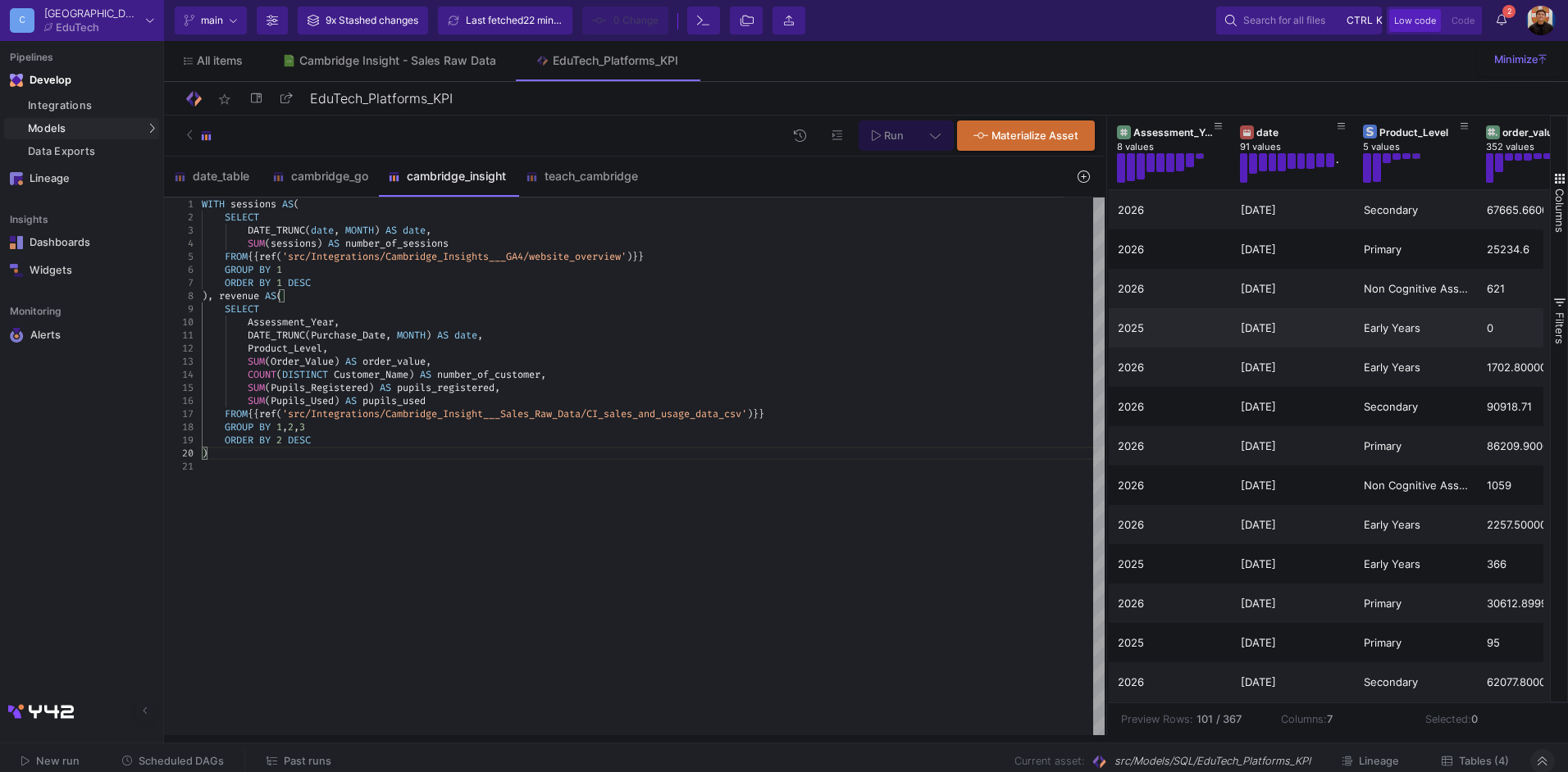
drag, startPoint x: 660, startPoint y: 341, endPoint x: 1106, endPoint y: 321, distance: 446.4
click at [1106, 321] on div at bounding box center [1106, 426] width 4 height 620
click at [354, 469] on div at bounding box center [654, 467] width 903 height 13
click at [309, 169] on div "cambridge_go" at bounding box center [320, 176] width 116 height 39
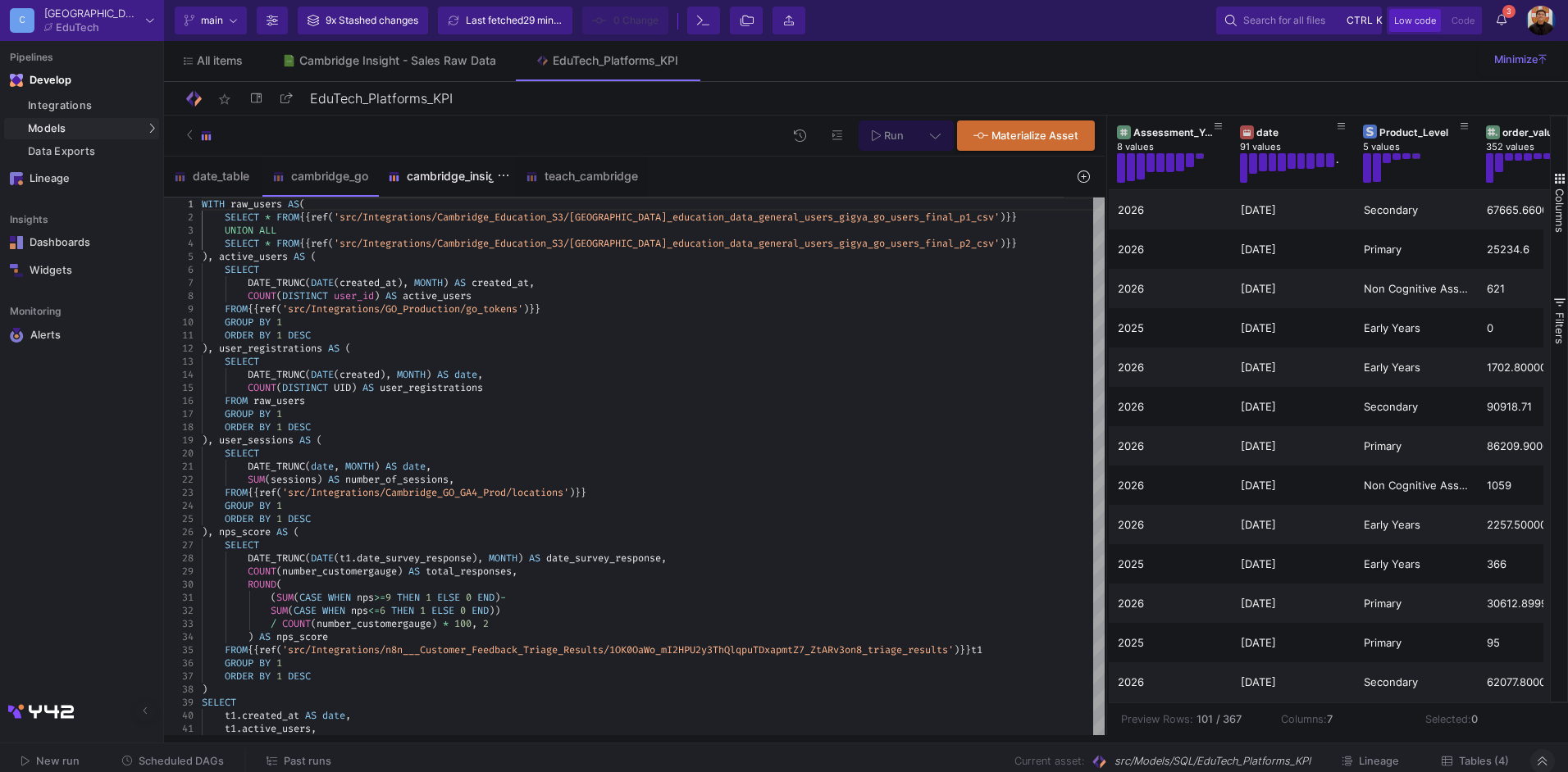
click at [464, 184] on div "cambridge_insight" at bounding box center [447, 176] width 138 height 39
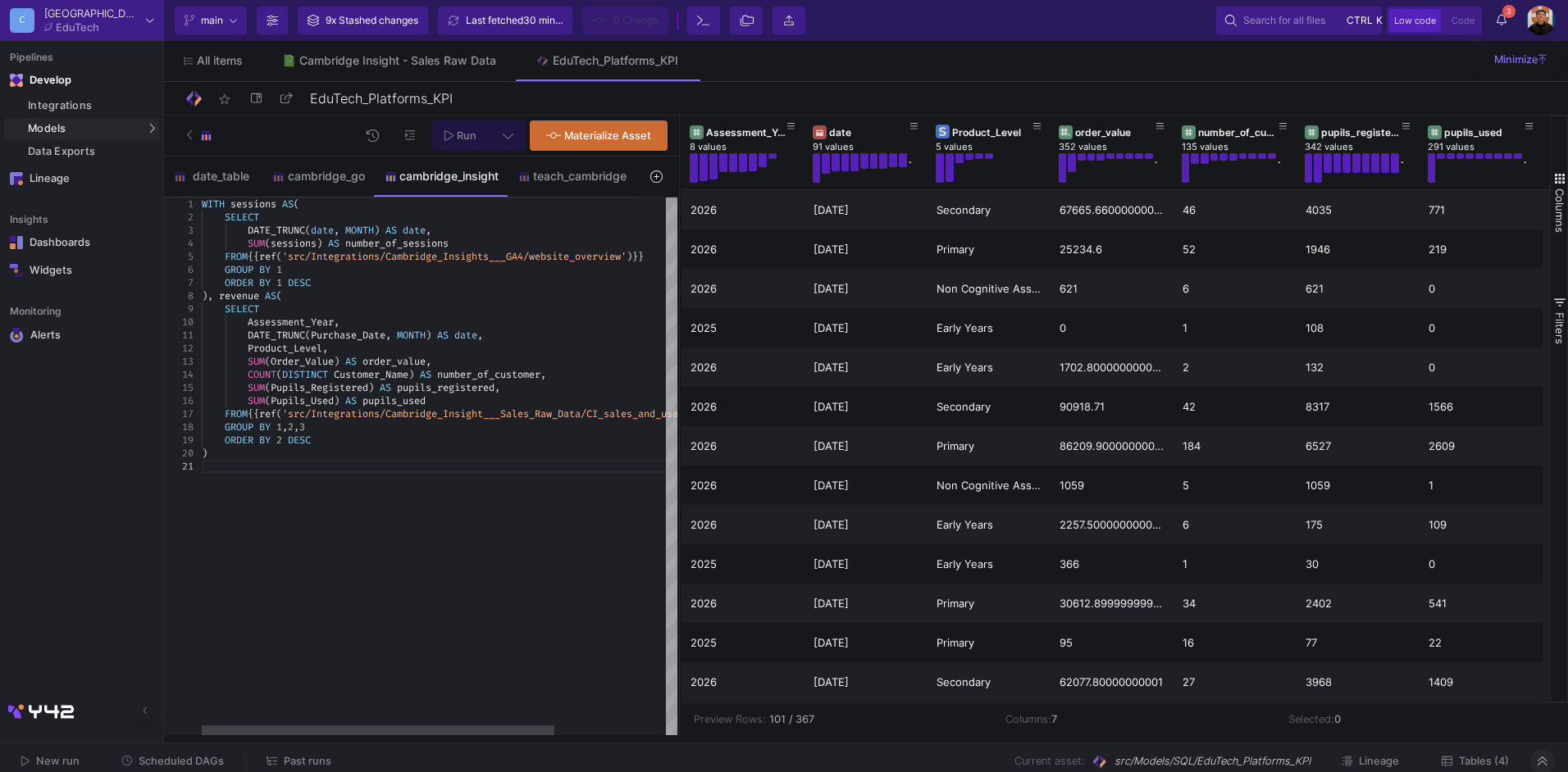
drag, startPoint x: 1105, startPoint y: 218, endPoint x: 685, endPoint y: 273, distance: 423.6
click at [679, 273] on div at bounding box center [680, 426] width 4 height 620
click at [358, 68] on link "Cambridge Insight - Sales Raw Data" at bounding box center [389, 60] width 254 height 39
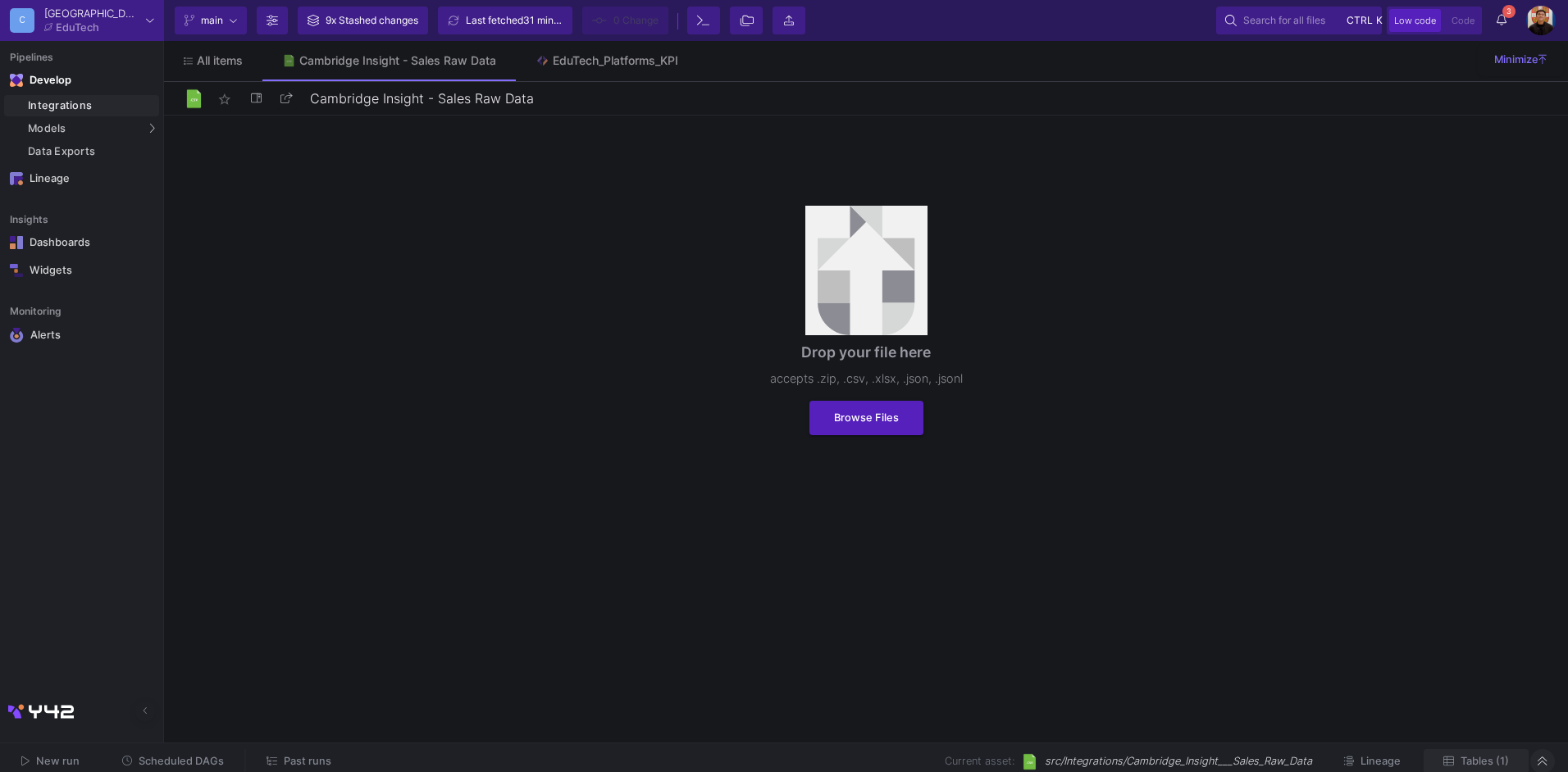
click at [1486, 757] on span "Tables (1)" at bounding box center [1485, 761] width 48 height 13
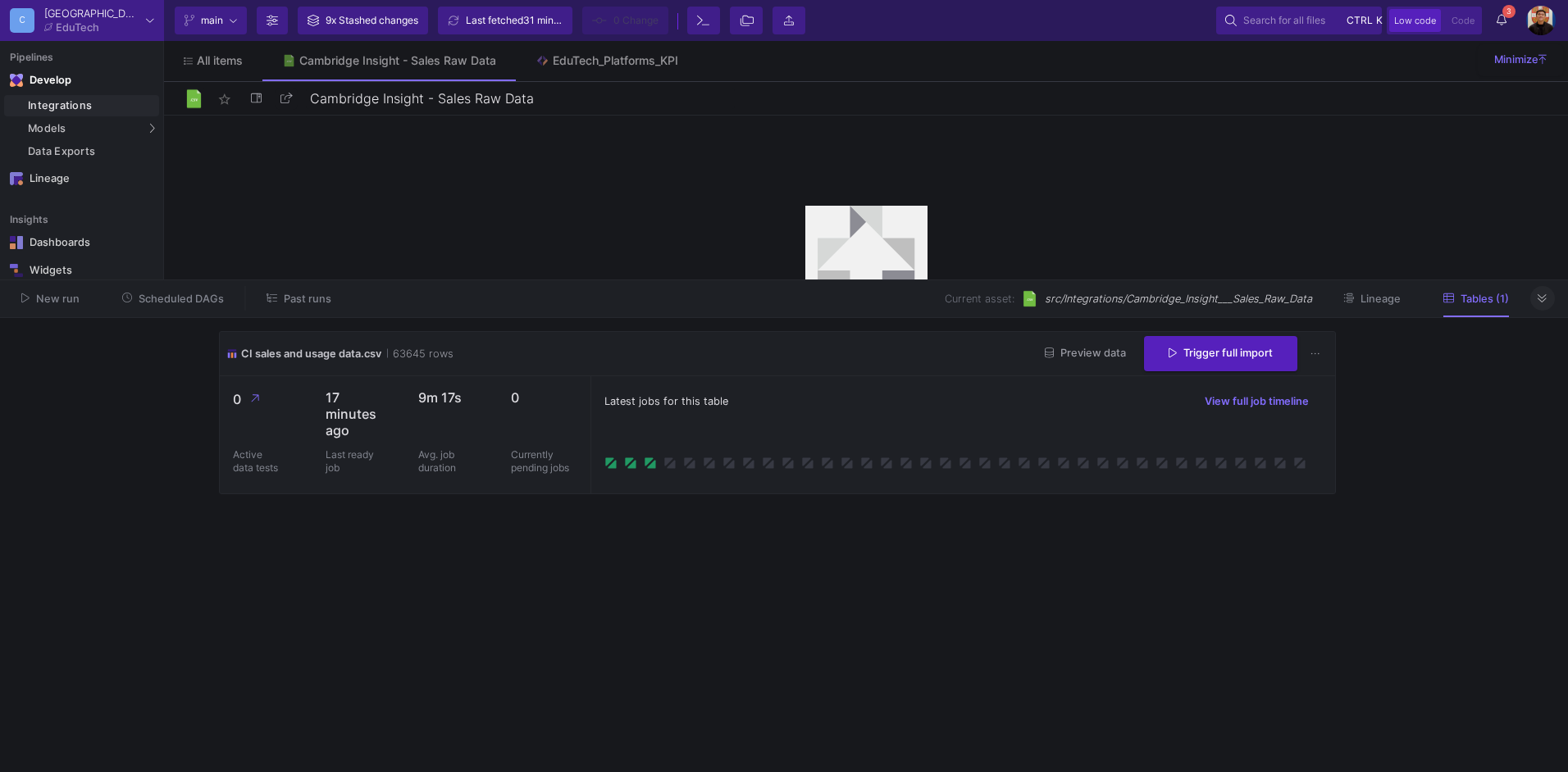
click at [1085, 361] on button "Preview data" at bounding box center [1085, 354] width 108 height 25
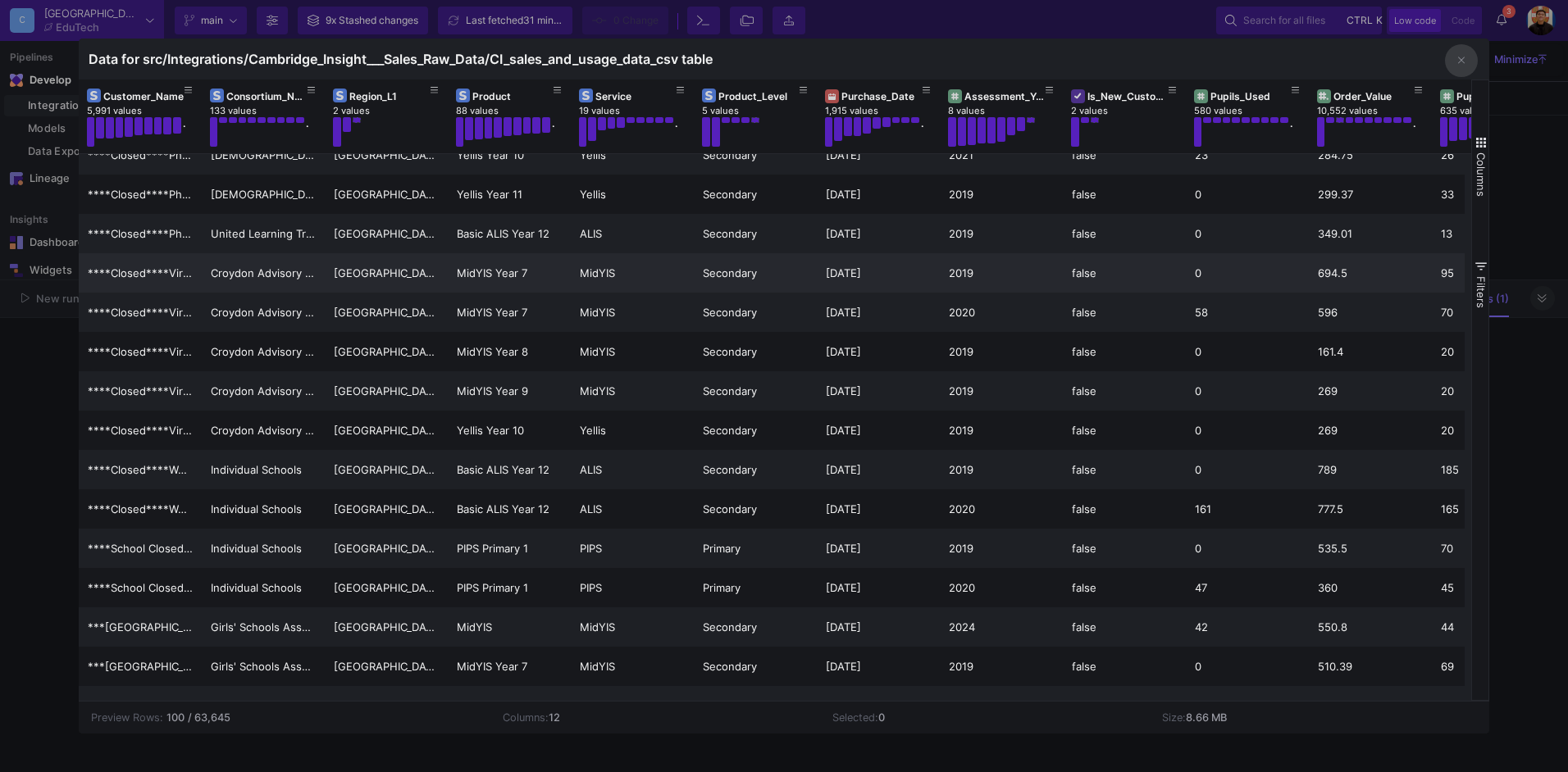
scroll to position [1230, 0]
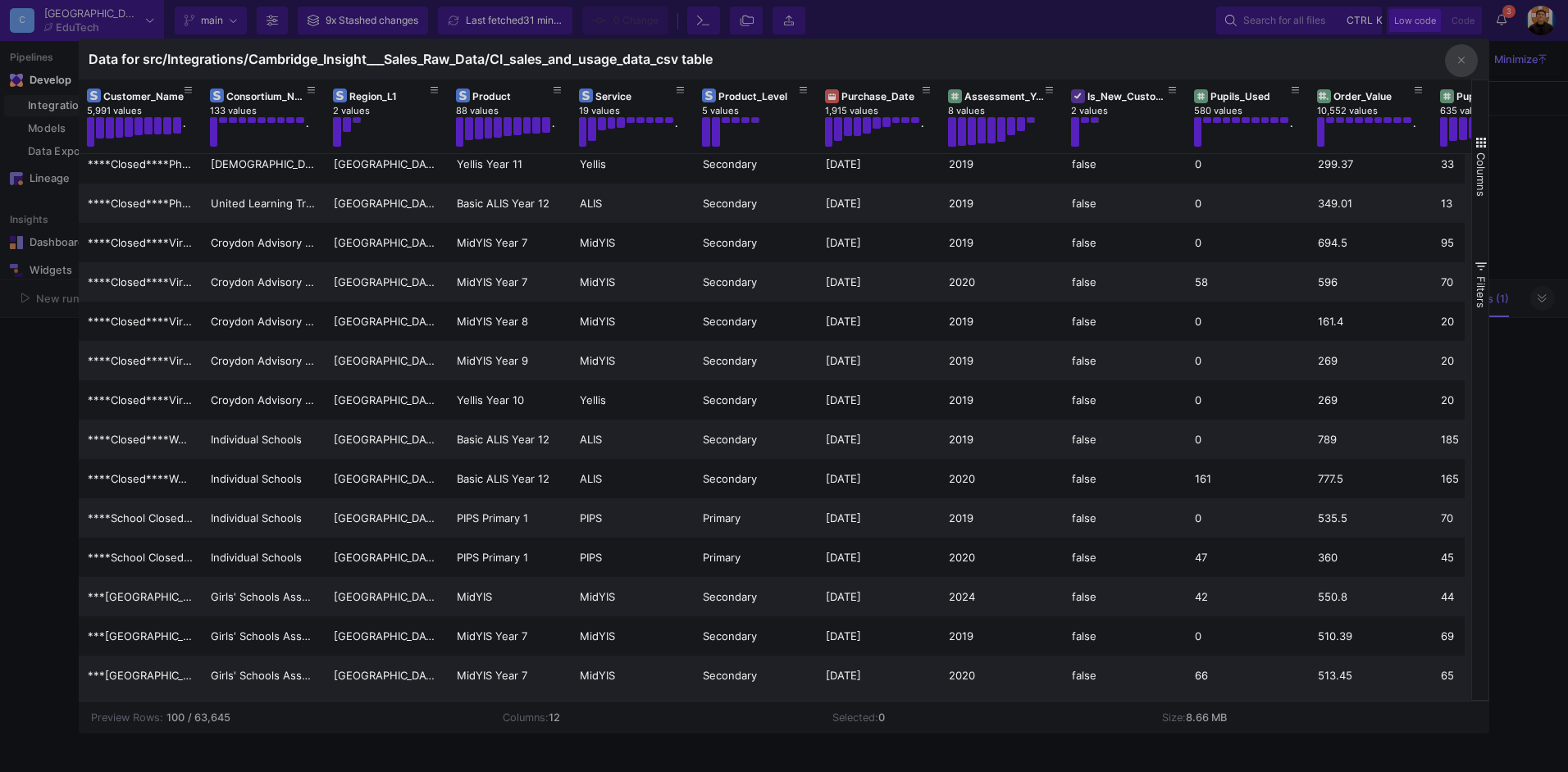
click at [1535, 284] on div at bounding box center [784, 386] width 1568 height 772
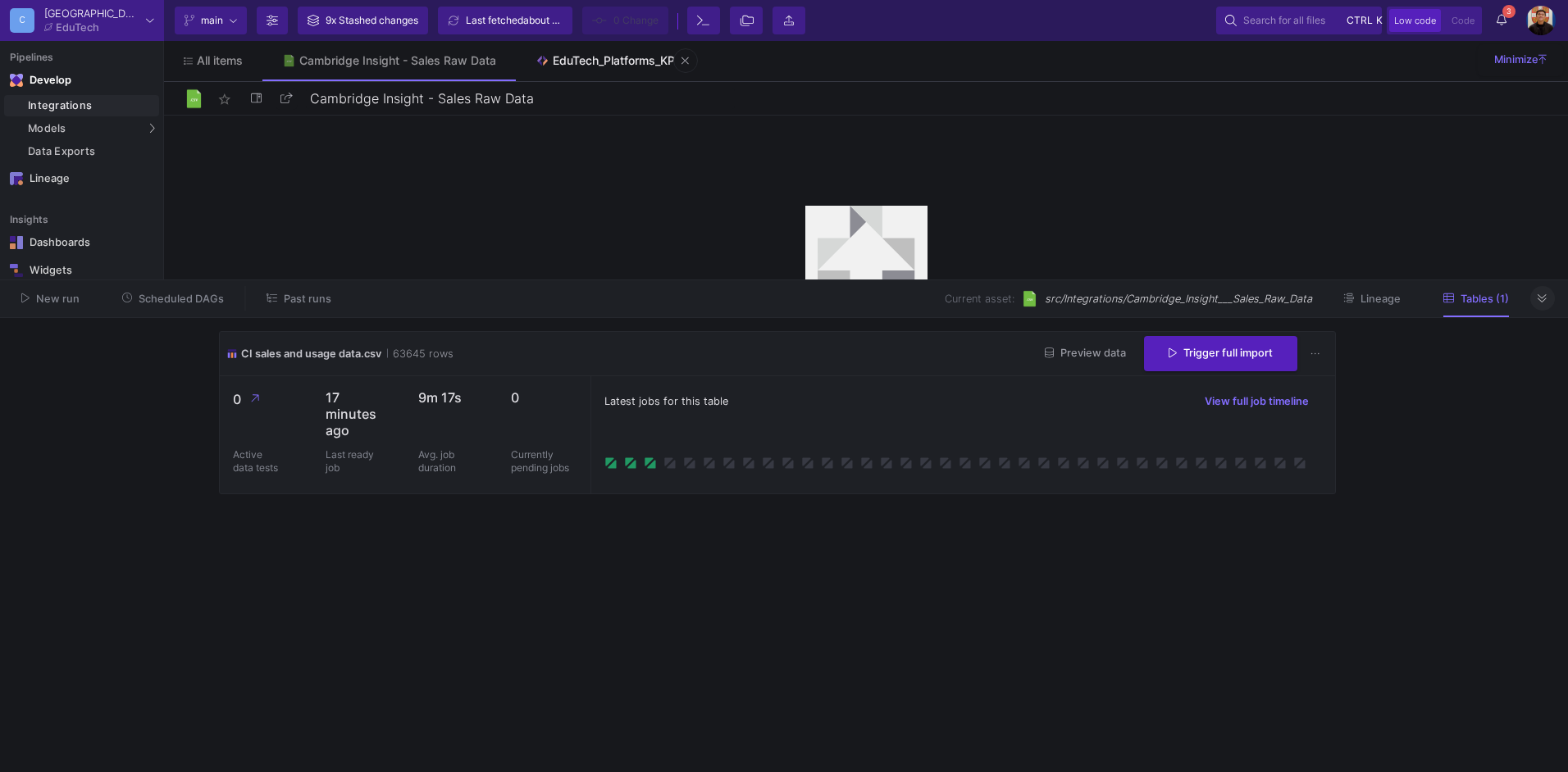
click at [588, 56] on div "EduTech_Platforms_KPI" at bounding box center [615, 61] width 125 height 13
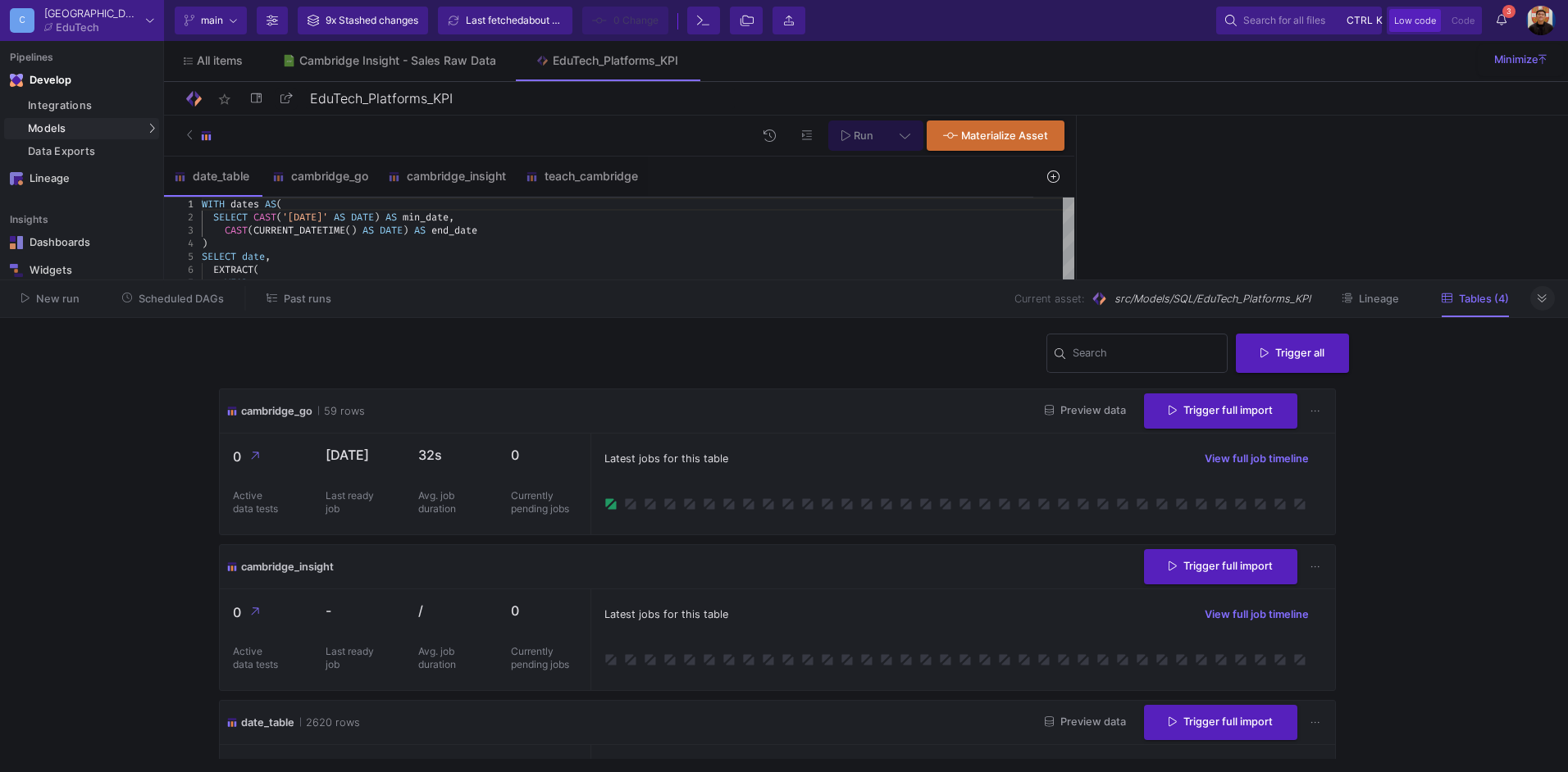
click at [1543, 301] on icon at bounding box center [1542, 299] width 9 height 11
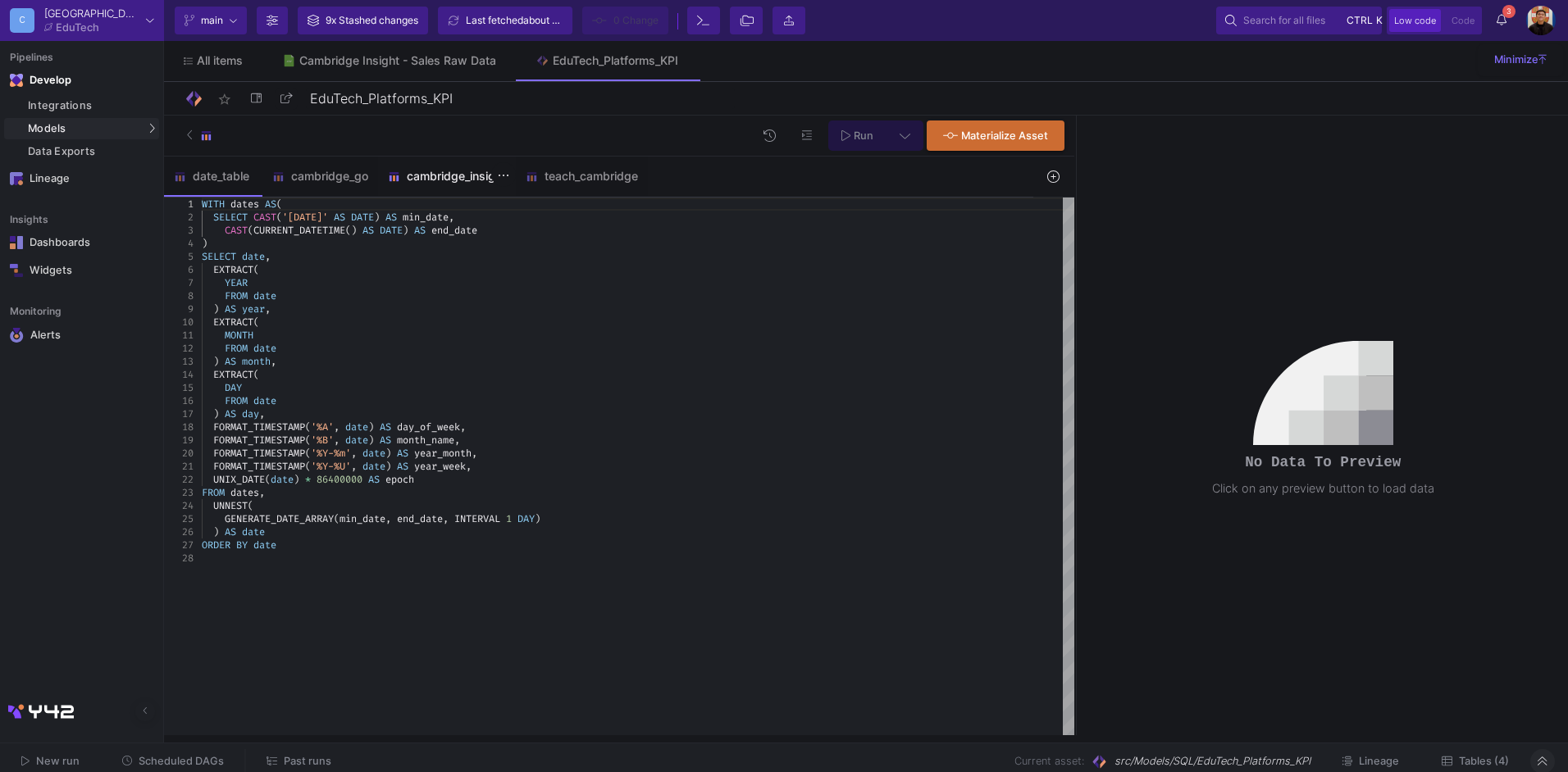
click at [432, 177] on div "cambridge_insight" at bounding box center [447, 176] width 118 height 13
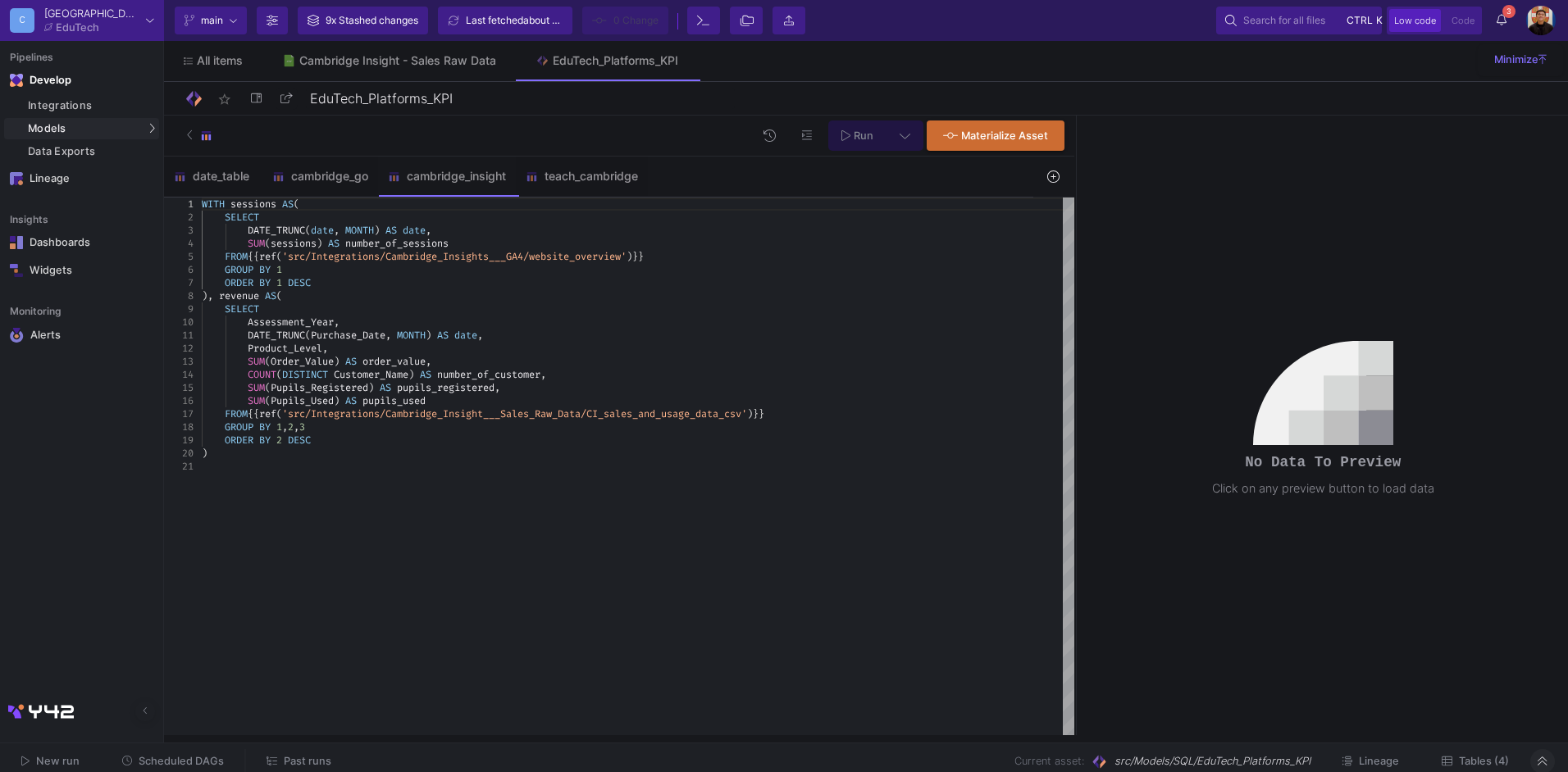
click at [307, 759] on span "Past runs" at bounding box center [307, 761] width 48 height 13
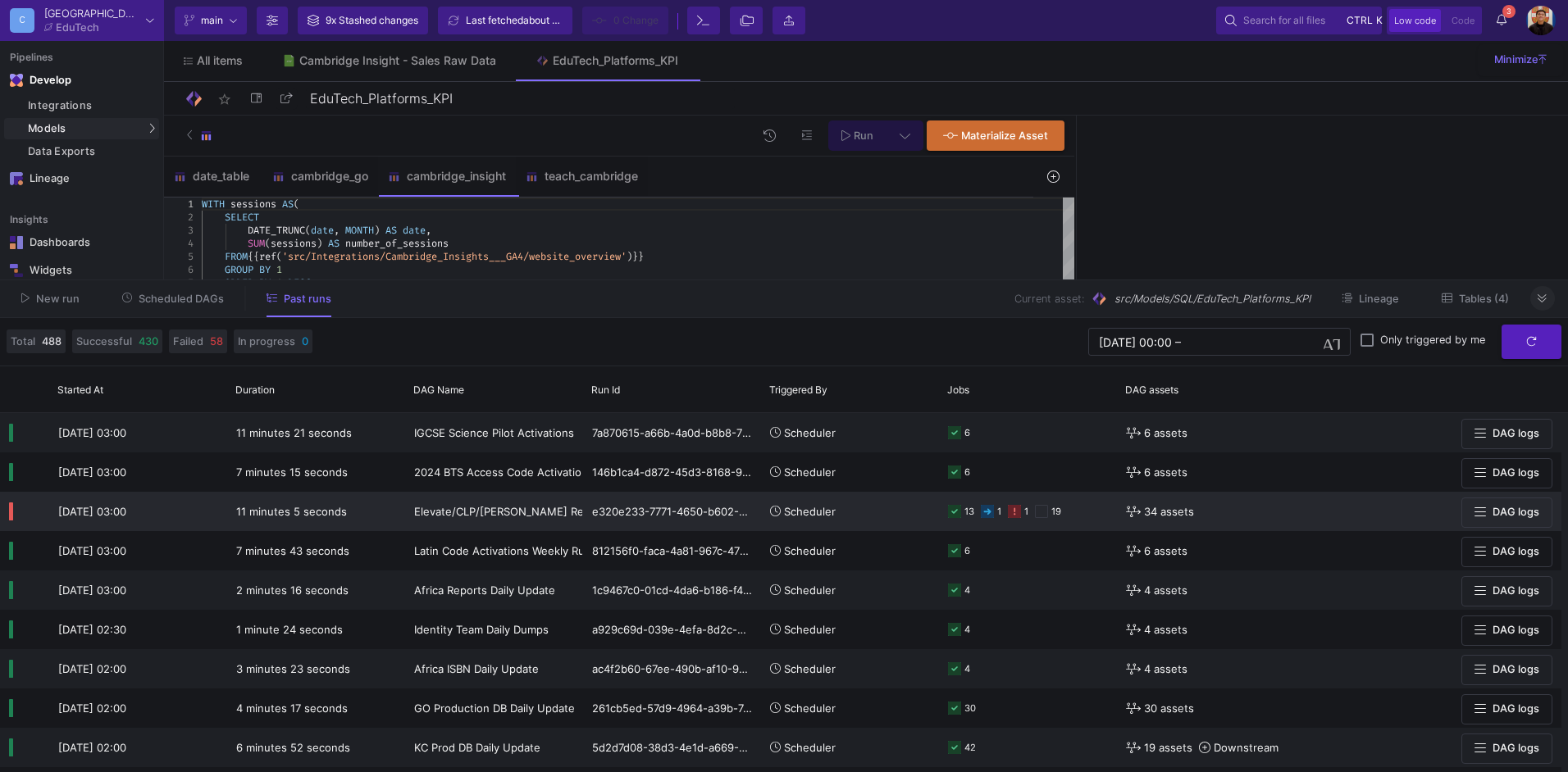
click at [908, 522] on y42-orchestration-triggered-by "Scheduler" at bounding box center [851, 511] width 160 height 38
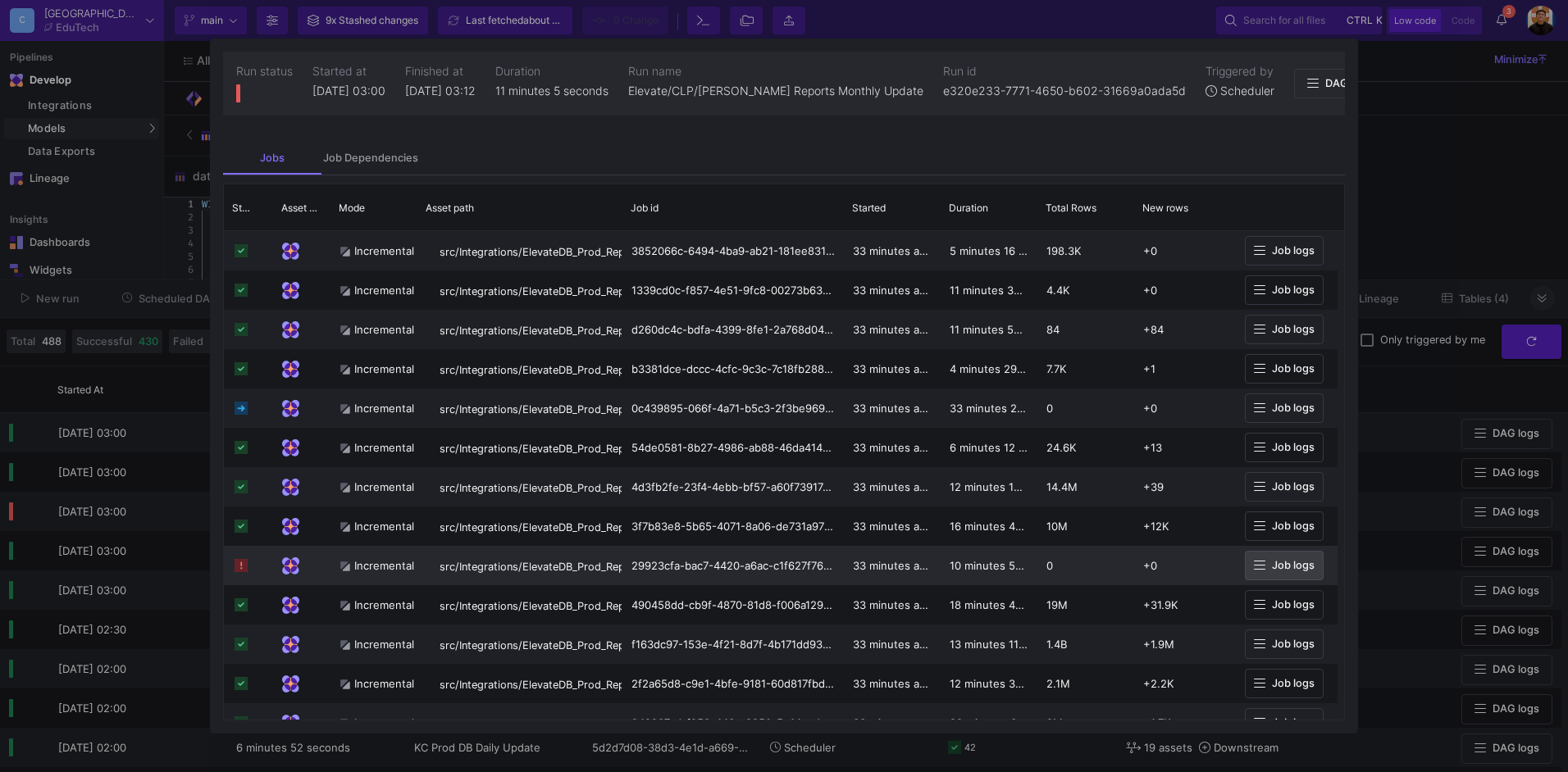
click at [1287, 569] on span "Job logs" at bounding box center [1293, 565] width 43 height 13
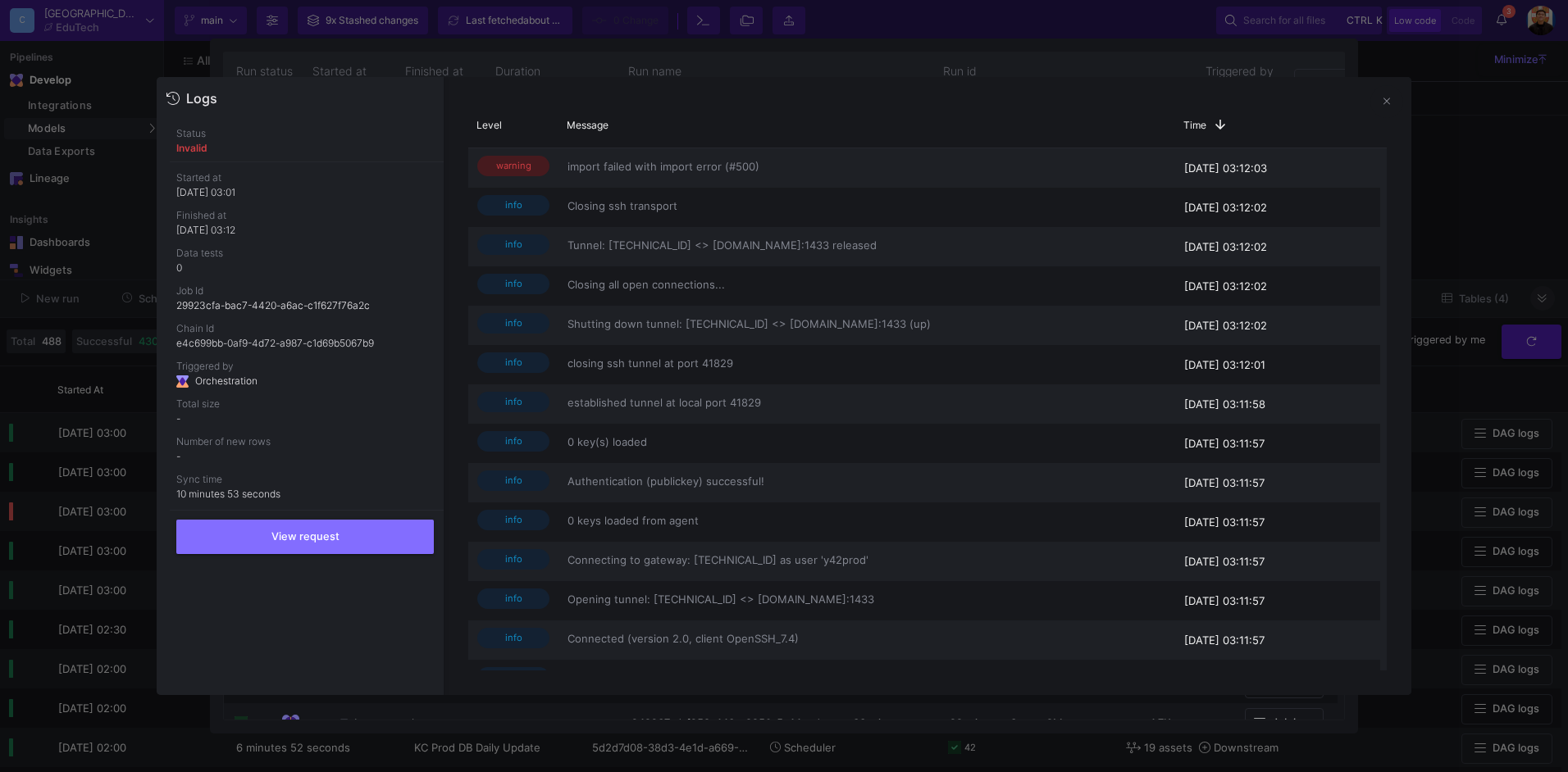
click at [1494, 206] on div at bounding box center [784, 386] width 1568 height 772
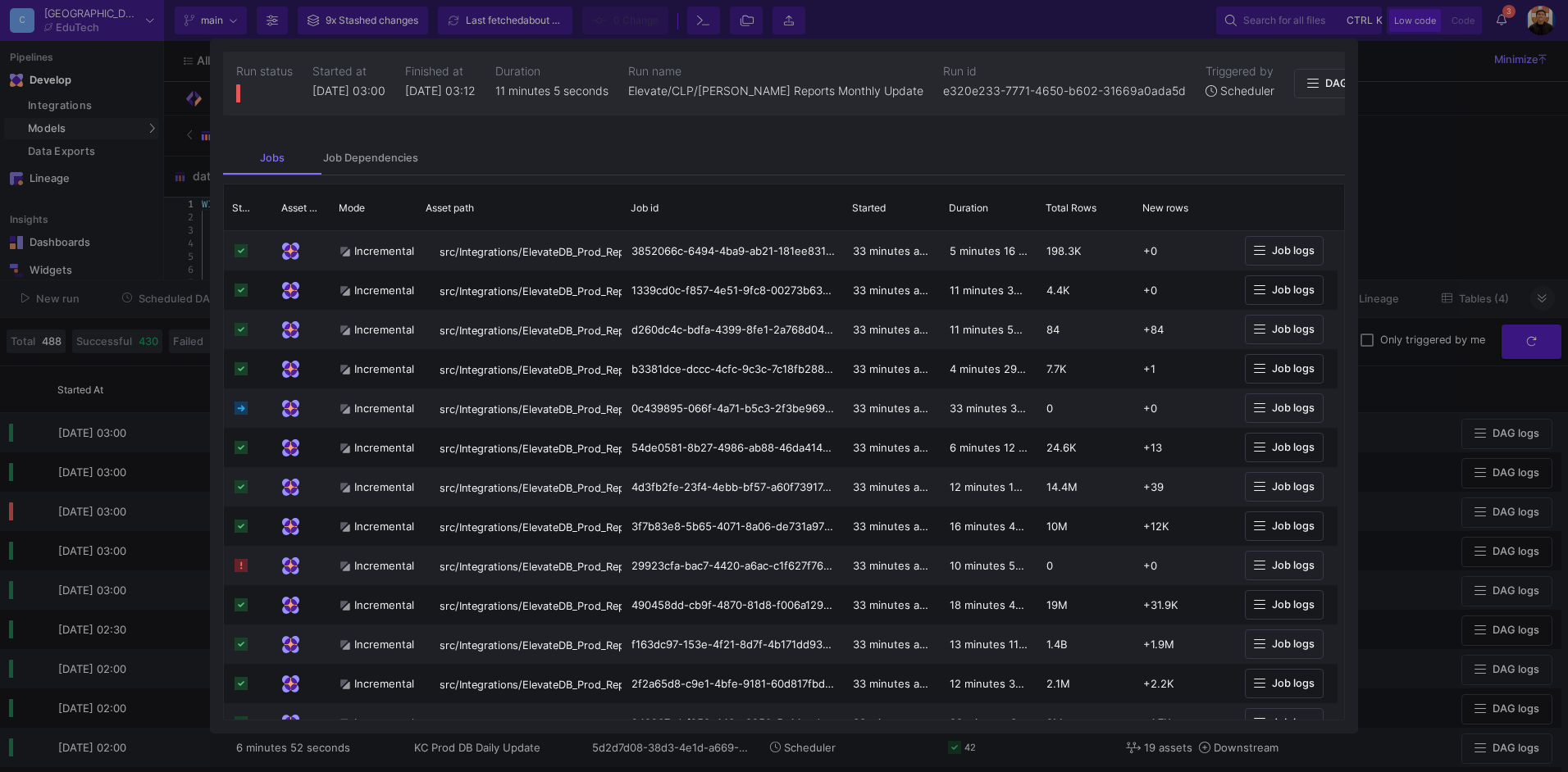
click at [1530, 299] on div at bounding box center [784, 386] width 1568 height 772
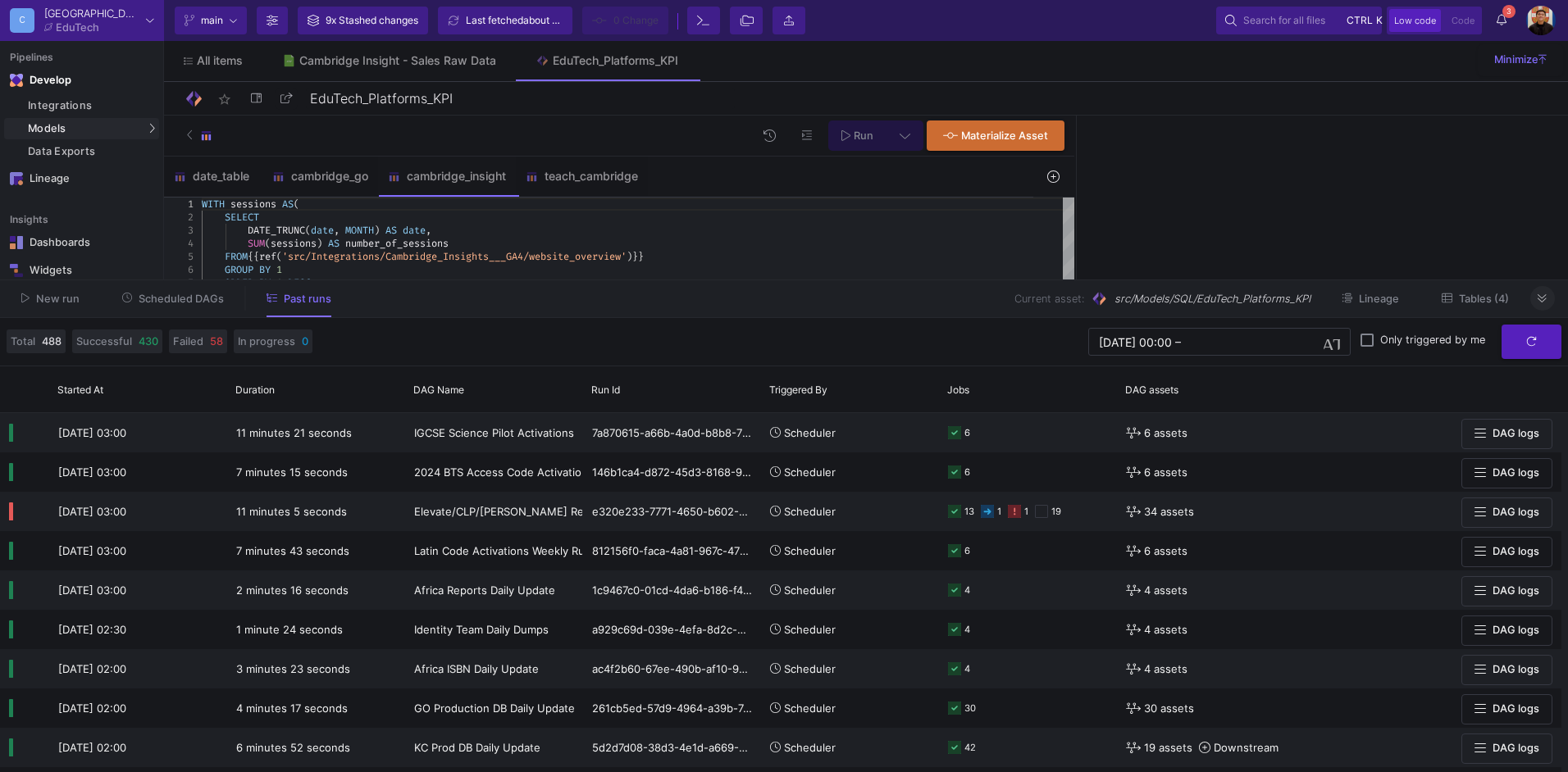
click at [162, 295] on span "Scheduled DAGs" at bounding box center [181, 299] width 85 height 13
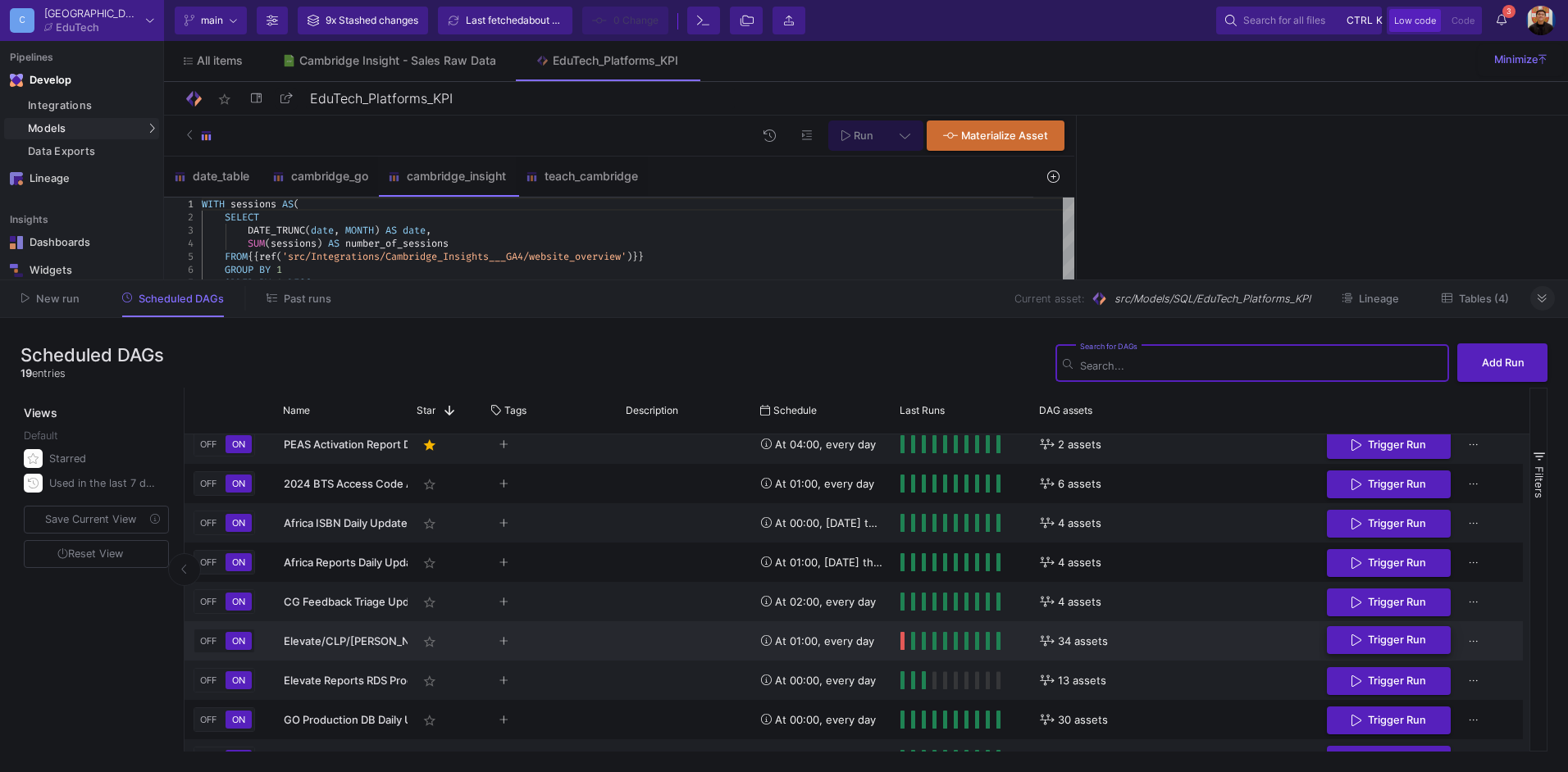
click at [1404, 653] on button "Trigger Run" at bounding box center [1389, 641] width 124 height 28
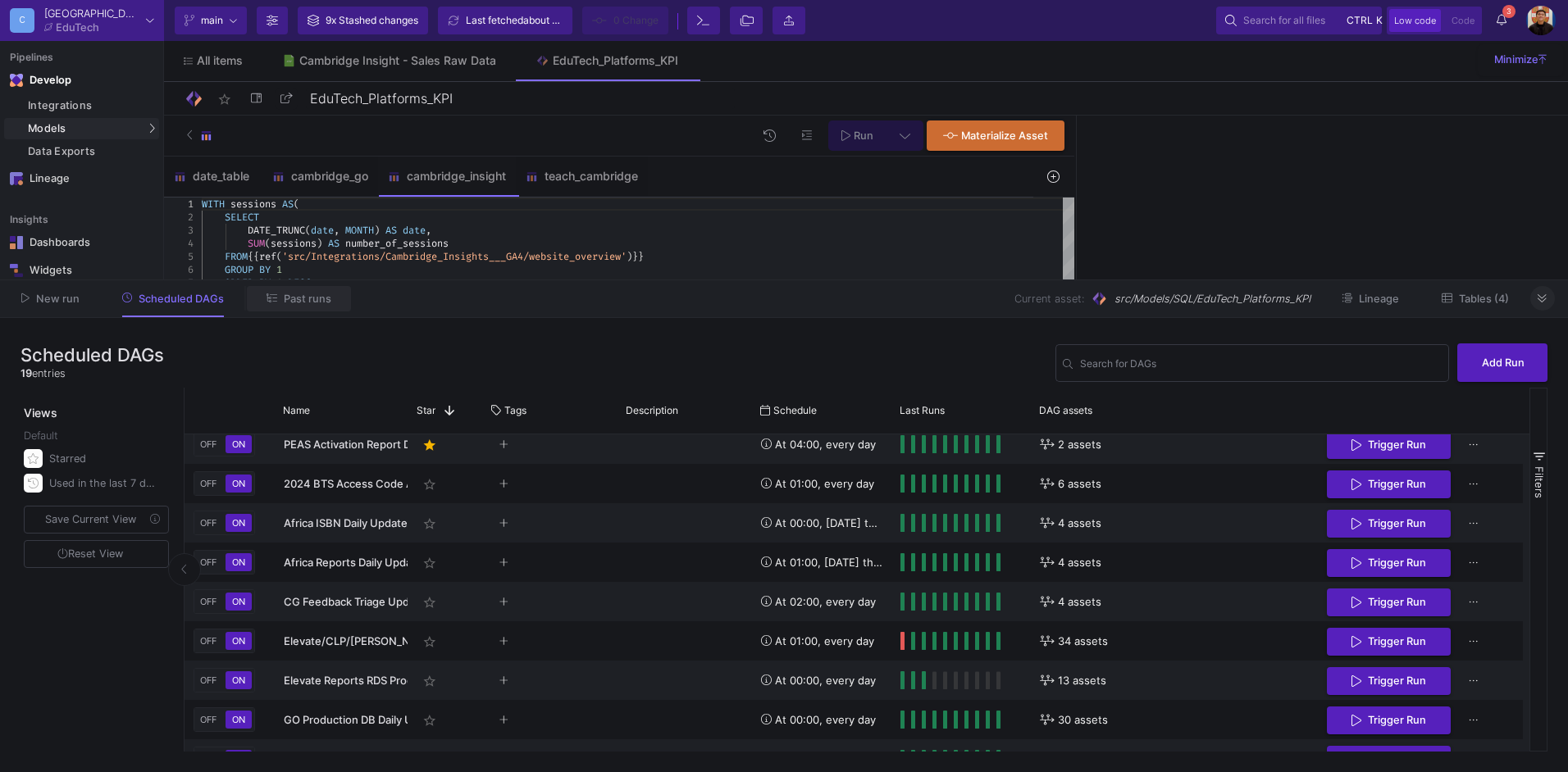
click at [296, 305] on button "Past runs" at bounding box center [299, 299] width 104 height 25
